Goal: Task Accomplishment & Management: Use online tool/utility

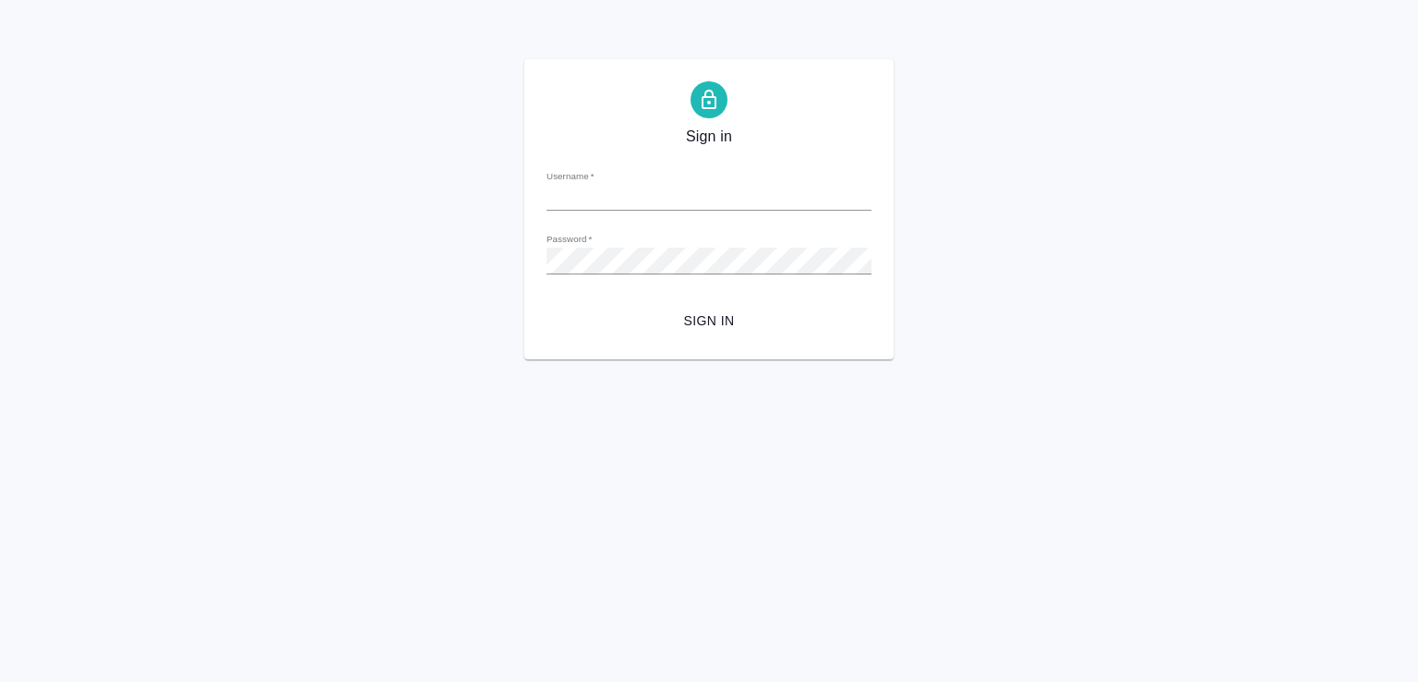
type input "e.malofeeva@awatera.com"
click at [323, 132] on div "Sign in Username   * e.malofeeva@awatera.com Password   * urlPath   * / Sign in" at bounding box center [709, 209] width 1418 height 300
type input "e.malofeeva@awatera.com"
click at [678, 309] on span "Sign in" at bounding box center [709, 320] width 296 height 23
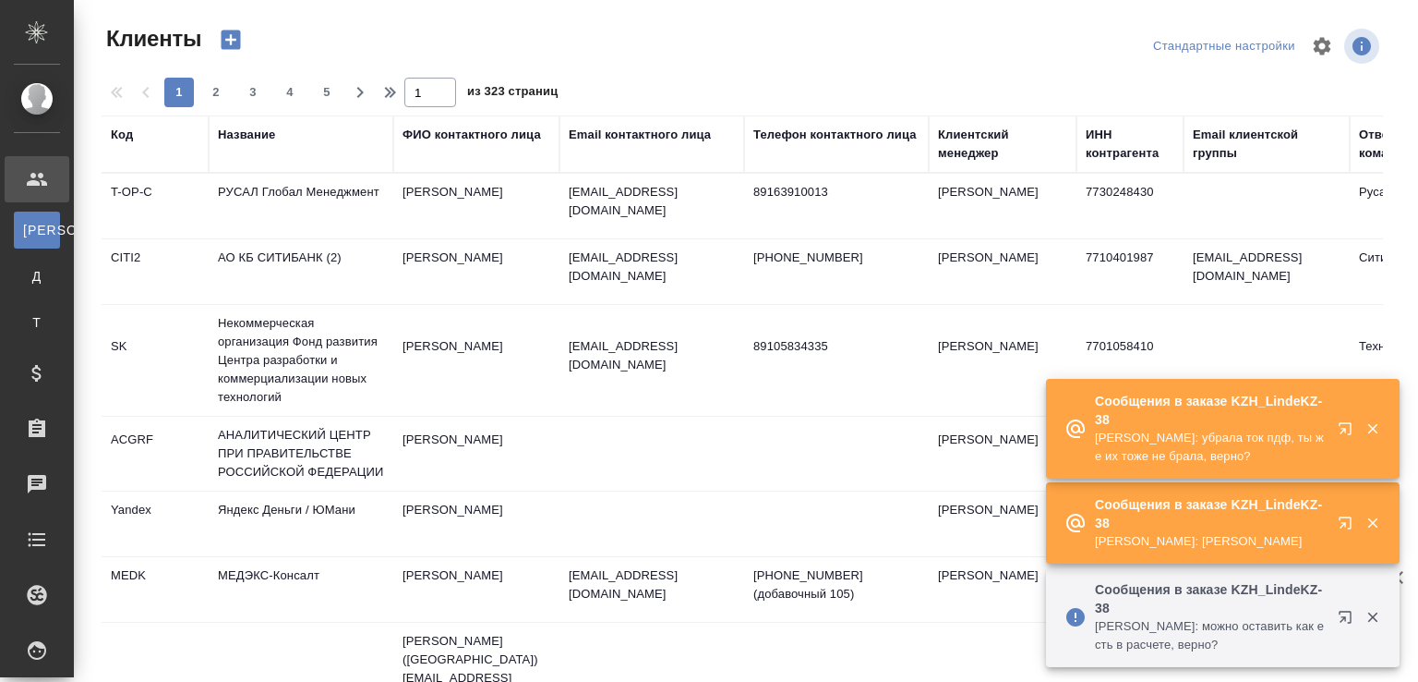
select select "RU"
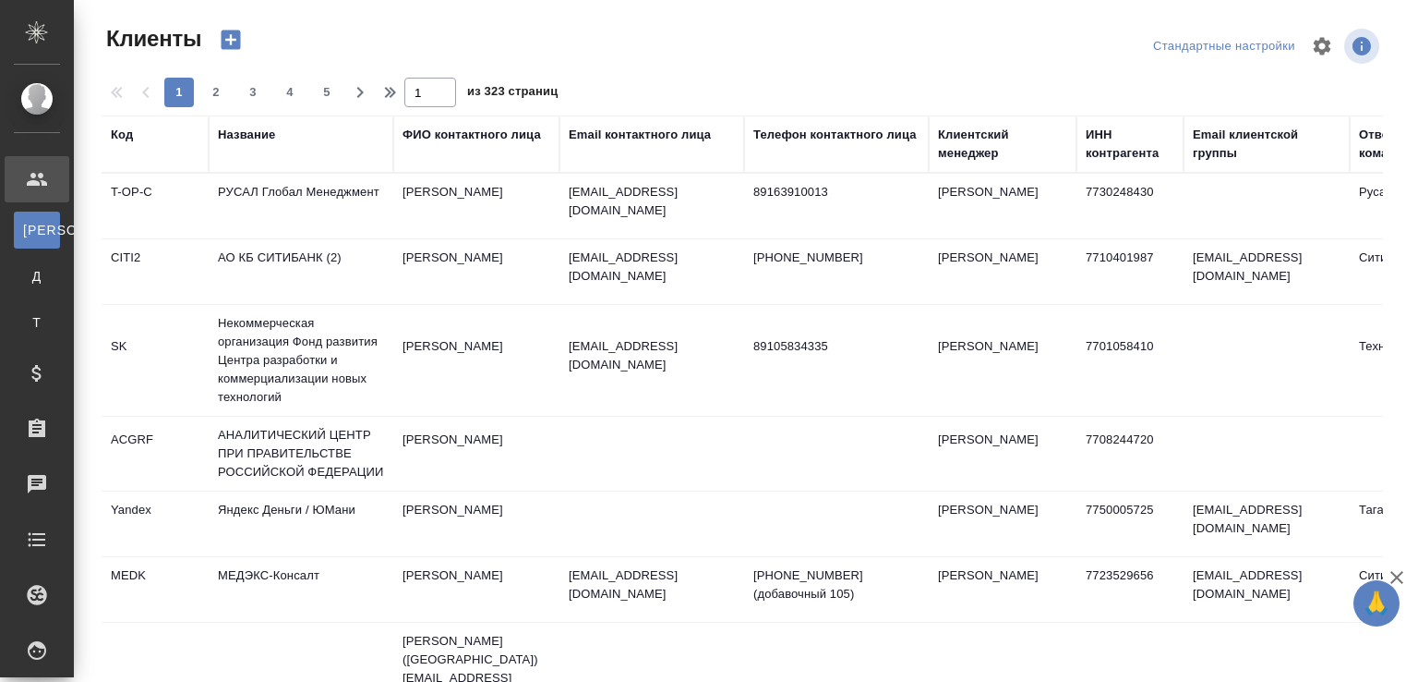
select select "RU"
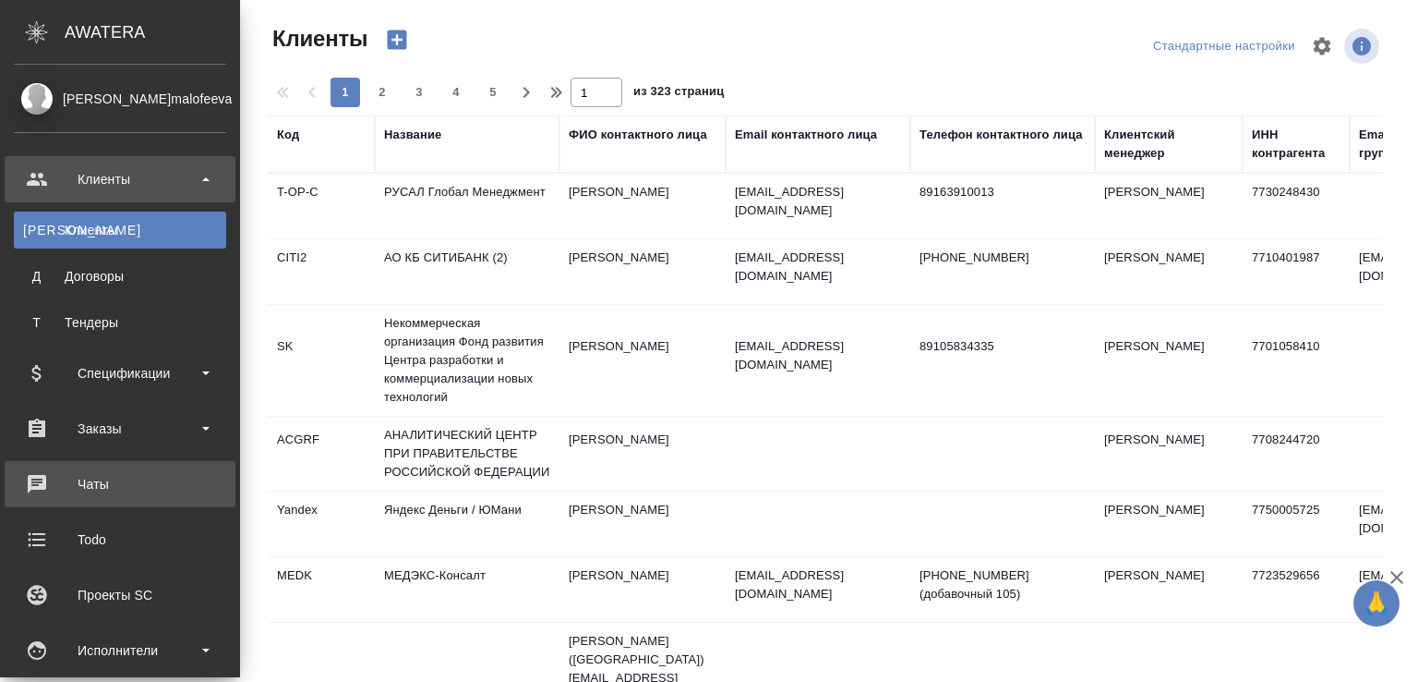
click at [78, 473] on div "Чаты" at bounding box center [120, 484] width 212 height 28
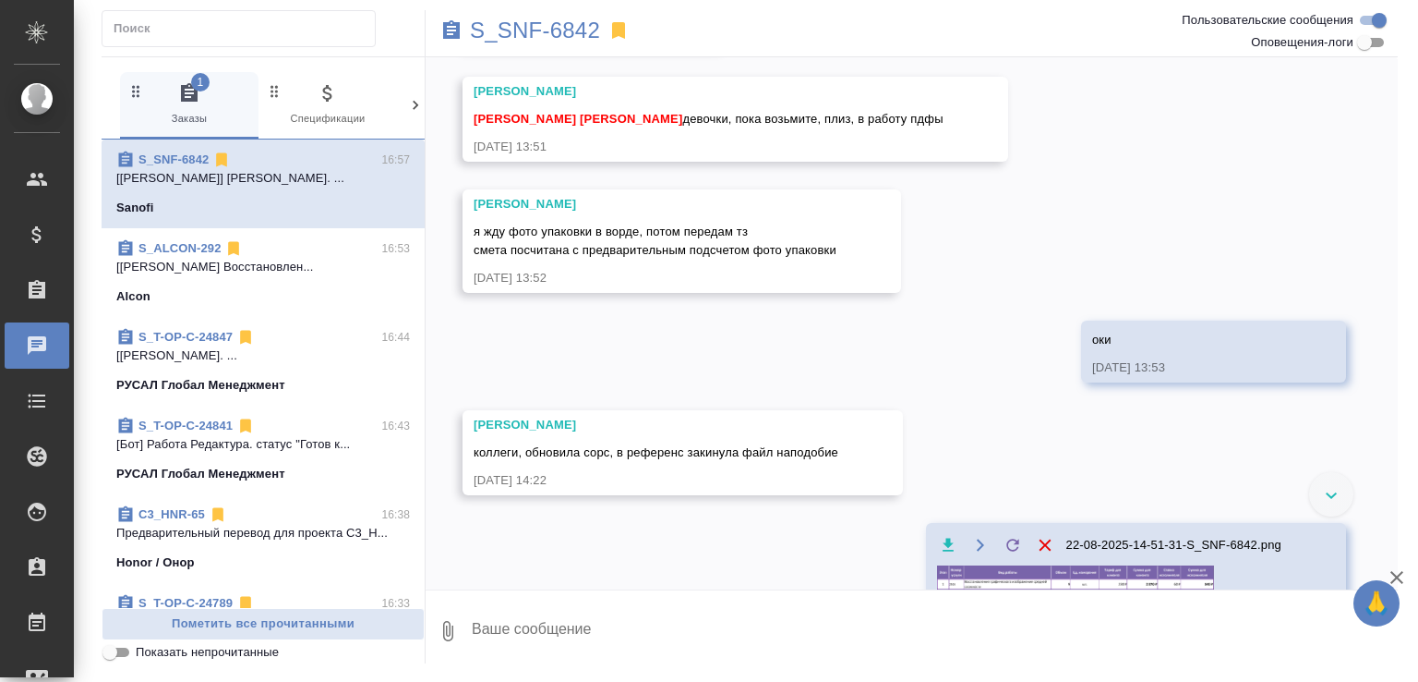
scroll to position [701, 0]
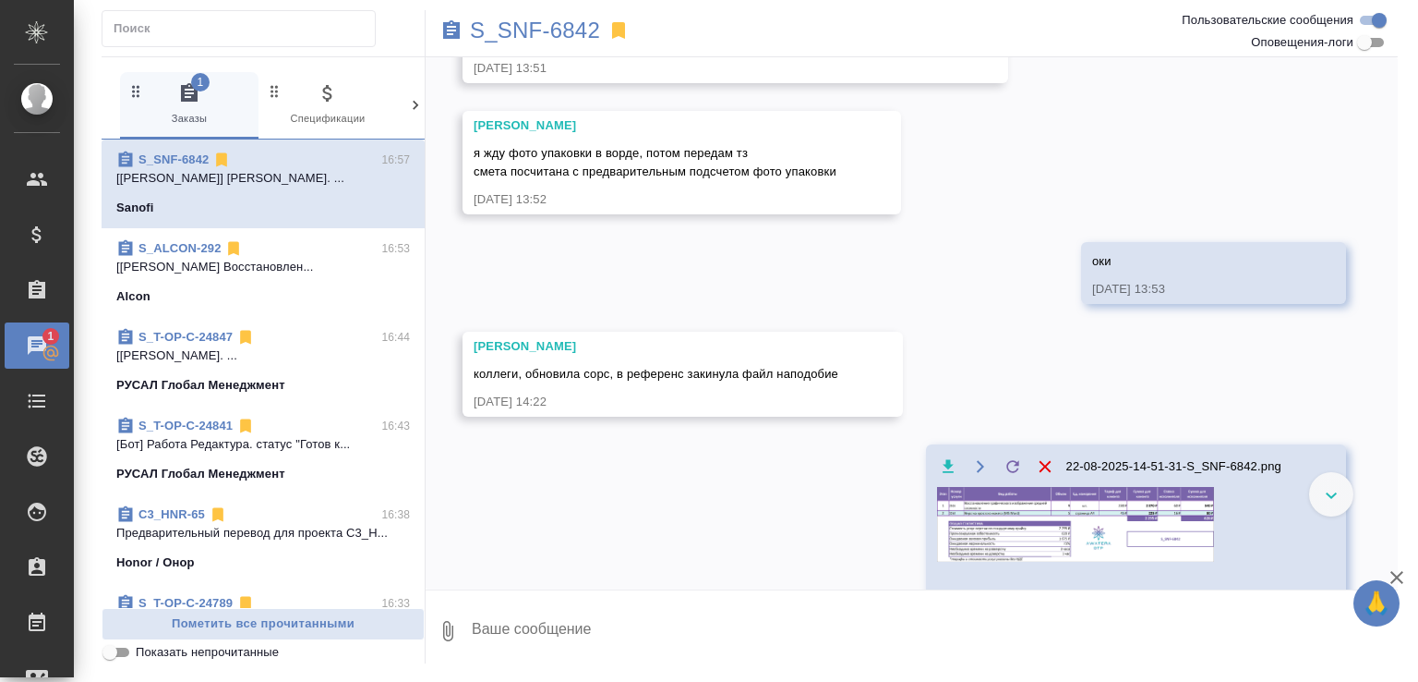
click at [214, 641] on label "Показать непрочитанные" at bounding box center [189, 652] width 180 height 22
click at [143, 641] on input "Показать непрочитанные" at bounding box center [110, 652] width 66 height 22
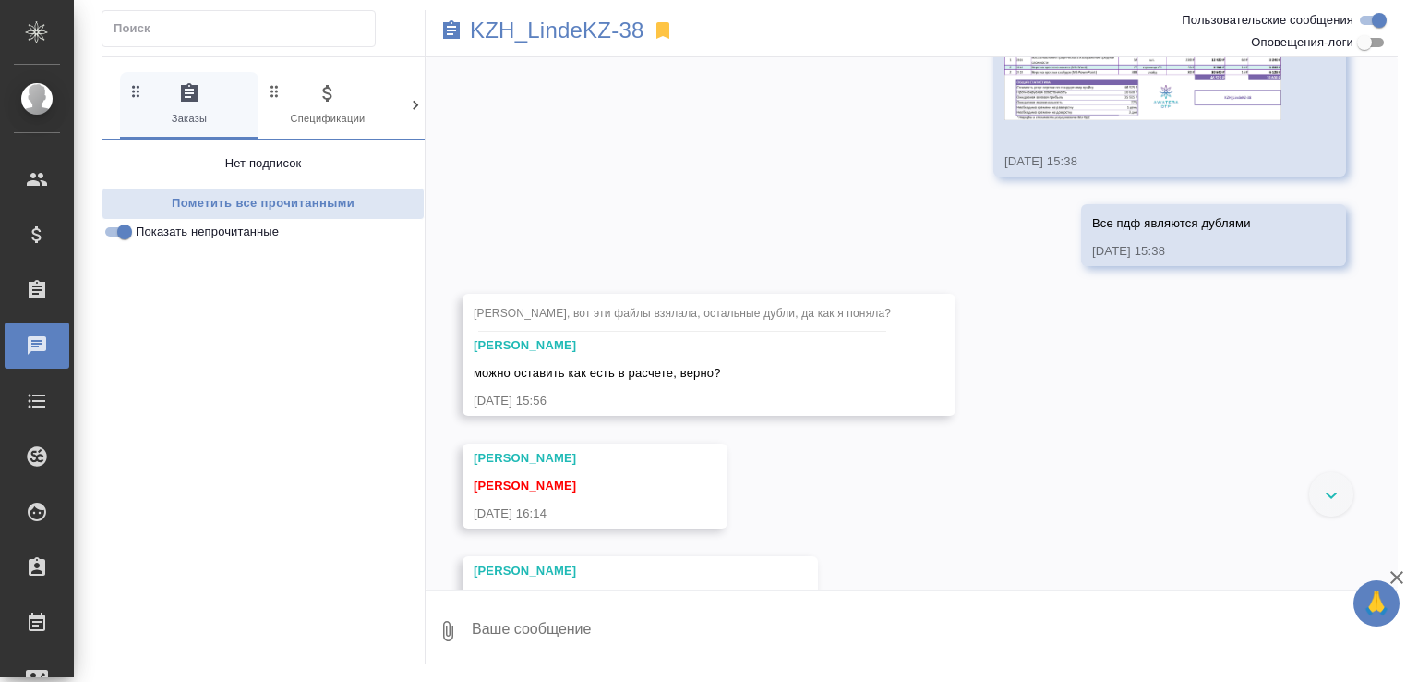
scroll to position [1365, 0]
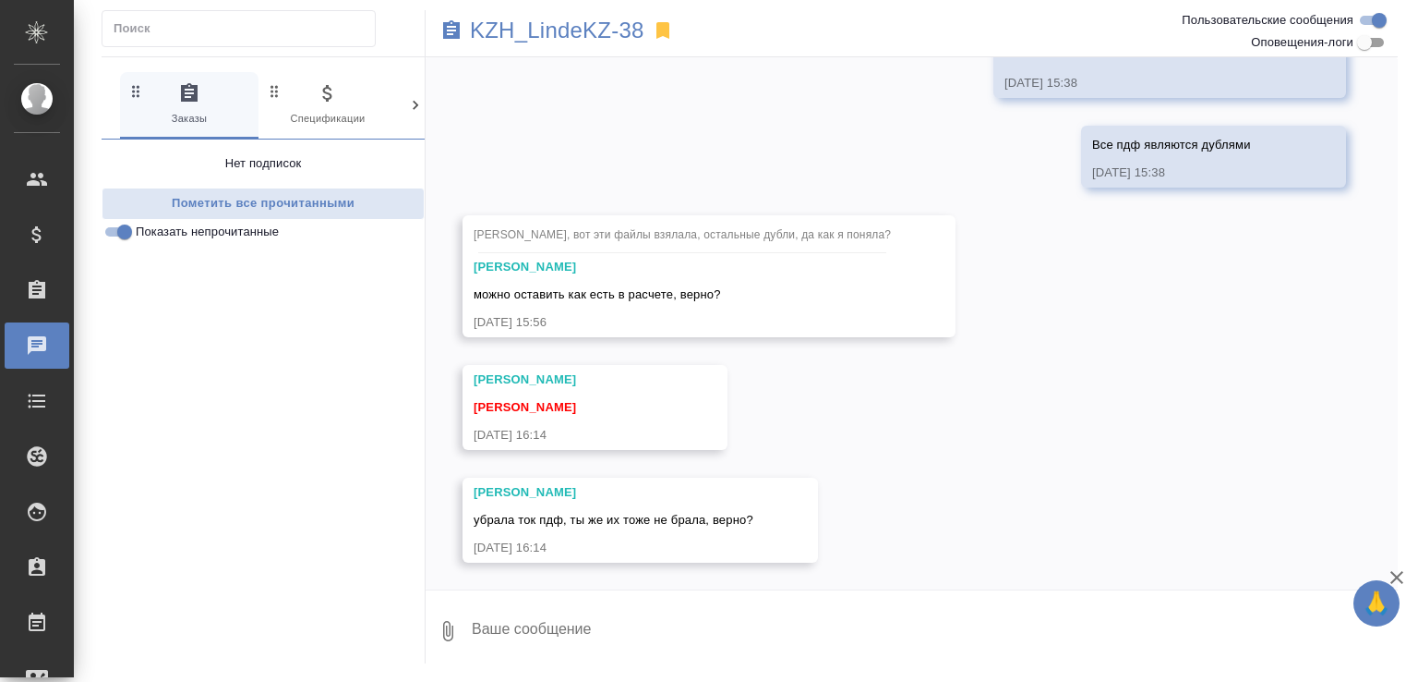
click at [613, 637] on textarea at bounding box center [934, 630] width 928 height 63
type textarea "да, я их и не стала включать"
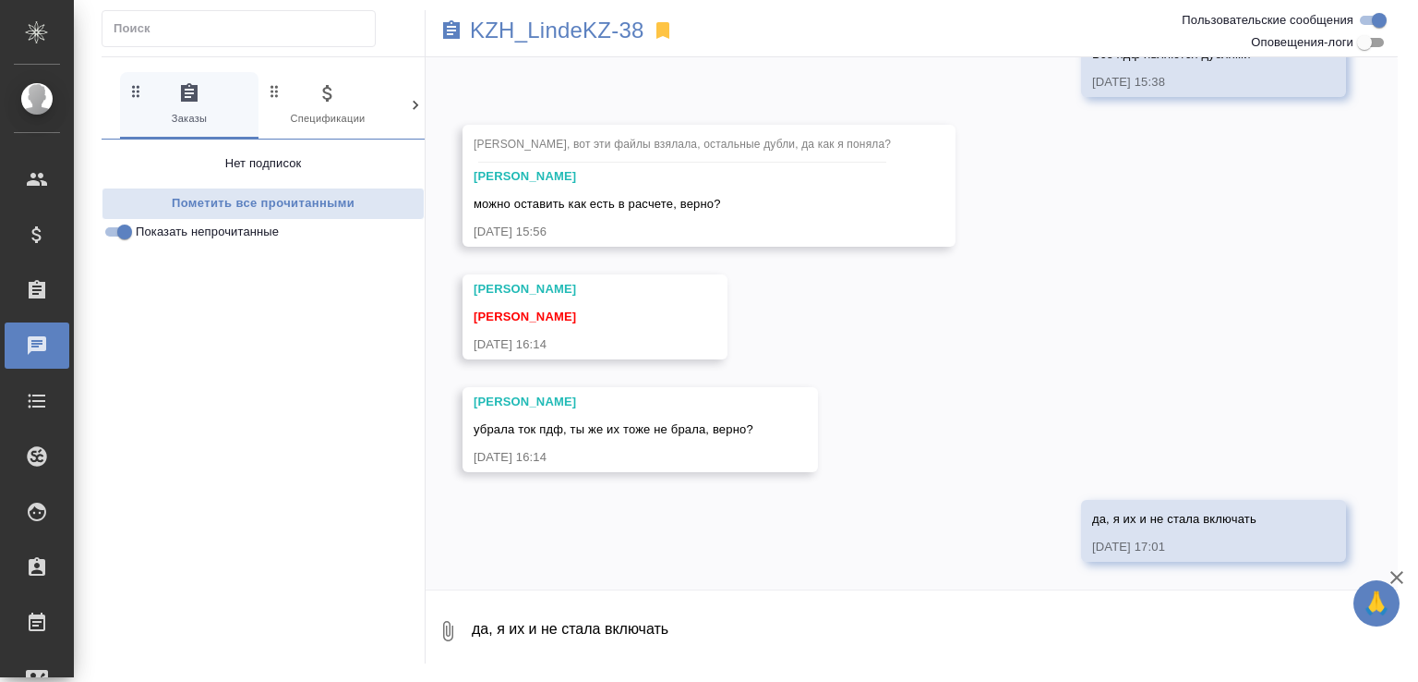
click at [252, 229] on span "Показать непрочитанные" at bounding box center [207, 232] width 143 height 18
click at [158, 229] on input "Показать непрочитанные" at bounding box center [124, 232] width 66 height 22
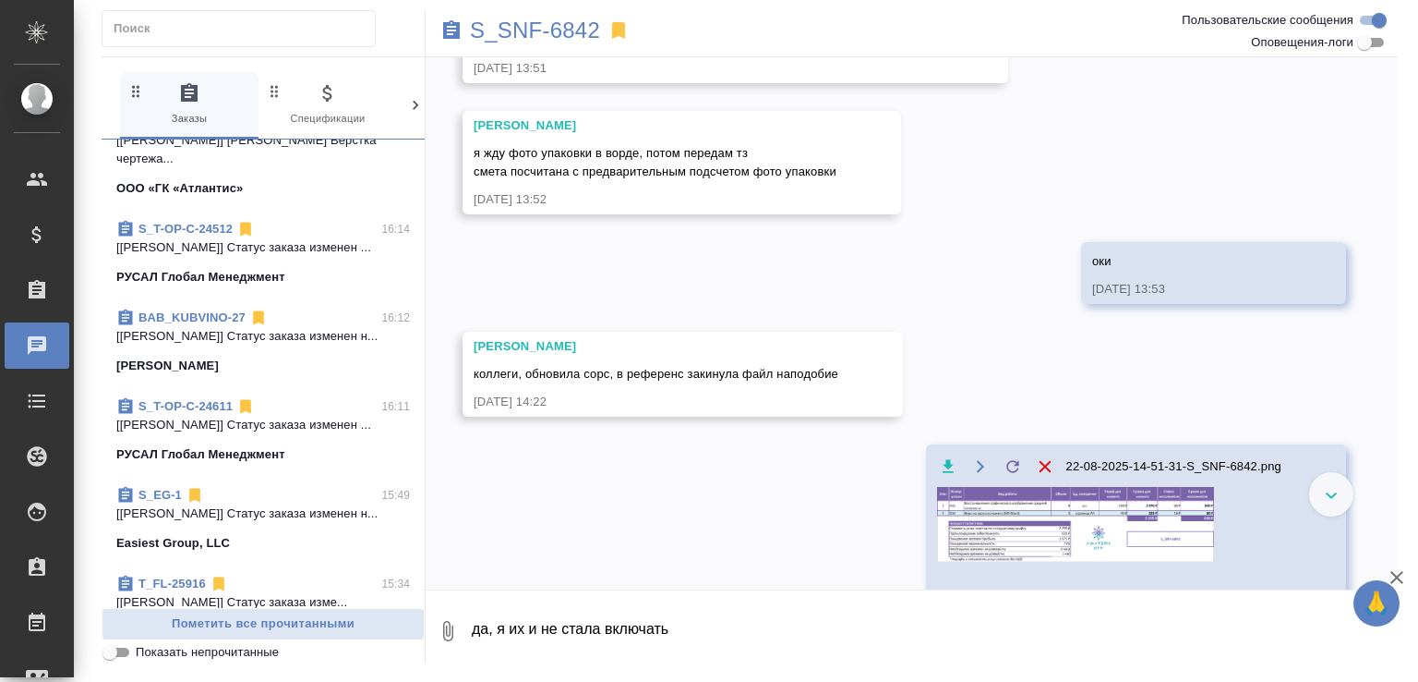
scroll to position [751, 0]
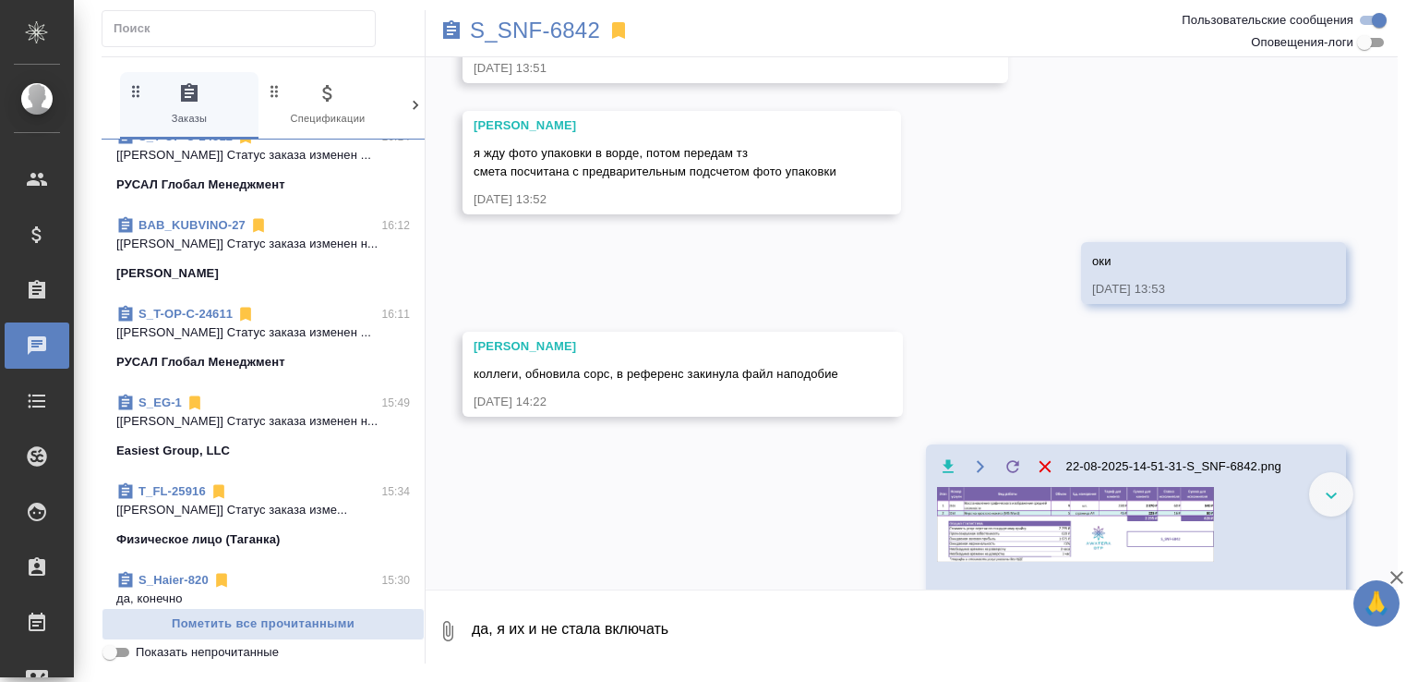
click at [194, 573] on link "S_Haier-820" at bounding box center [174, 580] width 70 height 14
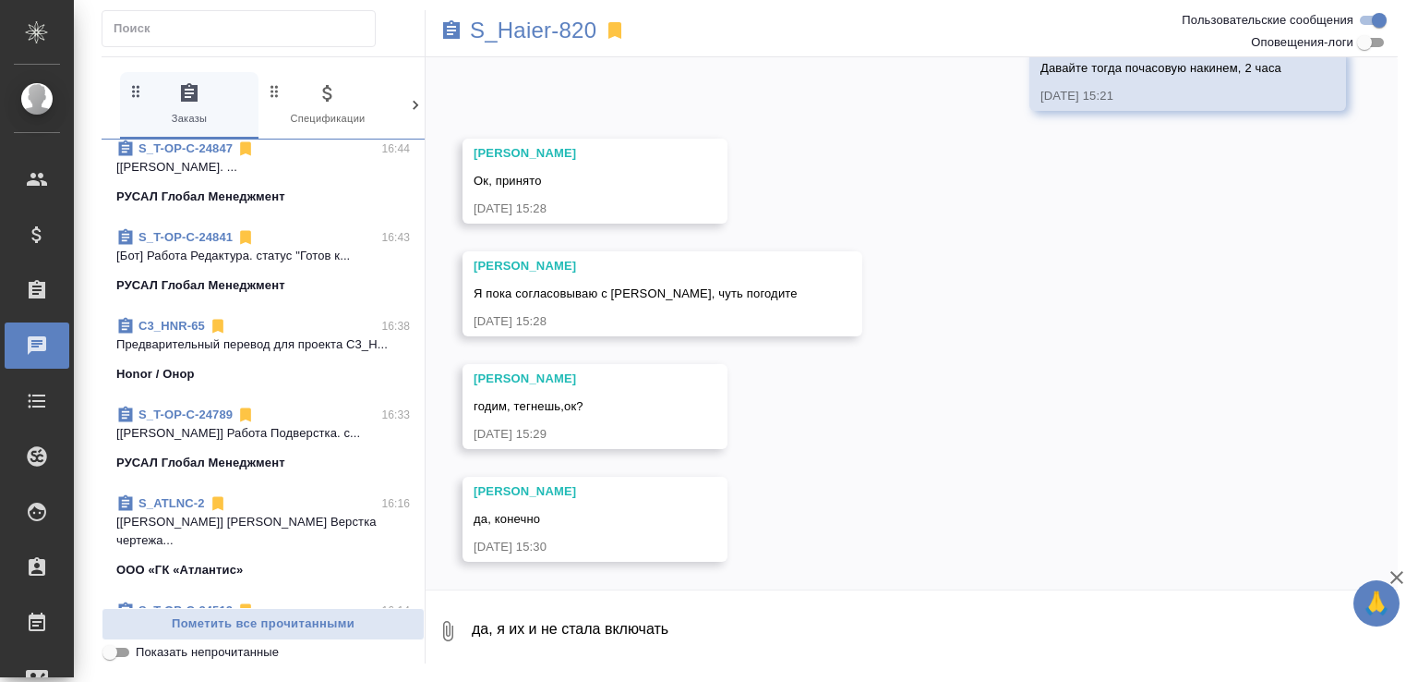
scroll to position [0, 0]
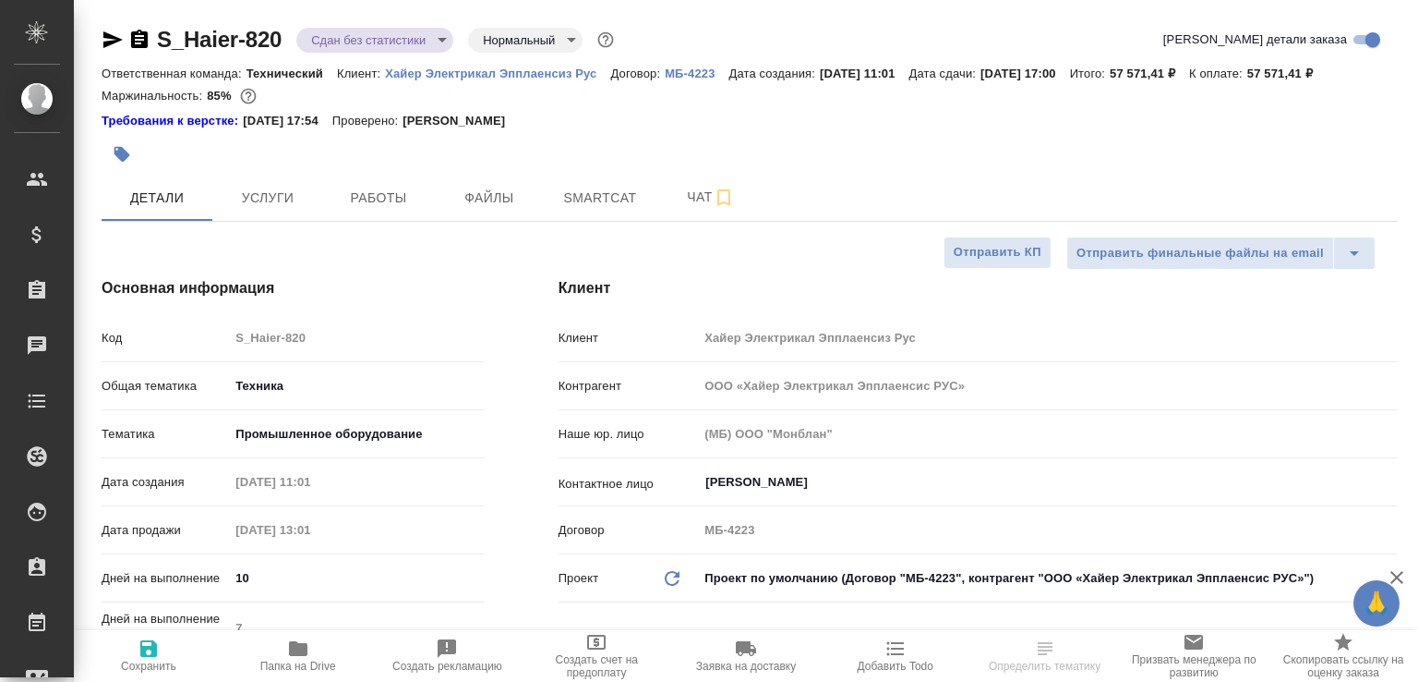
select select "RU"
type textarea "x"
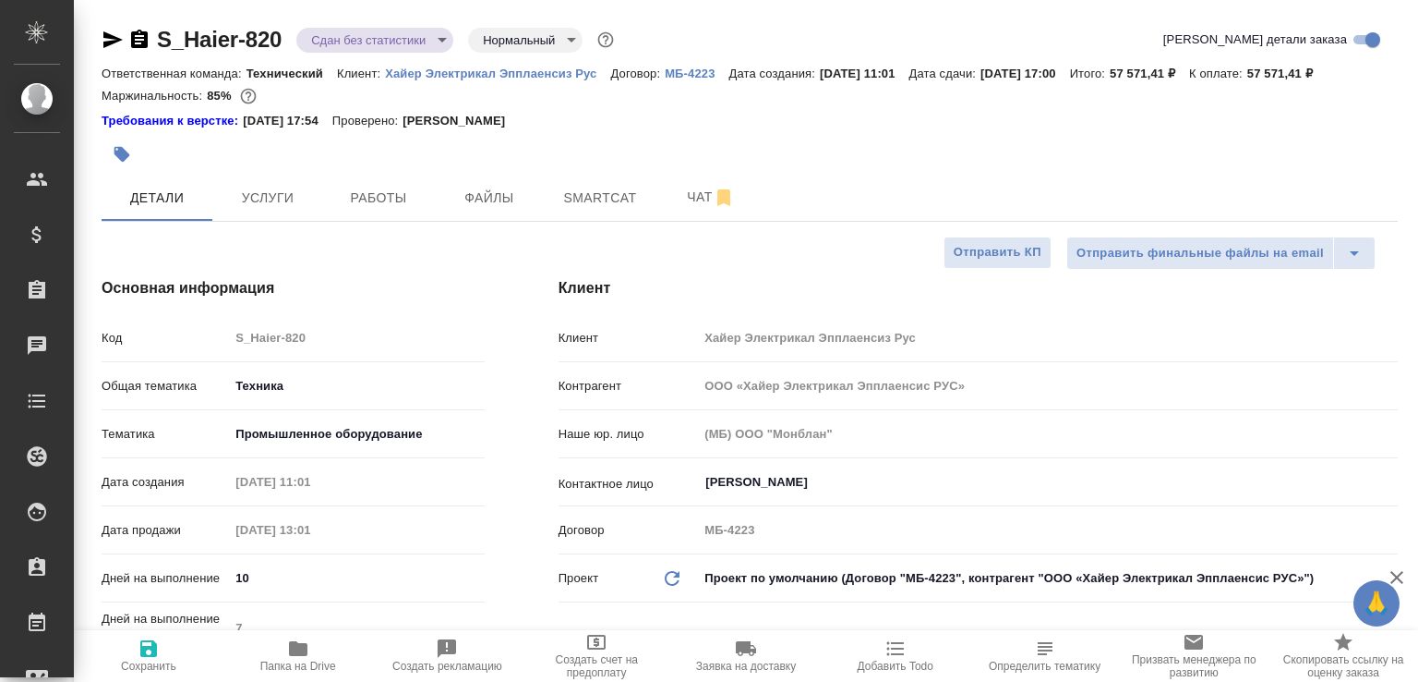
type textarea "x"
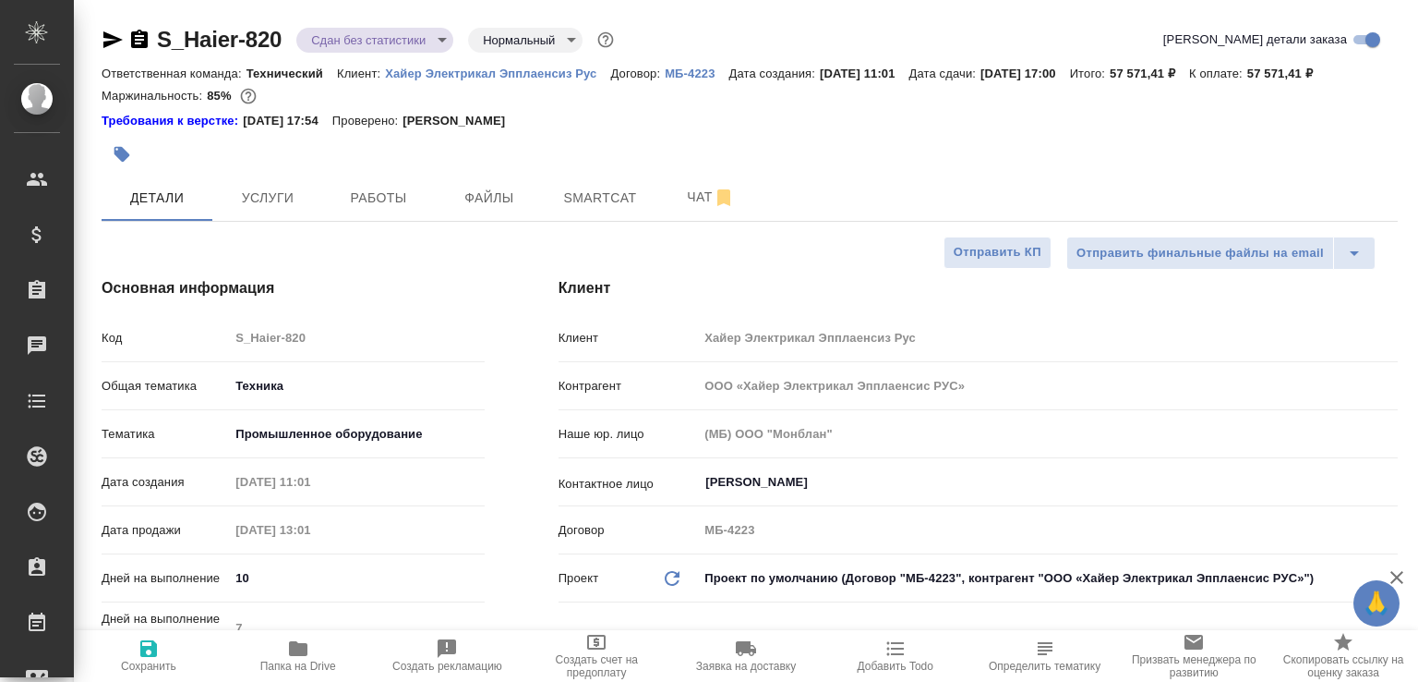
type textarea "x"
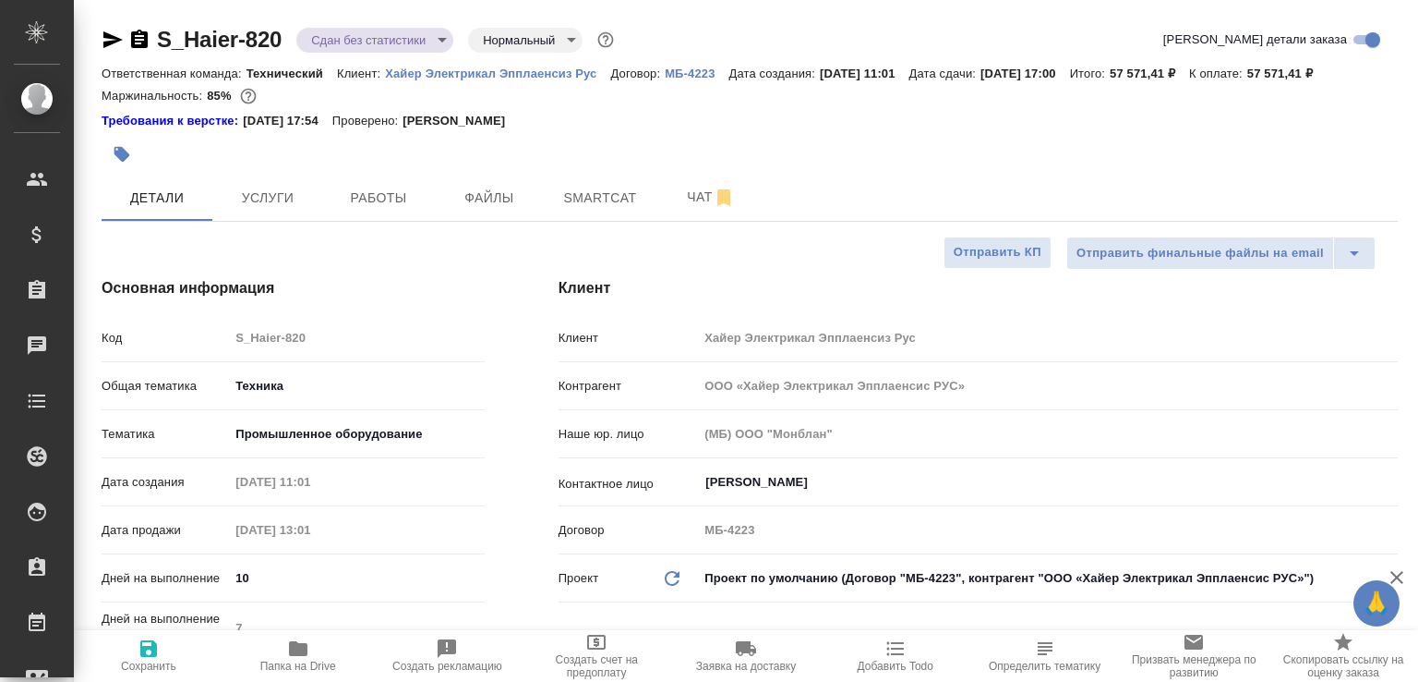
type textarea "x"
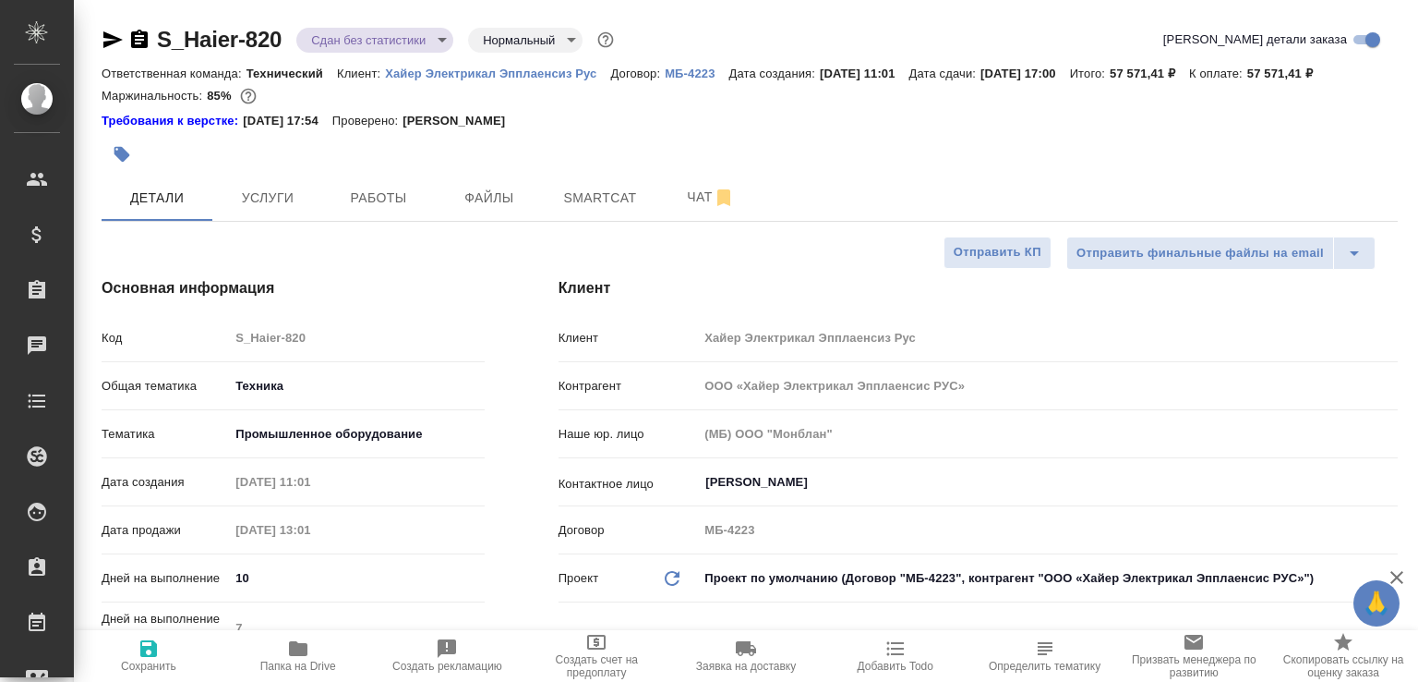
type textarea "x"
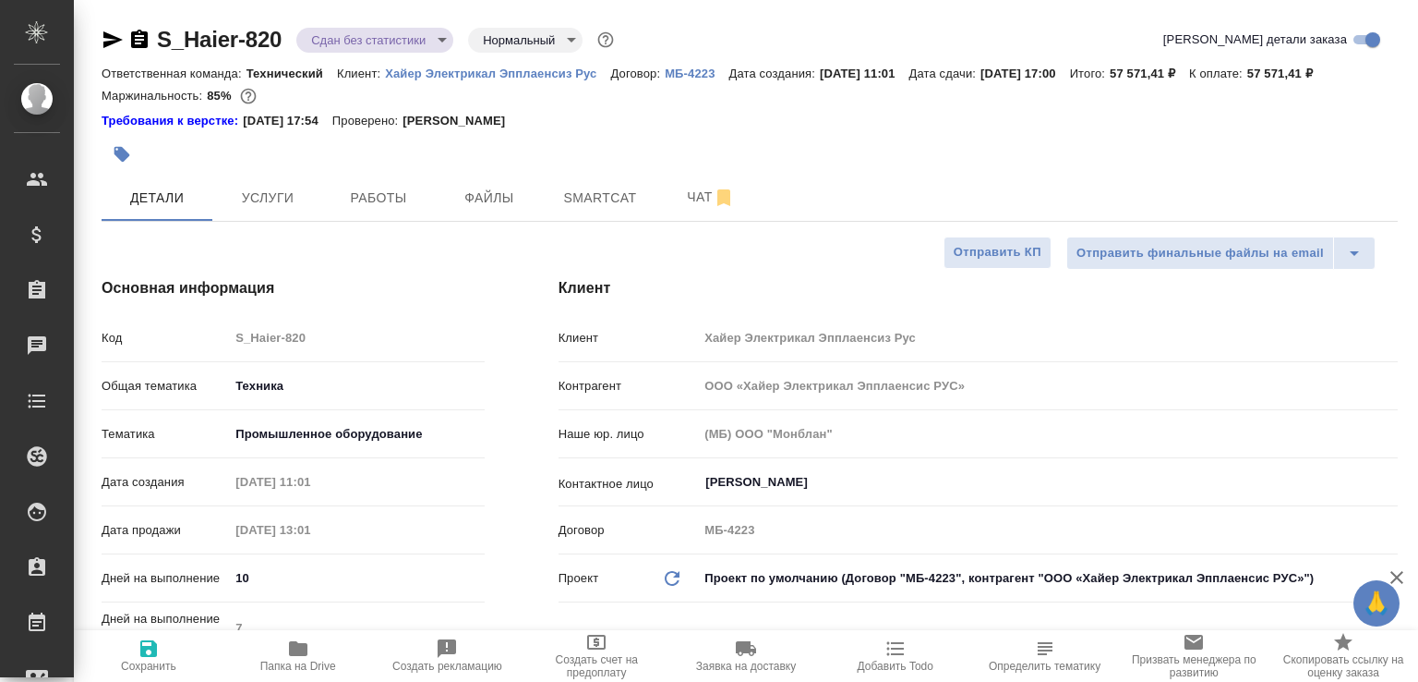
type textarea "x"
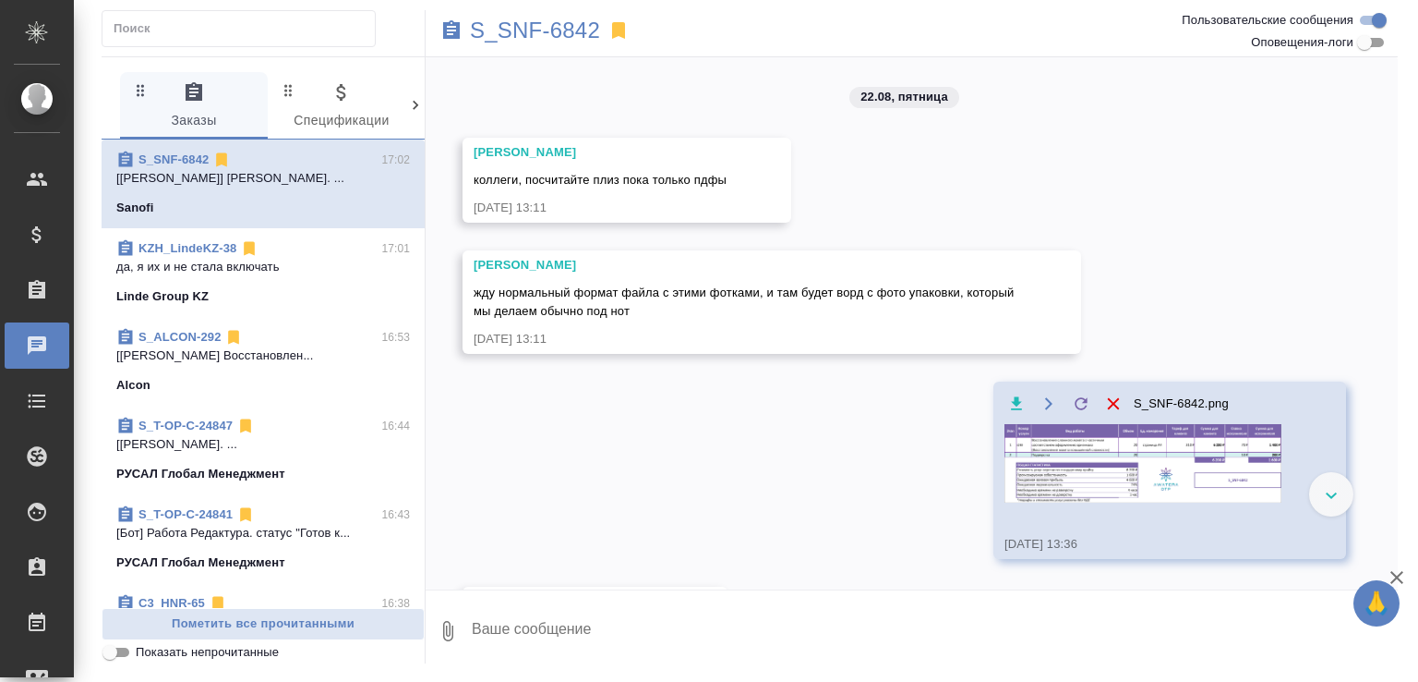
scroll to position [701, 0]
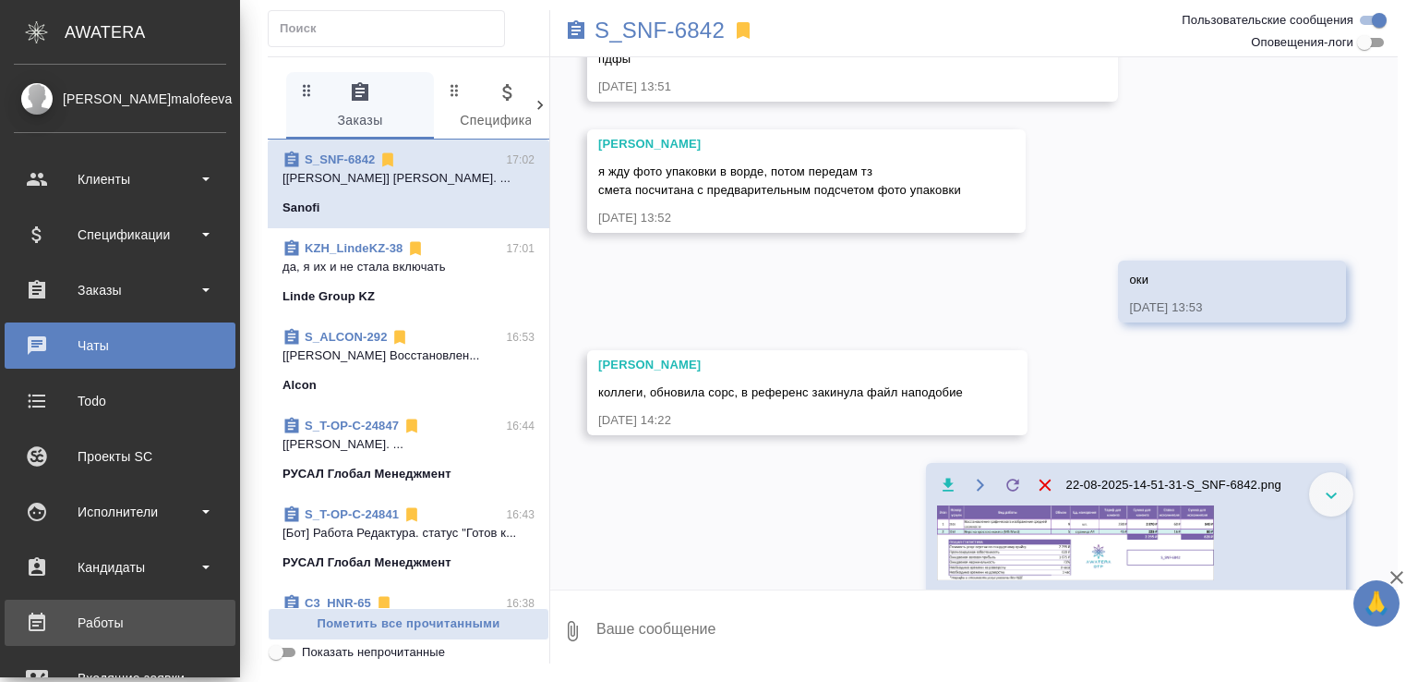
click at [121, 607] on link "Работы" at bounding box center [120, 622] width 231 height 46
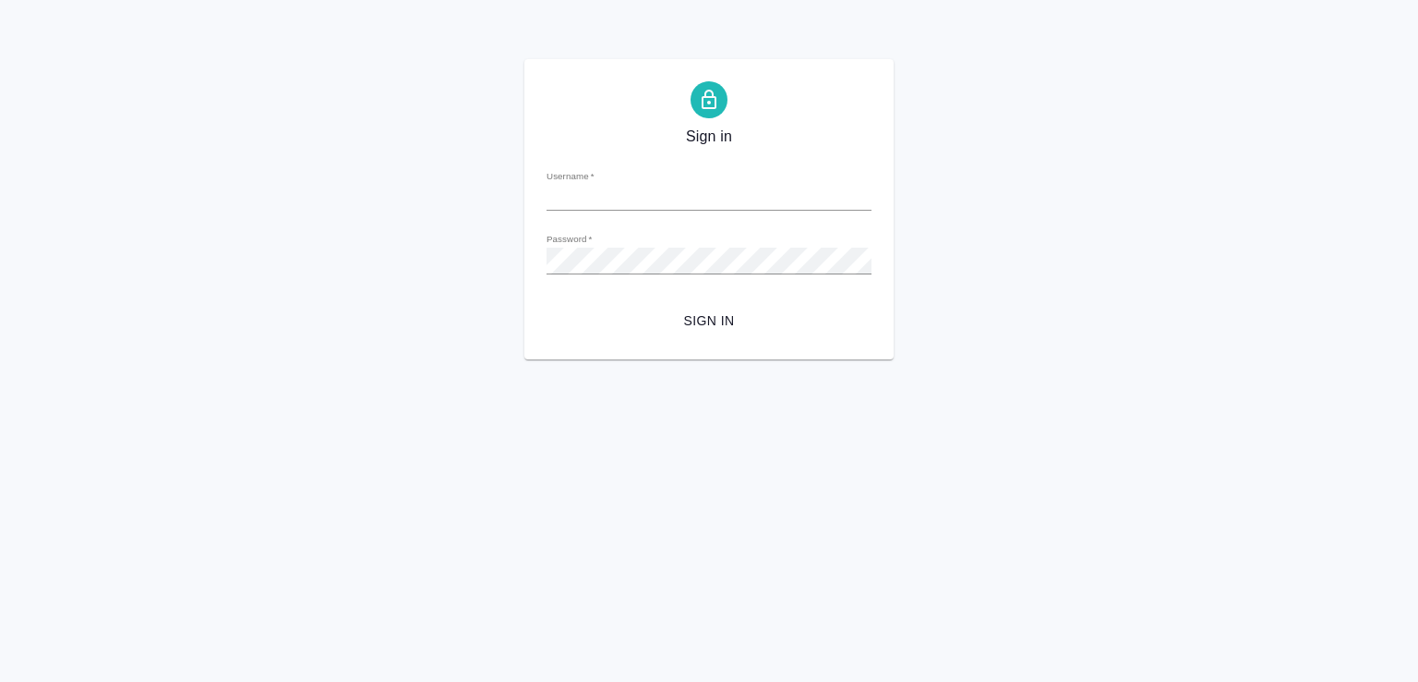
type input "[EMAIL_ADDRESS][DOMAIN_NAME]"
drag, startPoint x: 0, startPoint y: 0, endPoint x: 674, endPoint y: 308, distance: 740.9
click at [674, 308] on button "Sign in" at bounding box center [709, 321] width 325 height 34
click at [723, 341] on div "Sign in Username   * [EMAIL_ADDRESS][DOMAIN_NAME] Password   * urlPath   * / Si…" at bounding box center [709, 209] width 369 height 300
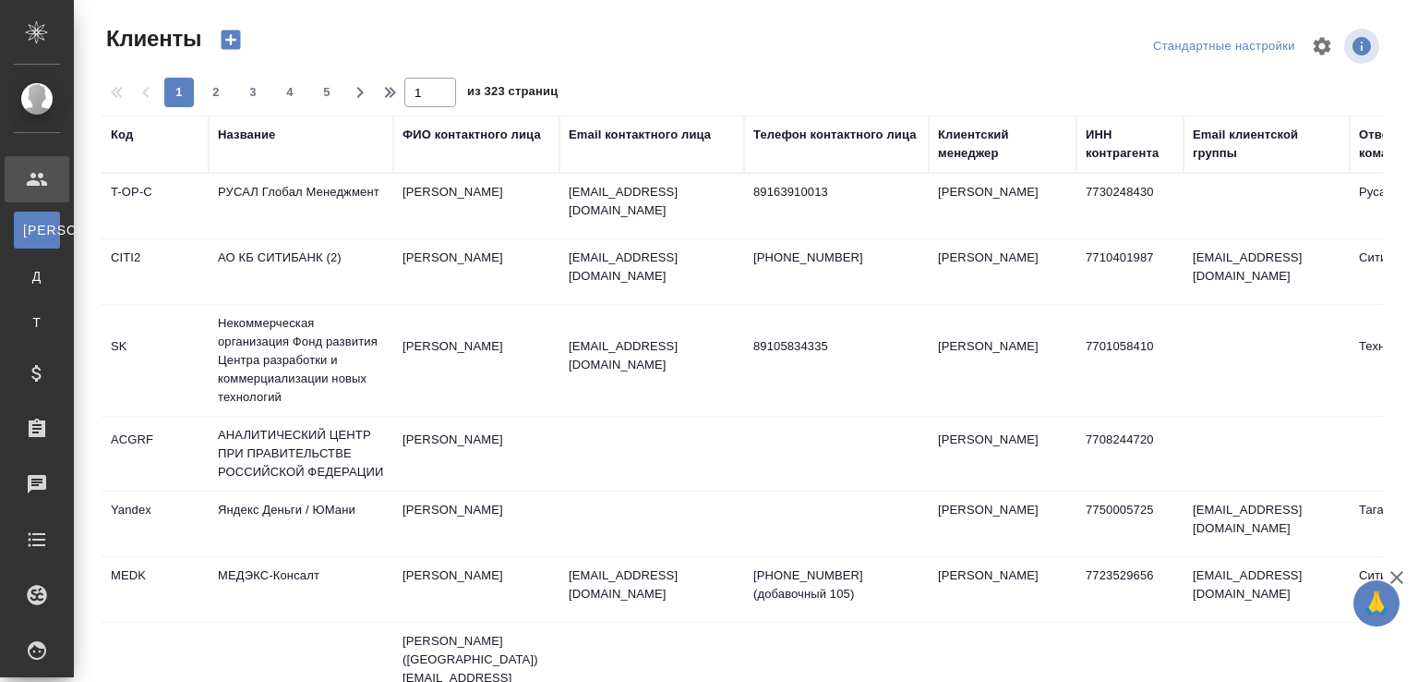
select select "RU"
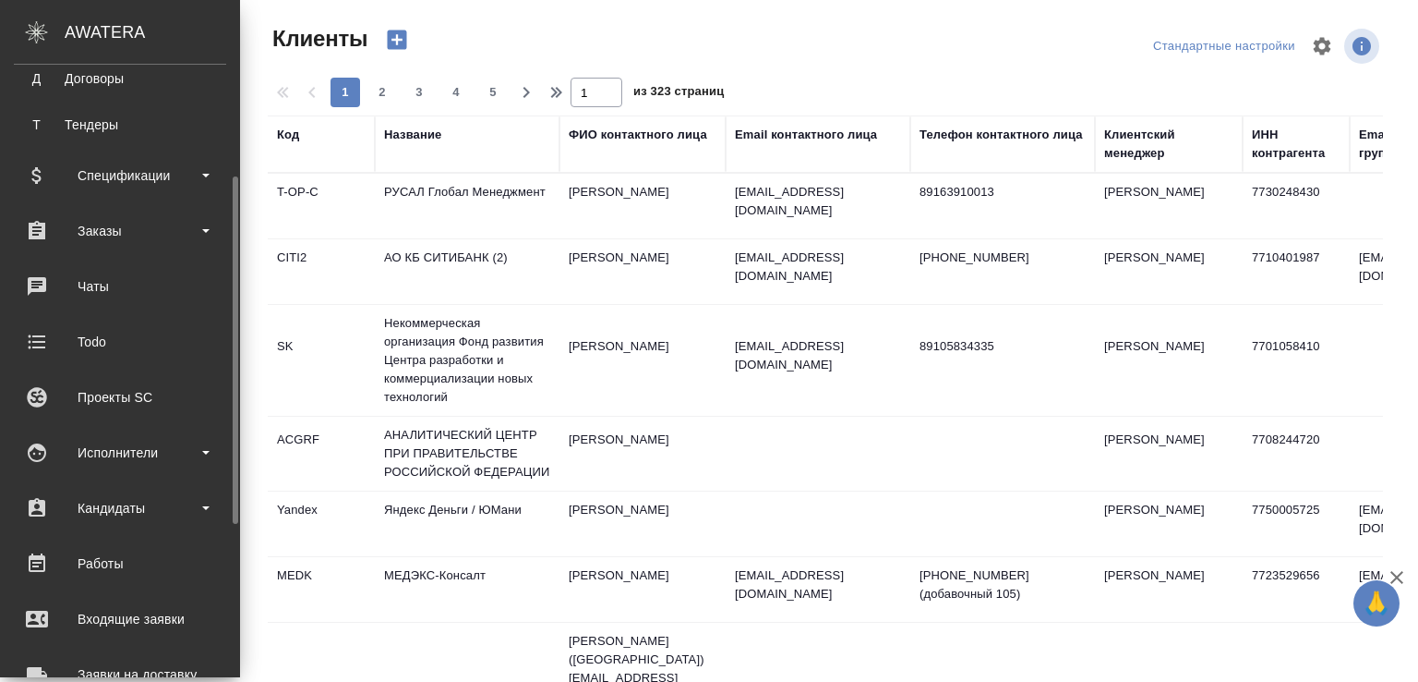
scroll to position [467, 0]
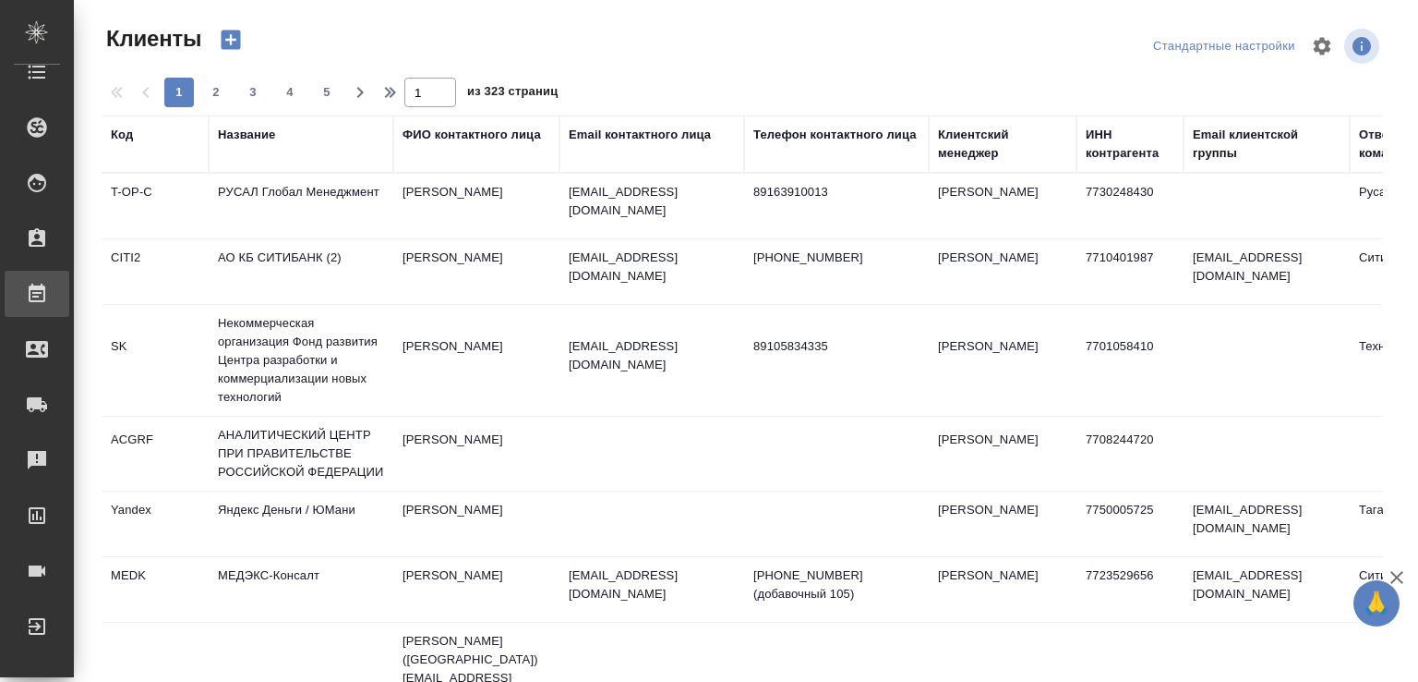
click at [69, 308] on link "Работы" at bounding box center [37, 294] width 65 height 46
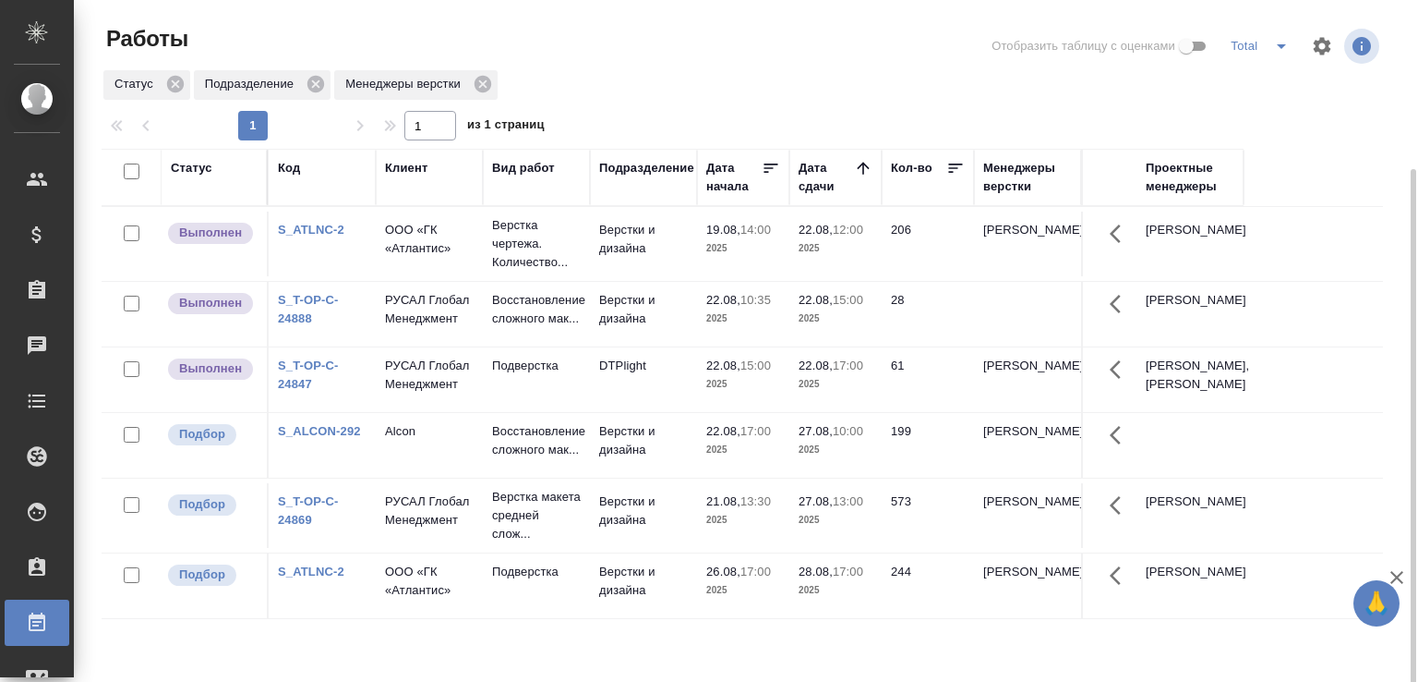
scroll to position [92, 0]
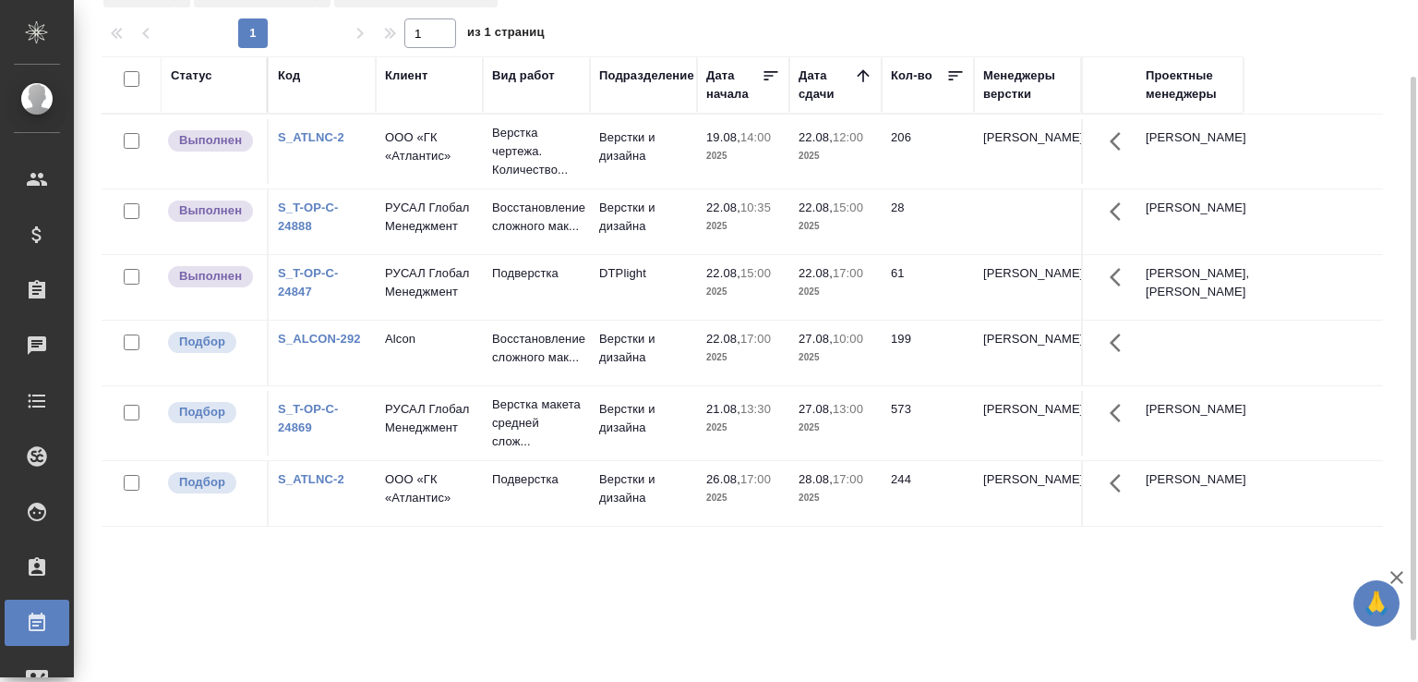
click at [644, 184] on td "DTPlight" at bounding box center [643, 151] width 107 height 65
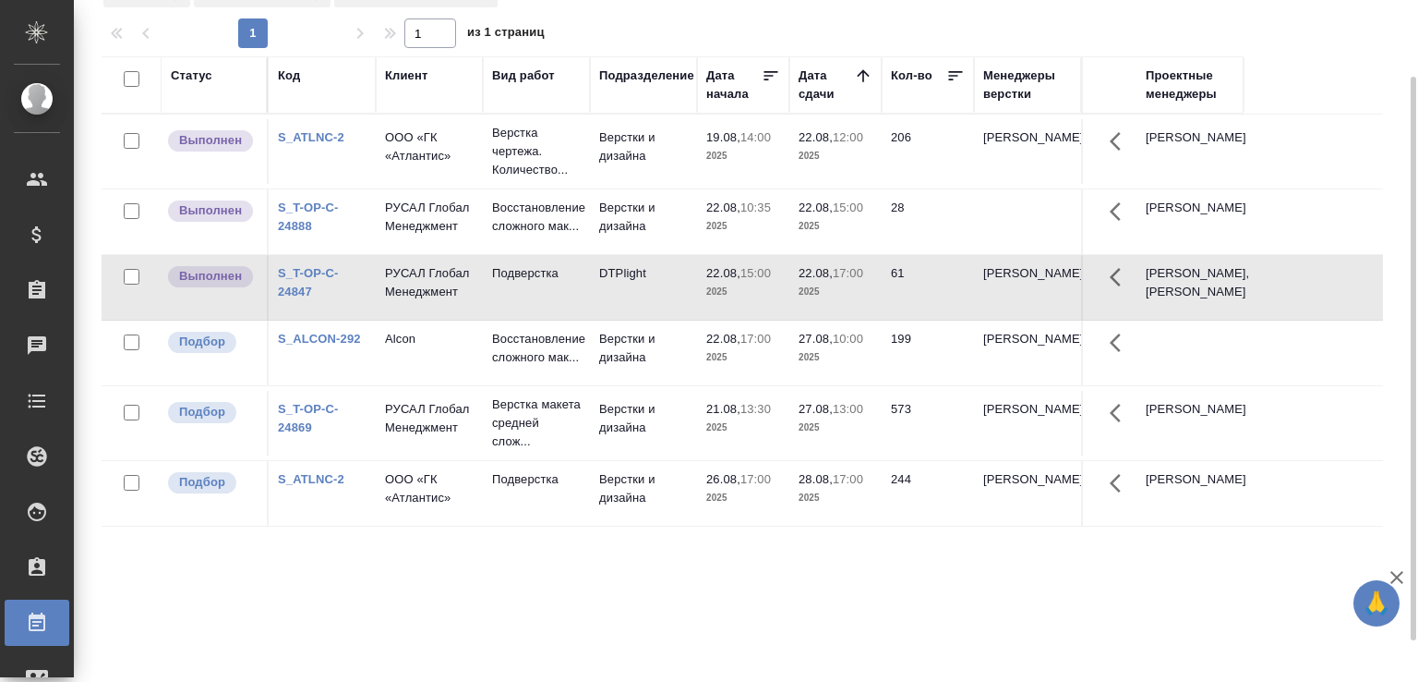
click at [643, 184] on td "DTPlight" at bounding box center [643, 151] width 107 height 65
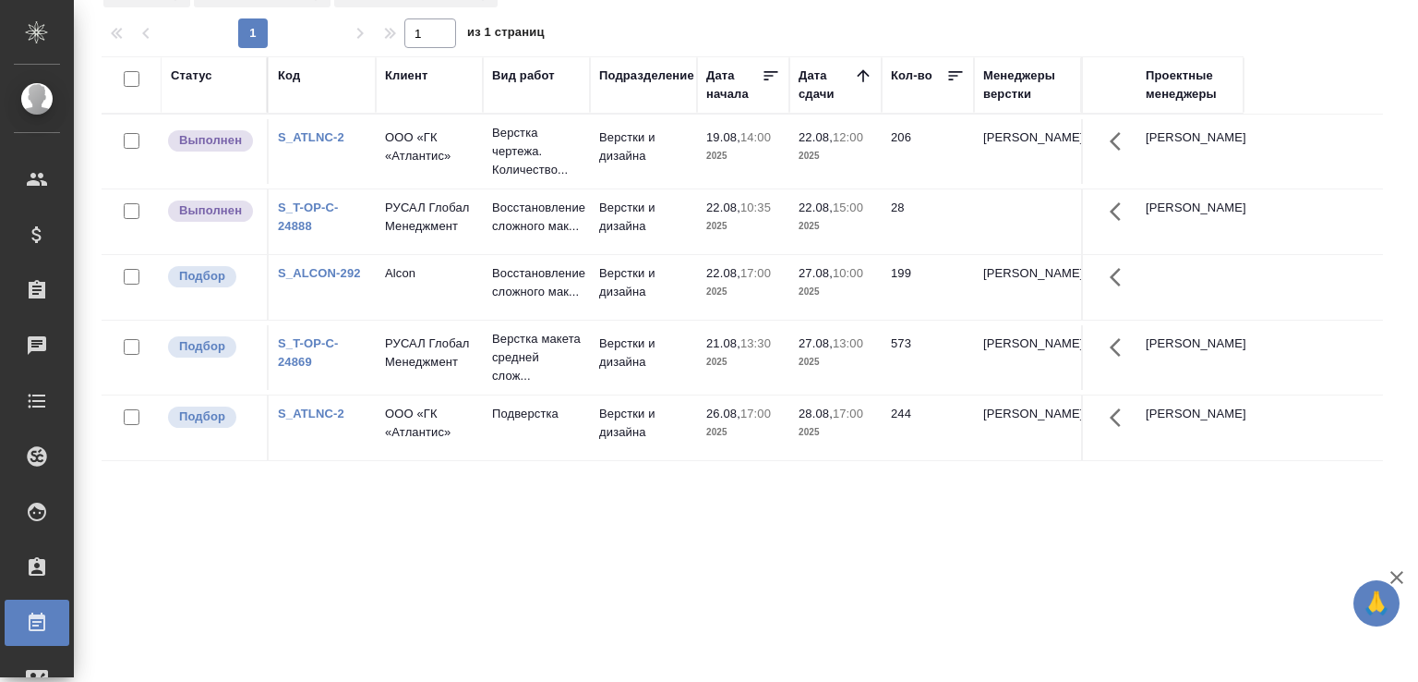
click at [336, 142] on link "S_ATLNC-2" at bounding box center [311, 137] width 66 height 14
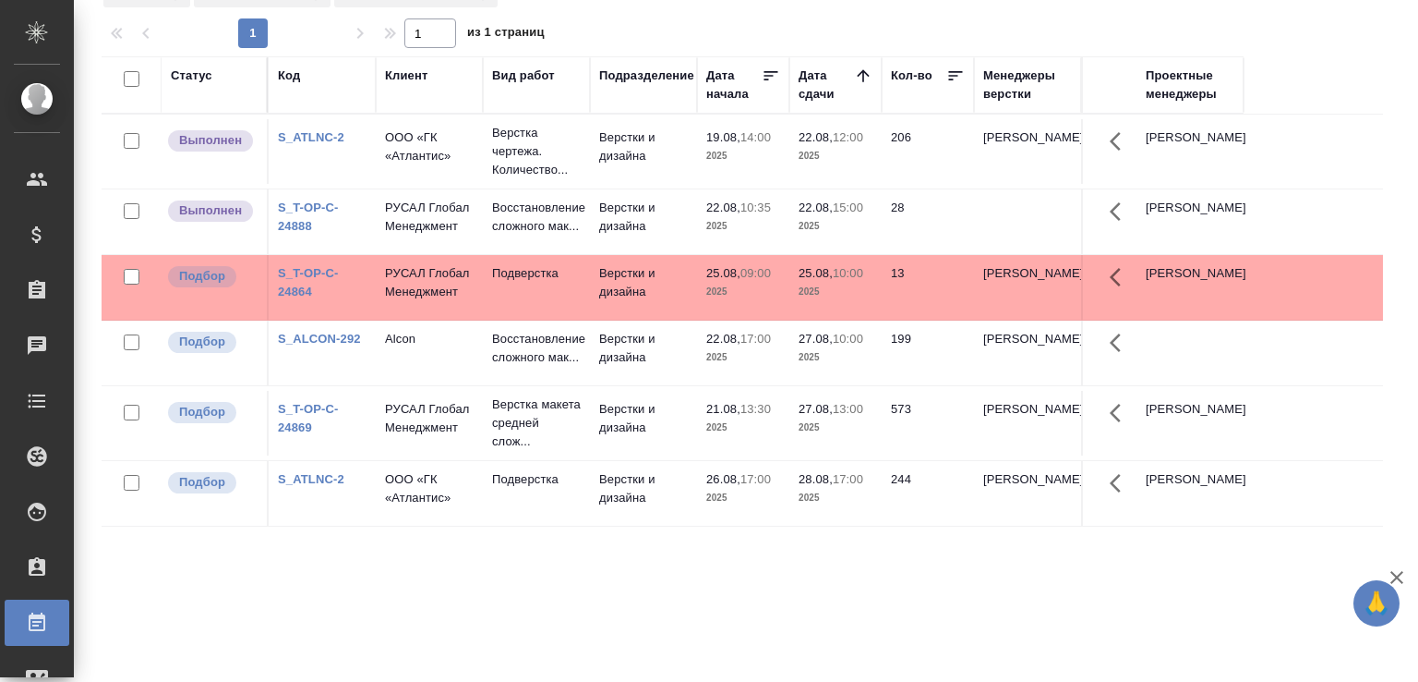
click at [682, 163] on td "Верстки и дизайна" at bounding box center [643, 151] width 107 height 65
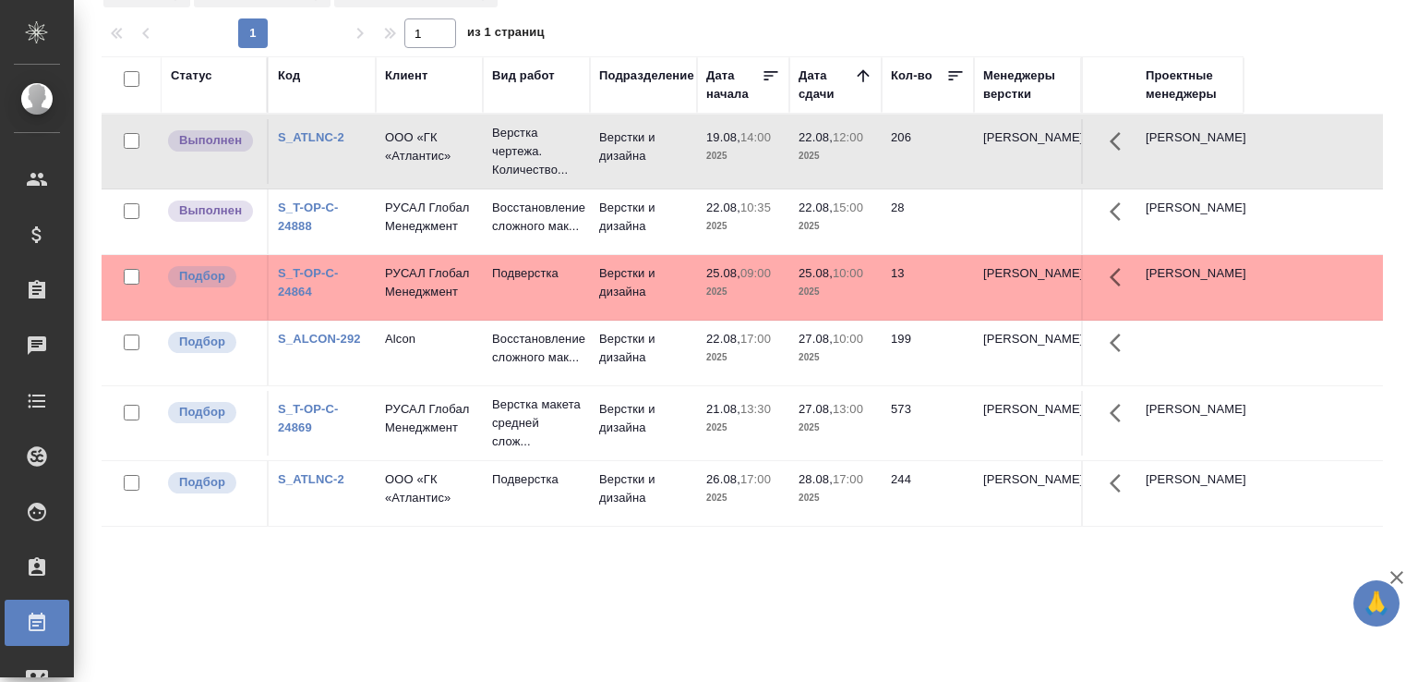
click at [682, 163] on td "Верстки и дизайна" at bounding box center [643, 151] width 107 height 65
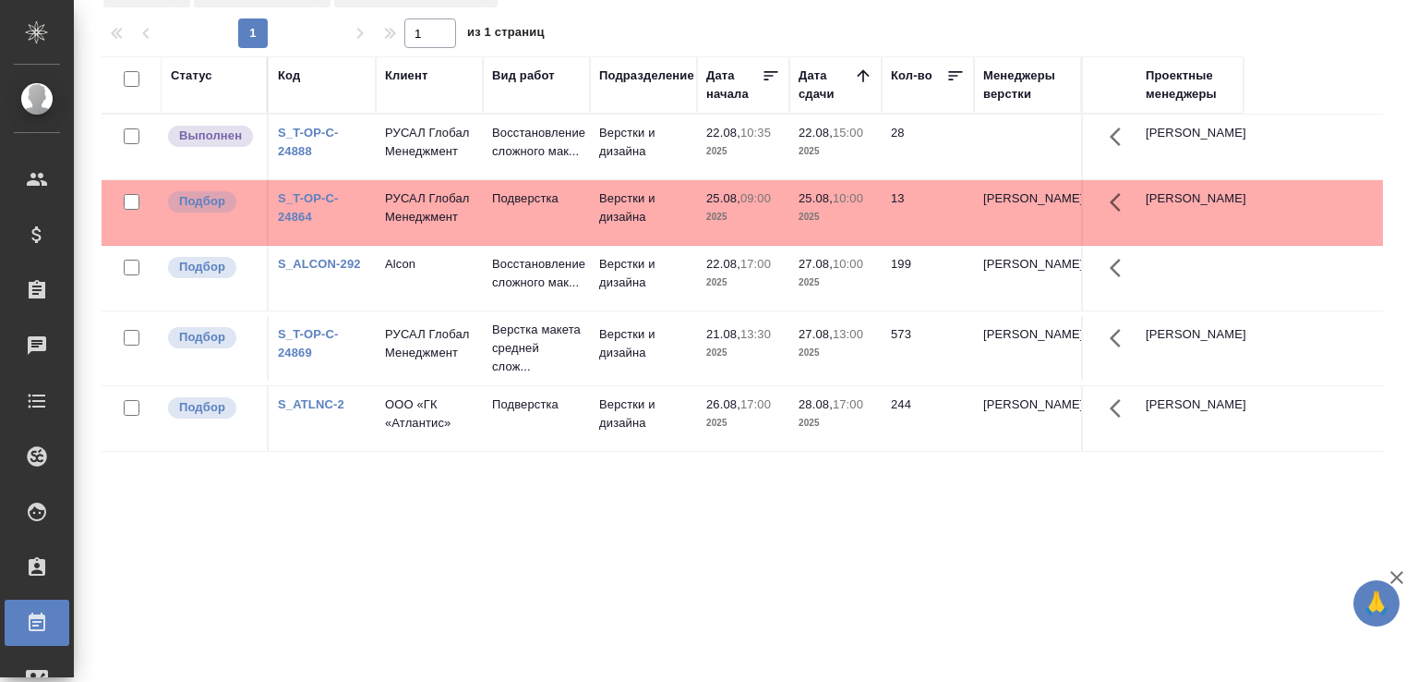
click at [493, 563] on div "Статус Код Клиент Вид работ Подразделение Дата начала Дата сдачи Кол-во Менедже…" at bounding box center [743, 388] width 1282 height 665
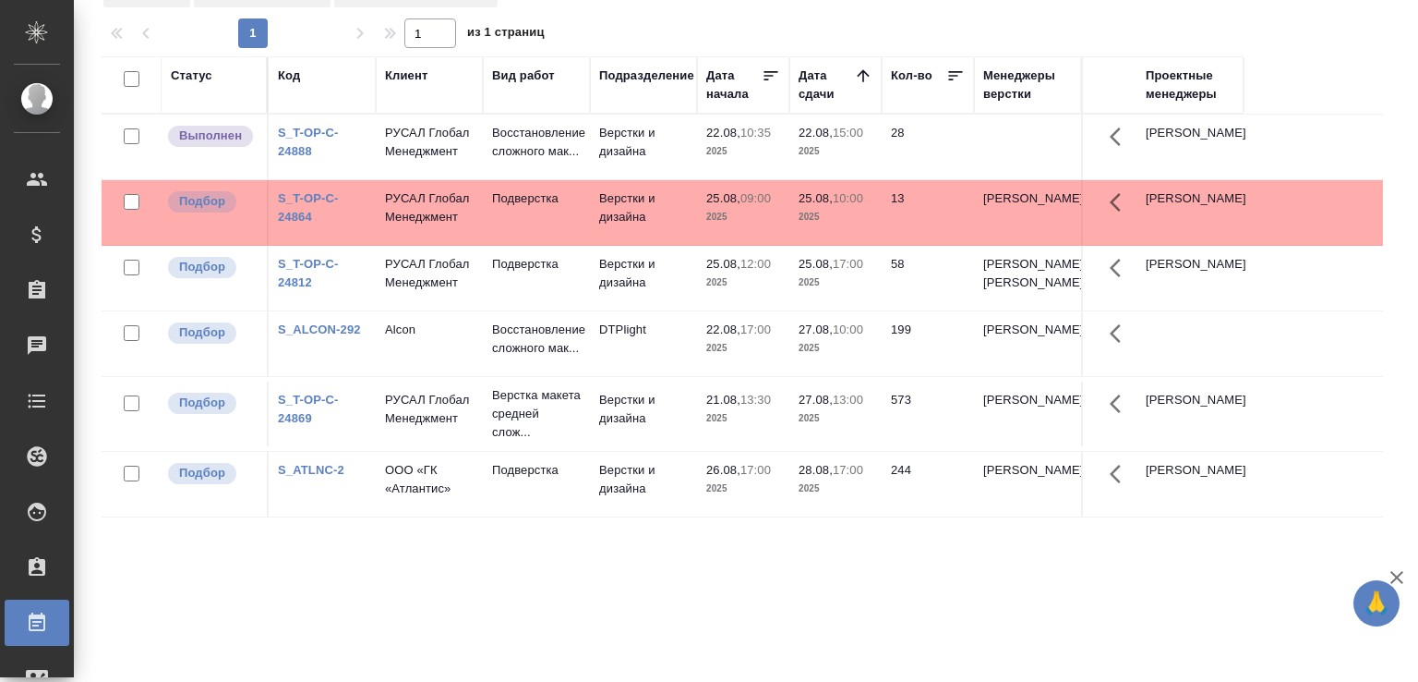
click at [724, 428] on p "2025" at bounding box center [743, 418] width 74 height 18
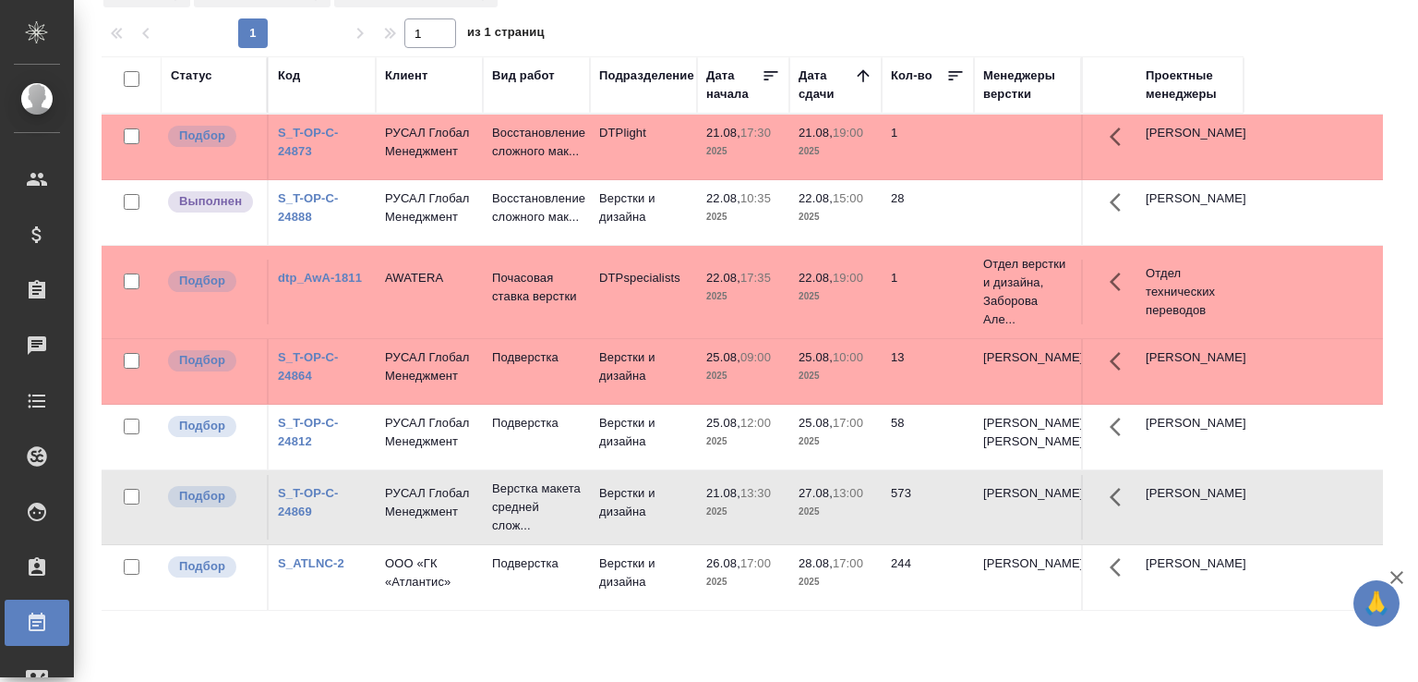
click at [288, 158] on link "S_T-OP-C-24873" at bounding box center [308, 142] width 61 height 32
click at [292, 156] on link "S_T-OP-C-24873" at bounding box center [308, 142] width 61 height 32
click at [835, 38] on div "1 1 из 1 страниц" at bounding box center [750, 33] width 1297 height 30
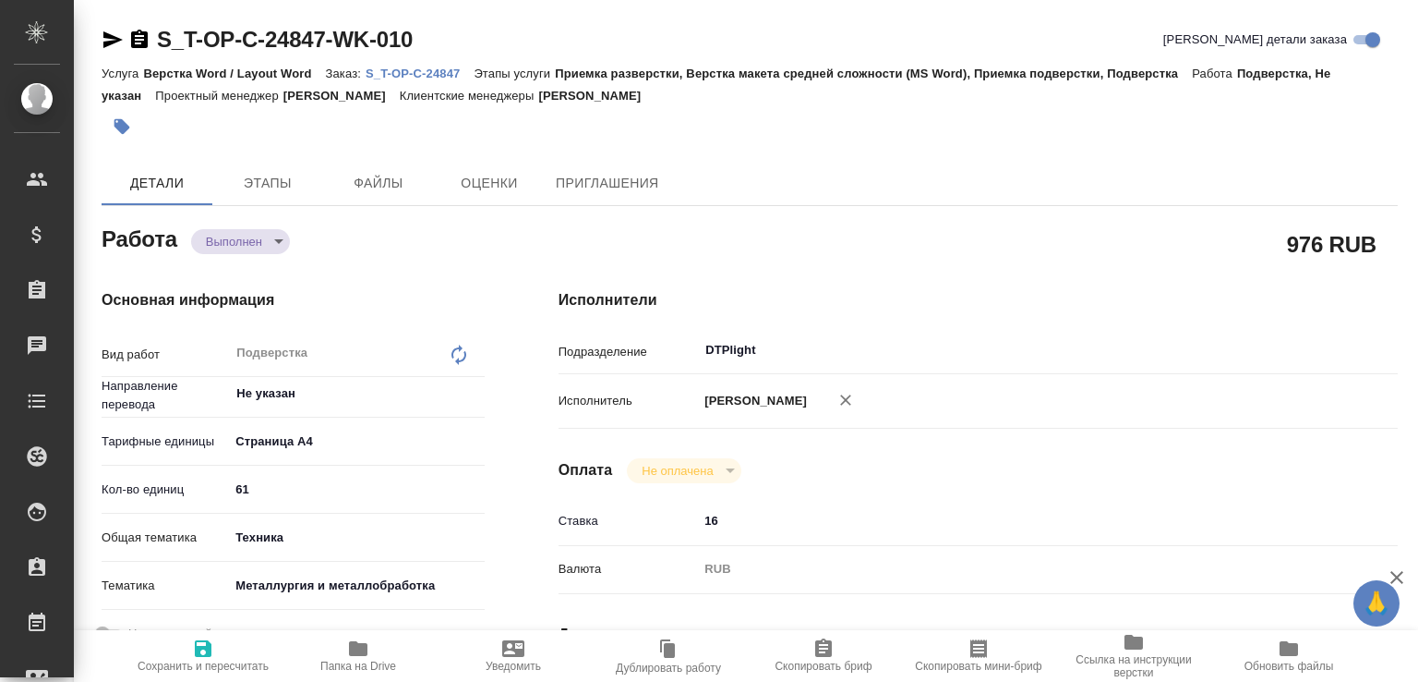
click at [296, 235] on div "Работа Выполнен completed" at bounding box center [293, 237] width 383 height 33
click at [284, 237] on body "🙏 .cls-1 fill:#fff; AWATERA [PERSON_NAME]malofeeva Клиенты Спецификации Заказы …" at bounding box center [709, 341] width 1418 height 682
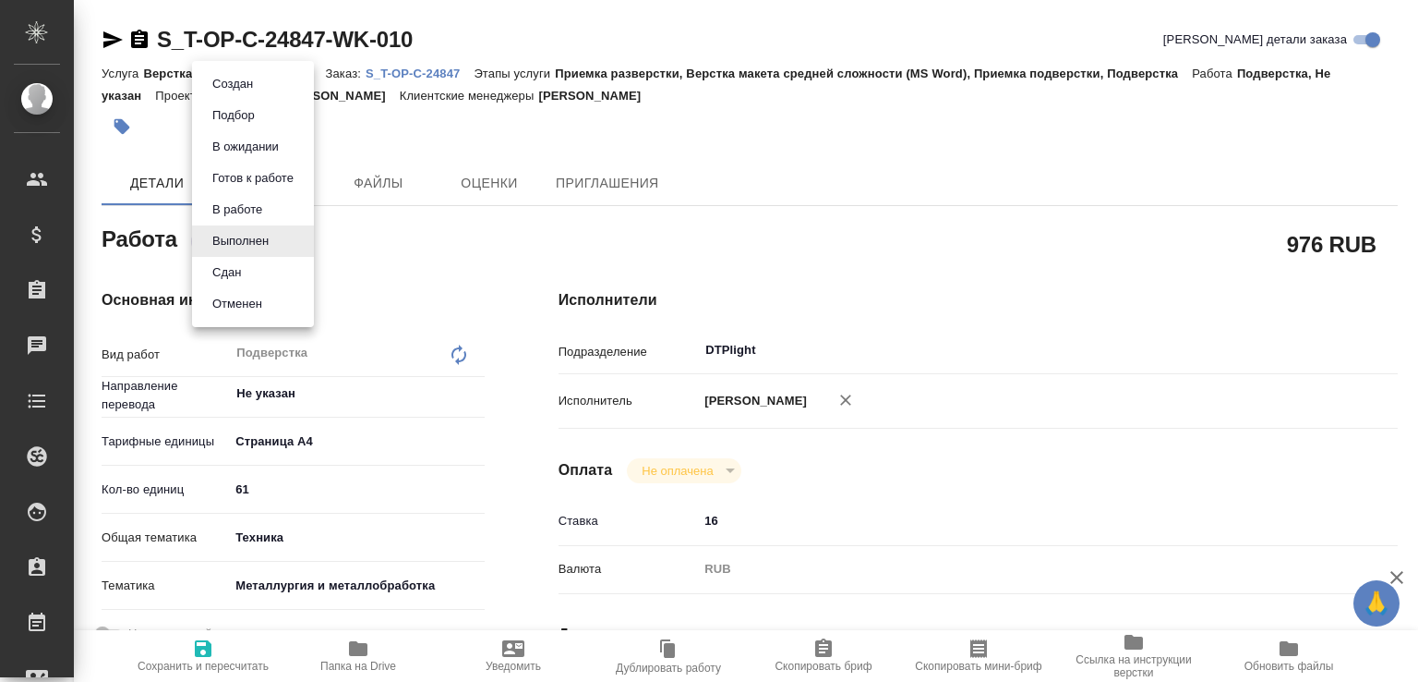
click at [253, 261] on li "Сдан" at bounding box center [253, 272] width 122 height 31
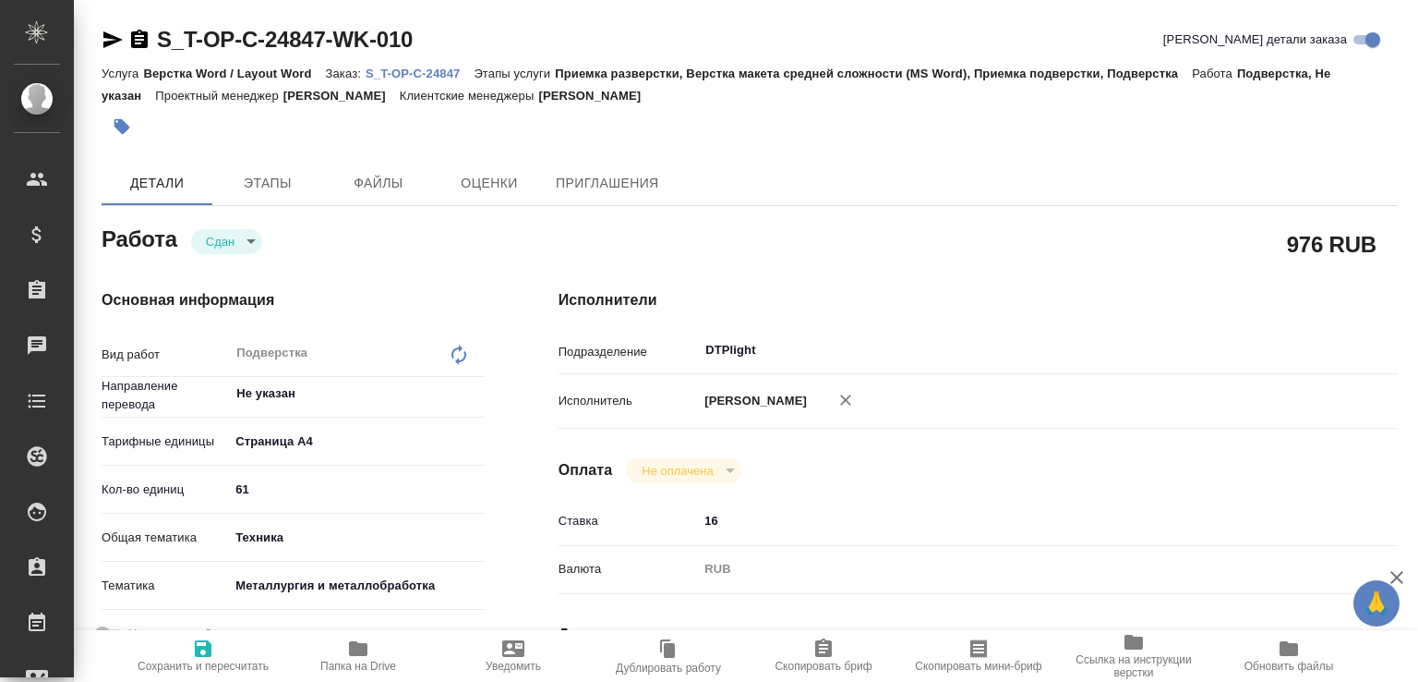
type textarea "x"
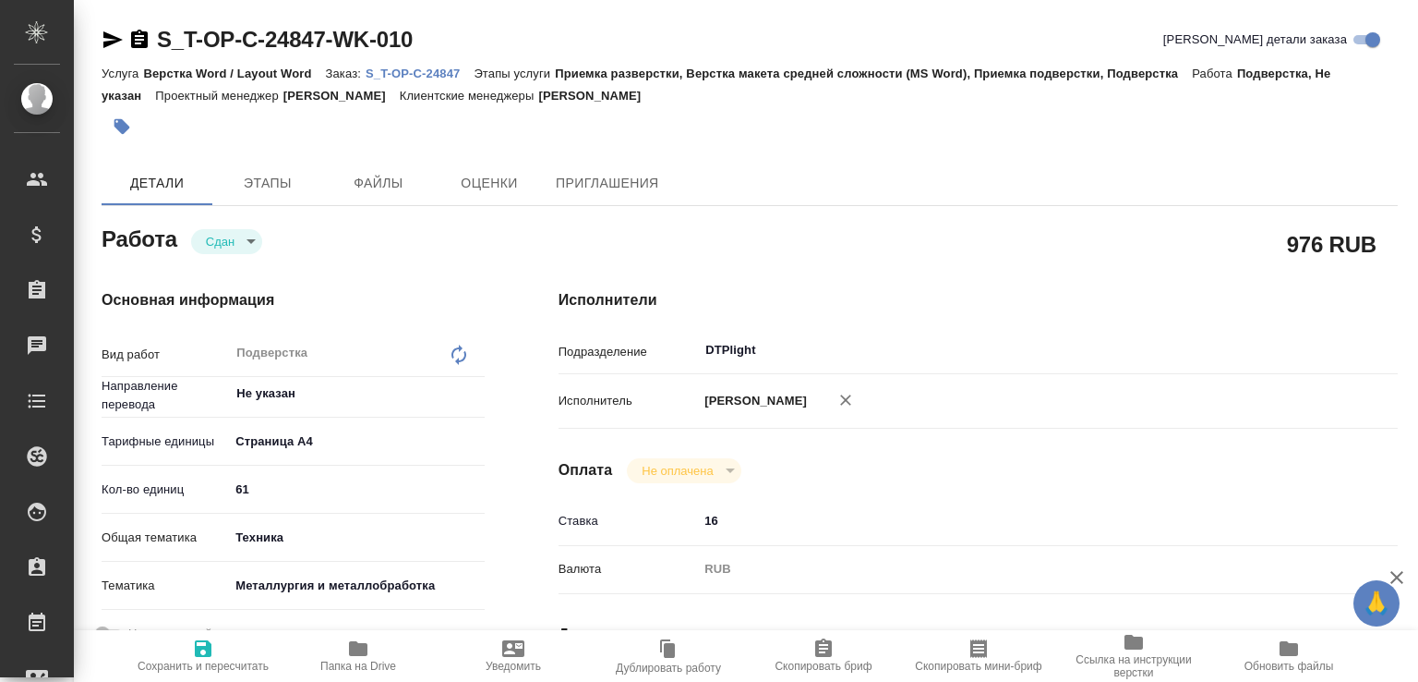
type textarea "x"
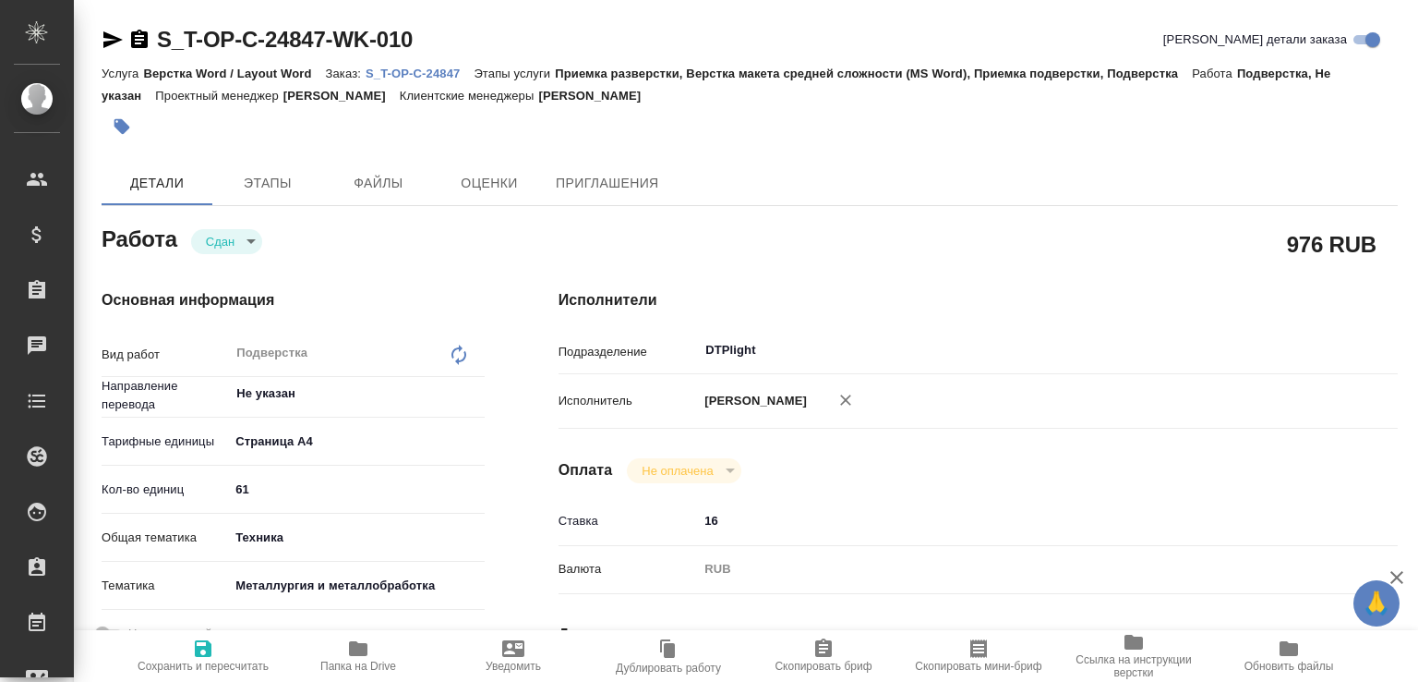
type textarea "x"
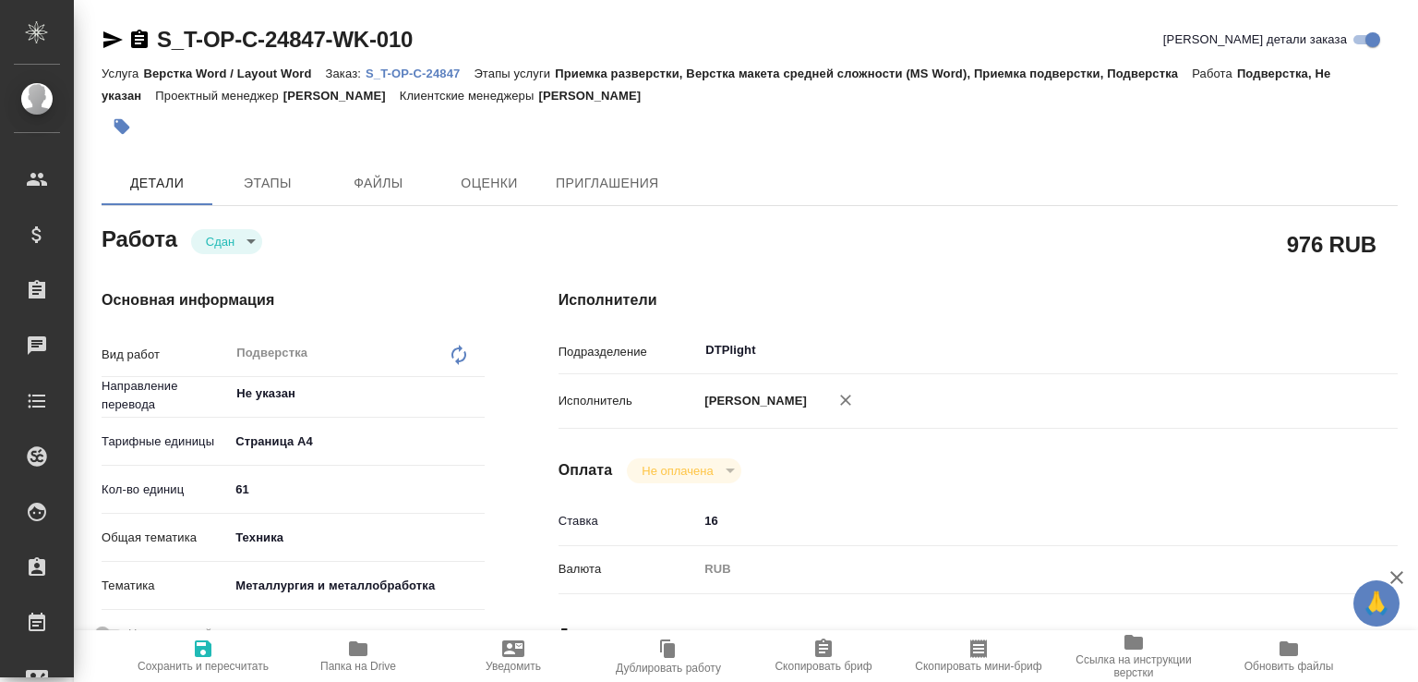
type textarea "x"
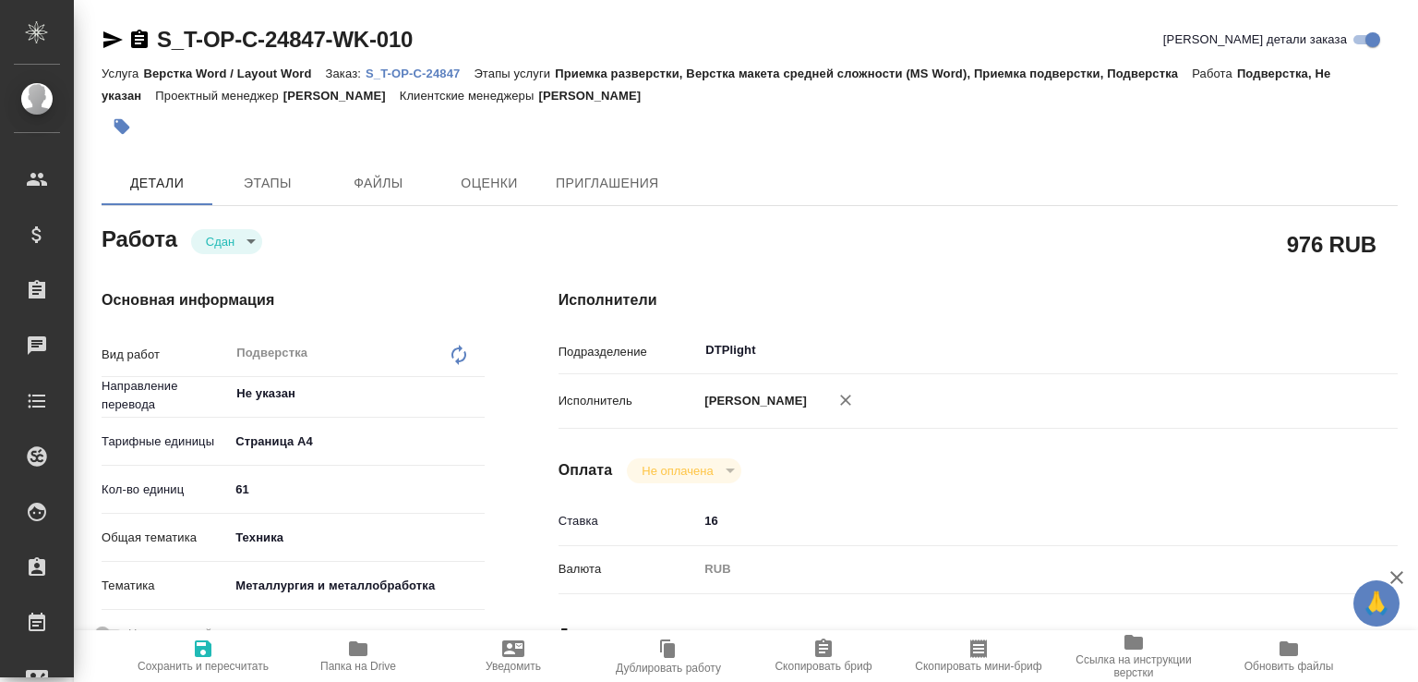
click at [354, 641] on icon "button" at bounding box center [358, 648] width 18 height 15
click at [421, 72] on p "S_T-OP-C-24847" at bounding box center [420, 73] width 108 height 14
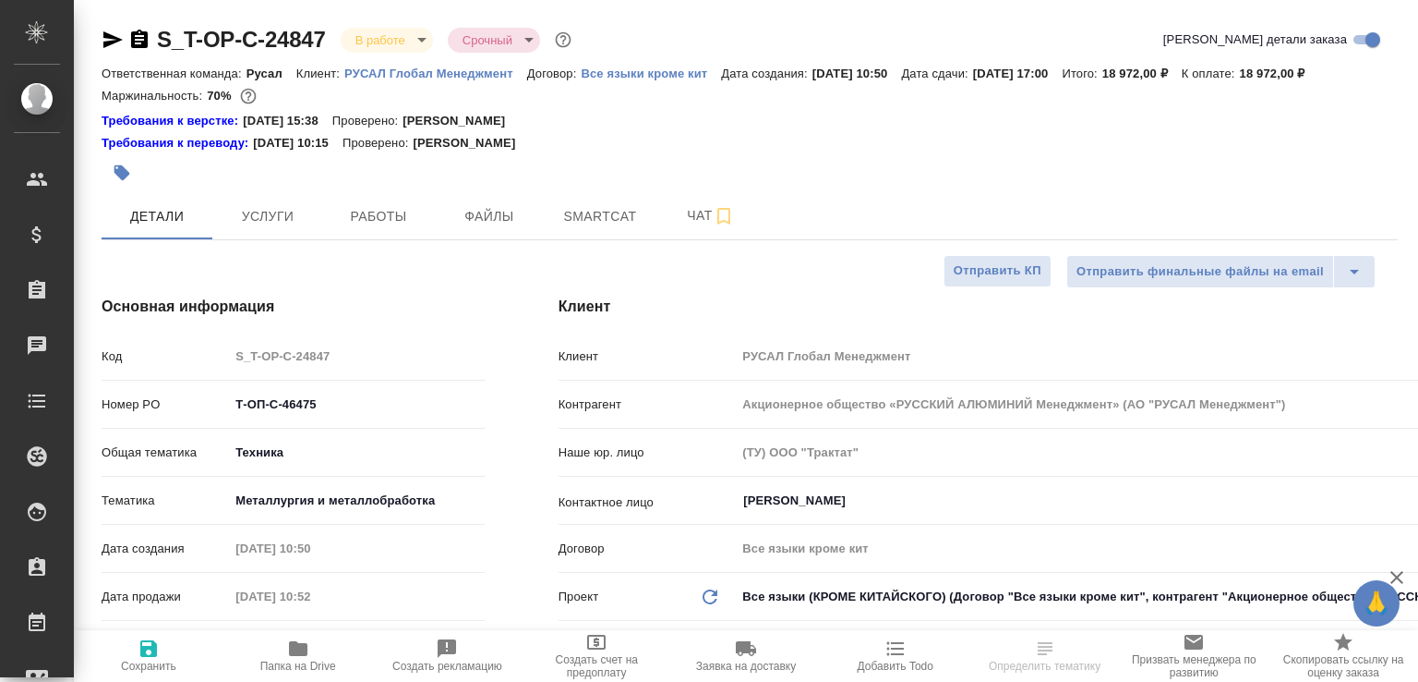
select select "RU"
type textarea "x"
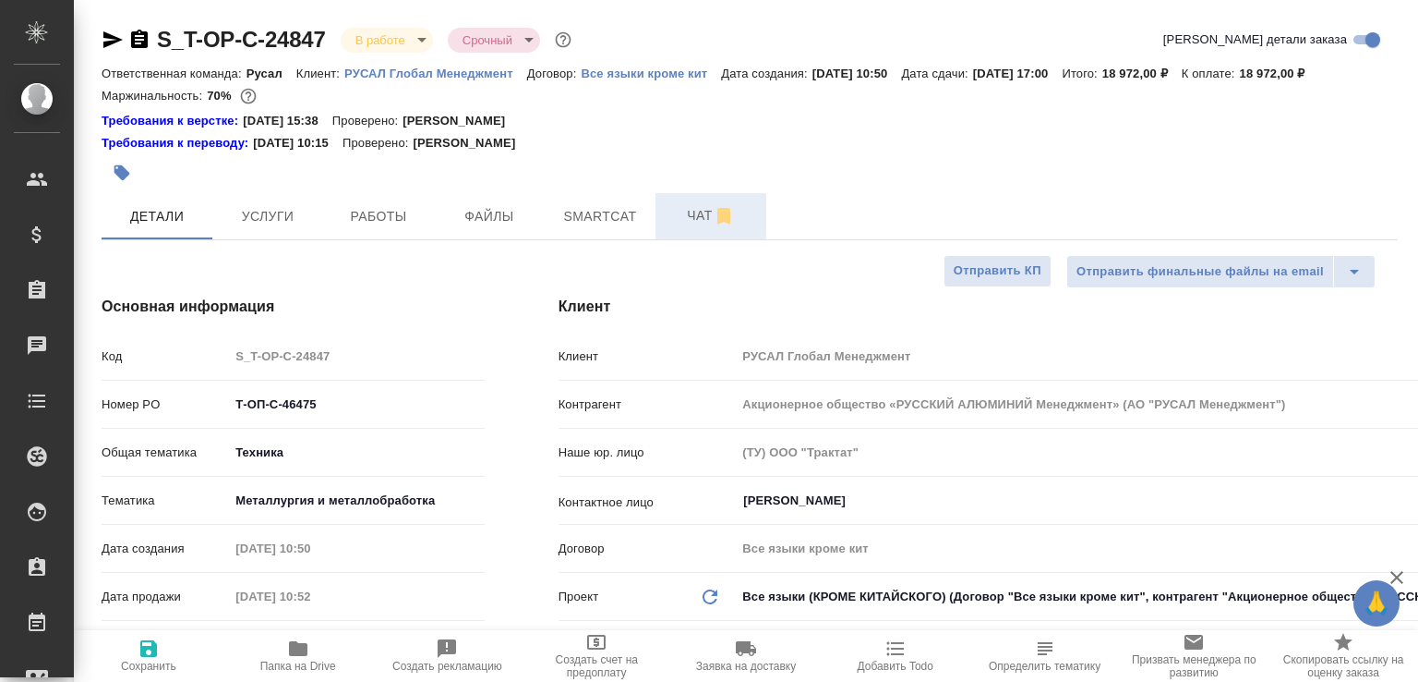
click at [693, 227] on span "Чат" at bounding box center [711, 215] width 89 height 23
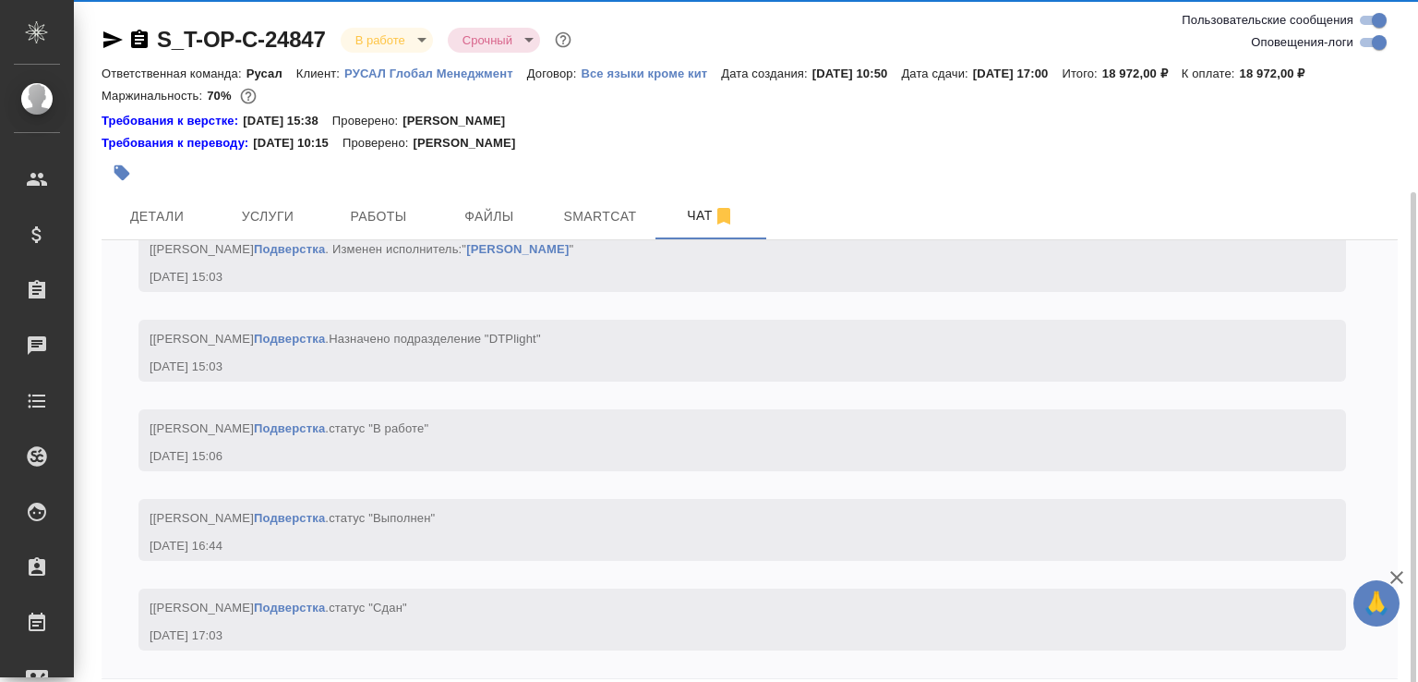
scroll to position [103, 0]
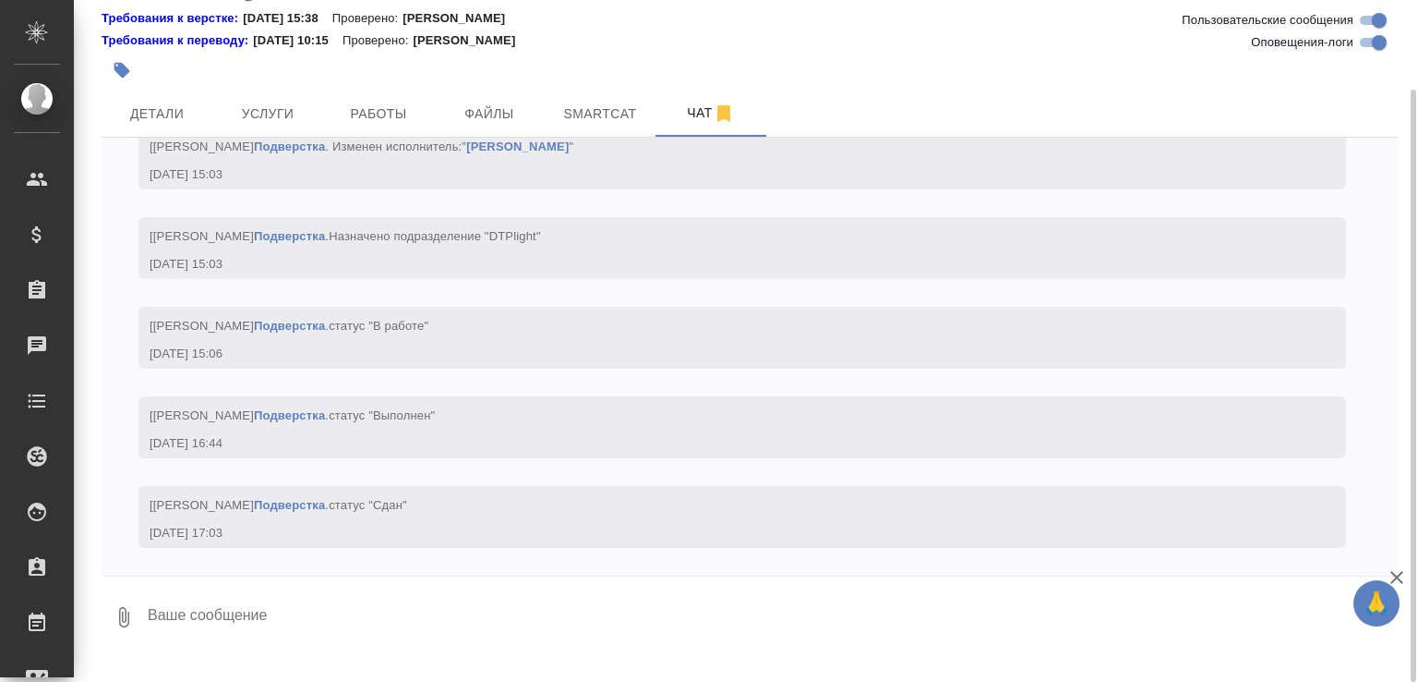
click at [231, 637] on textarea at bounding box center [772, 616] width 1252 height 63
paste textarea "https://drive.awatera.com/apps/files/?dir=/Shares/%D0%A2-%D0%9E%D0%9F-%D0%A1_%D…"
type textarea "подвёрстан https://drive.awatera.com/apps/files/?dir=/Shares/%D0%A2-%D0%9E%D0%9…"
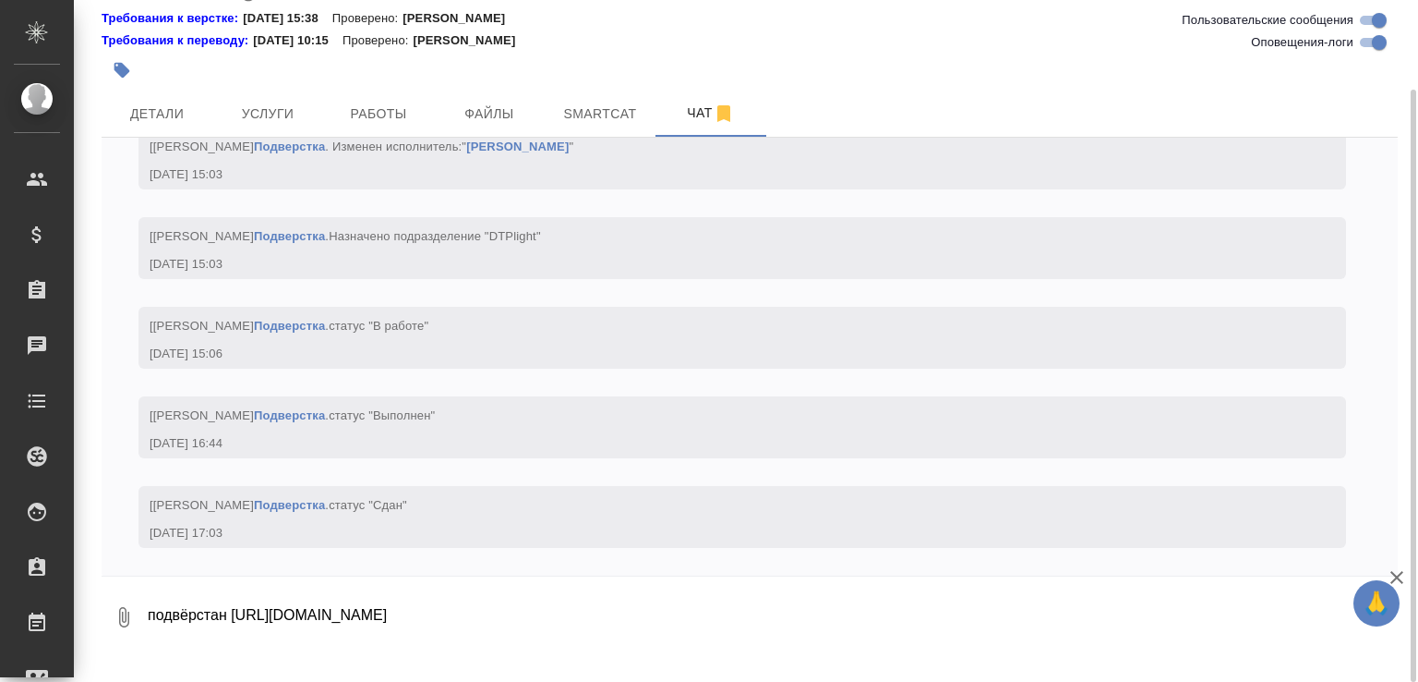
scroll to position [5313, 0]
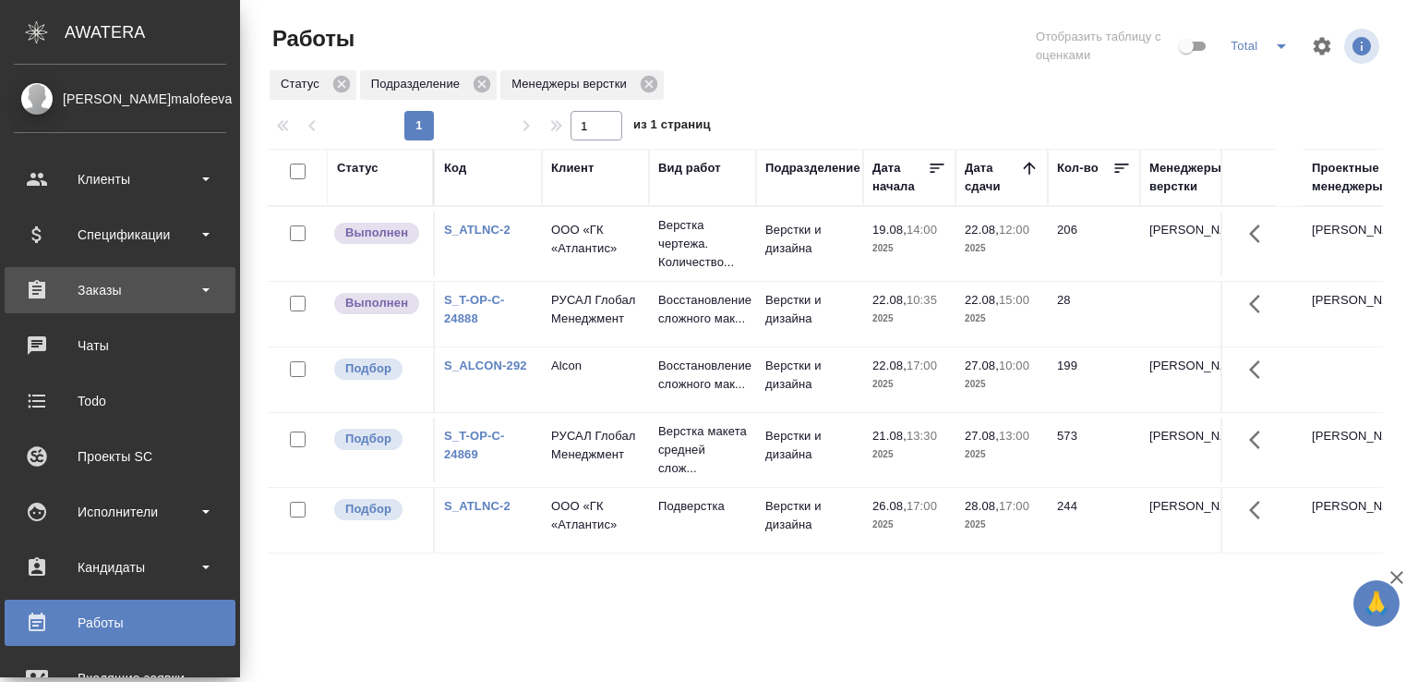
click at [118, 296] on div "Заказы" at bounding box center [120, 290] width 212 height 28
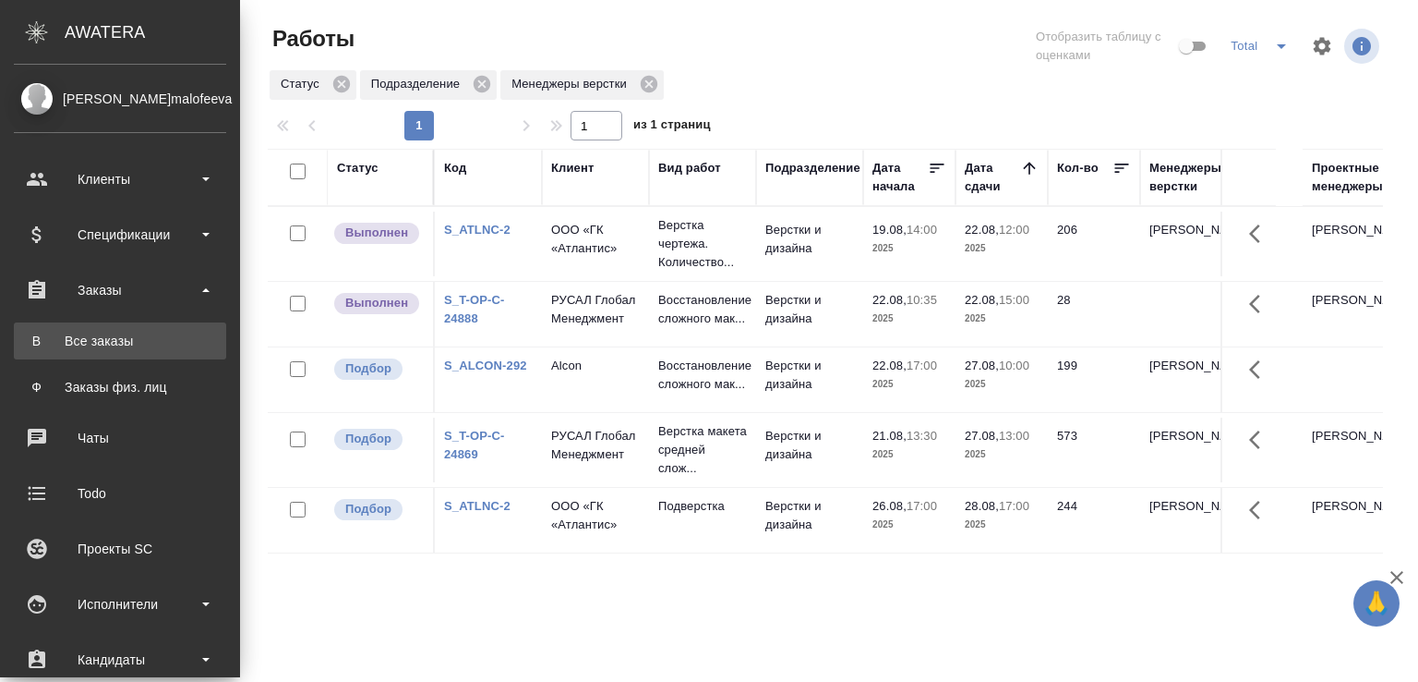
click at [115, 335] on div "Все заказы" at bounding box center [120, 341] width 194 height 18
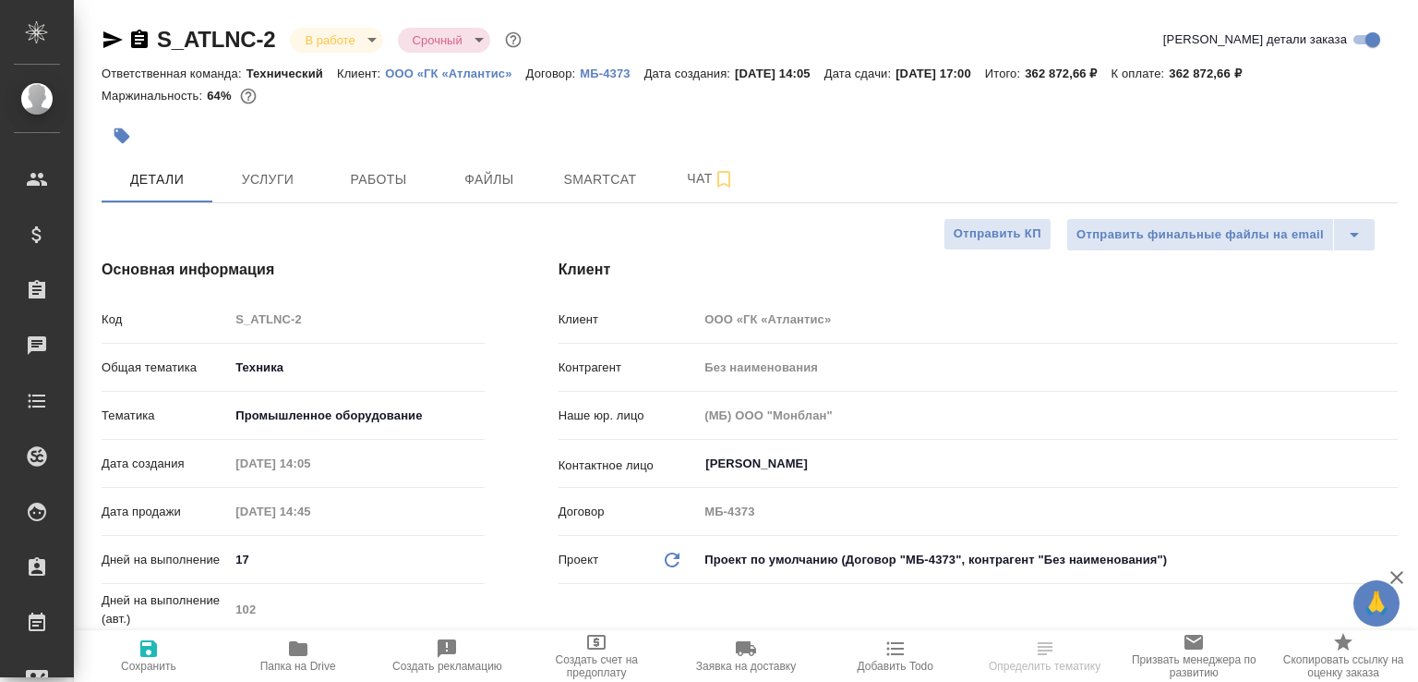
select select "RU"
click at [312, 651] on span "Папка на Drive" at bounding box center [298, 654] width 127 height 35
select select "RU"
type textarea "x"
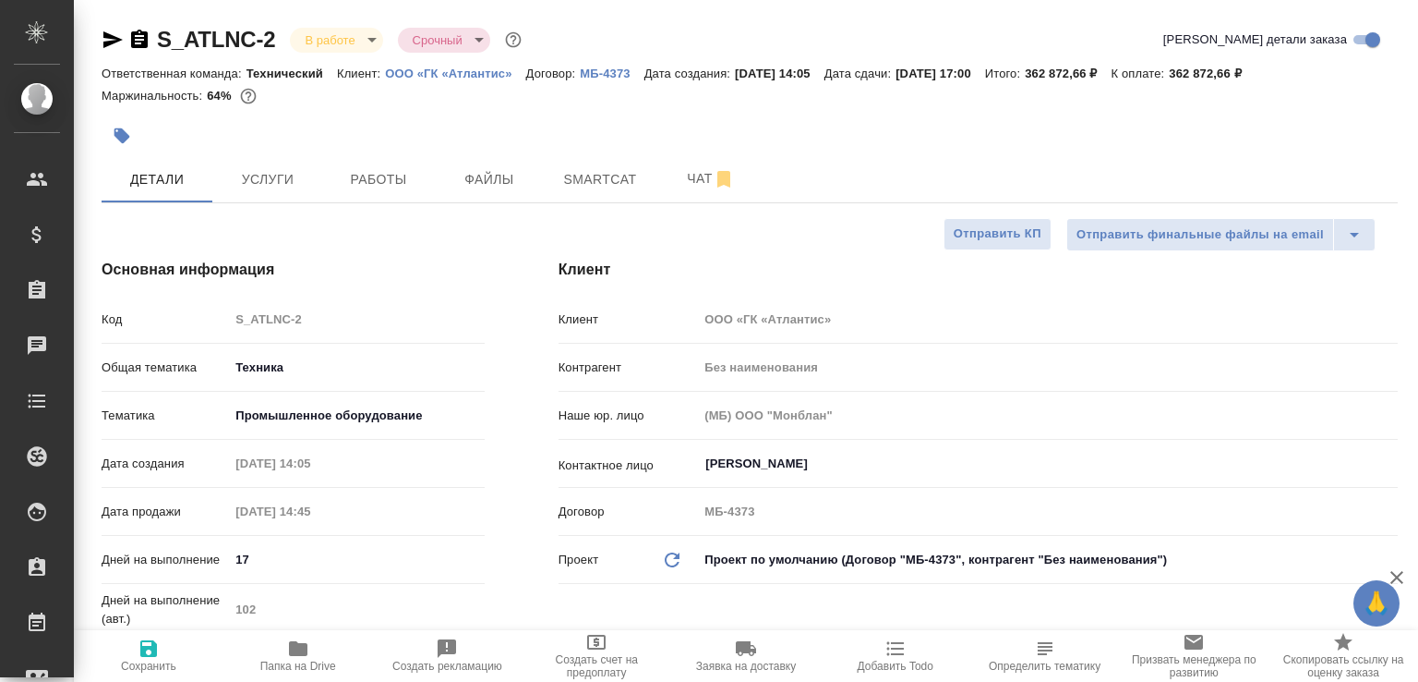
type textarea "x"
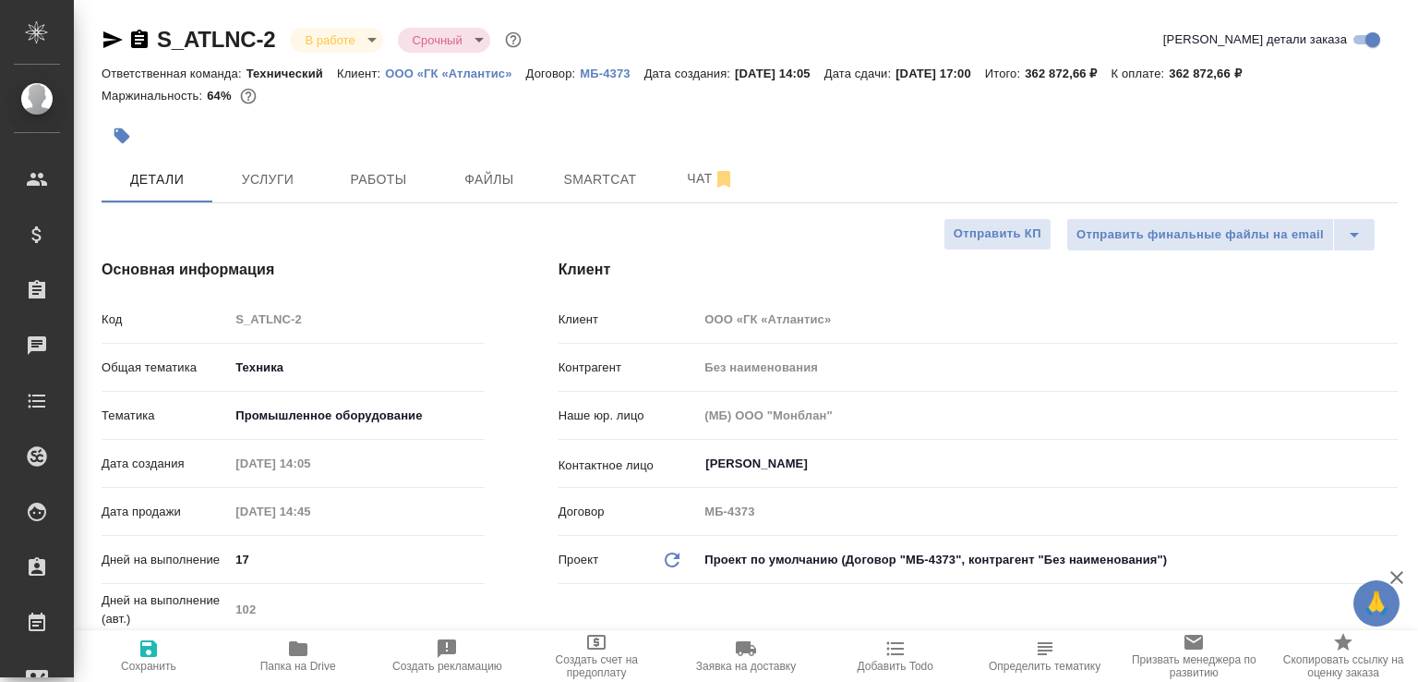
type textarea "x"
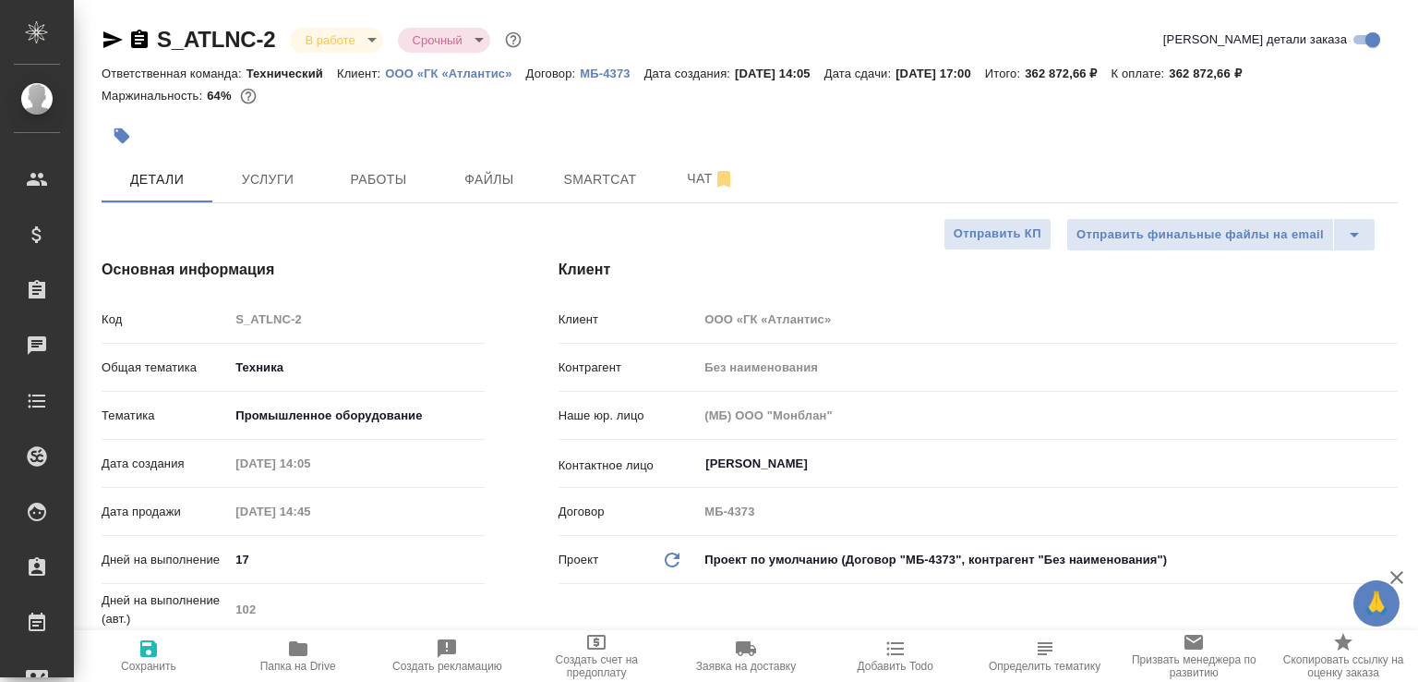
type textarea "x"
click at [692, 191] on button "Чат" at bounding box center [711, 179] width 111 height 46
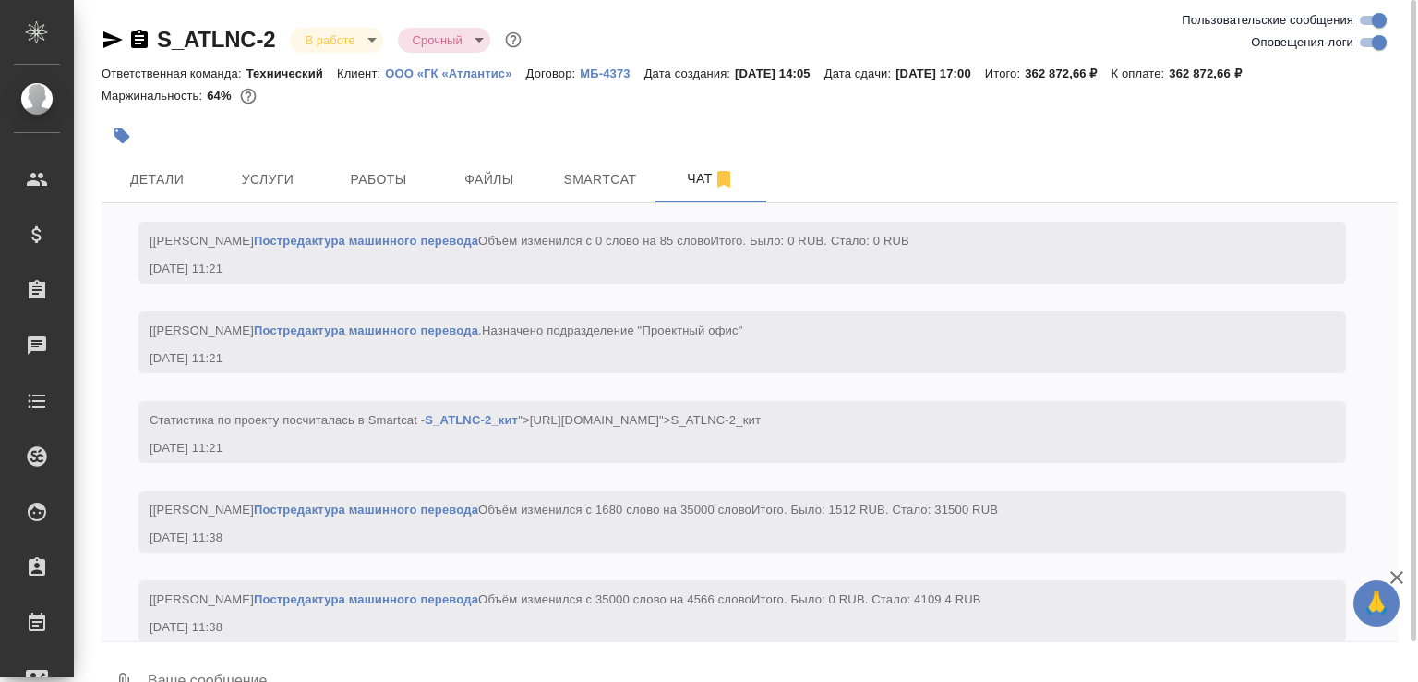
click at [282, 670] on textarea at bounding box center [772, 682] width 1252 height 63
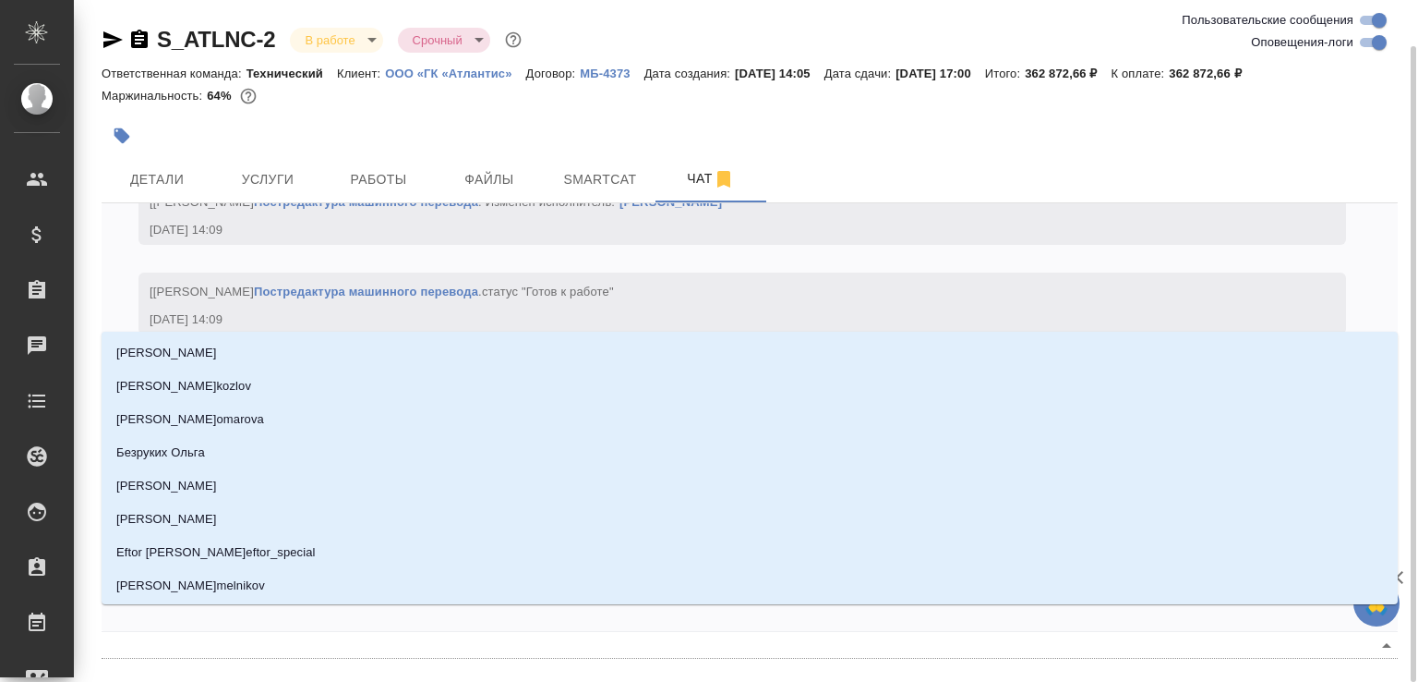
scroll to position [24, 0]
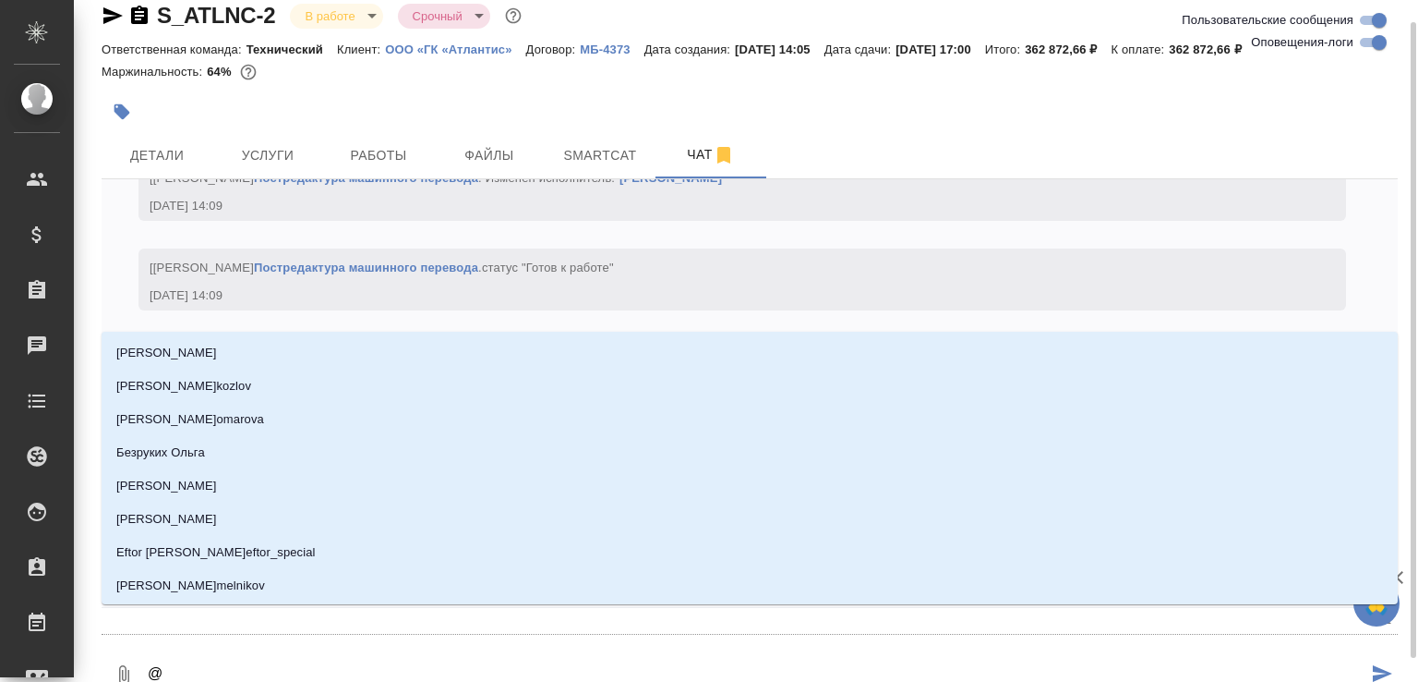
type textarea "@б"
type input "б"
type textarea "@бе"
type input "бе"
type textarea "@бел"
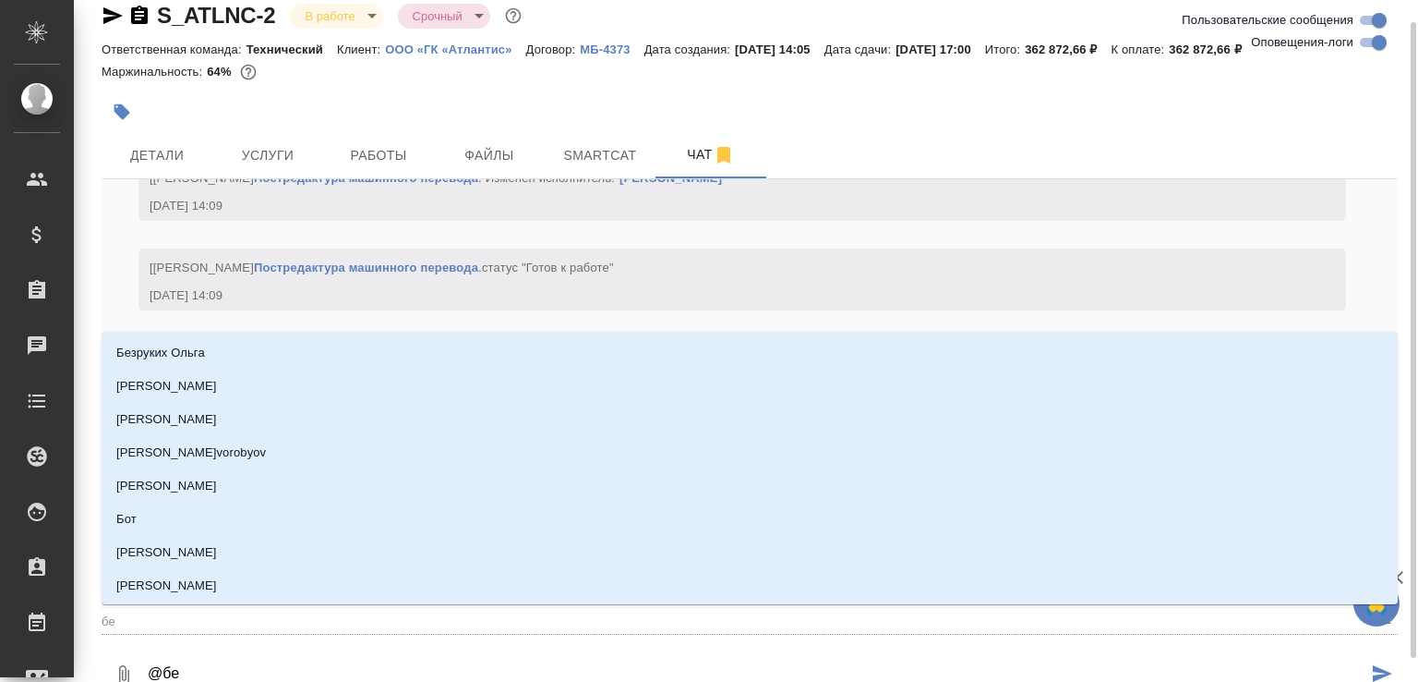
type input "бел"
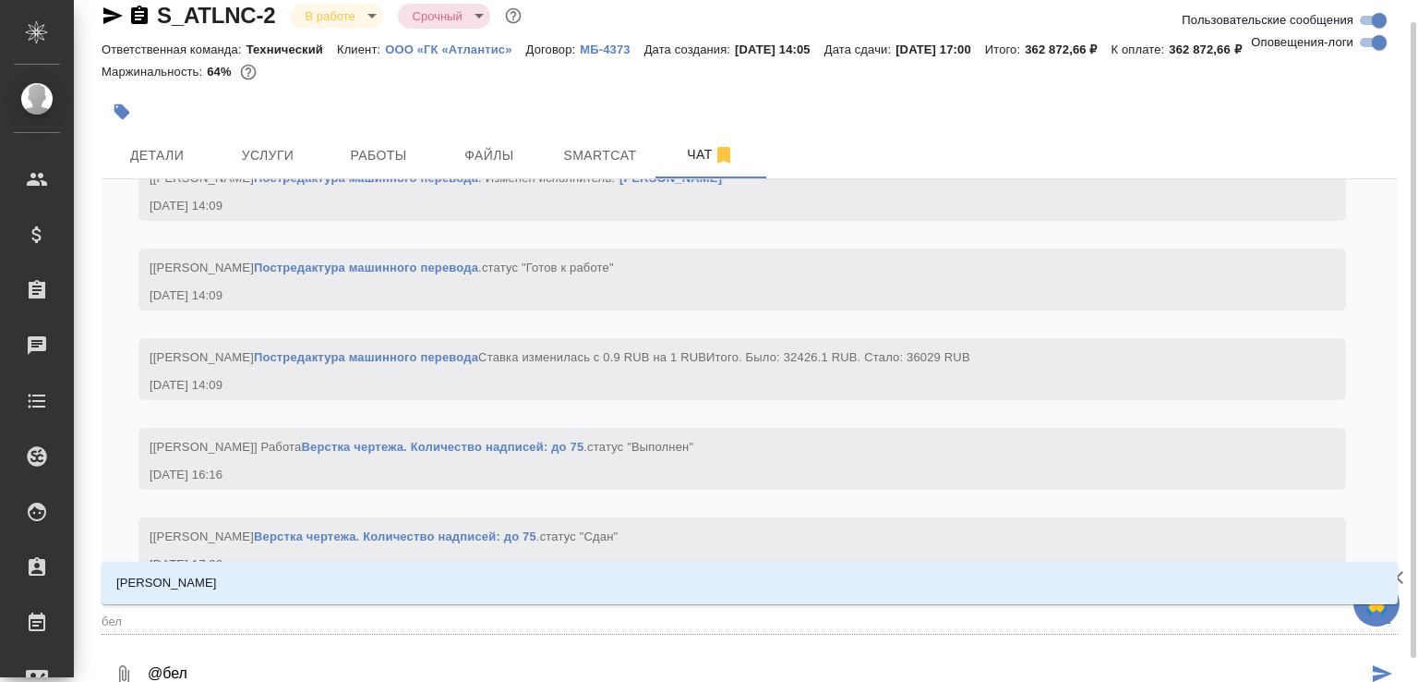
type textarea "@беля"
type input "беля"
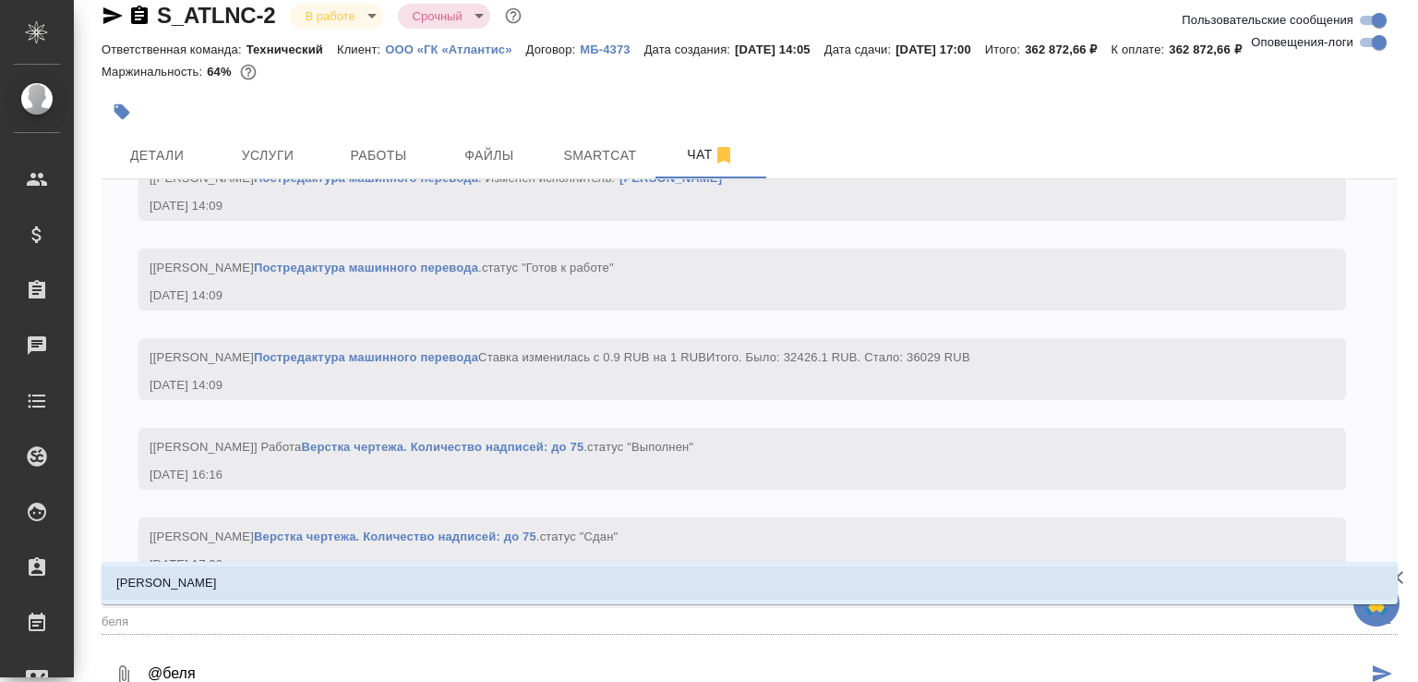
click at [206, 595] on li "[PERSON_NAME]" at bounding box center [750, 582] width 1297 height 33
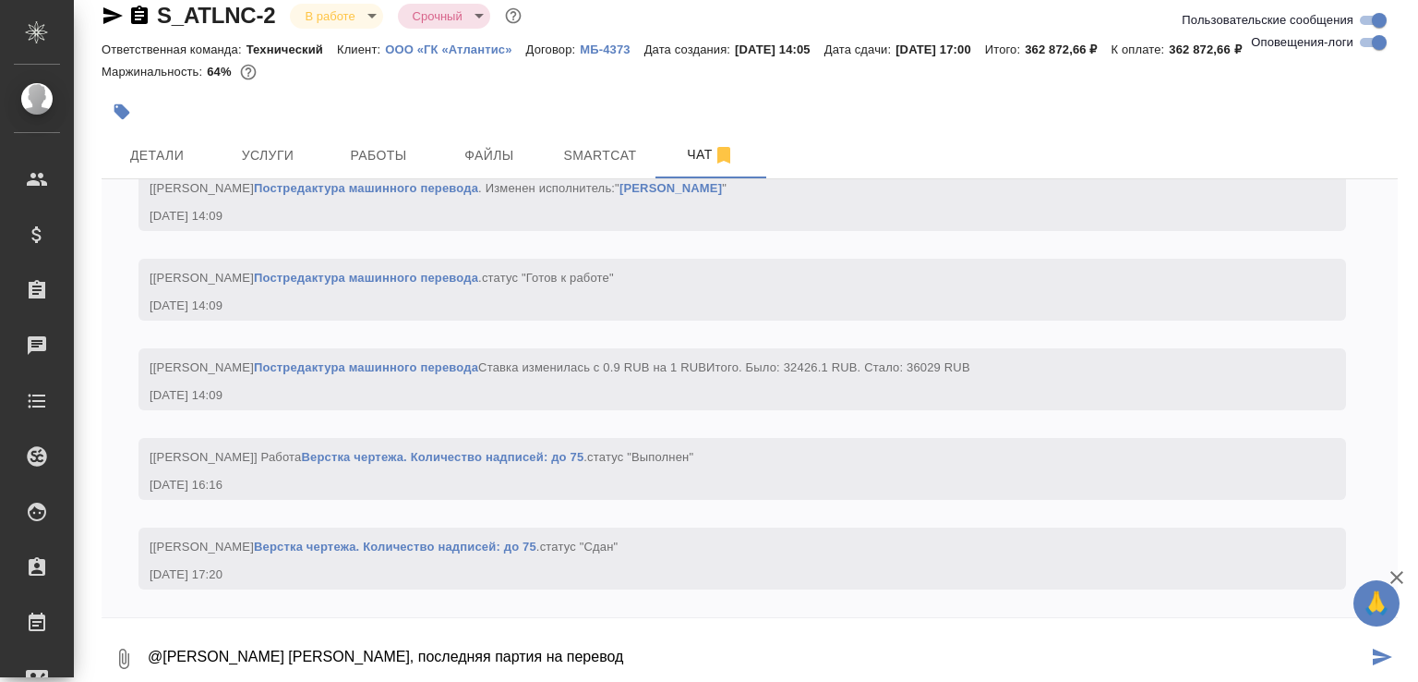
paste textarea "[URL][DOMAIN_NAME]"
type textarea "@Белякова Юлия Юля, последняя партия на перевод https://drive.awatera.com/f/101…"
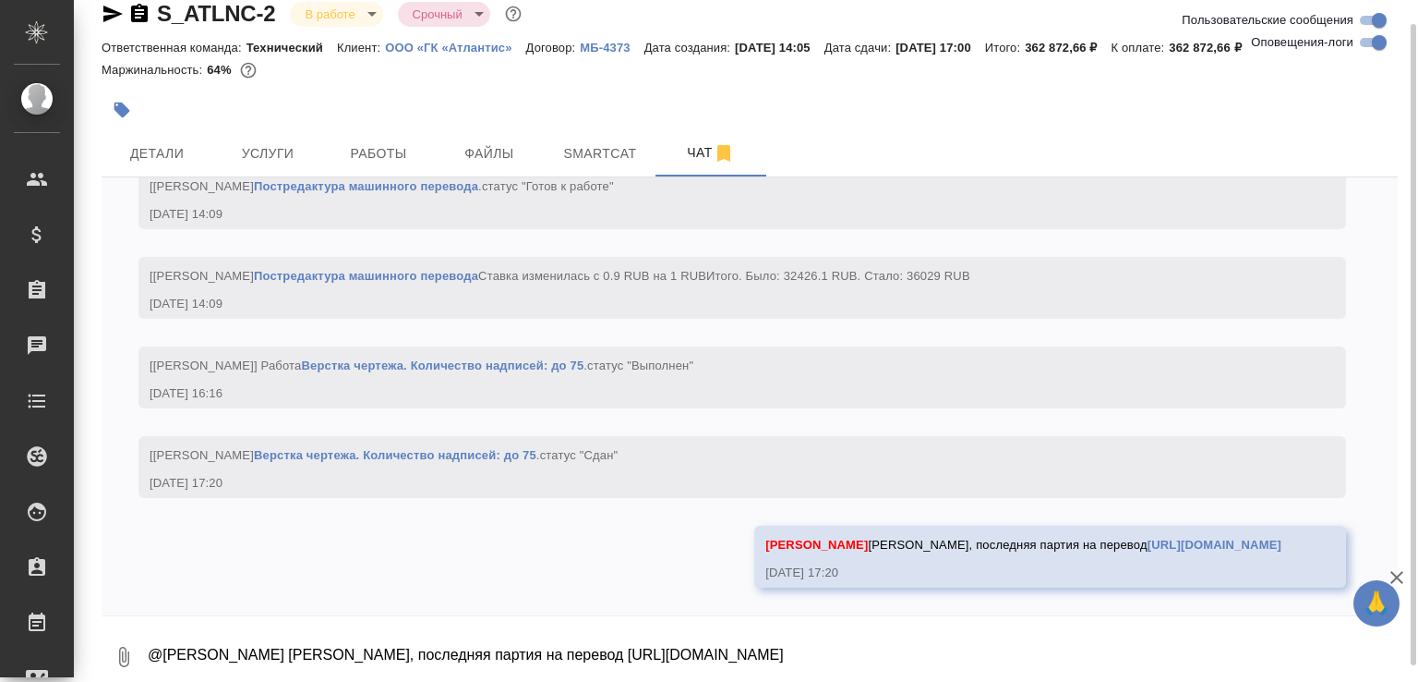
scroll to position [18313, 0]
click at [118, 635] on button "0" at bounding box center [124, 656] width 44 height 63
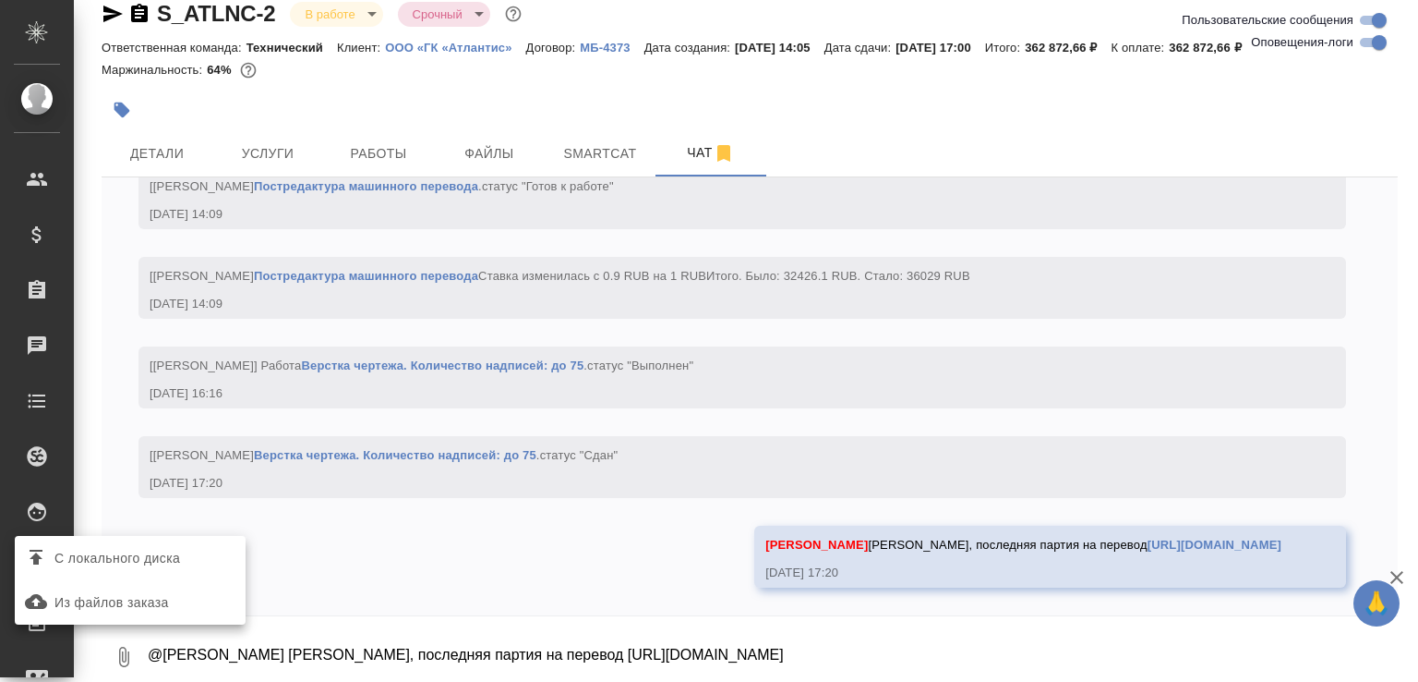
click at [163, 565] on span "С локального диска" at bounding box center [117, 558] width 126 height 23
click at [0, 0] on input "С локального диска" at bounding box center [0, 0] width 0 height 0
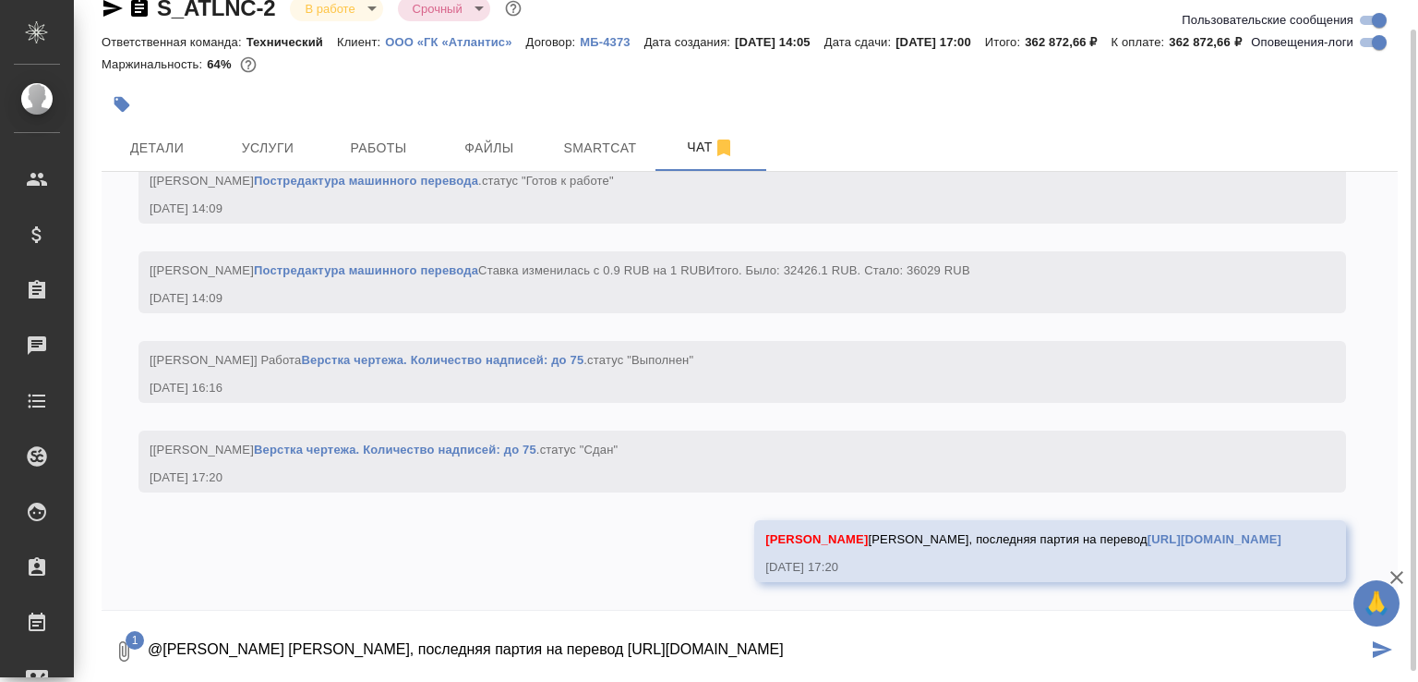
click at [207, 640] on textarea "@Белякова Юлия Юля, последняя партия на перевод https://drive.awatera.com/f/101…" at bounding box center [757, 651] width 1222 height 63
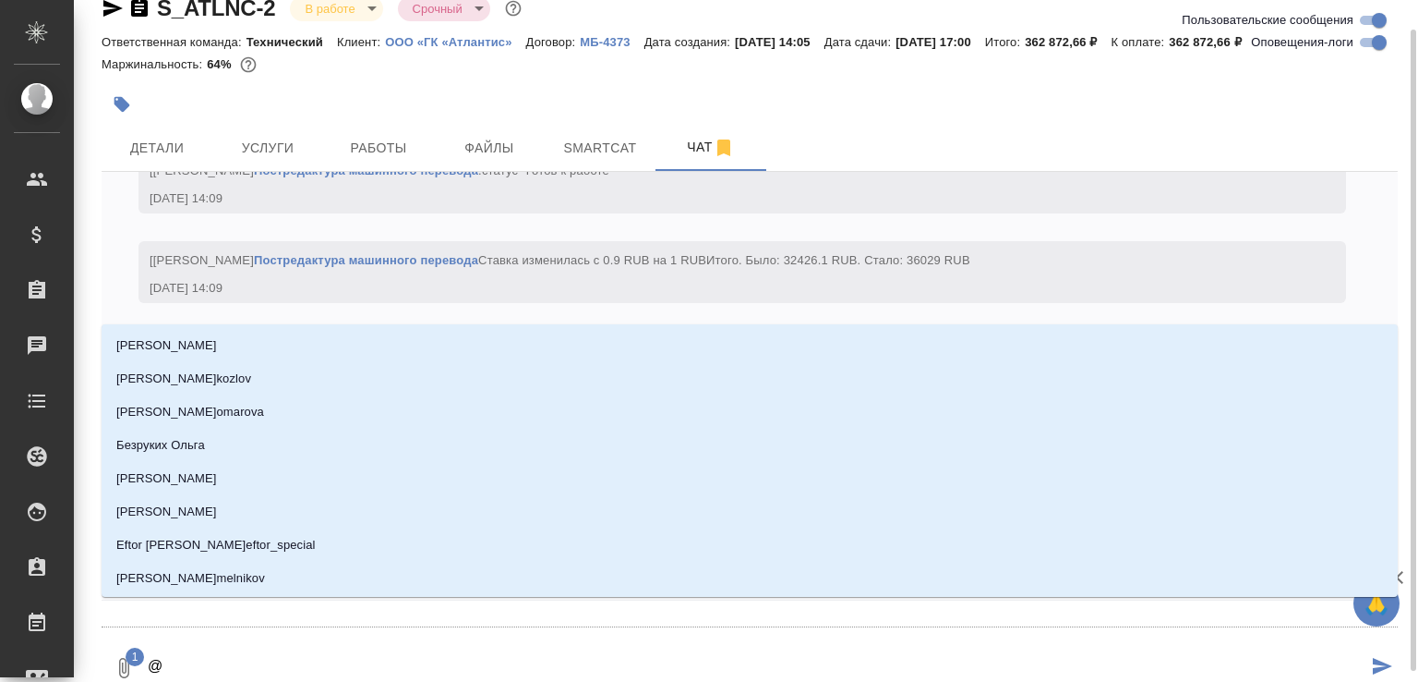
type textarea "@у"
type input "у"
type textarea "@ус"
type input "ус"
type textarea "@усм"
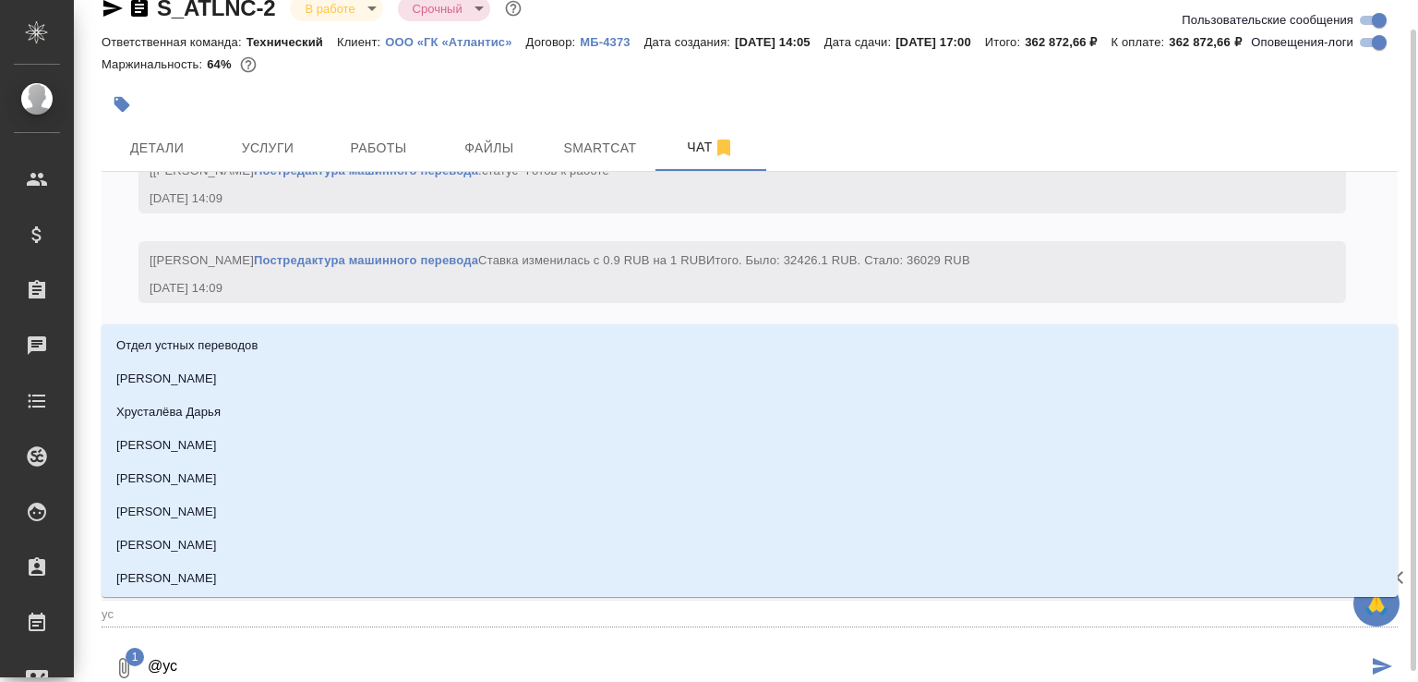
type input "усм"
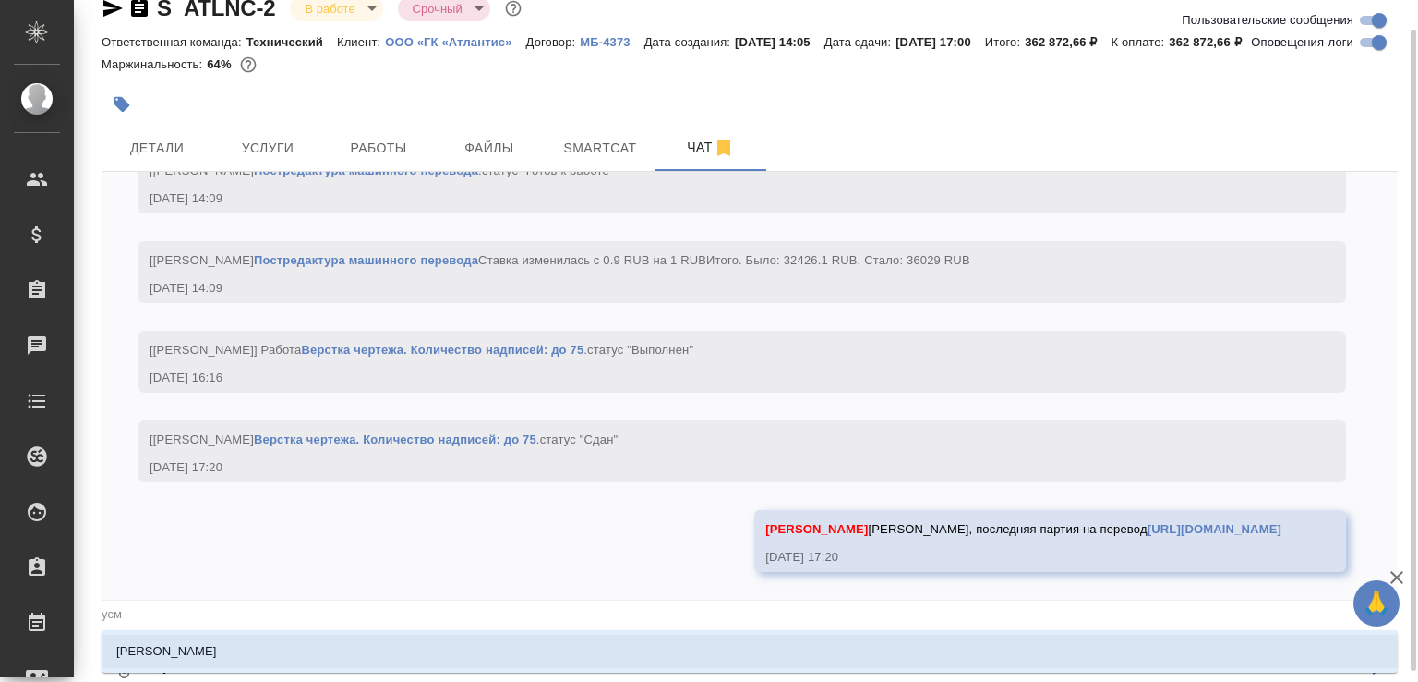
type textarea "@усма"
type input "усма"
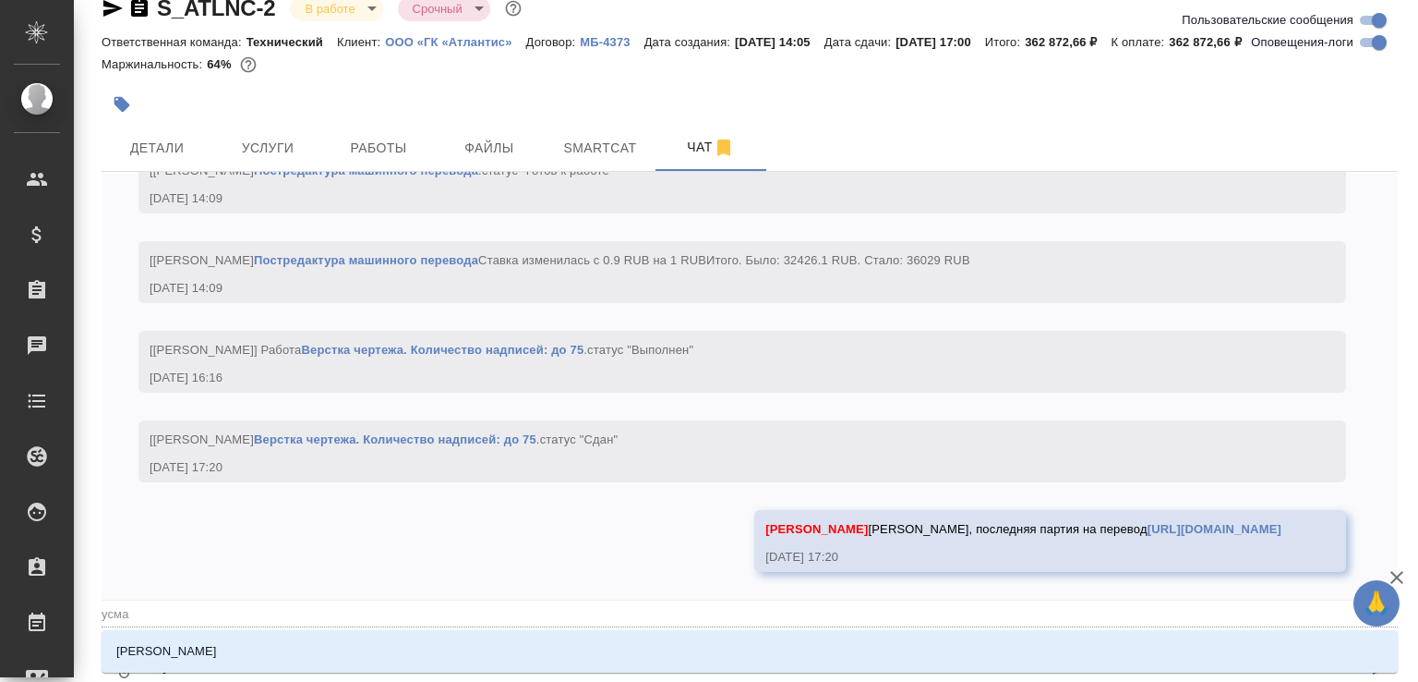
click at [207, 639] on li "Усманова Ольга" at bounding box center [750, 650] width 1297 height 33
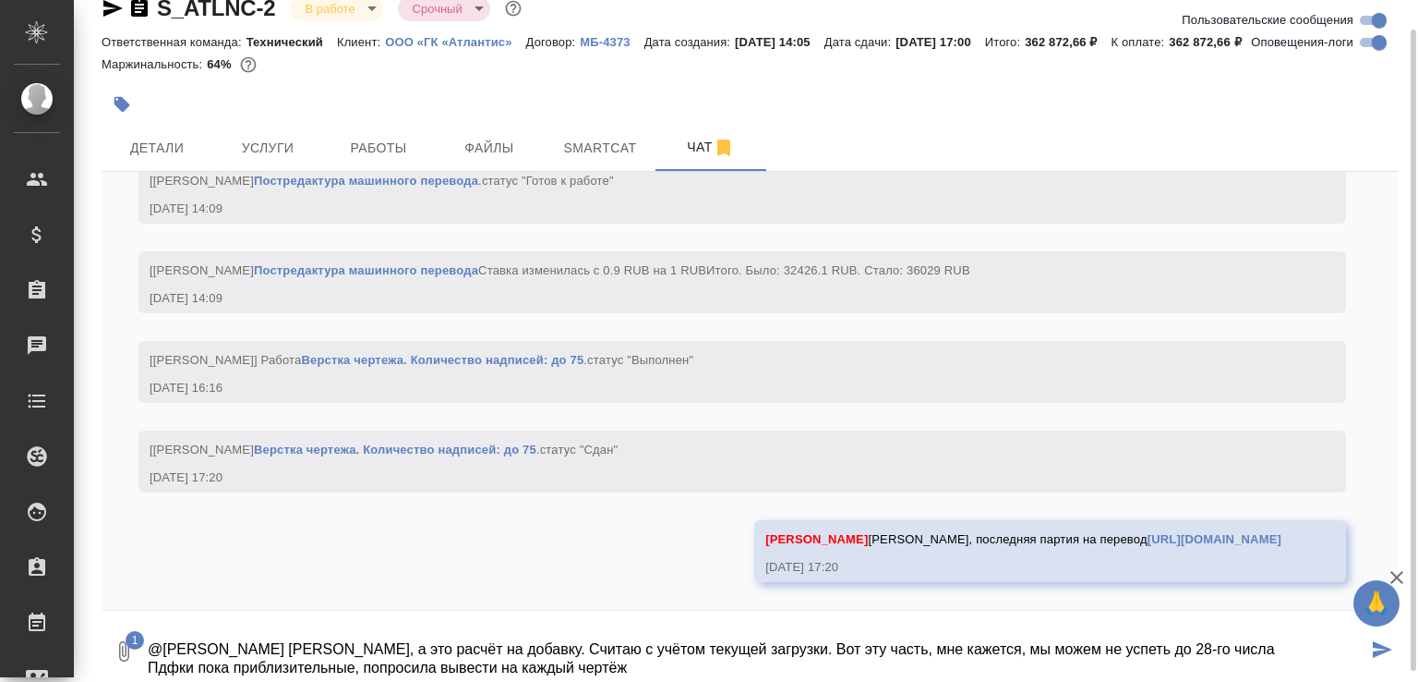
scroll to position [0, 0]
click at [140, 10] on icon "button" at bounding box center [139, 7] width 17 height 18
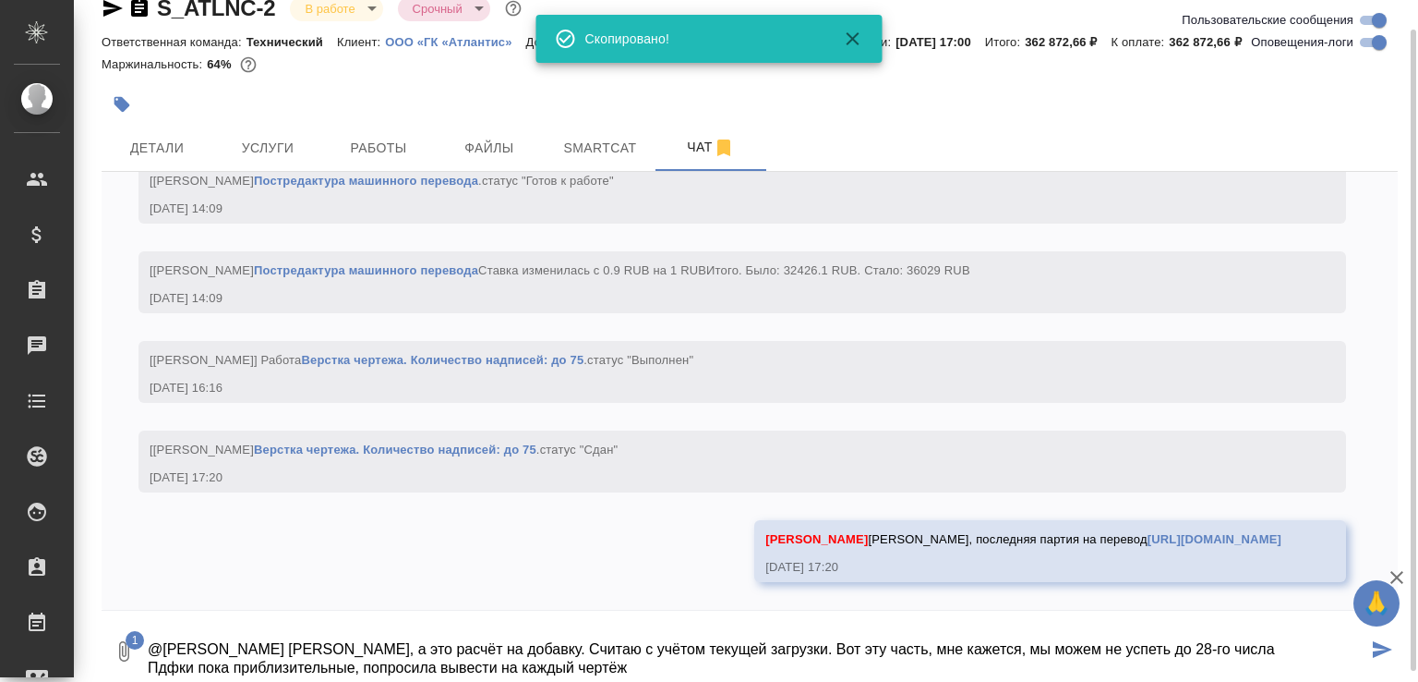
click at [111, 10] on icon "button" at bounding box center [112, 8] width 19 height 17
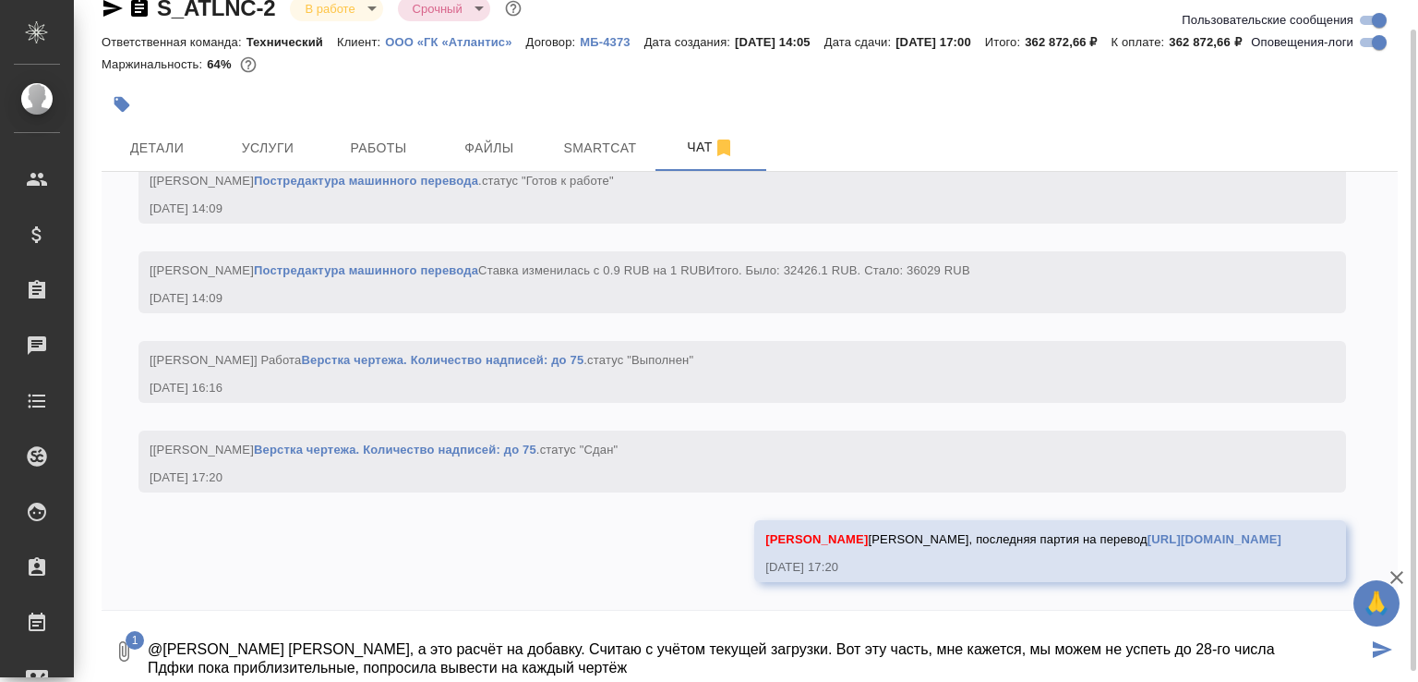
click at [102, 15] on icon "button" at bounding box center [113, 8] width 22 height 22
click at [700, 677] on textarea "@Усманова Ольга Оля, а это расчёт на добавку. Считаю с учётом текущей загрузки.…" at bounding box center [757, 651] width 1222 height 63
paste textarea "https://drive.awatera.com/f/10181040"
type textarea "@Усманова Ольга Оля, а это расчёт на добавку. Считаю с учётом текущей загрузки.…"
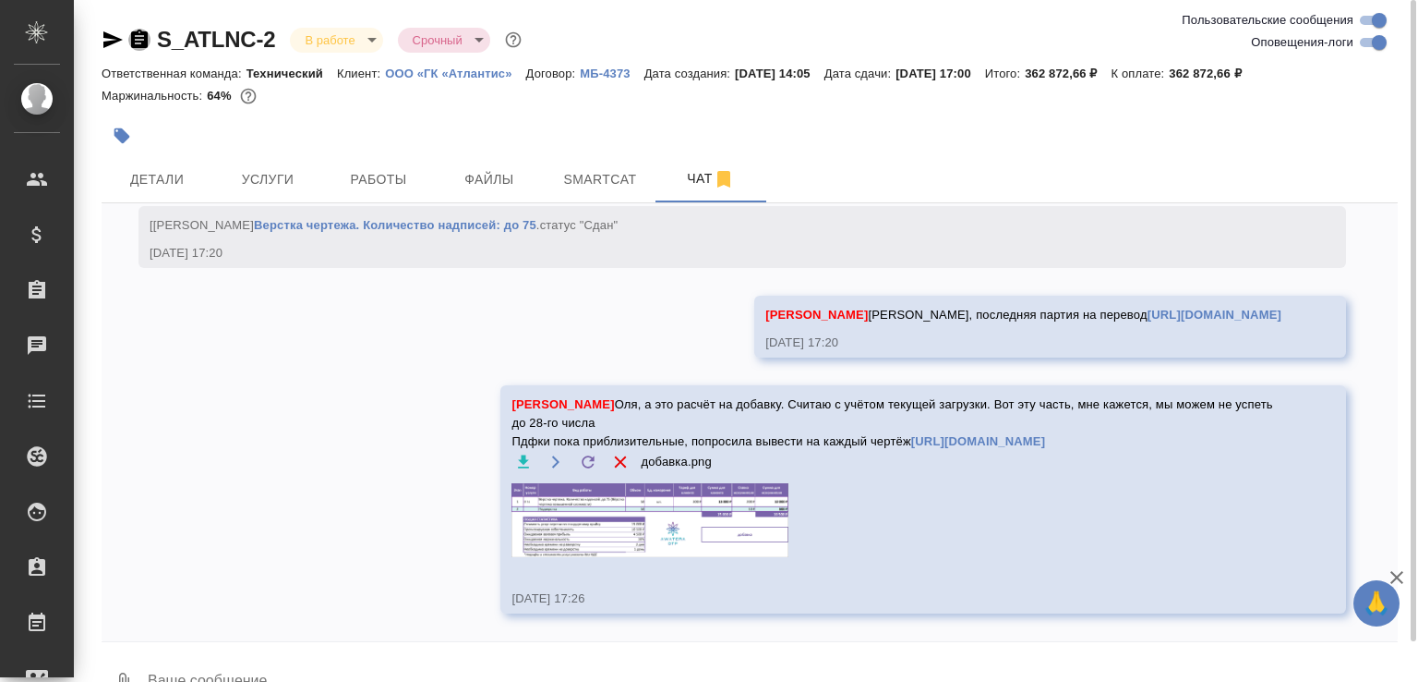
click at [147, 38] on icon "button" at bounding box center [139, 39] width 17 height 18
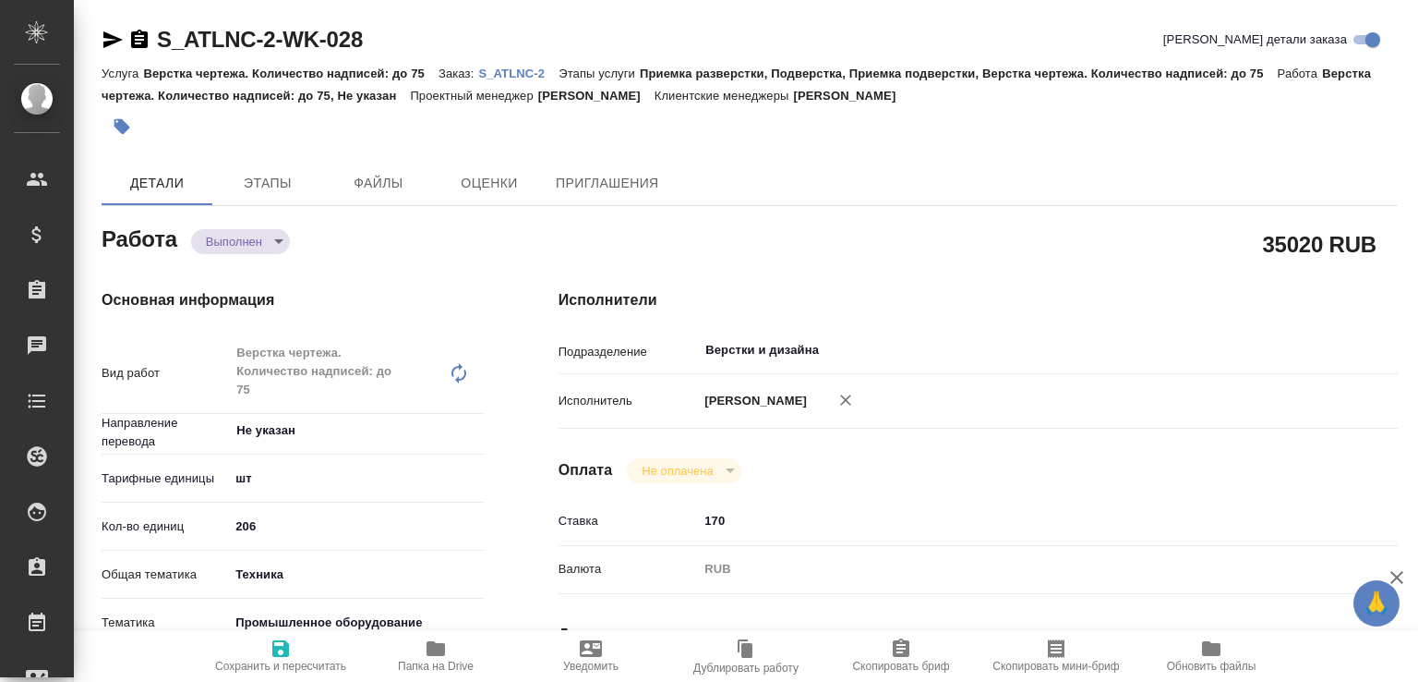
click at [257, 238] on body "🙏 .cls-1 fill:#fff; AWATERA [PERSON_NAME]malofeeva Клиенты Спецификации Заказы …" at bounding box center [709, 341] width 1418 height 682
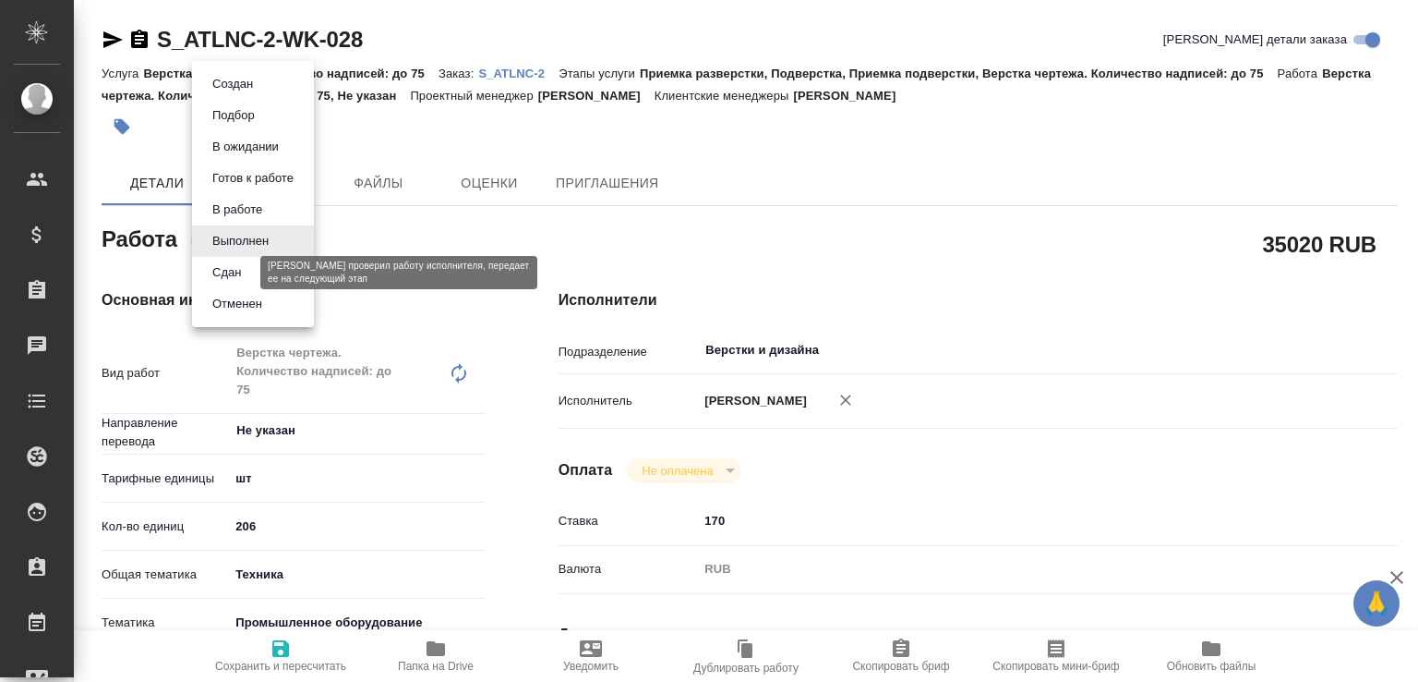
click at [238, 271] on button "Сдан" at bounding box center [227, 272] width 40 height 20
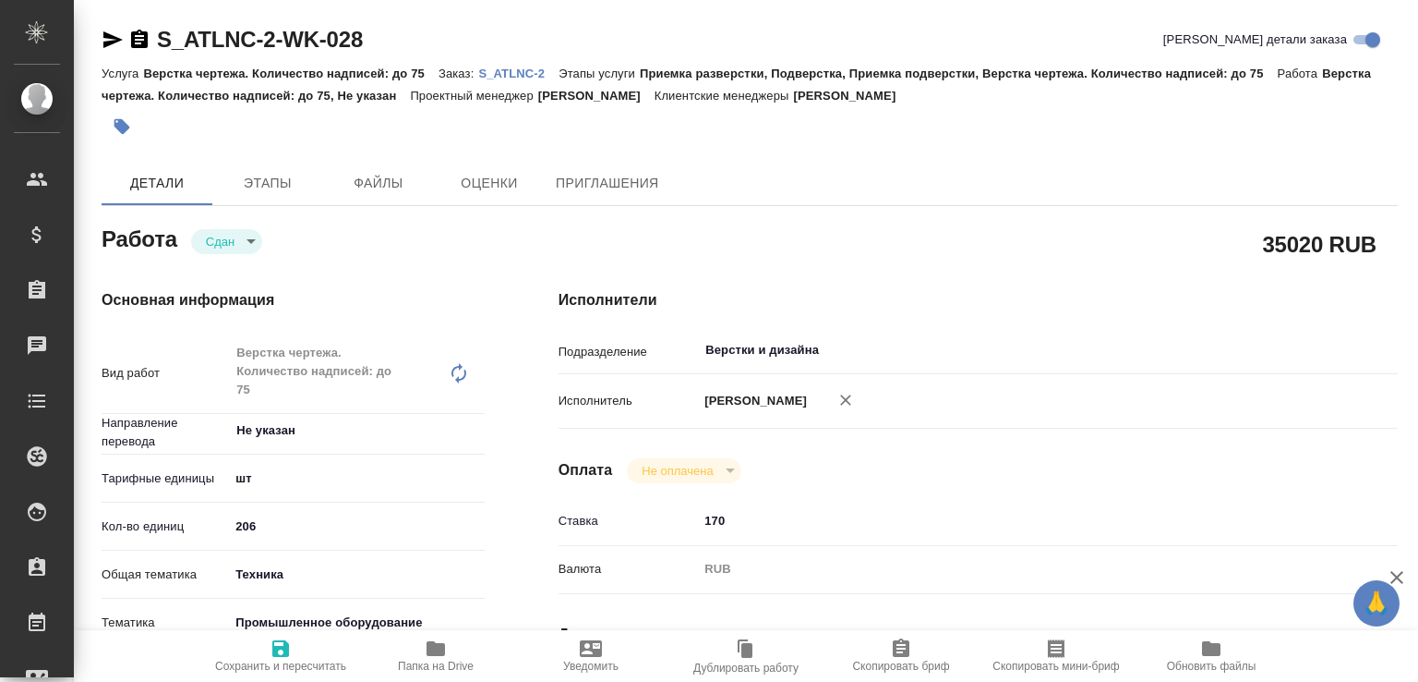
click at [428, 659] on span "Папка на Drive" at bounding box center [436, 665] width 76 height 13
type textarea "x"
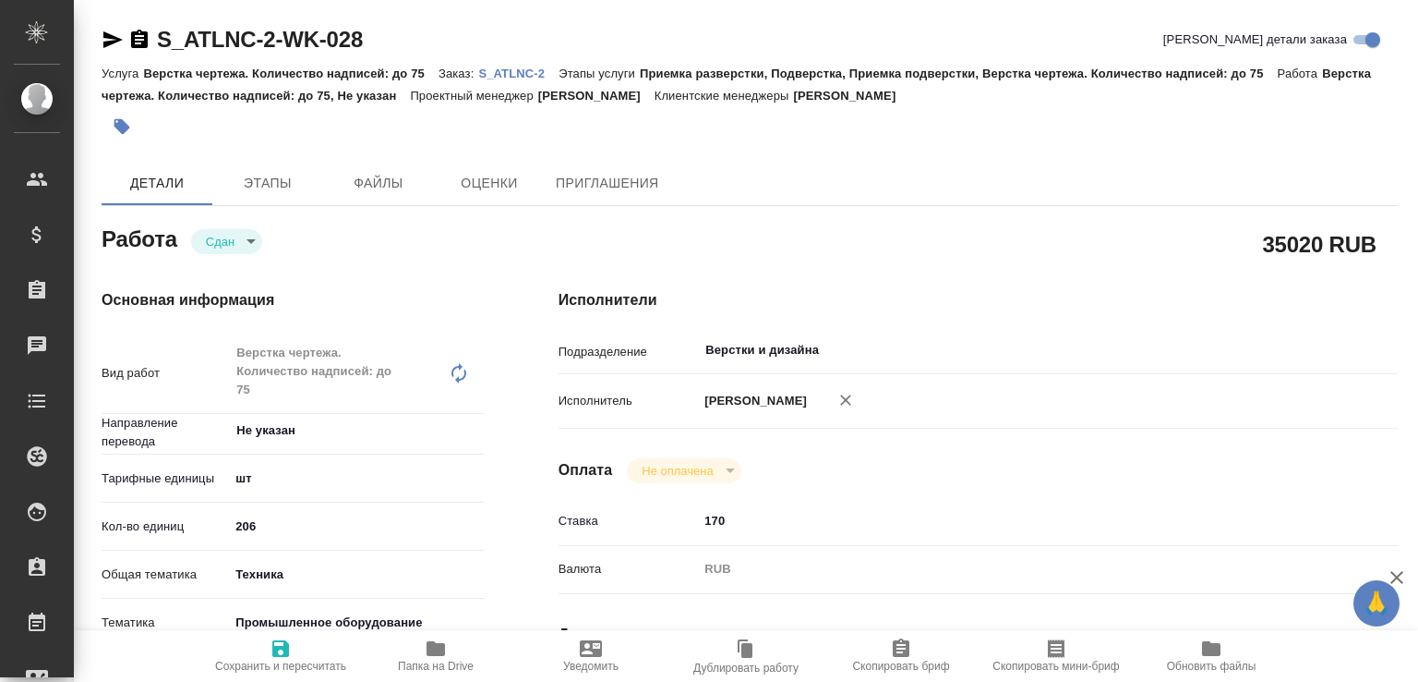
type textarea "x"
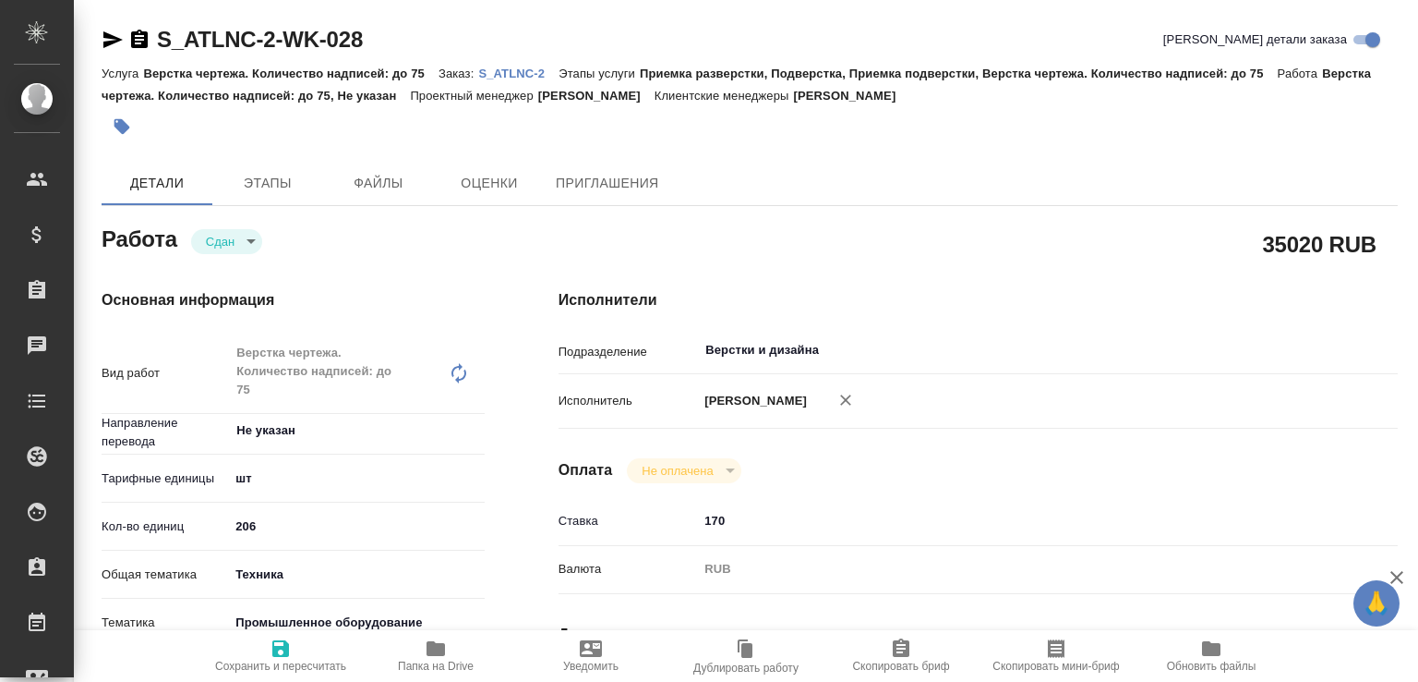
type textarea "x"
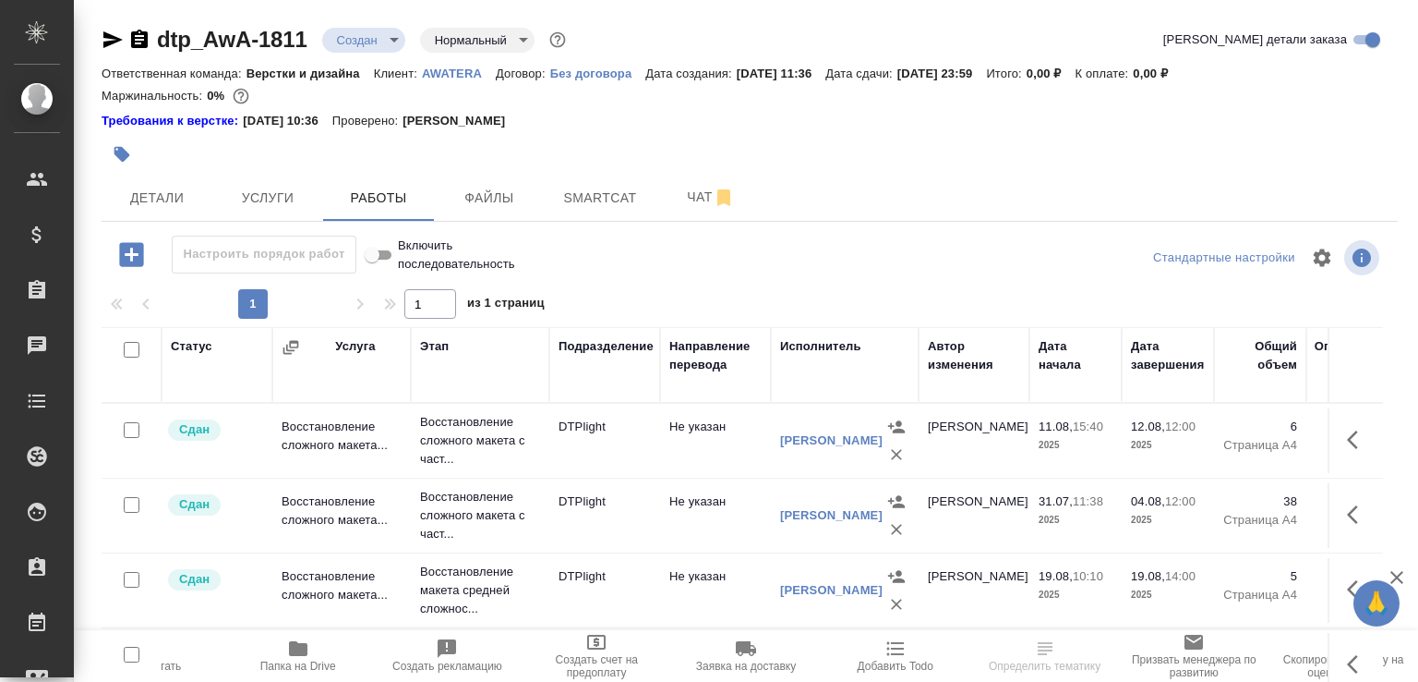
click at [135, 261] on icon "button" at bounding box center [131, 254] width 24 height 24
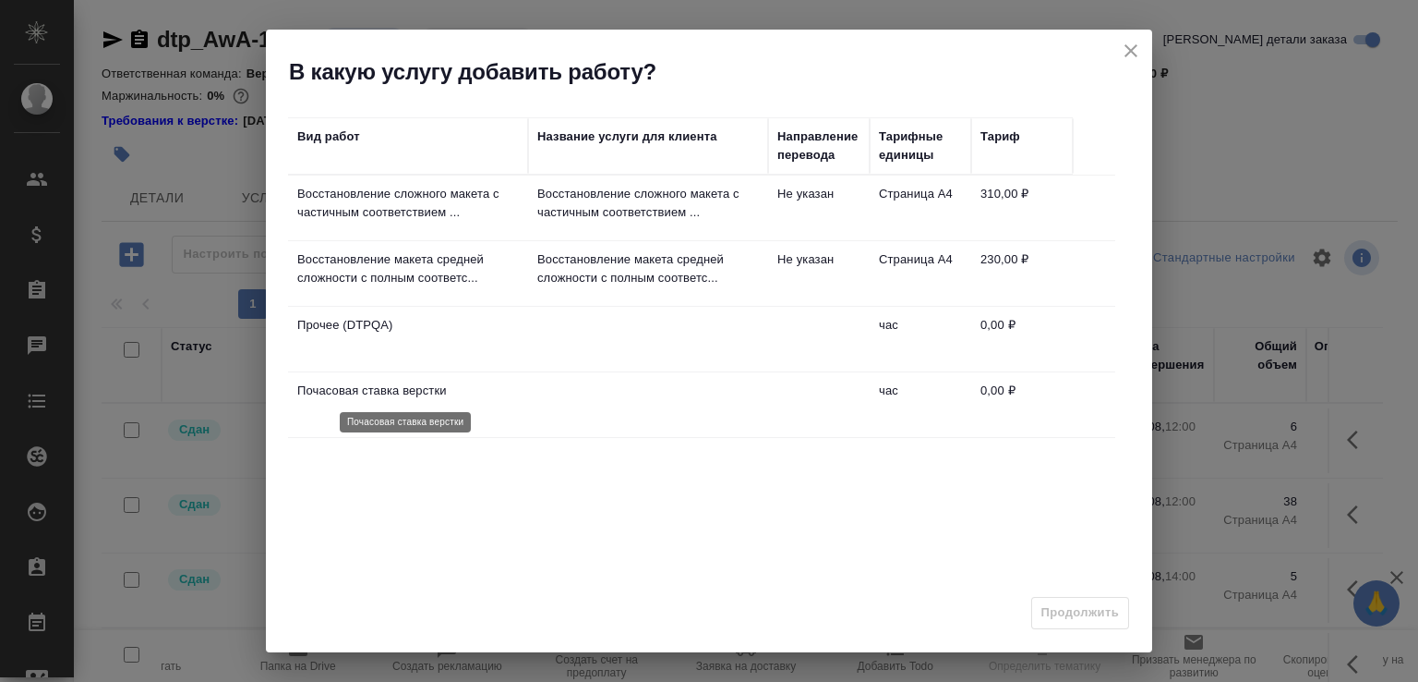
click at [403, 388] on p "Почасовая ставка верстки" at bounding box center [408, 390] width 222 height 18
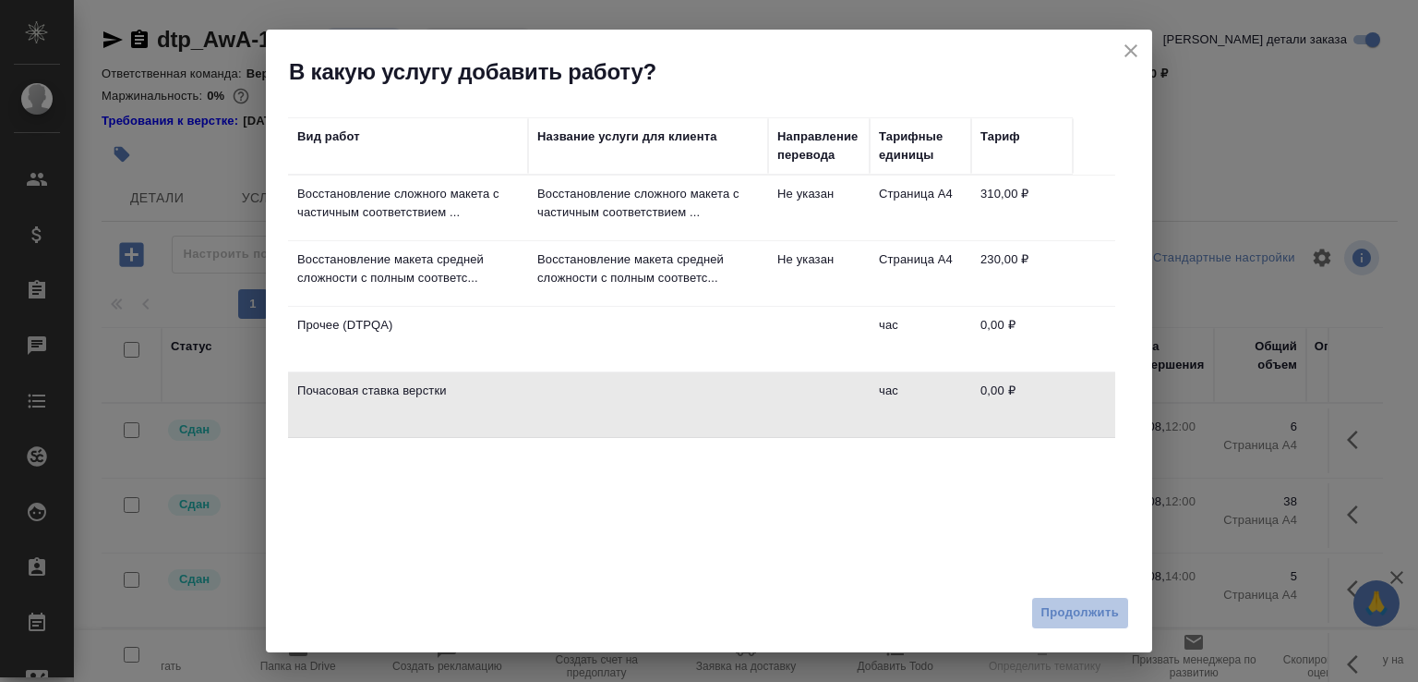
click at [1071, 604] on span "Продолжить" at bounding box center [1081, 612] width 78 height 21
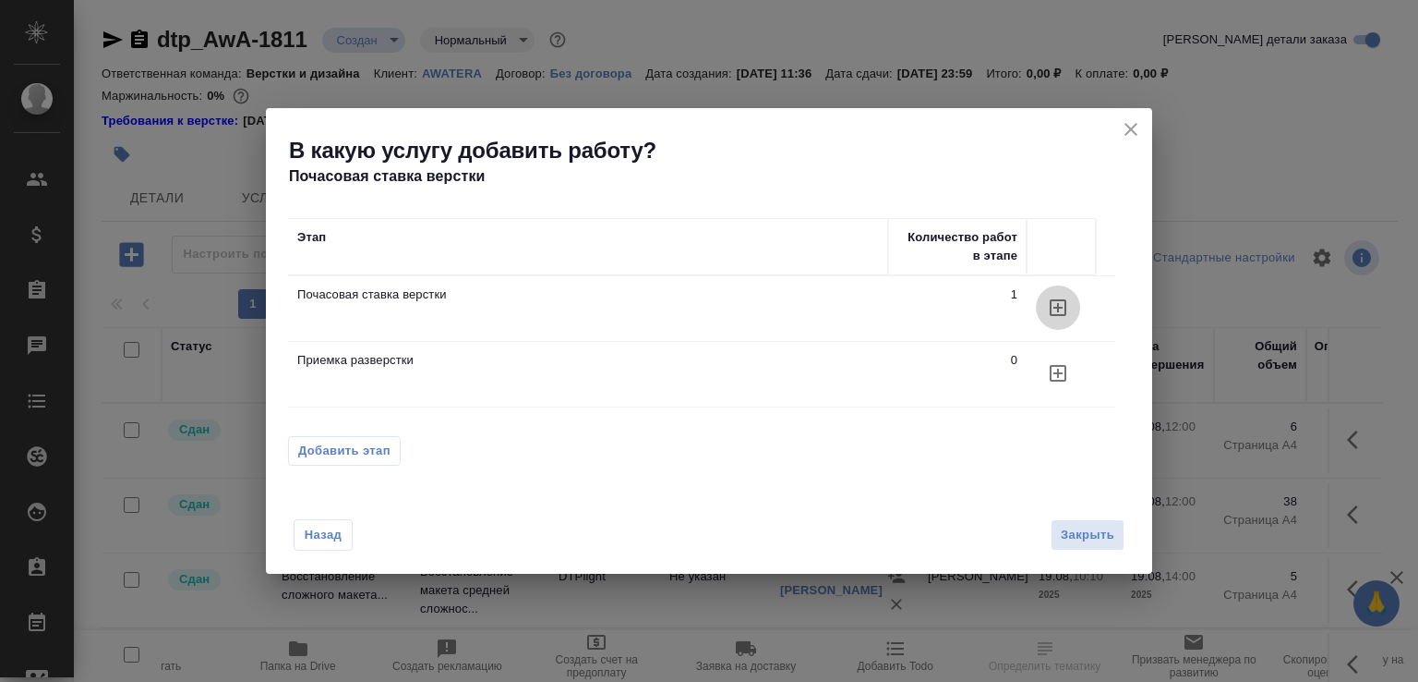
click at [1056, 308] on icon "button" at bounding box center [1058, 307] width 22 height 22
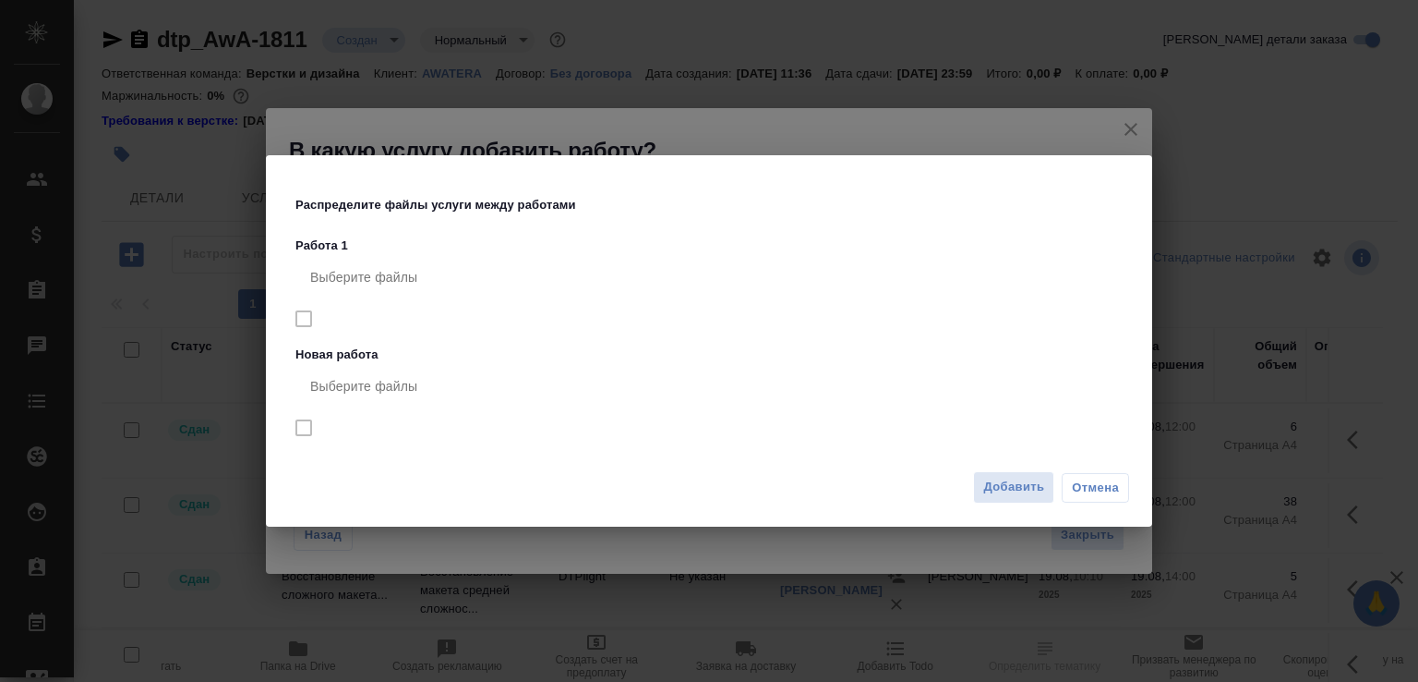
click at [1019, 499] on button "Добавить" at bounding box center [1013, 487] width 81 height 32
click at [1023, 476] on div "Назад Закрыть" at bounding box center [709, 524] width 887 height 102
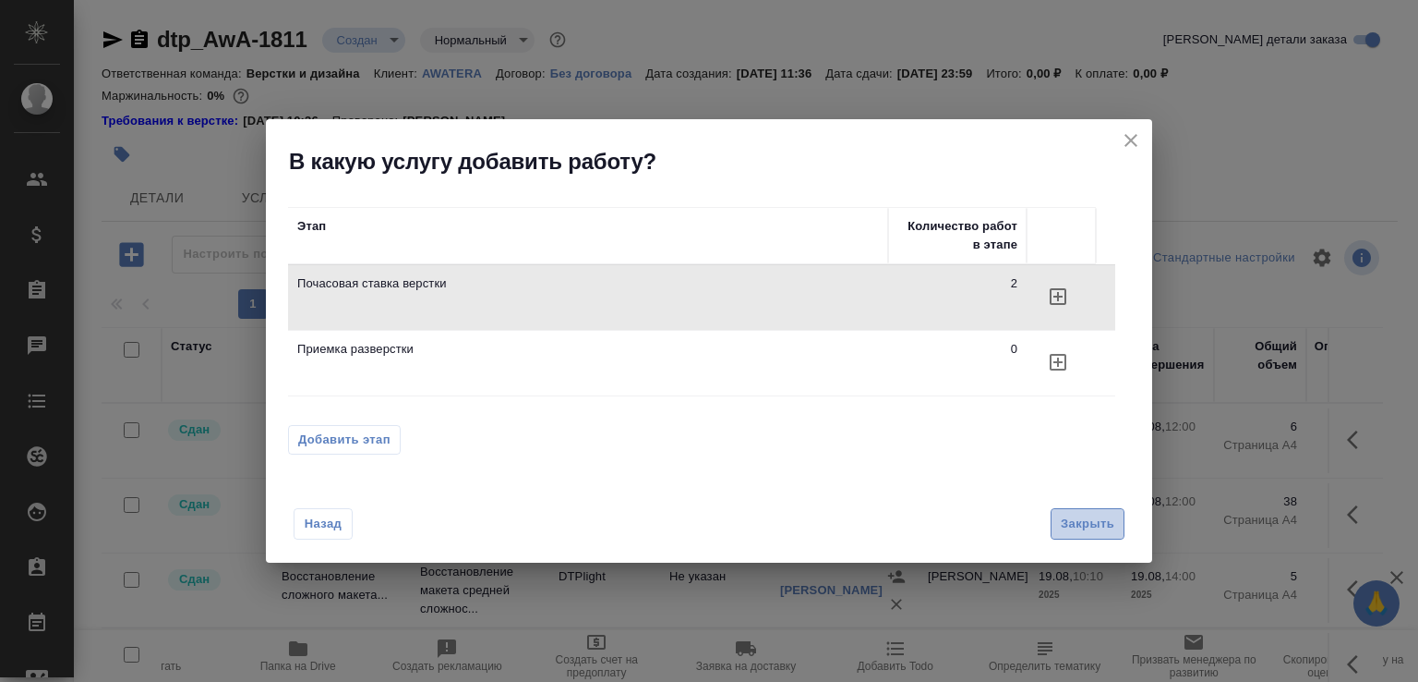
click at [1086, 516] on span "Закрыть" at bounding box center [1088, 523] width 54 height 21
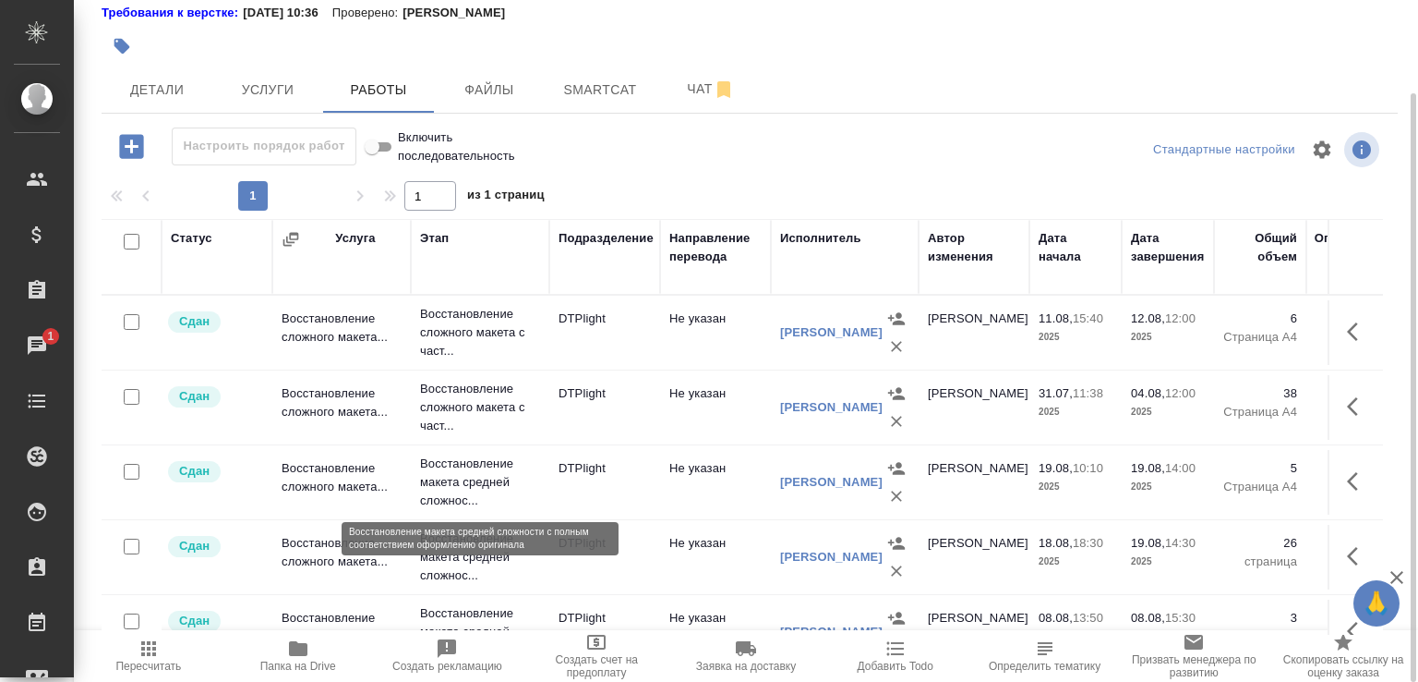
click at [457, 459] on p "Восстановление макета средней сложнос..." at bounding box center [480, 481] width 120 height 55
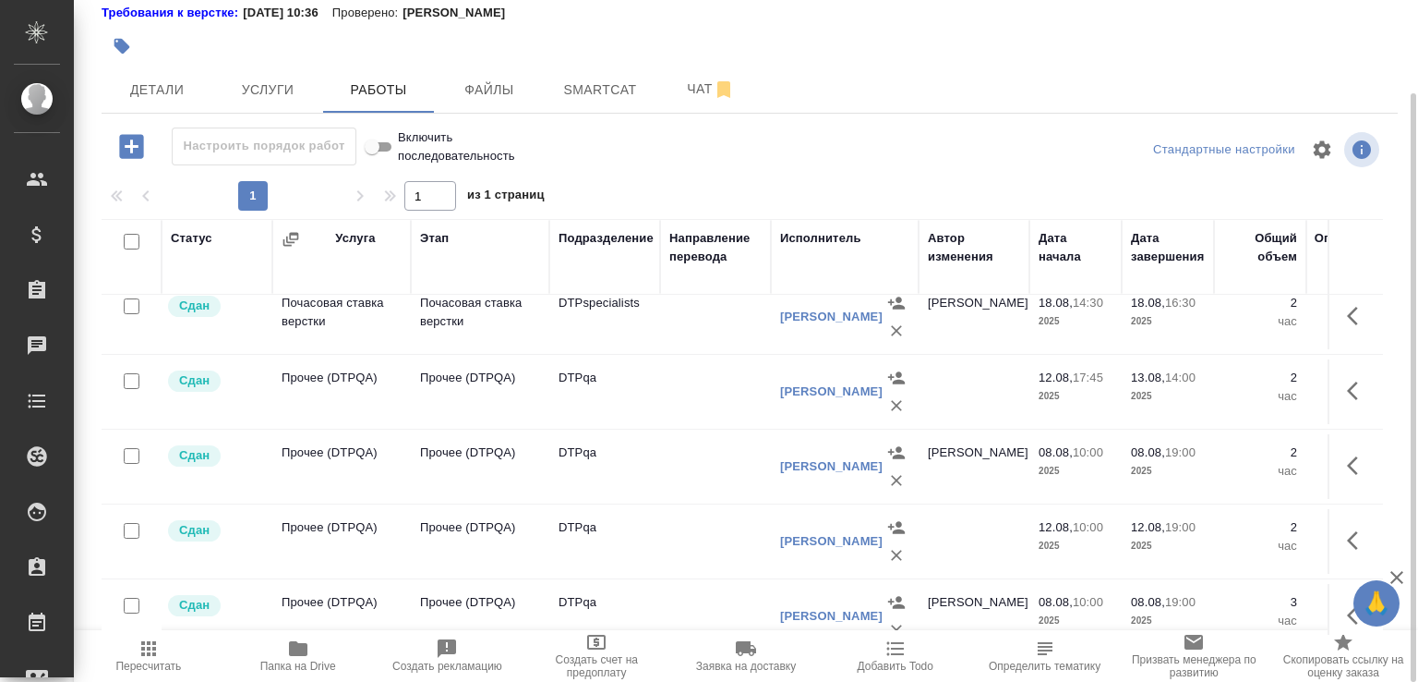
scroll to position [765, 0]
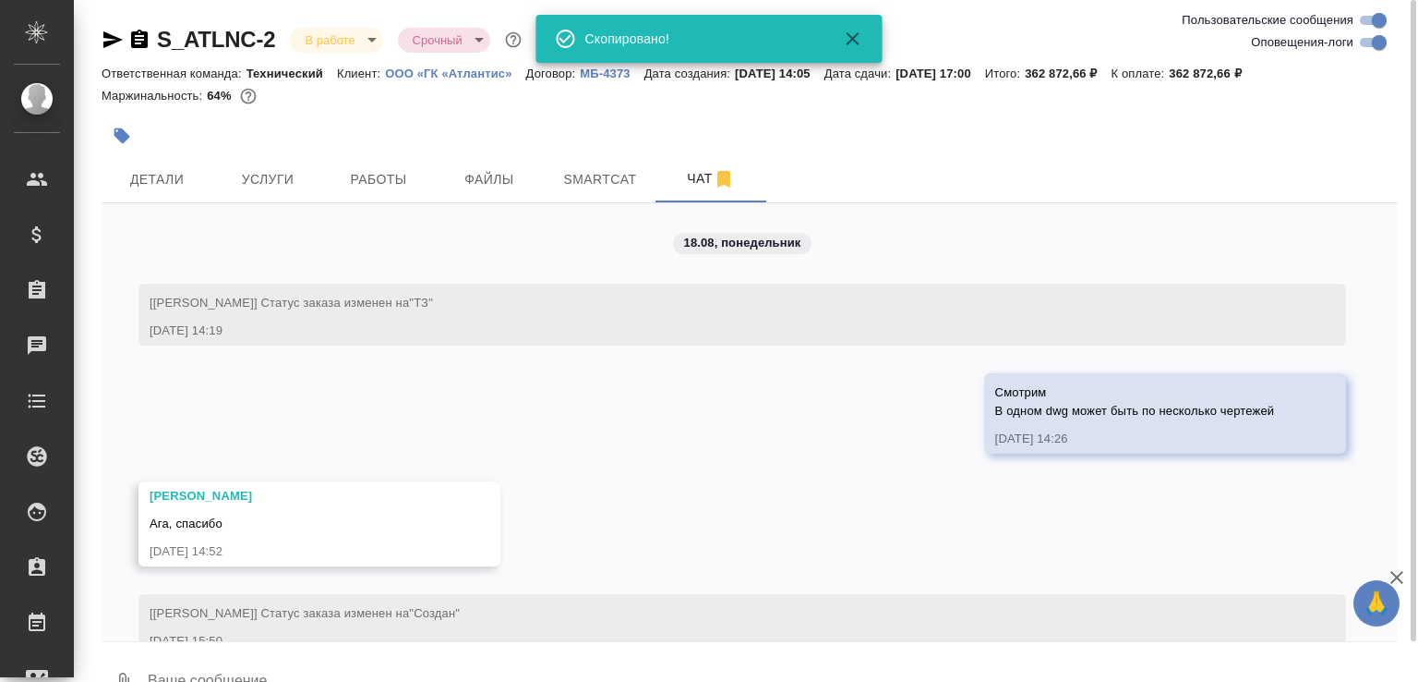
scroll to position [18717, 0]
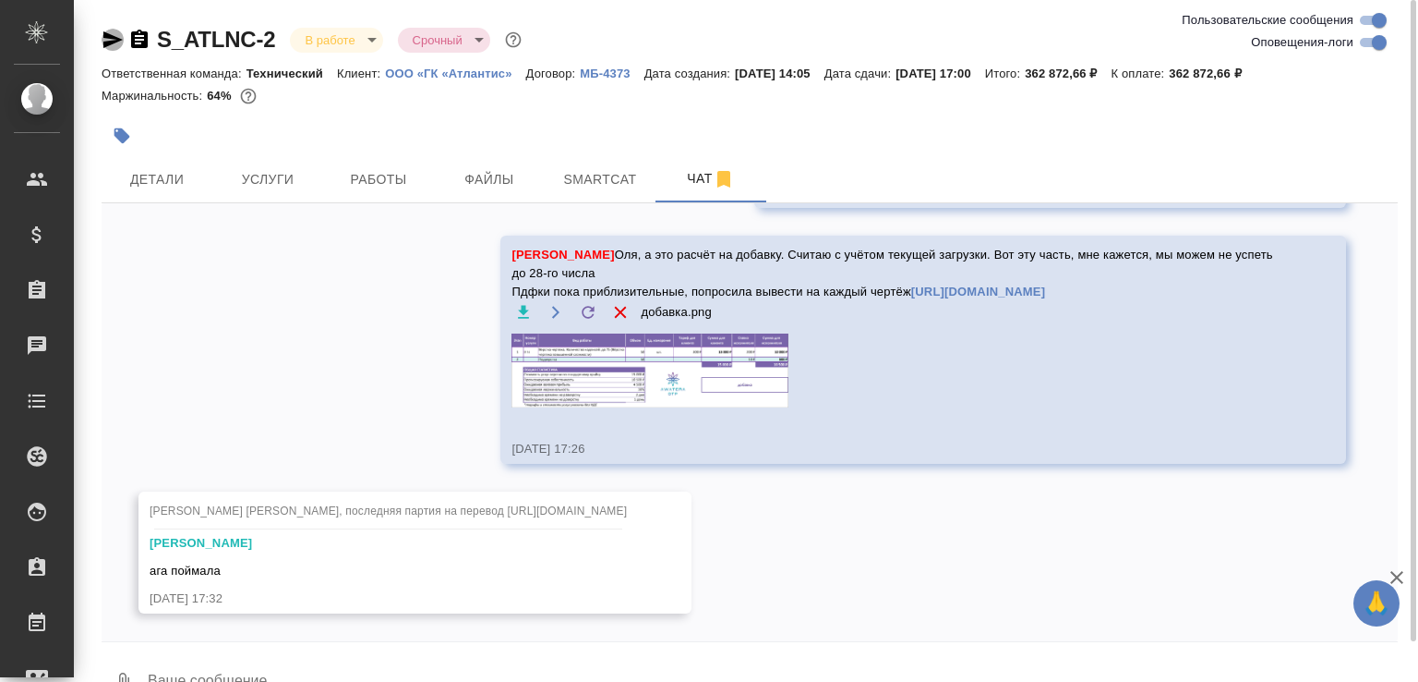
click at [111, 44] on icon "button" at bounding box center [112, 39] width 19 height 17
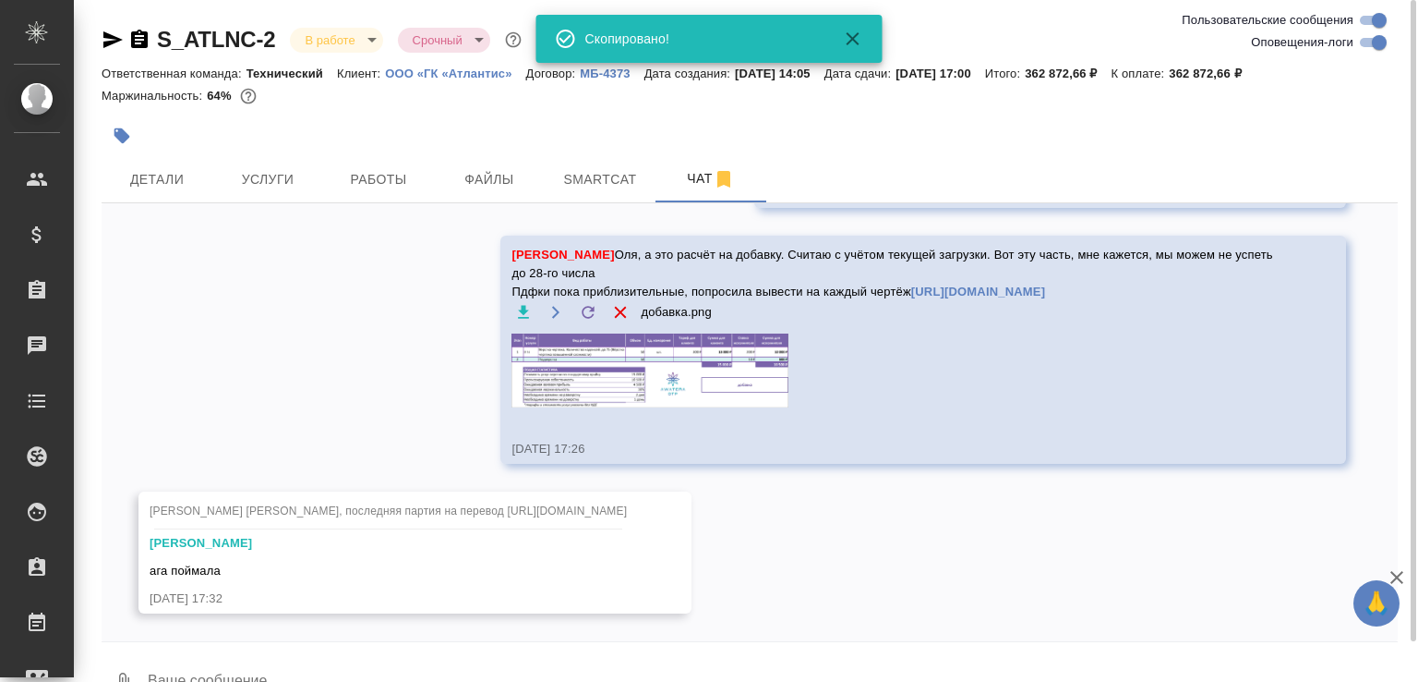
click at [142, 53] on div "S_ATLNC-2 В работе inProgress Срочный urgent" at bounding box center [314, 40] width 424 height 30
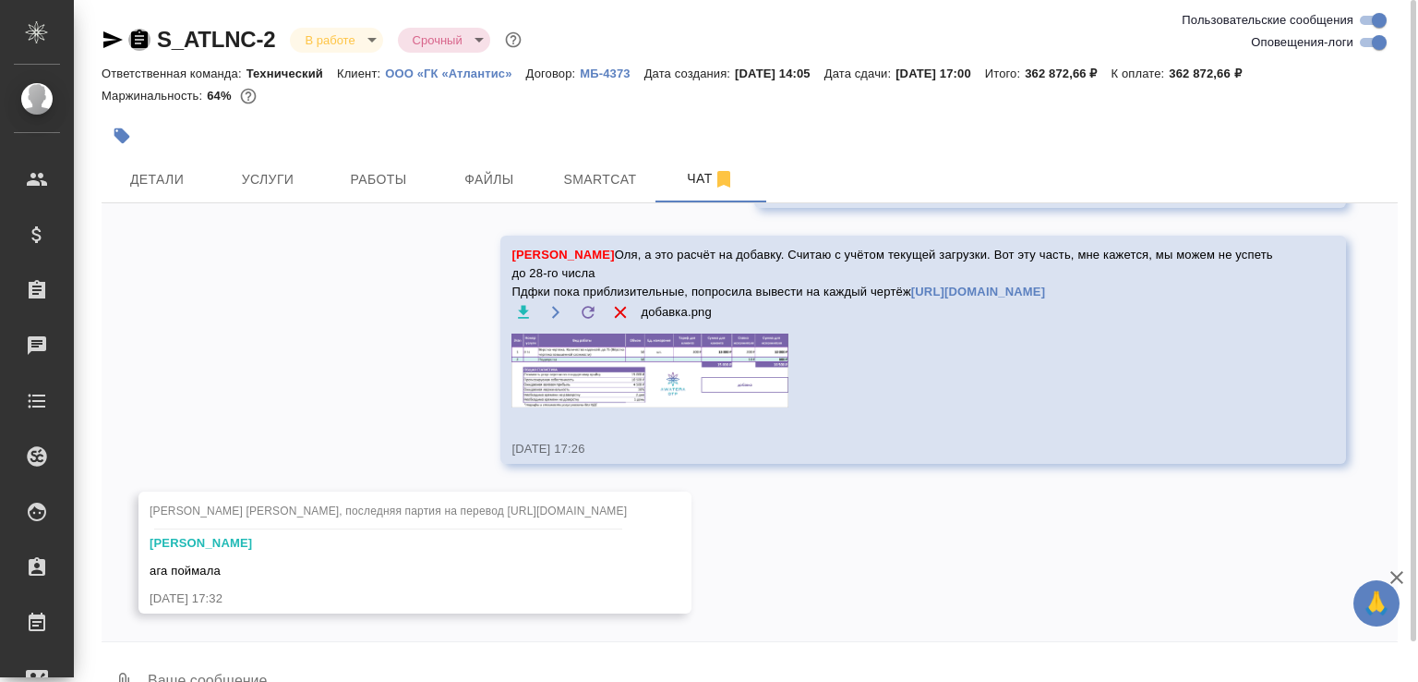
click at [138, 36] on icon "button" at bounding box center [139, 40] width 22 height 22
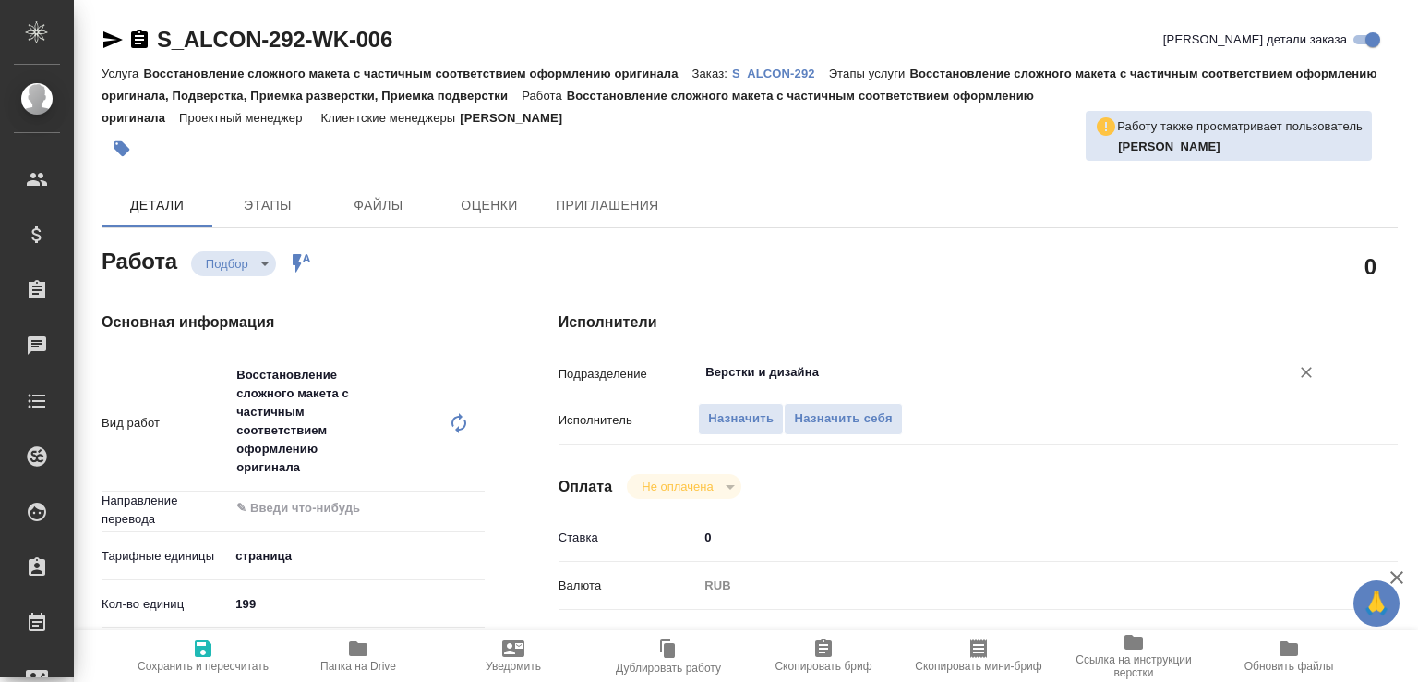
click at [751, 381] on input "Верстки и дизайна" at bounding box center [982, 372] width 557 height 22
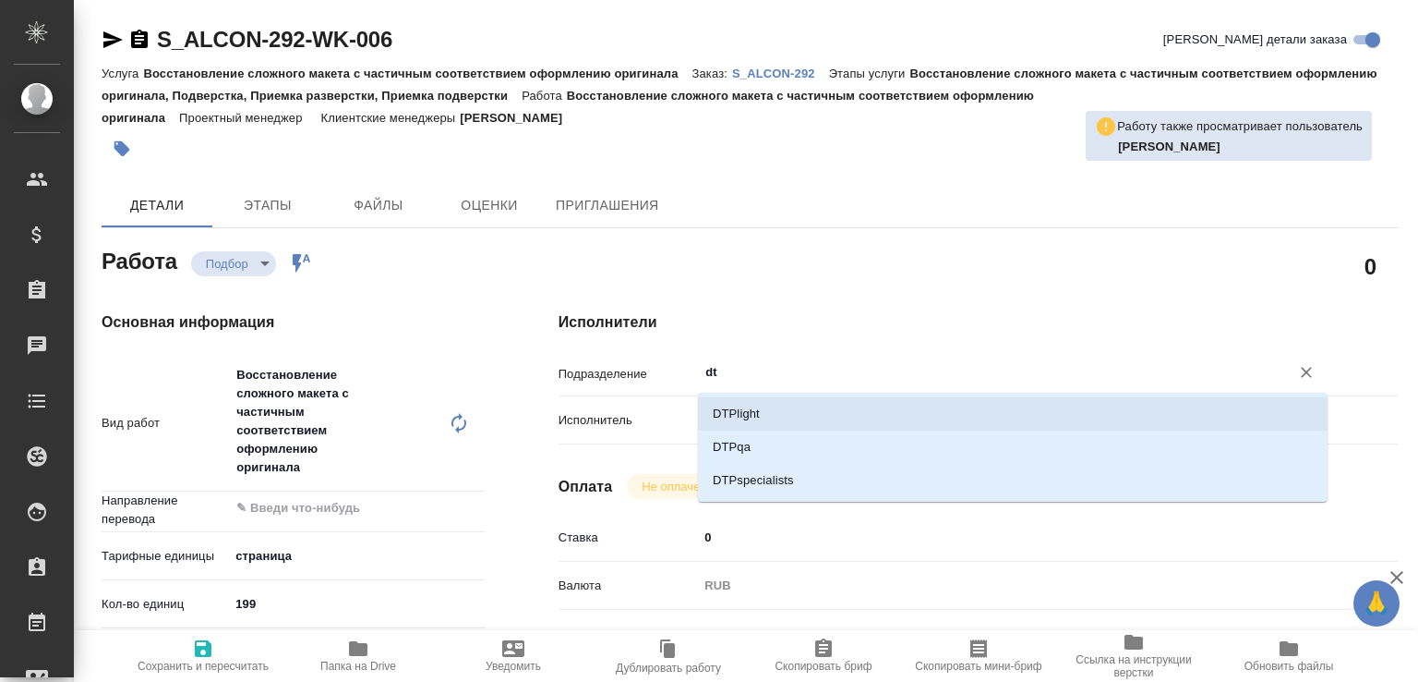
click at [742, 412] on li "DTPlight" at bounding box center [1013, 413] width 630 height 33
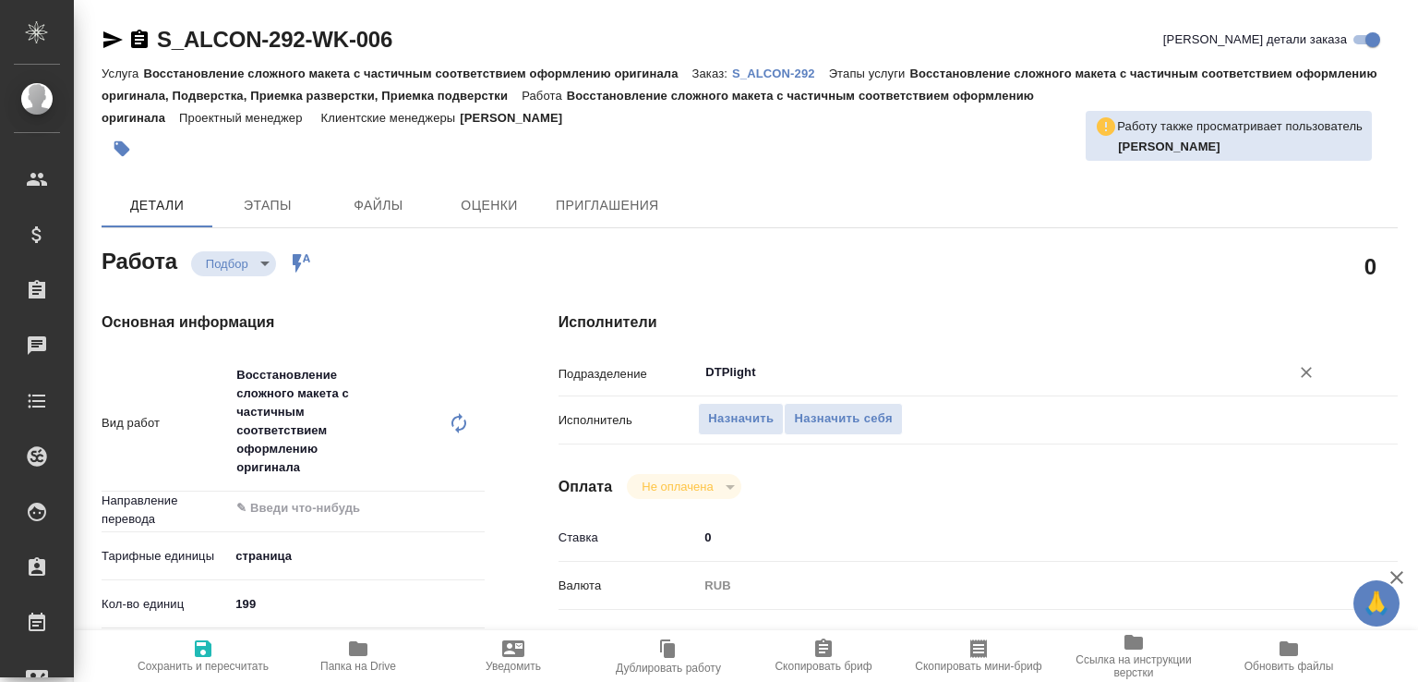
type input "DTPlight"
click at [211, 639] on icon "button" at bounding box center [203, 648] width 22 height 22
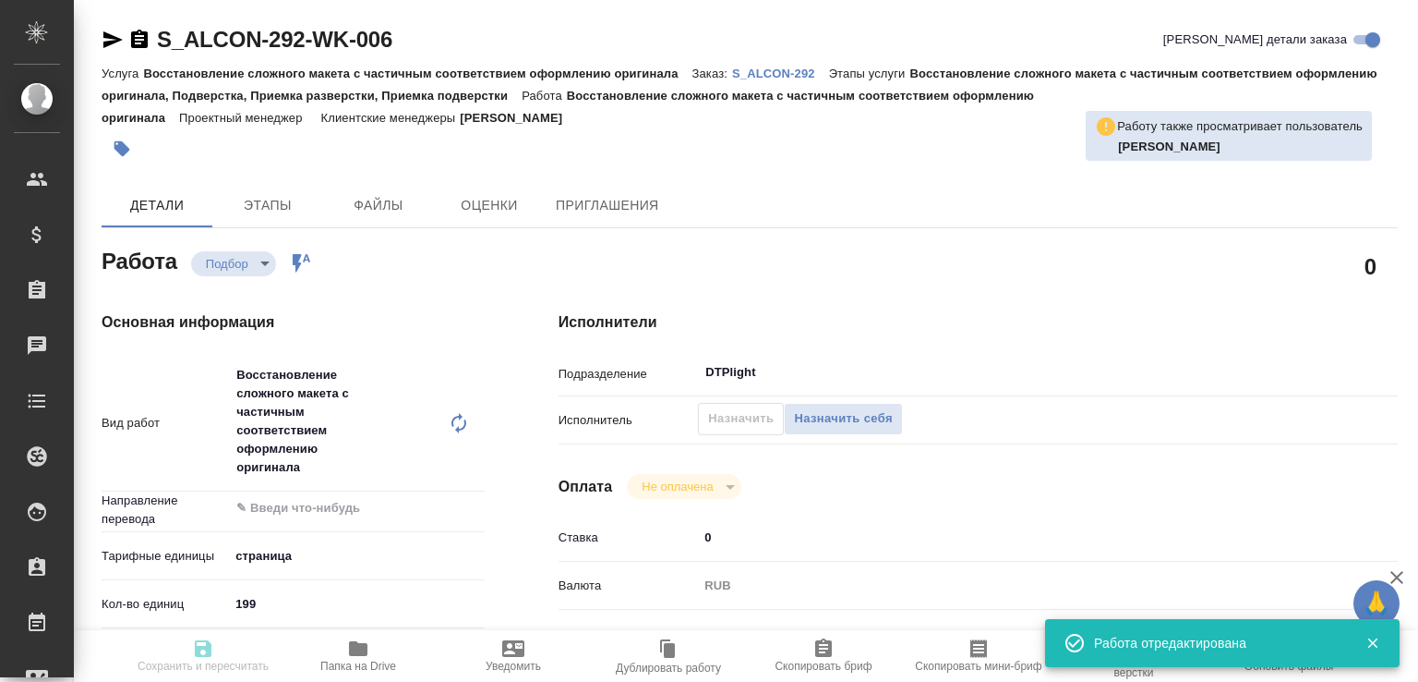
type input "recruiting"
type input "5a8b1489cc6b4906c91bfdb2"
type input "199"
type input "tech"
type input "[DATE] 17:00"
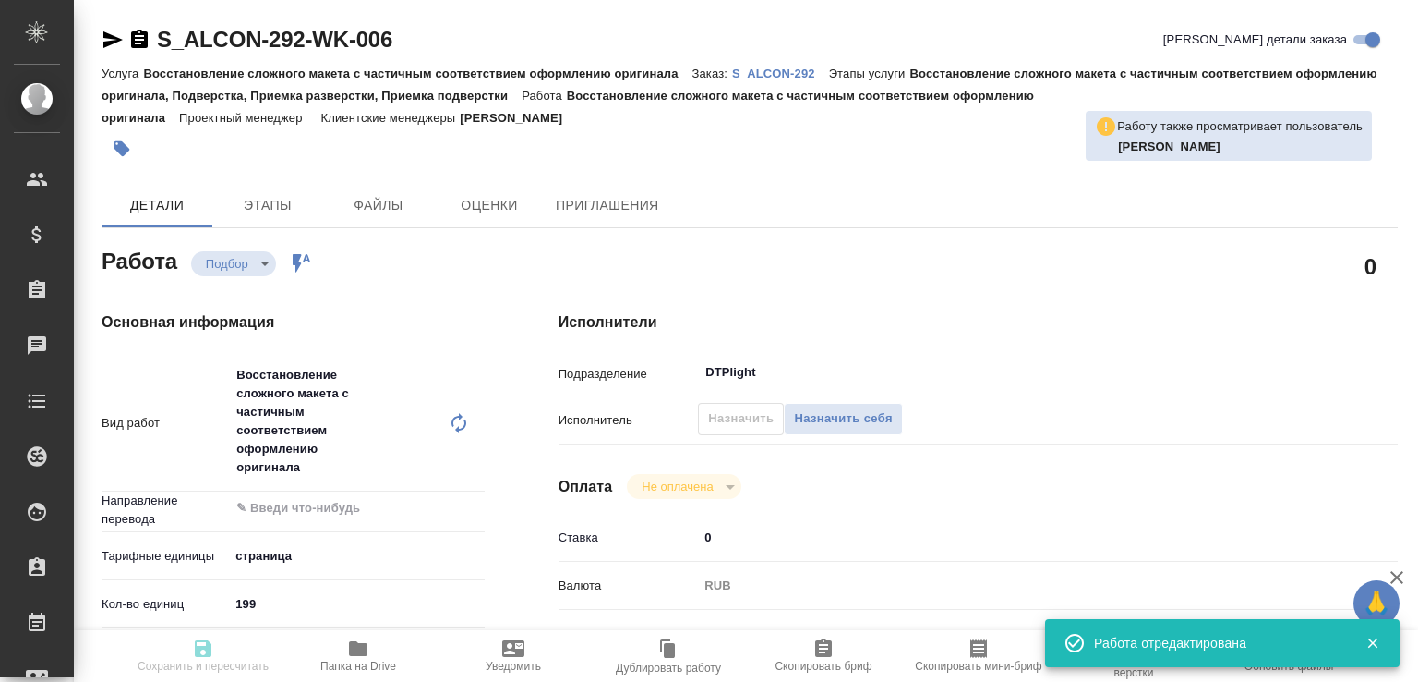
type input "[DATE] 10:00"
type input "[DATE] 16:00"
type input "DTPlight"
type input "notPayed"
type input "0"
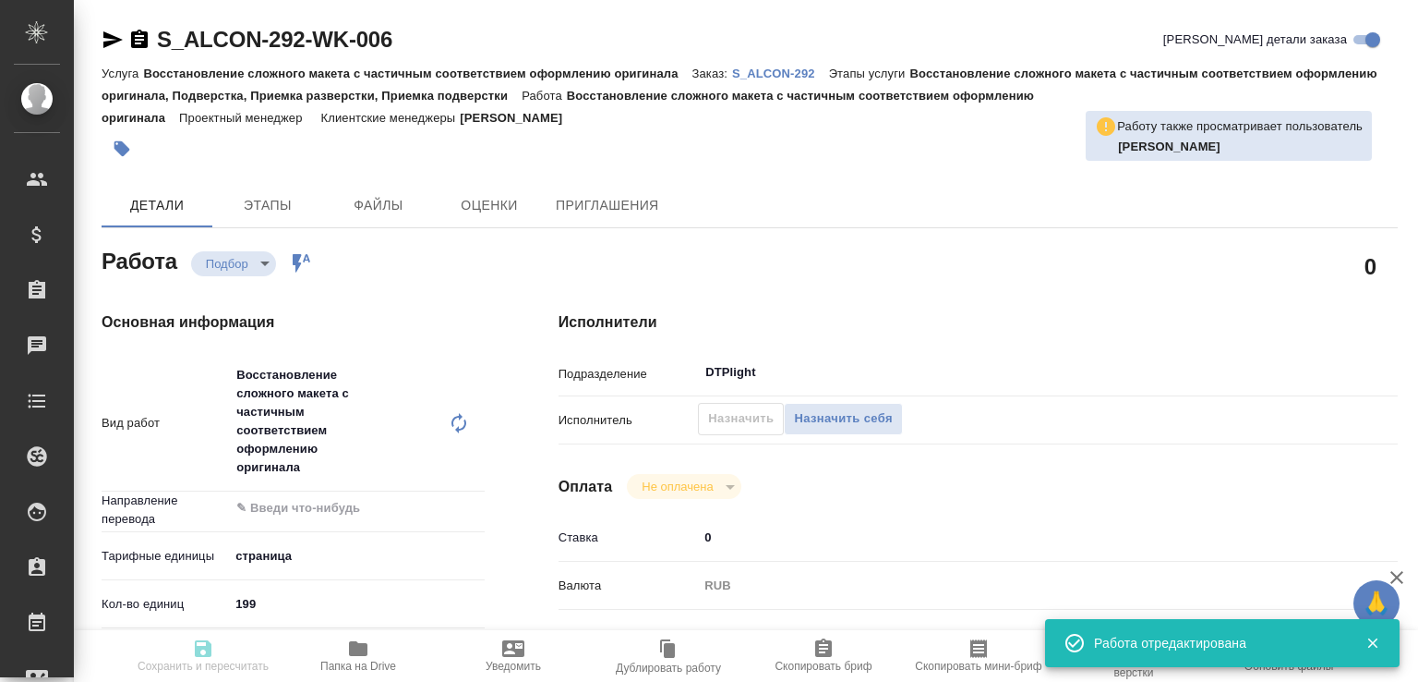
type input "RUB"
type input "[PERSON_NAME]"
type input "S_ALCON-292"
type input "!"
type input "Восстановление сложного макета с частичным соответствием оформлению оригинала"
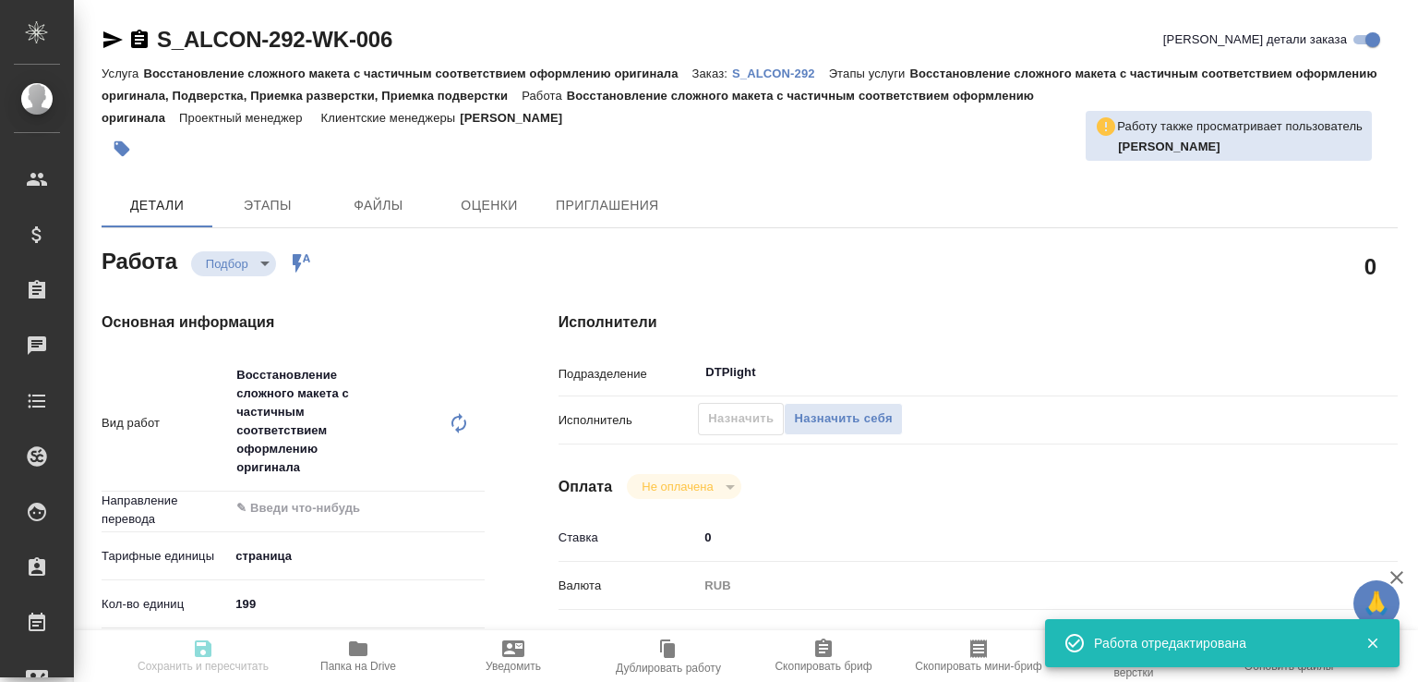
type input "Восстановление сложного макета с частичным соответствием оформлению оригинала, …"
type input "Валяева Анна"
type input "[PERSON_NAME]"
type input "/Clients/Alcon/Orders/S_ALCON-292"
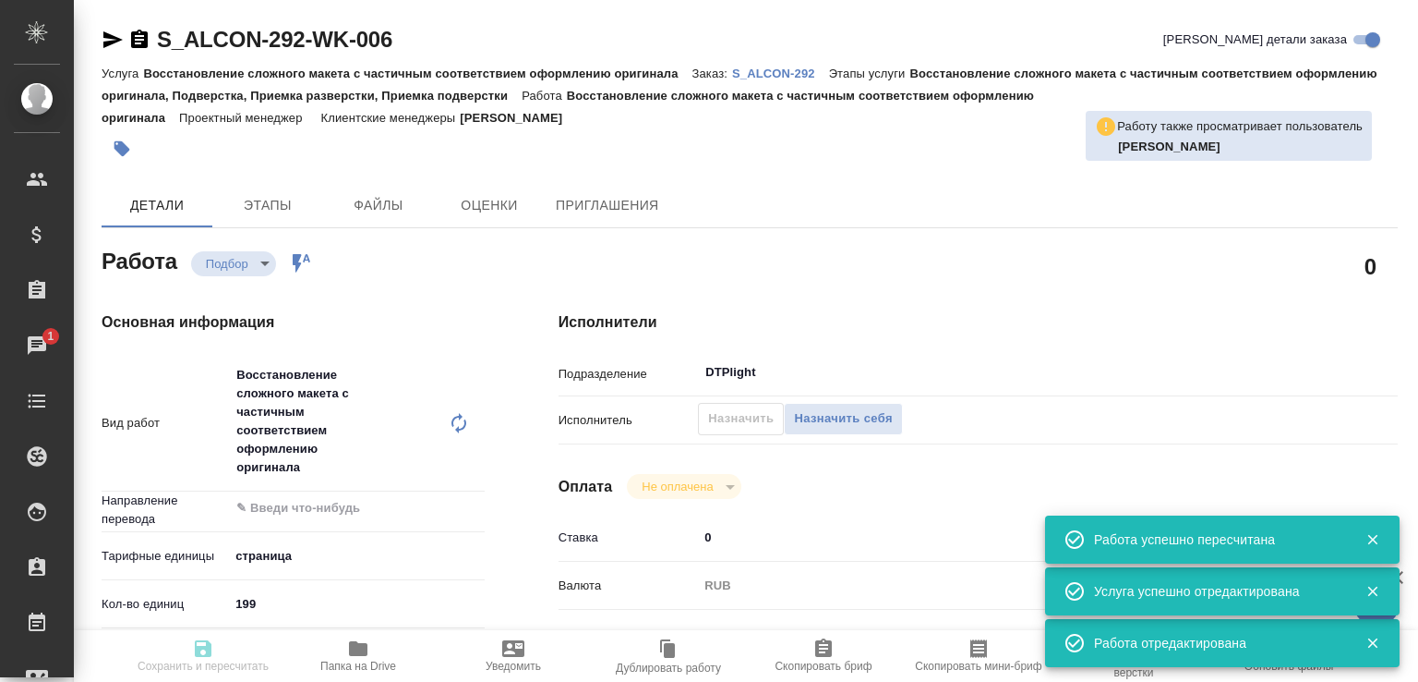
type input "recruiting"
type input "5a8b1489cc6b4906c91bfdb2"
type input "199"
type input "tech"
type input "22.08.2025 17:00"
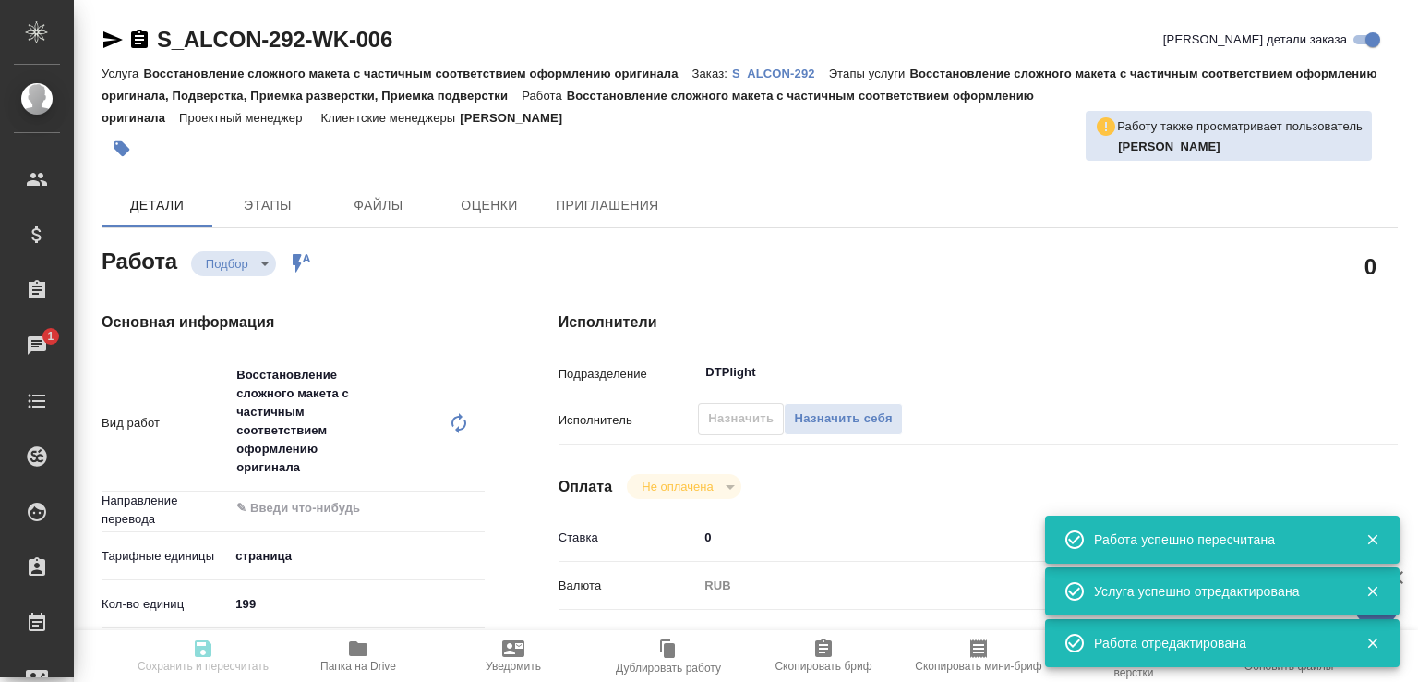
type input "27.08.2025 10:00"
type input "17.09.2025 16:00"
type input "DTPlight"
type input "notPayed"
type input "0"
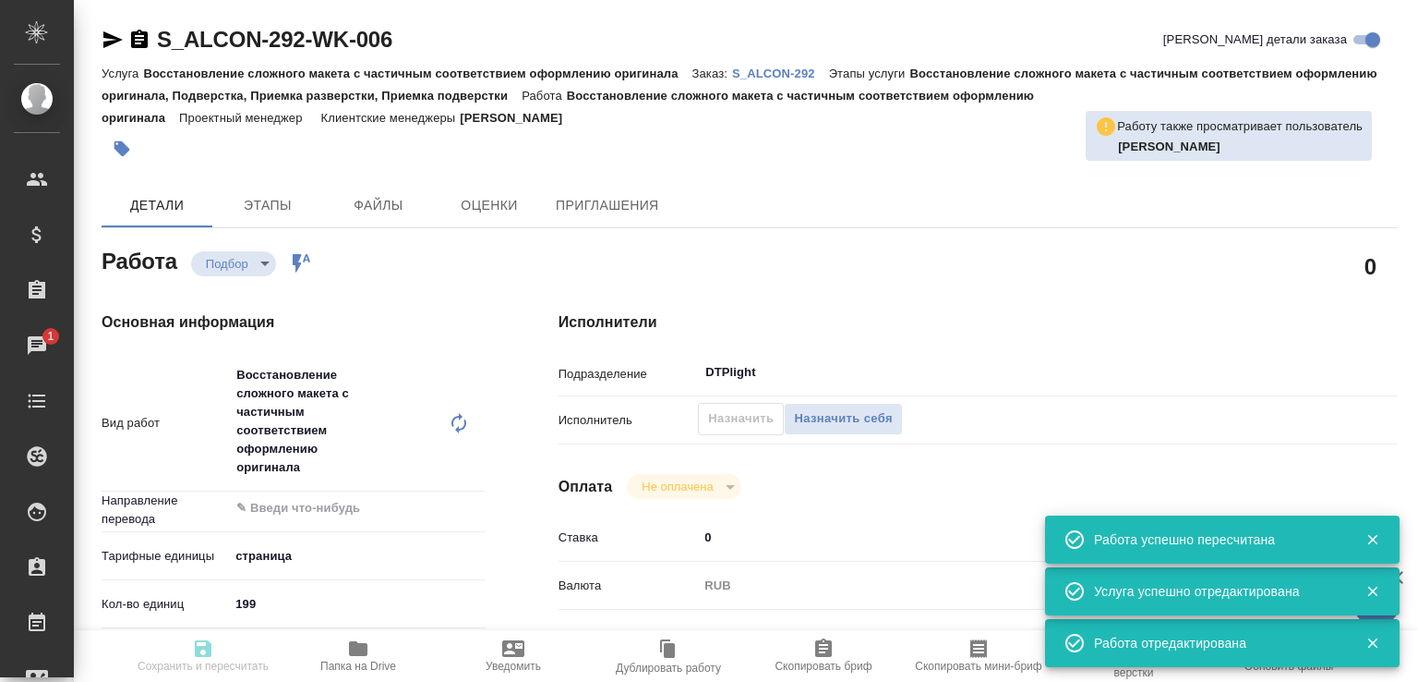
type input "RUB"
type input "[PERSON_NAME]"
type input "S_ALCON-292"
type input "!"
type input "Восстановление сложного макета с частичным соответствием оформлению оригинала"
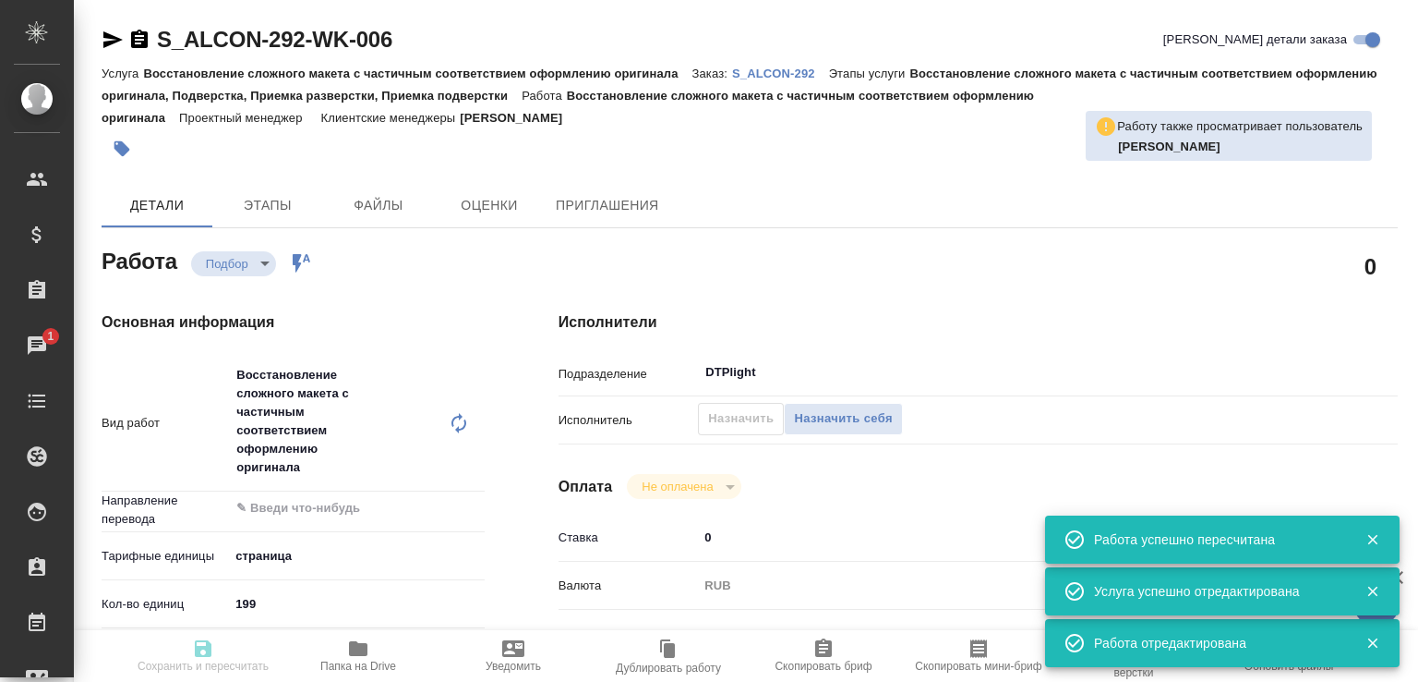
type input "Восстановление сложного макета с частичным соответствием оформлению оригинала, …"
type input "Валяева Анна"
type input "[PERSON_NAME]"
type input "/Clients/Alcon/Orders/S_ALCON-292"
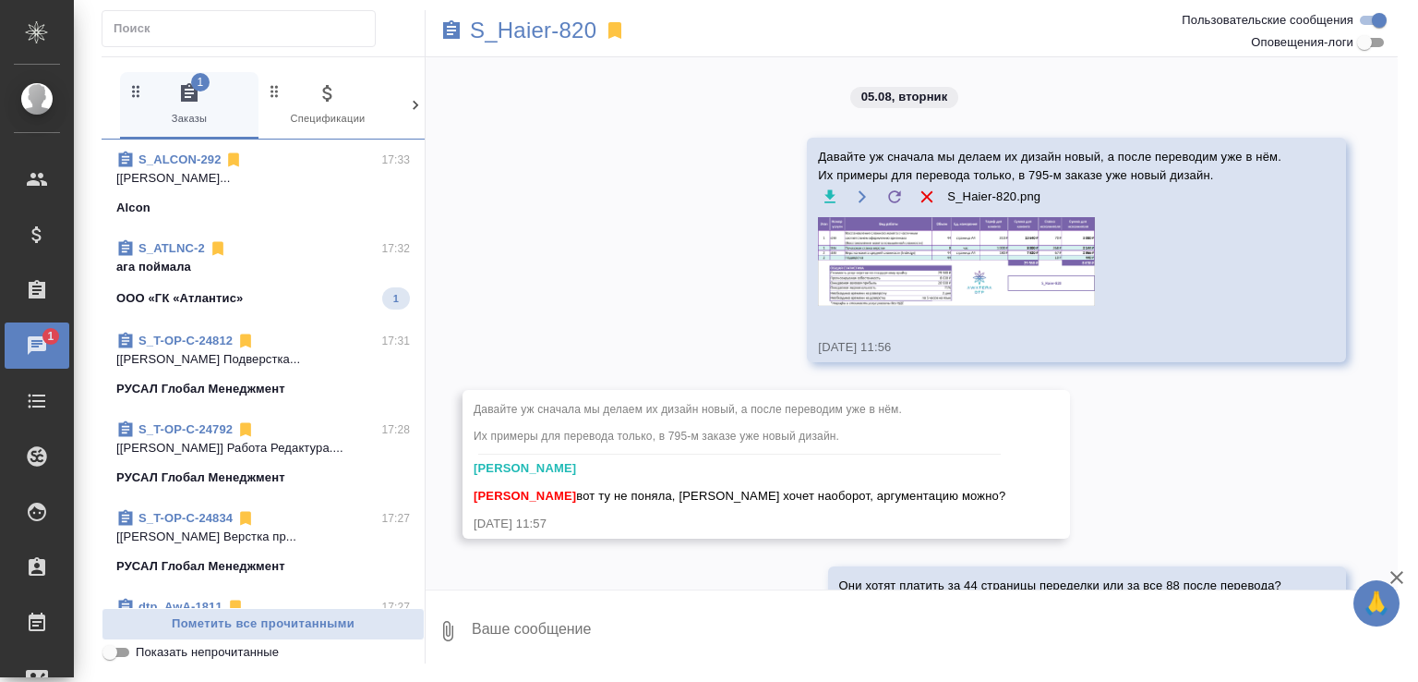
scroll to position [16692, 0]
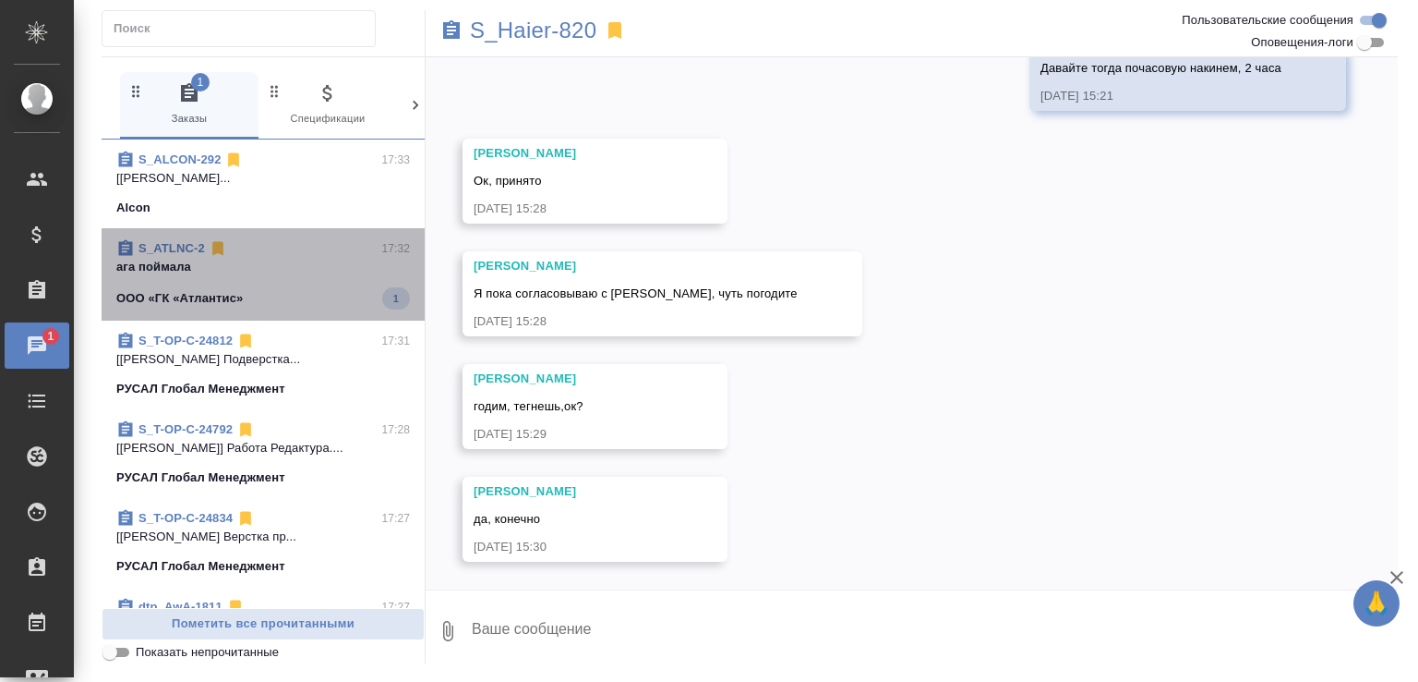
click at [294, 259] on p "ага поймала" at bounding box center [263, 267] width 294 height 18
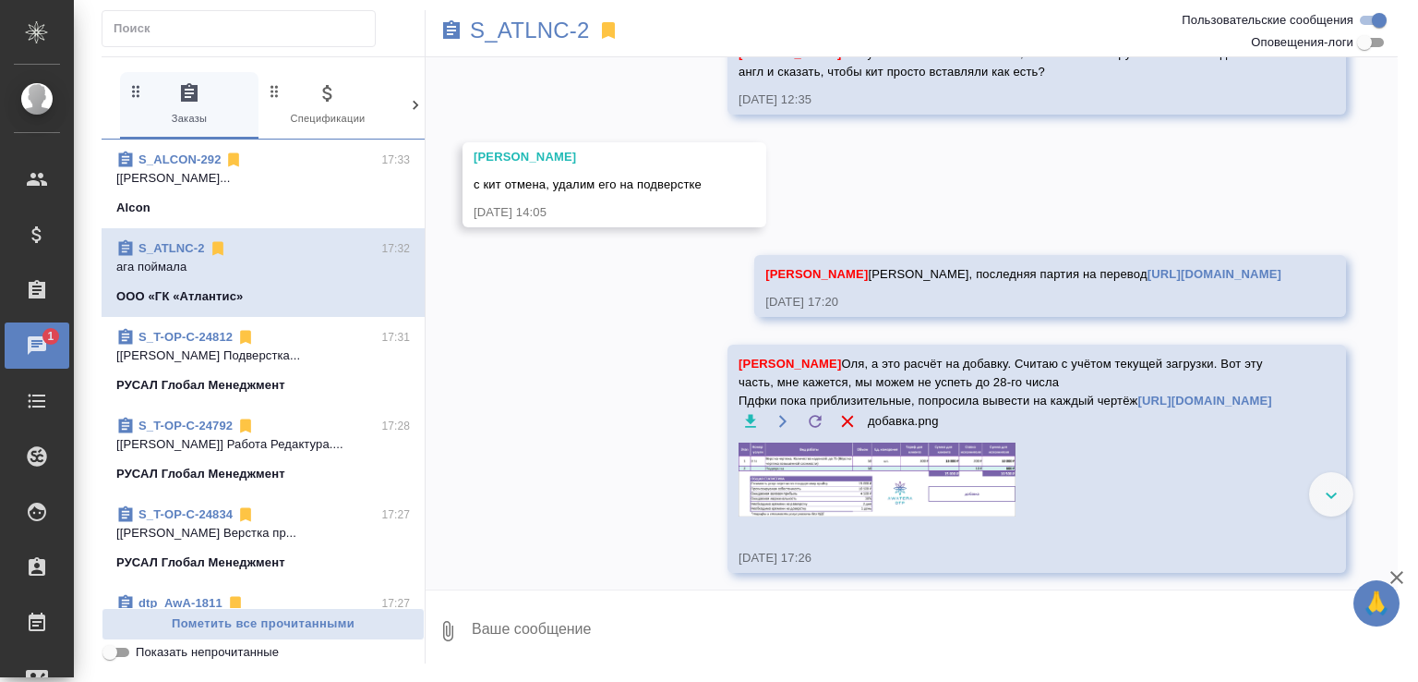
scroll to position [9858, 0]
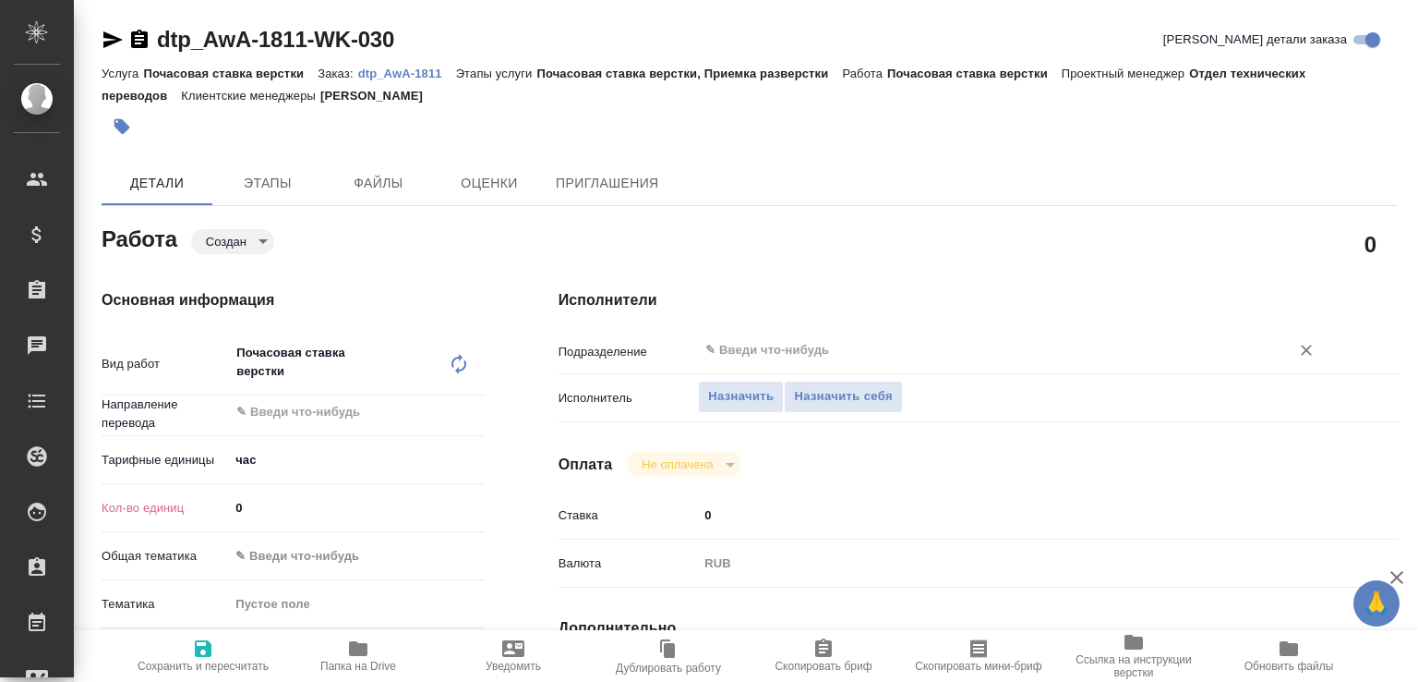
click at [774, 347] on input "text" at bounding box center [982, 350] width 557 height 22
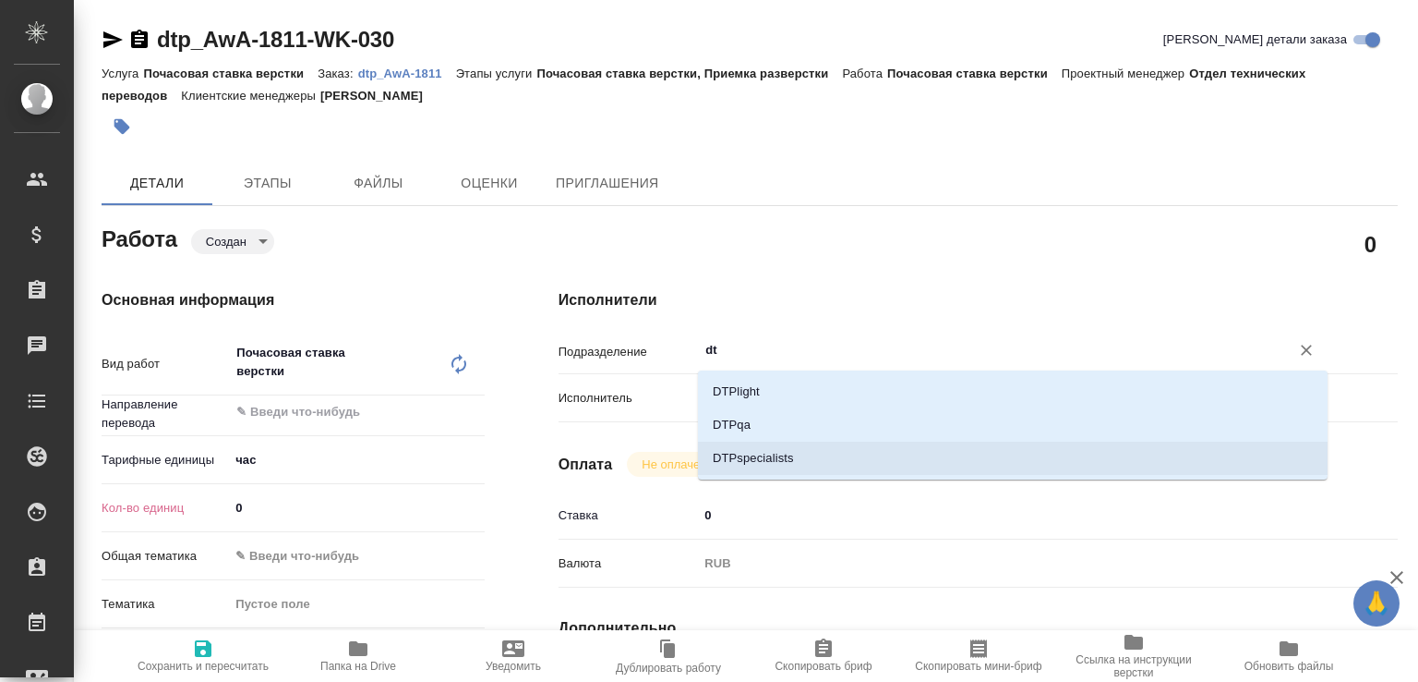
click at [760, 449] on li "DTPspecialists" at bounding box center [1013, 457] width 630 height 33
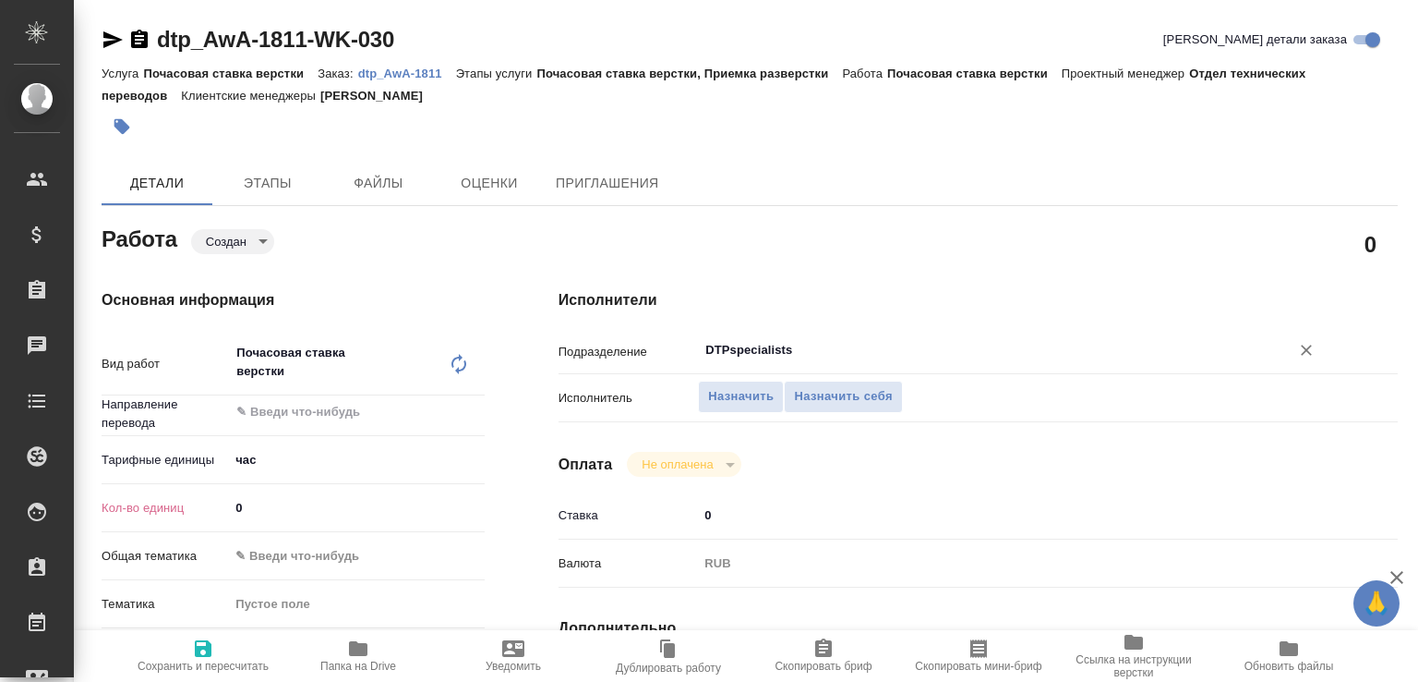
type input "DTPspecialists"
drag, startPoint x: 193, startPoint y: 511, endPoint x: 90, endPoint y: 514, distance: 102.6
click at [90, 514] on div "Основная информация Вид работ Почасовая ставка верстки x ​ Направление перевода…" at bounding box center [293, 655] width 457 height 807
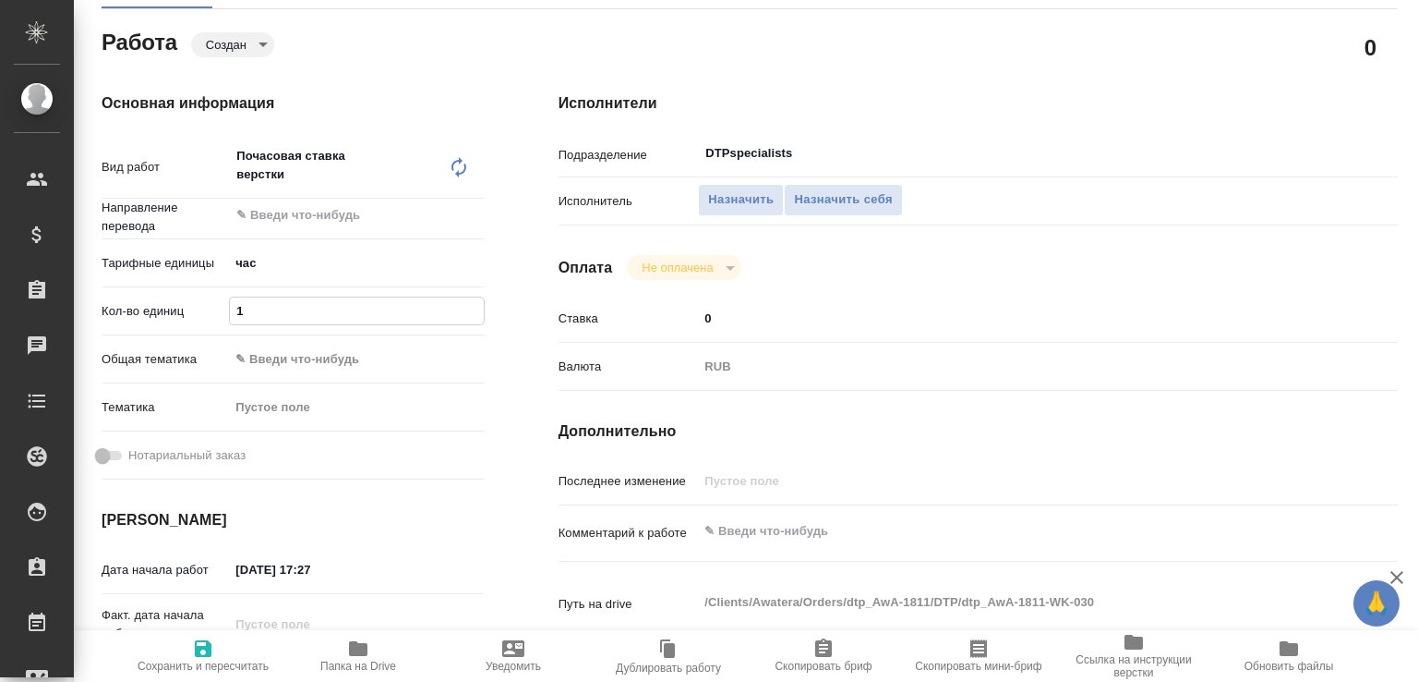
scroll to position [289, 0]
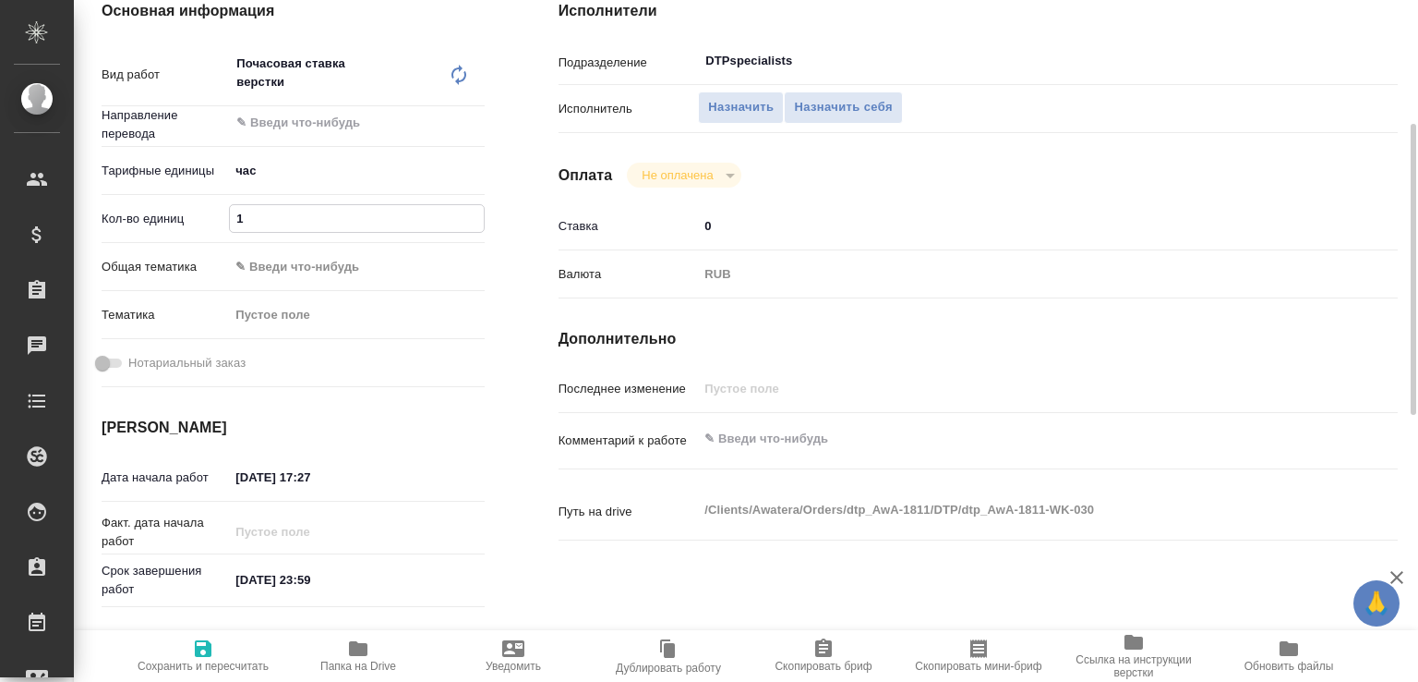
type input "1"
drag, startPoint x: 310, startPoint y: 480, endPoint x: 365, endPoint y: 472, distance: 55.1
click at [365, 473] on input "22.08.2025 17:27" at bounding box center [311, 477] width 162 height 27
type input "22.08.2025 17:35"
drag, startPoint x: 247, startPoint y: 587, endPoint x: 218, endPoint y: 581, distance: 30.2
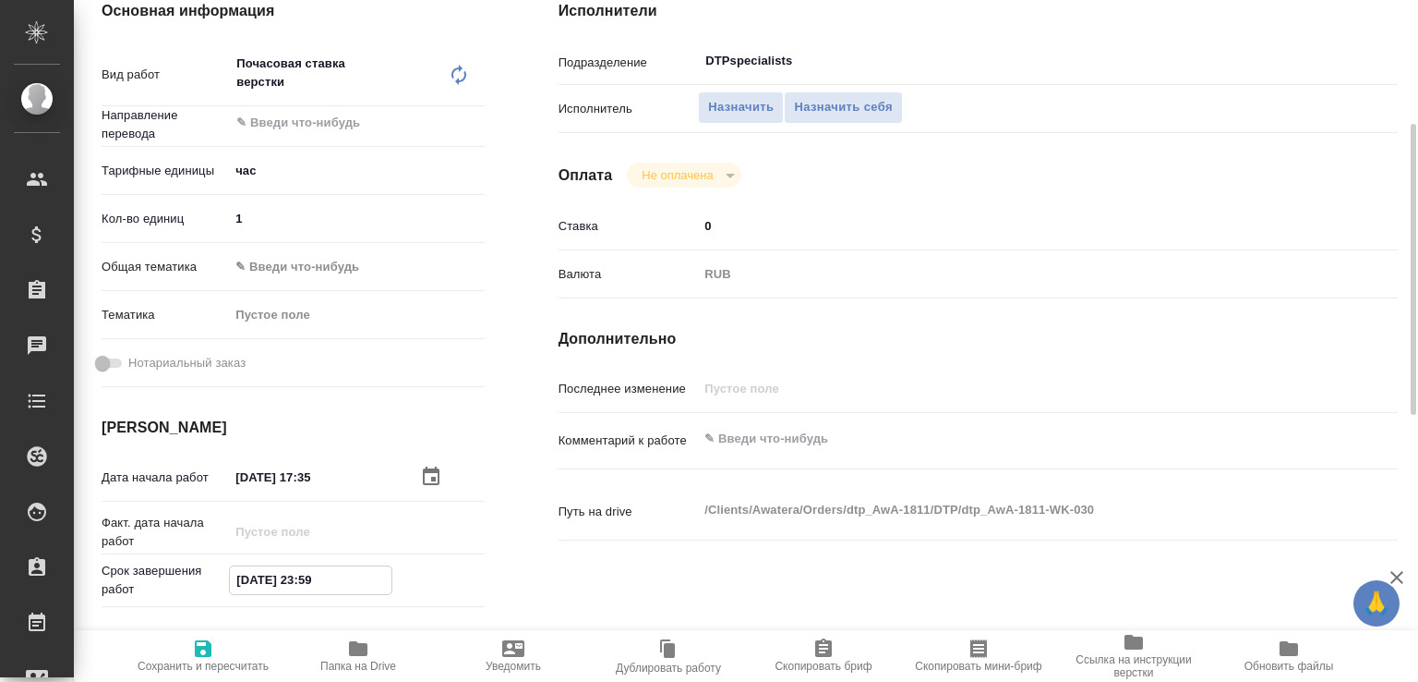
click at [218, 581] on div "Срок завершения работ 31.08.2025 23:59" at bounding box center [293, 579] width 383 height 37
drag, startPoint x: 311, startPoint y: 579, endPoint x: 392, endPoint y: 578, distance: 81.3
click at [392, 578] on input "22.08.2025 23:59" at bounding box center [311, 579] width 162 height 27
type input "22.08.2025 19:00"
click at [800, 426] on textarea at bounding box center [1013, 439] width 628 height 31
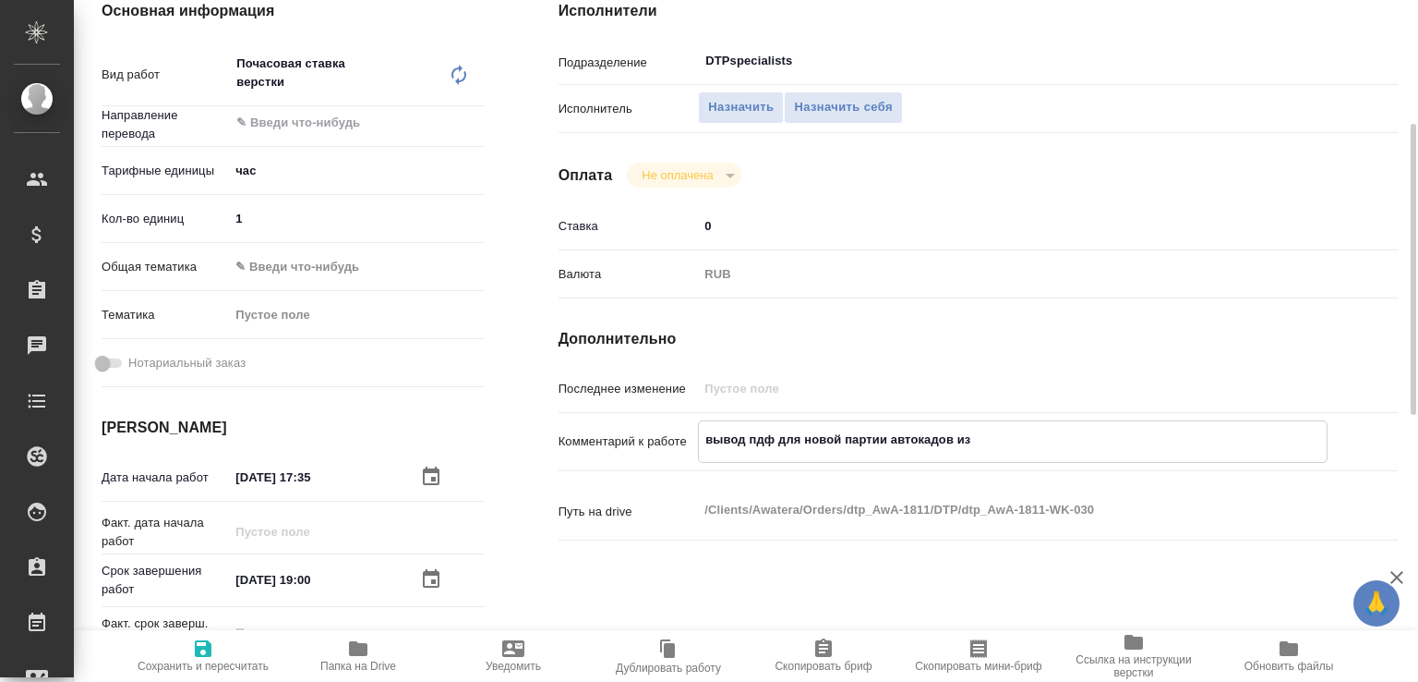
paste textarea "S_ATLNC-2"
paste textarea "https://drive.awatera.com/s/oqcaaR7Fy8zqd4H"
type textarea "вывод пдф для новой партии автокадов из S_ATLNC-2 https://drive.awatera.com/s/o…"
click at [223, 662] on span "Сохранить и пересчитать" at bounding box center [203, 665] width 131 height 13
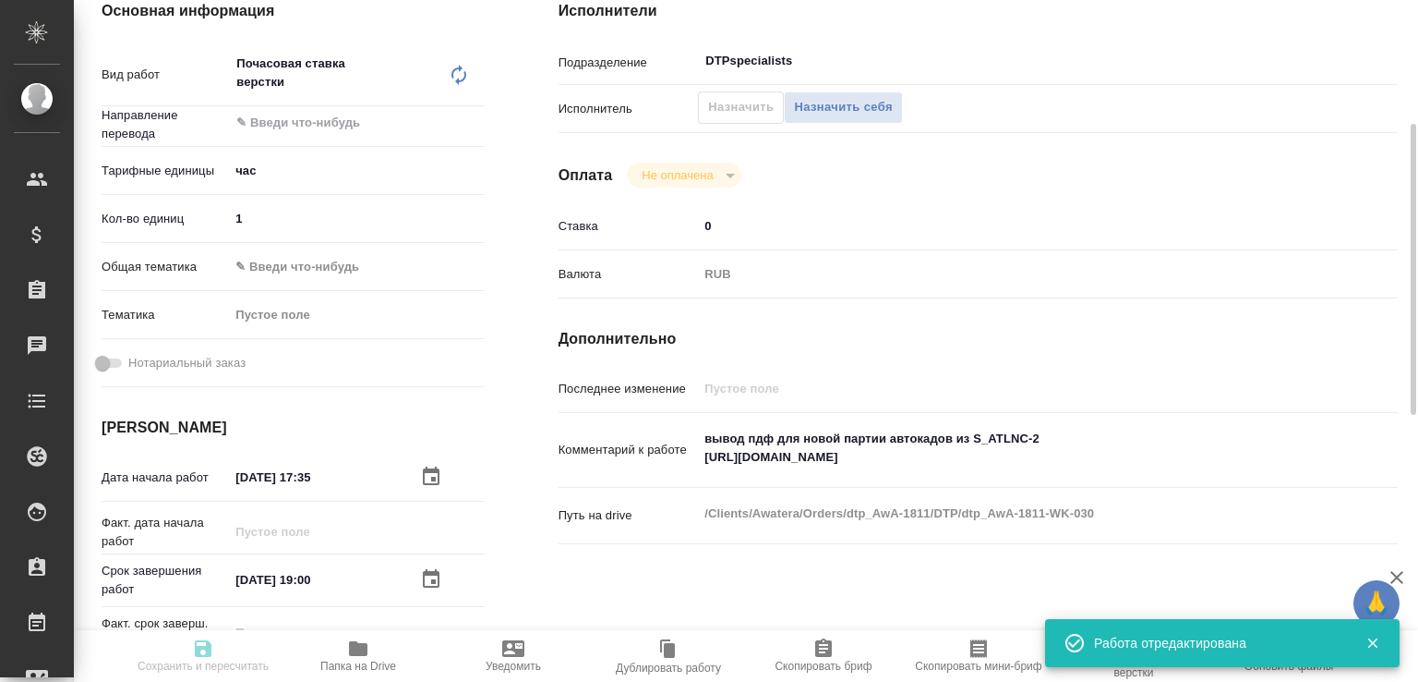
type input "created"
type input "5a8b1489cc6b4906c91bfd93"
type input "1"
type input "22.08.2025 17:35"
type input "22.08.2025 19:00"
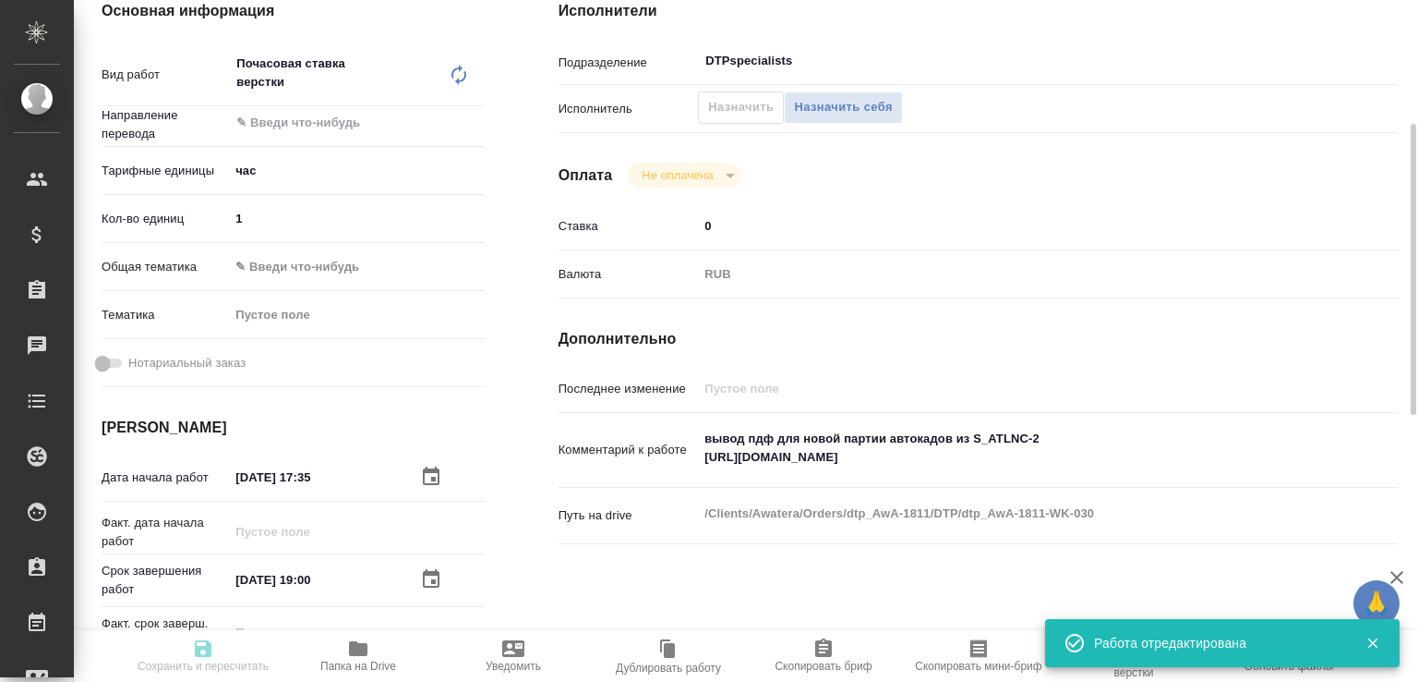
type input "31.08.2025 23:59"
type input "DTPspecialists"
type input "notPayed"
type input "0"
type input "RUB"
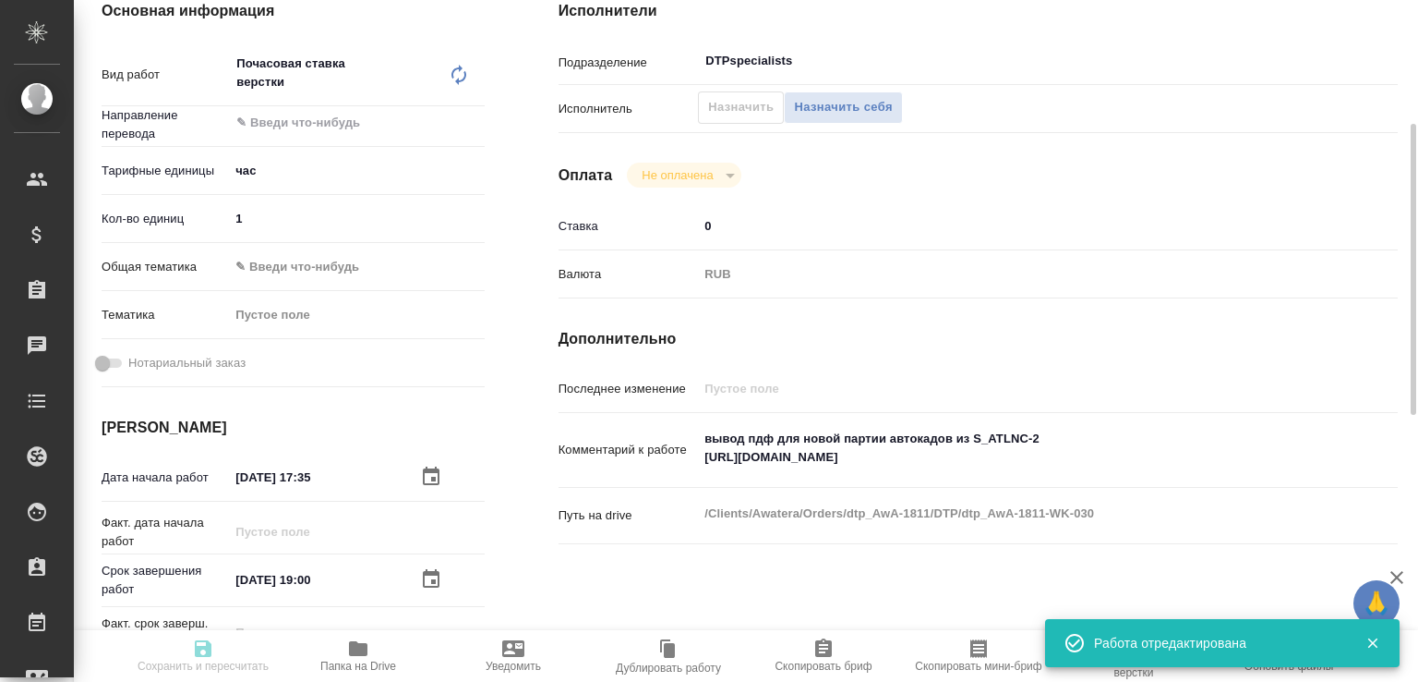
type input "[PERSON_NAME]"
type input "dtp_AwA-1811"
type input "Почасовая ставка верстки"
type input "Почасовая ставка верстки, Приемка разверстки"
type input "Заборова Александра"
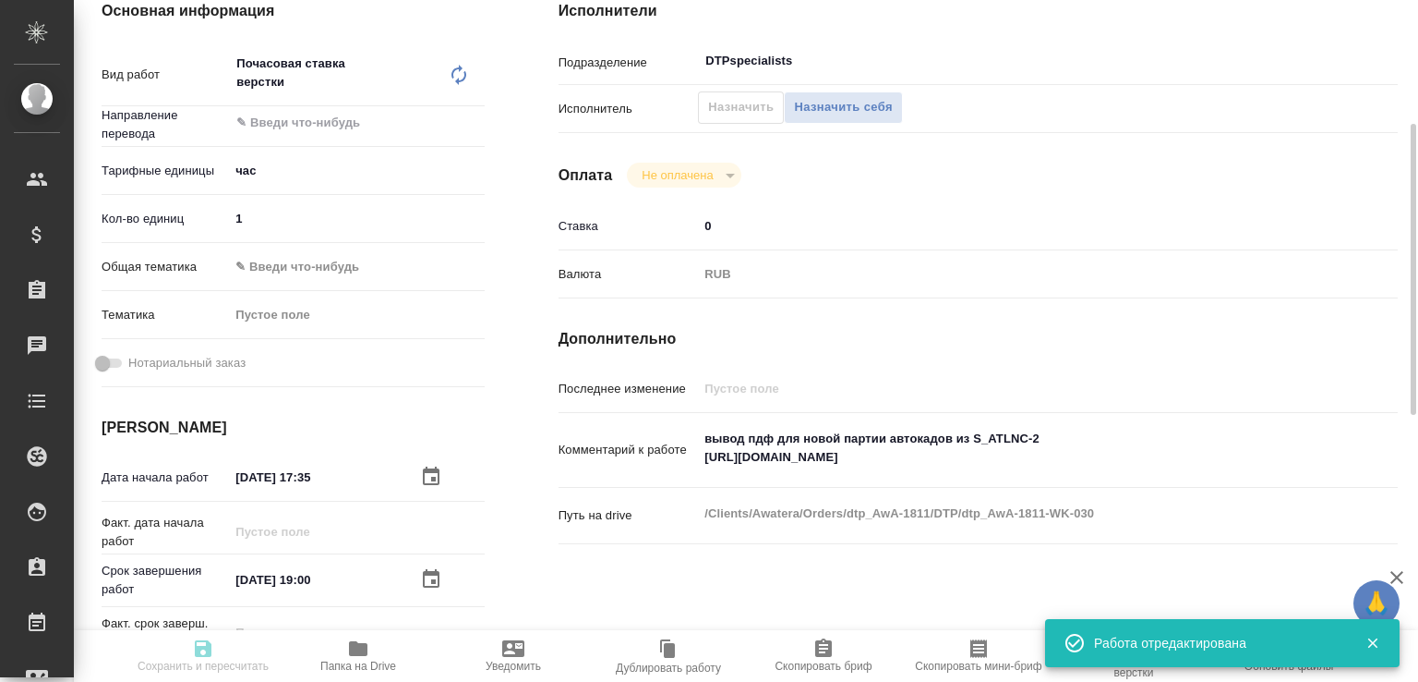
type input "Отдел верстки и дизайна, Заборова Александра, Малофеева Екатерина"
type input "/Clients/Awatera/Orders/dtp_AwA-1811"
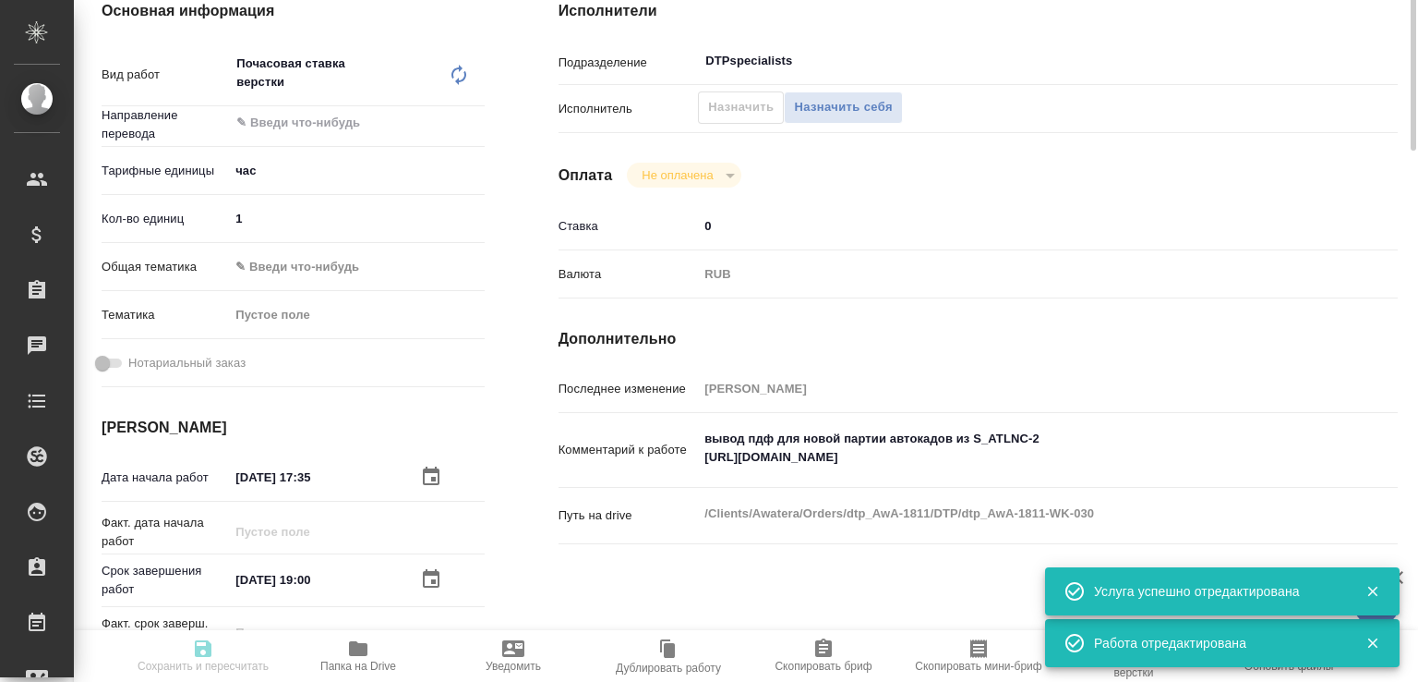
scroll to position [104, 0]
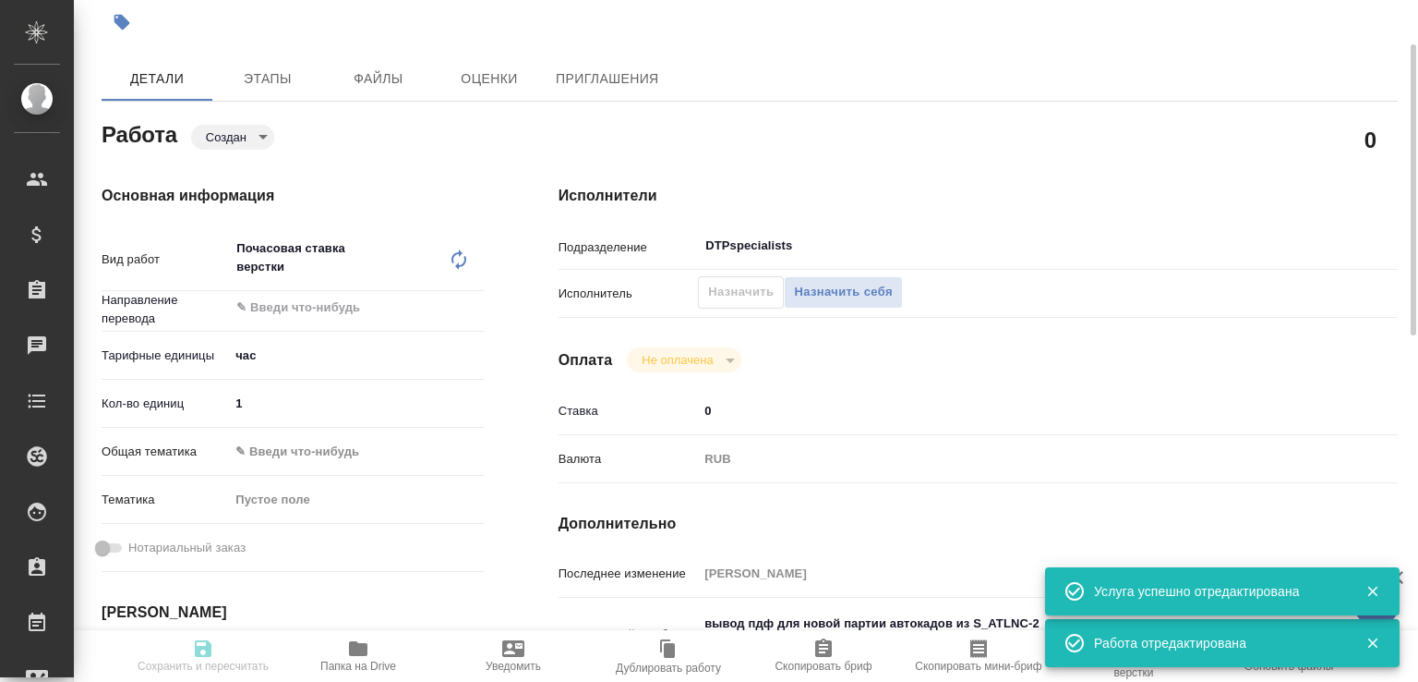
type input "created"
type input "5a8b1489cc6b4906c91bfd93"
type input "1"
type input "22.08.2025 17:35"
type input "22.08.2025 19:00"
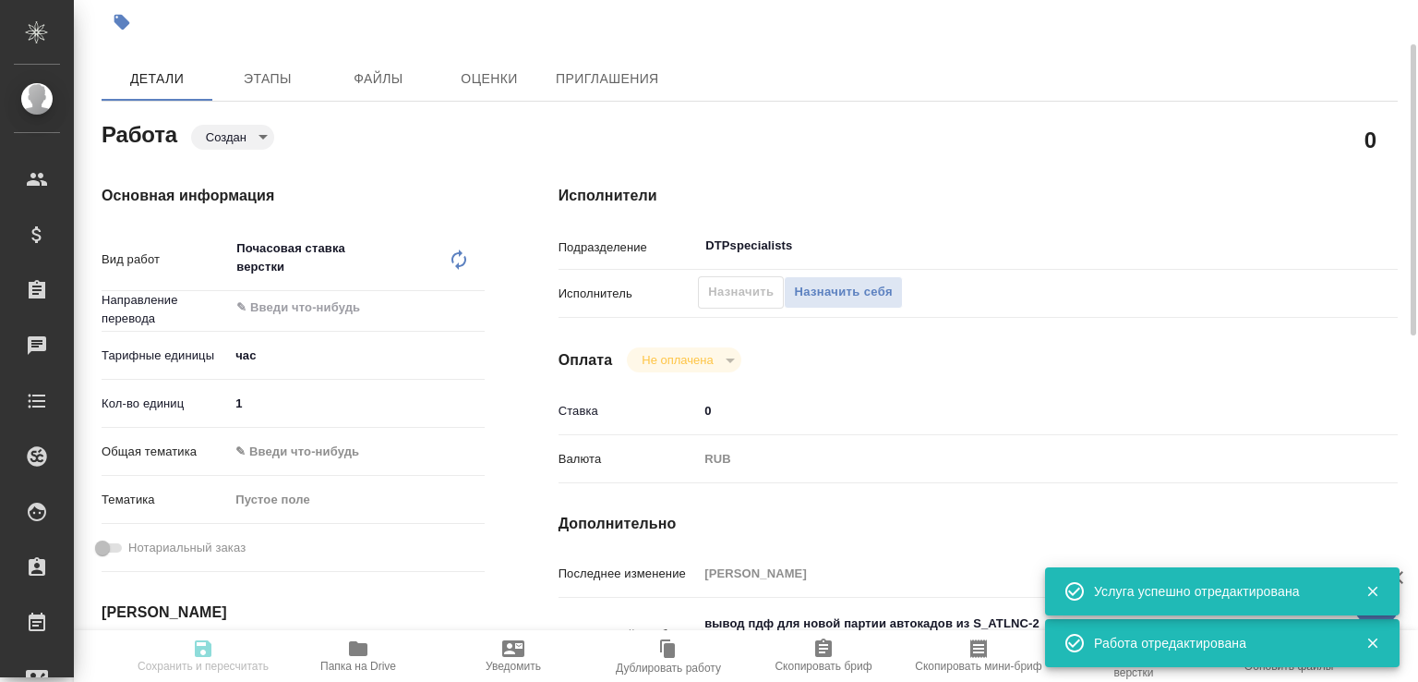
type input "31.08.2025 23:59"
type input "DTPspecialists"
type input "notPayed"
type input "0"
type input "RUB"
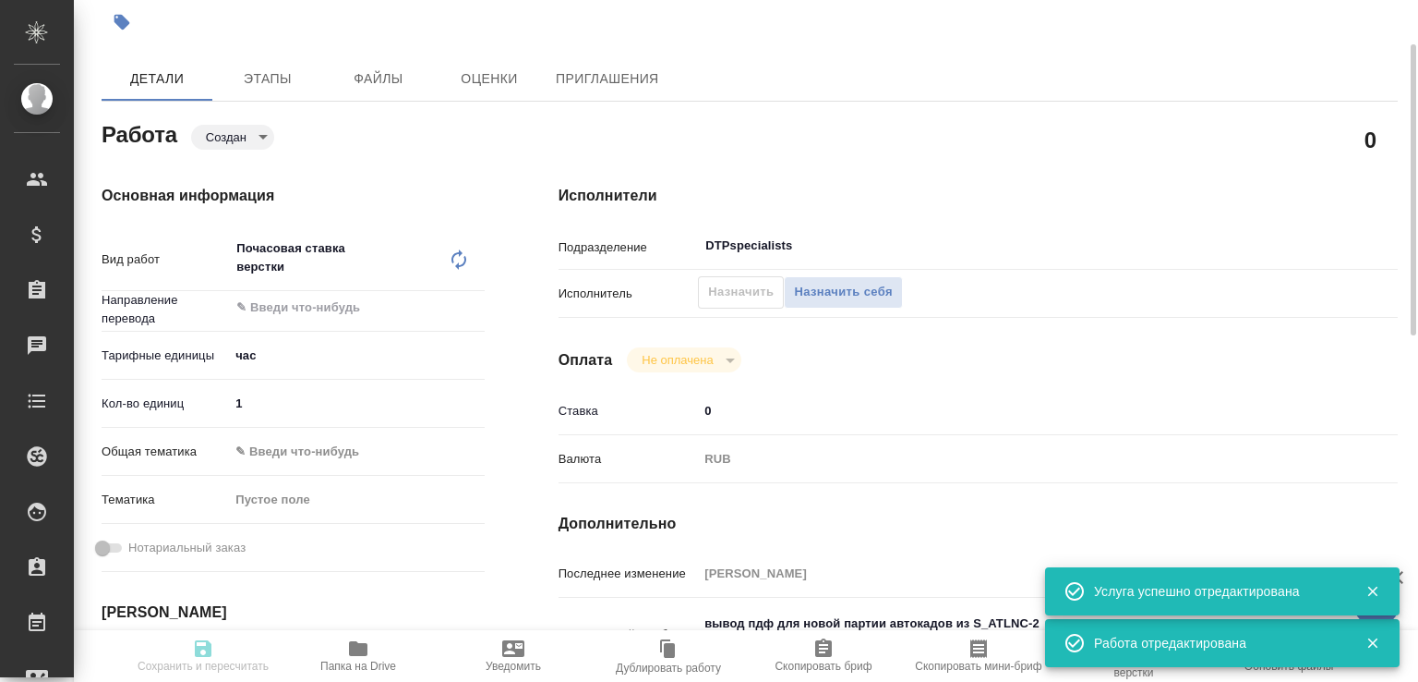
type input "[PERSON_NAME]"
type input "dtp_AwA-1811"
type input "Почасовая ставка верстки"
type input "Почасовая ставка верстки, Приемка разверстки"
type input "Заборова Александра"
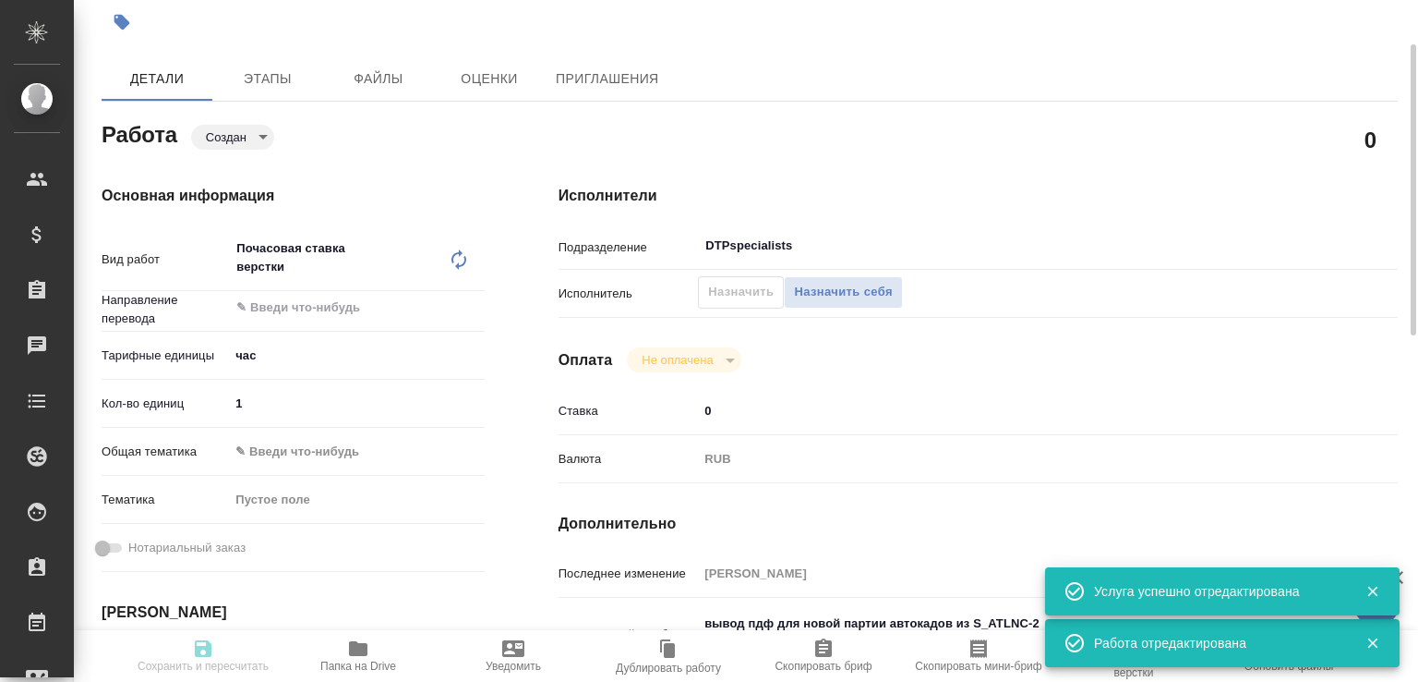
type input "Отдел верстки и дизайна, Заборова Александра, Малофеева Екатерина"
type input "/Clients/Awatera/Orders/dtp_AwA-1811"
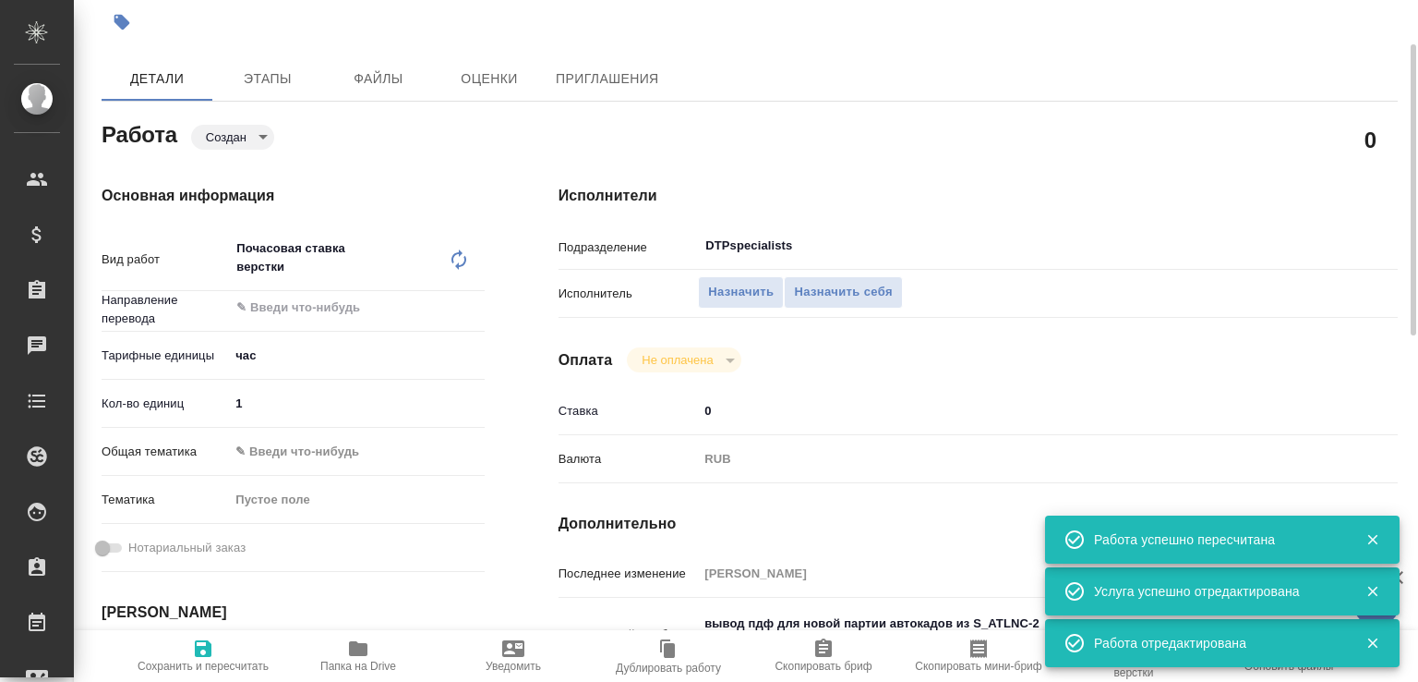
scroll to position [0, 0]
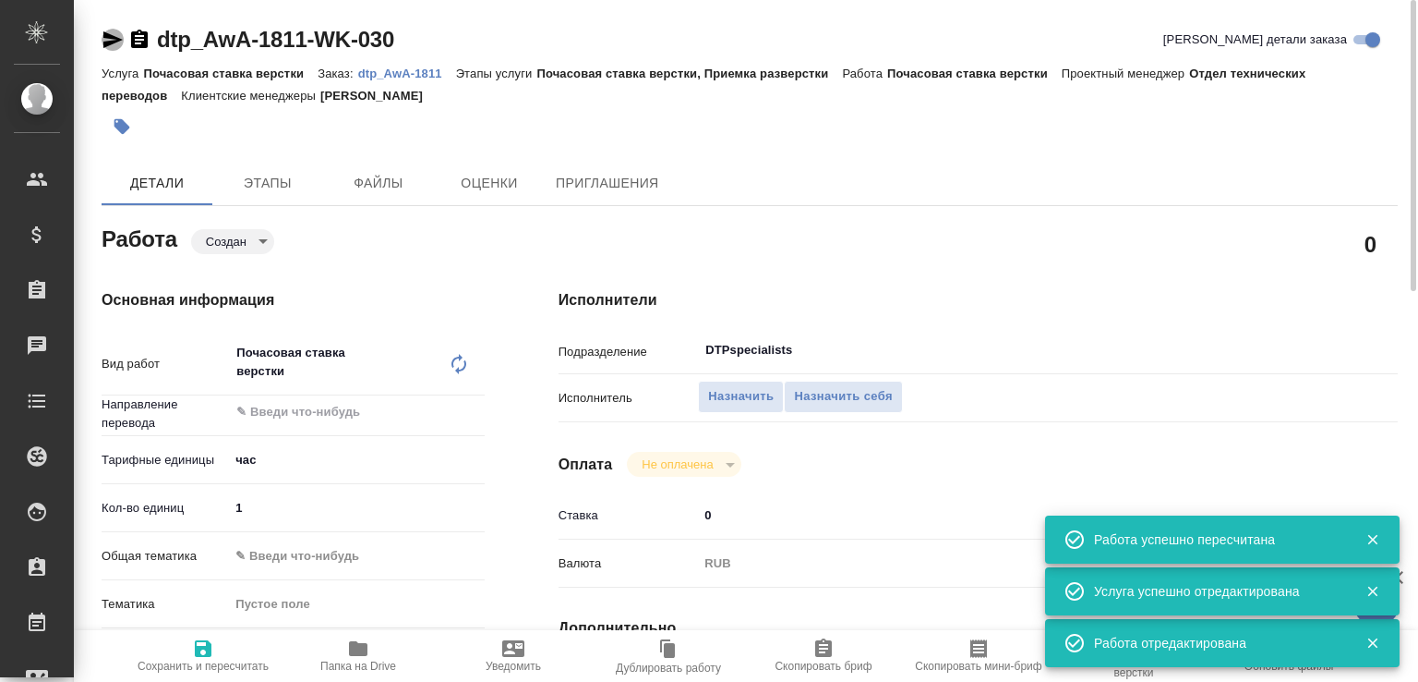
click at [115, 36] on icon "button" at bounding box center [112, 39] width 19 height 17
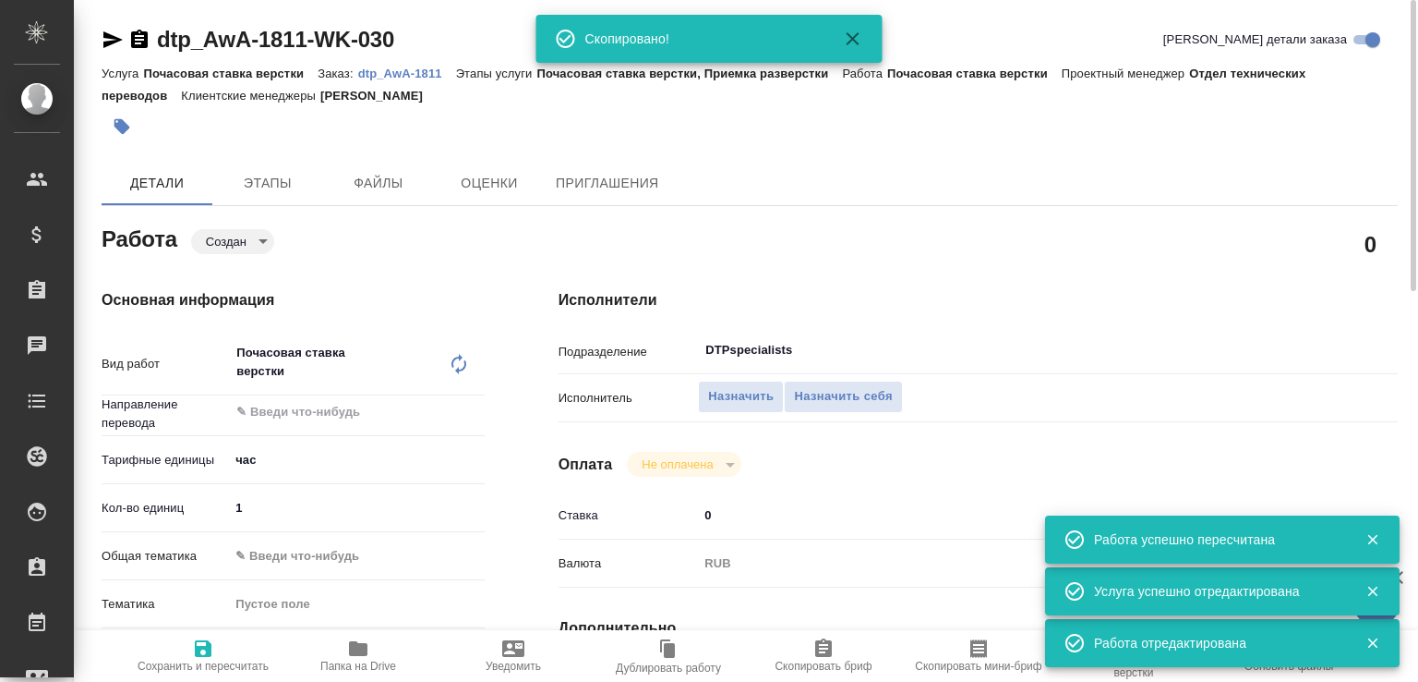
click at [241, 239] on body "🙏 .cls-1 fill:#fff; AWATERA Малофеева Екатерина e.malofeeva Клиенты Спецификаци…" at bounding box center [709, 341] width 1418 height 682
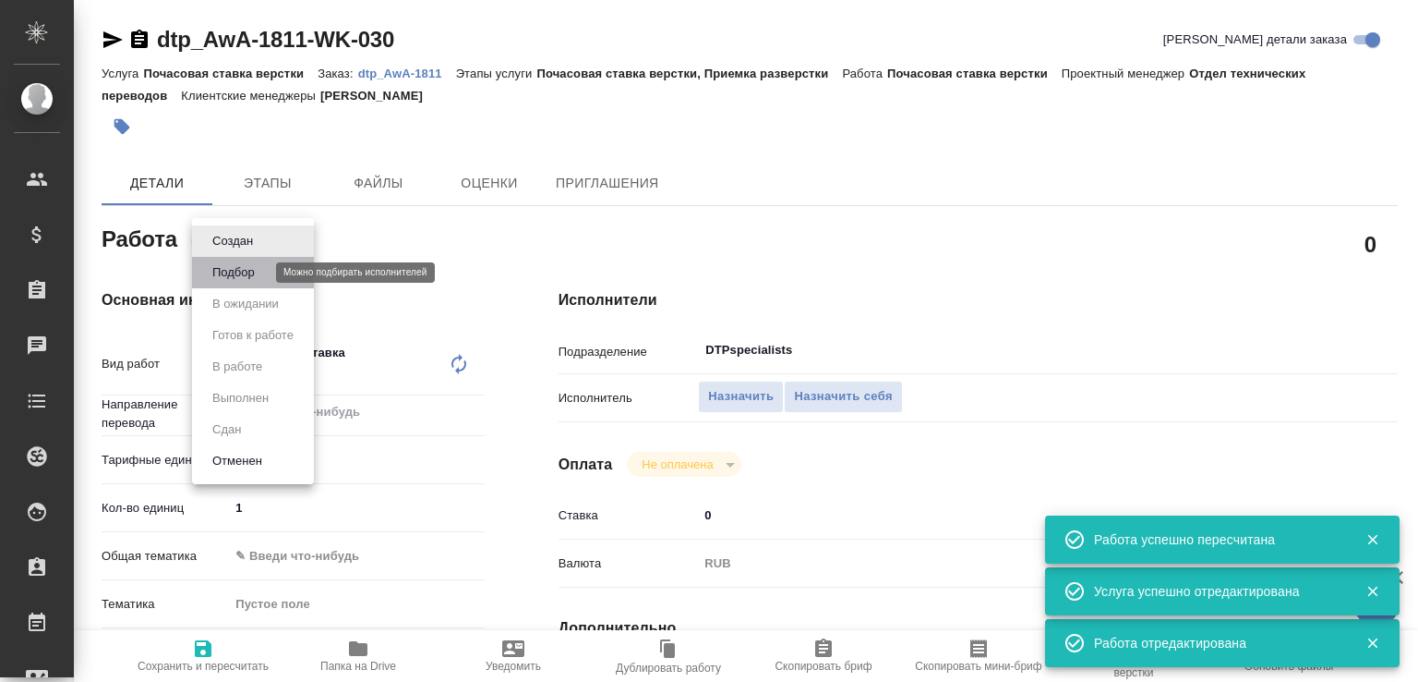
click at [240, 275] on button "Подбор" at bounding box center [234, 272] width 54 height 20
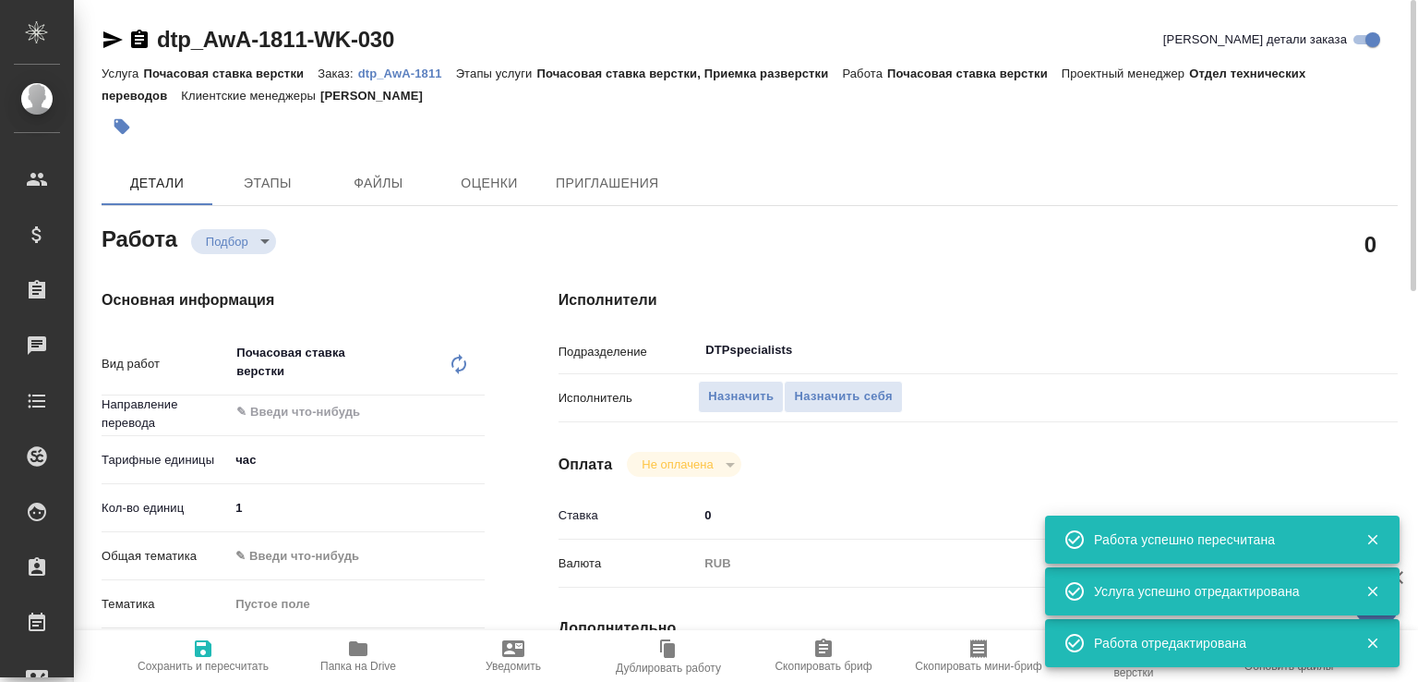
type textarea "x"
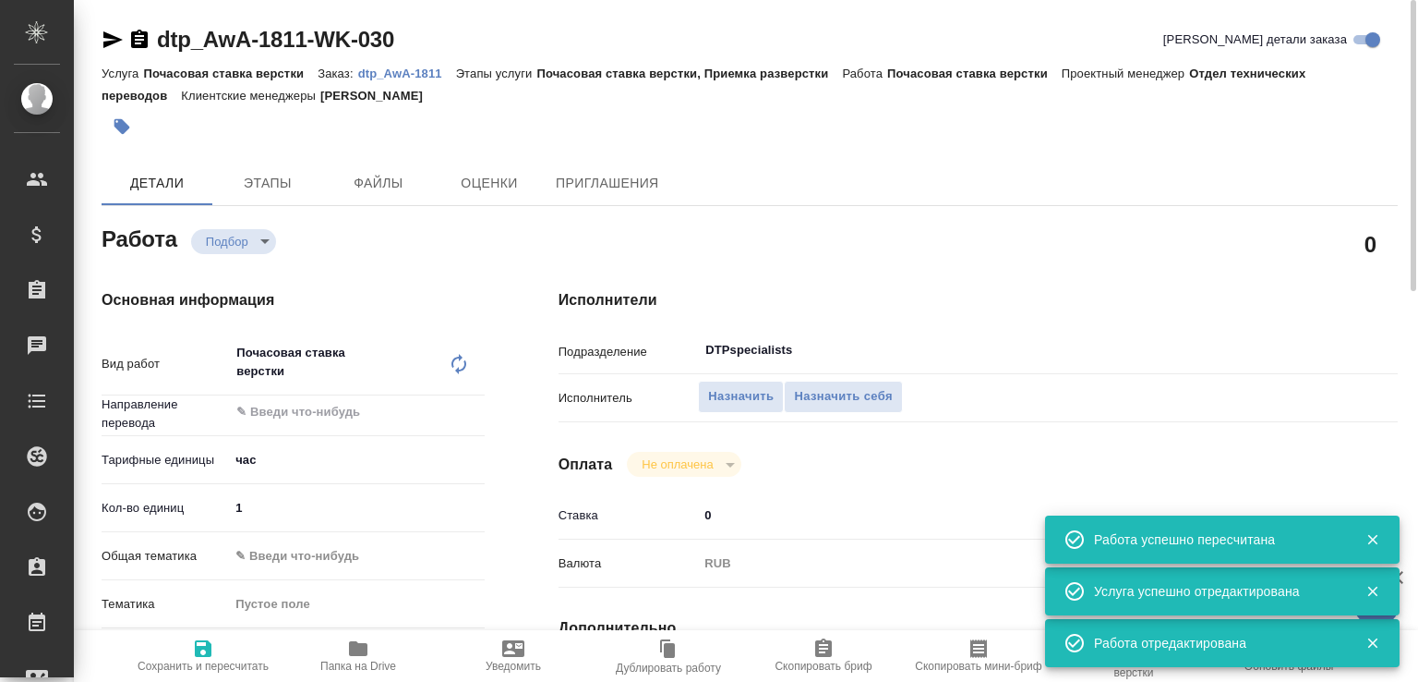
type textarea "x"
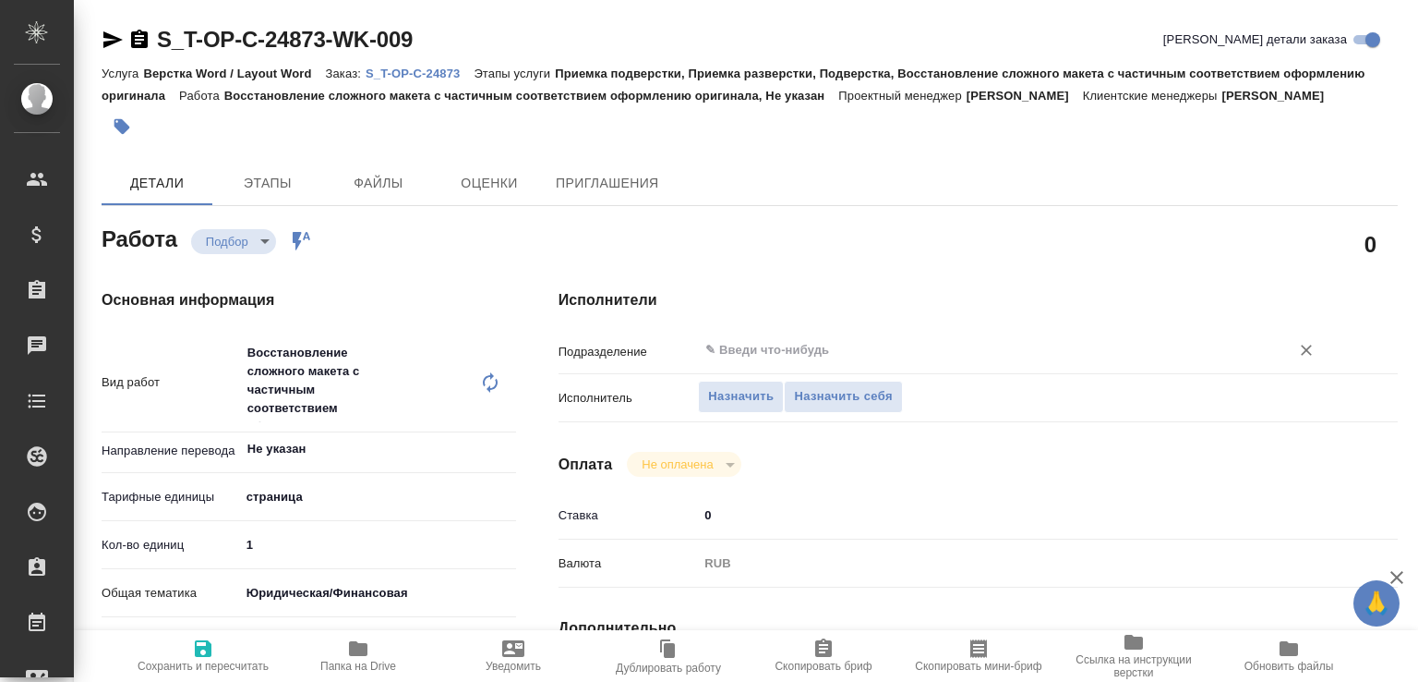
click at [727, 361] on input "text" at bounding box center [982, 350] width 557 height 22
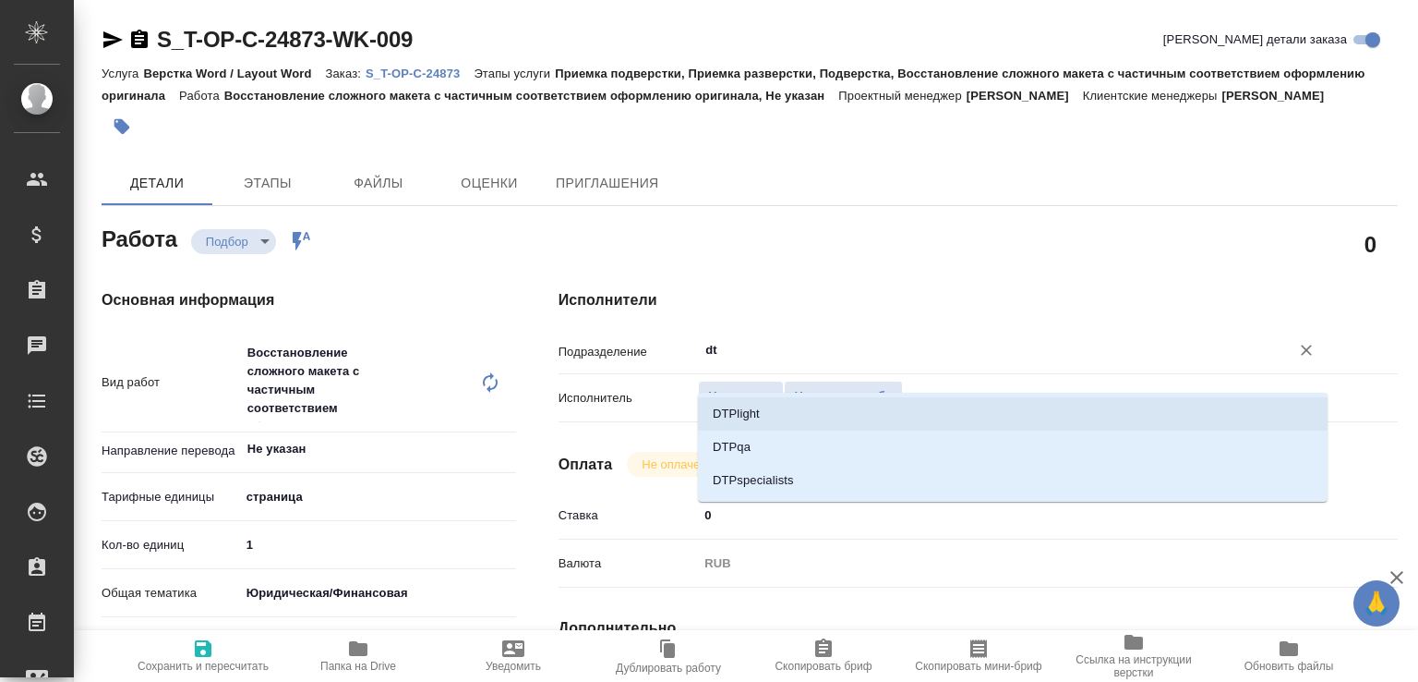
click at [725, 400] on li "DTPlight" at bounding box center [1013, 413] width 630 height 33
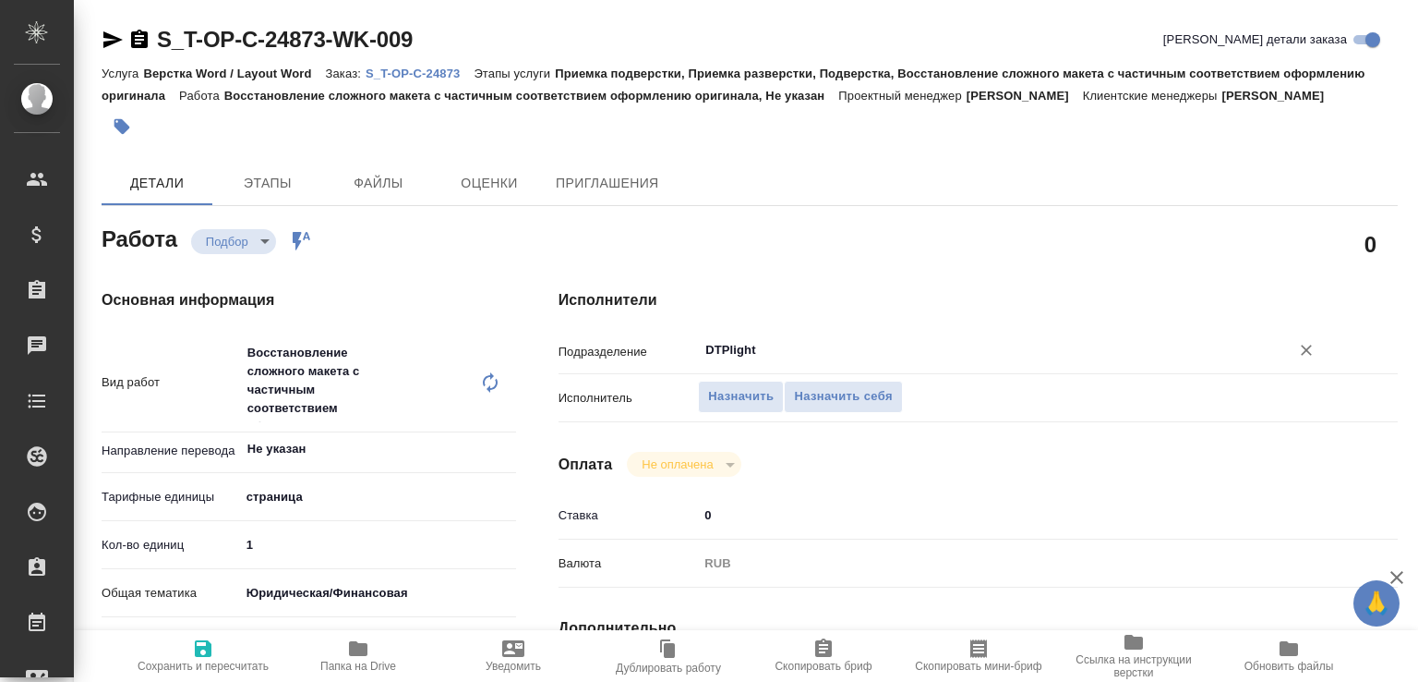
scroll to position [487, 0]
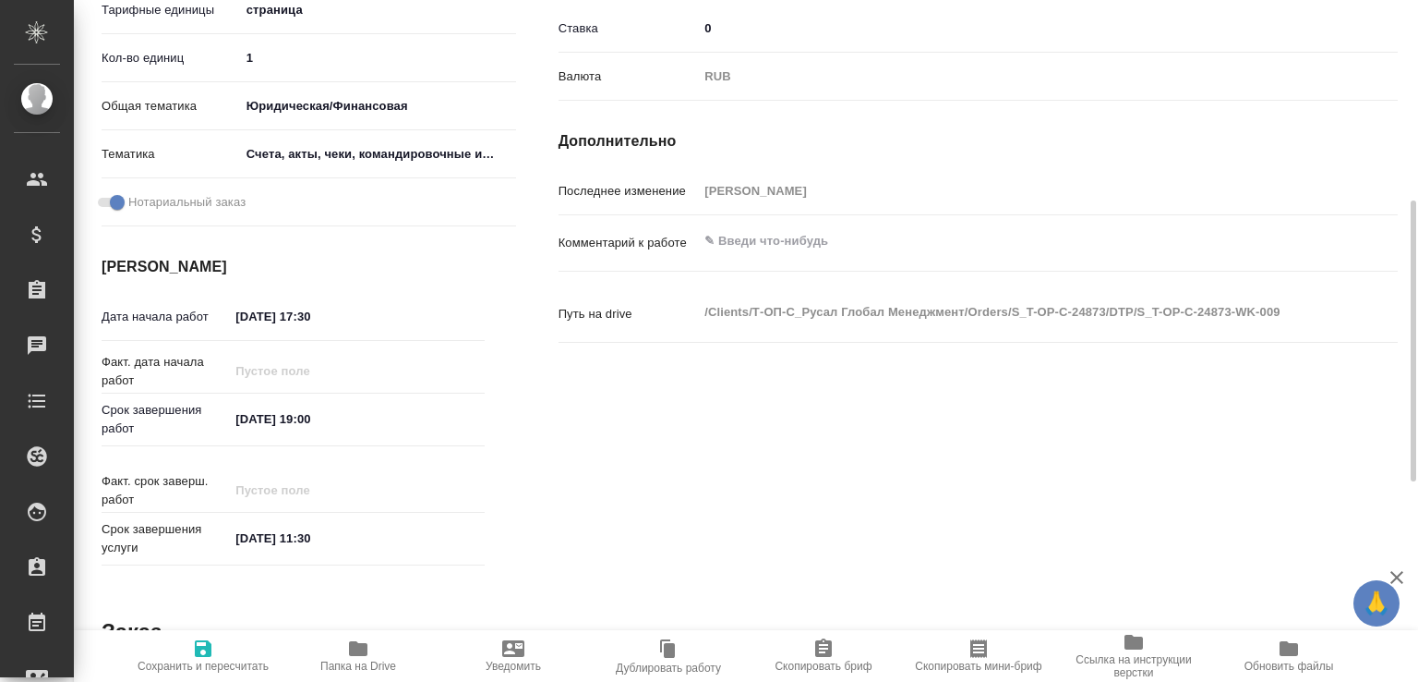
type input "DTPlight"
click at [212, 641] on icon "button" at bounding box center [203, 648] width 22 height 22
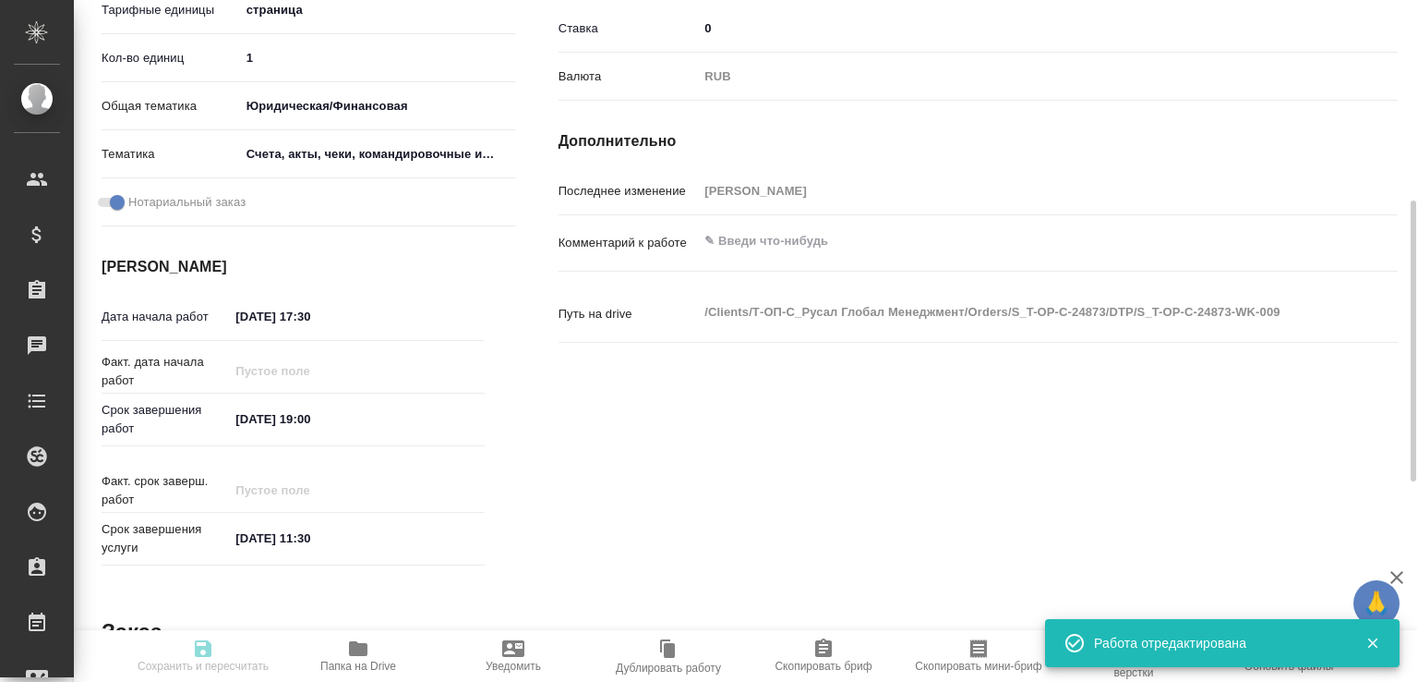
type input "recruiting"
type input "Не указан"
type input "5a8b1489cc6b4906c91bfdb2"
type input "1"
type input "yr-fn"
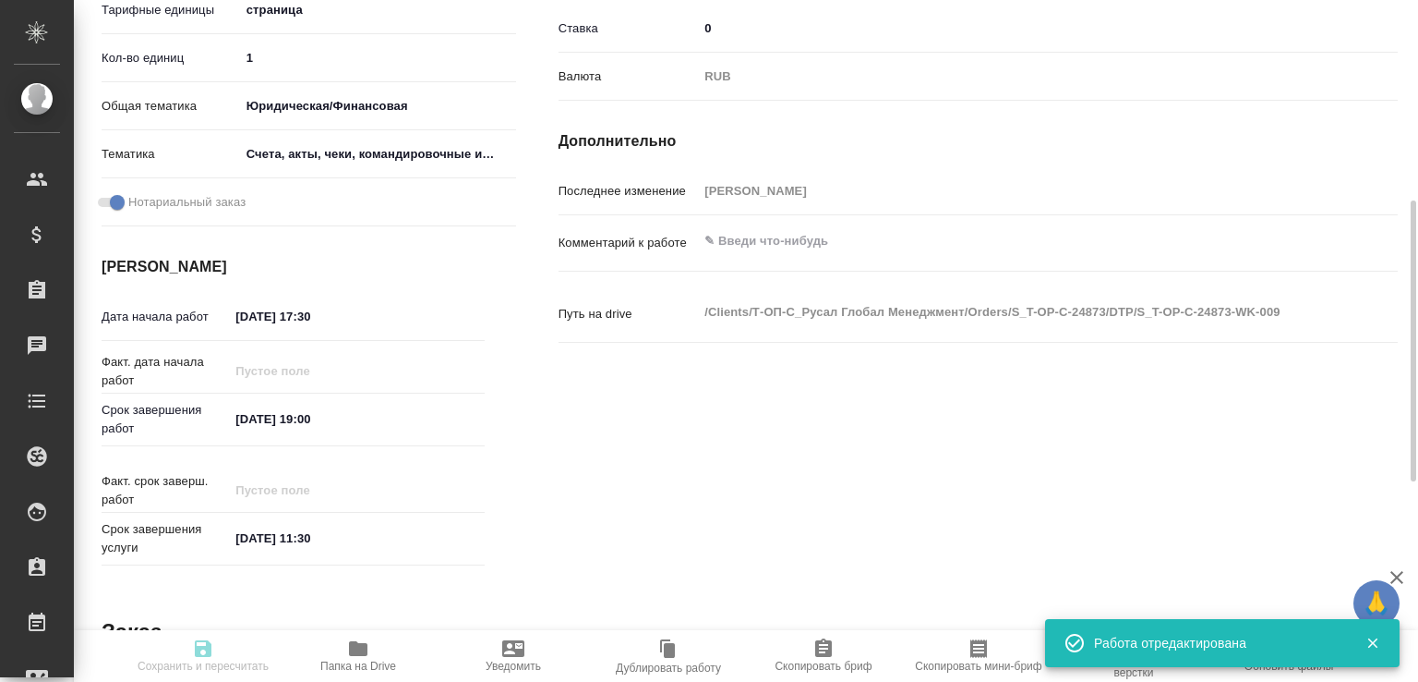
type input "5f647205b73bc97568ca66c0"
checkbox input "true"
type input "21.08.2025 17:30"
type input "21.08.2025 19:00"
type input "25.08.2025 11:30"
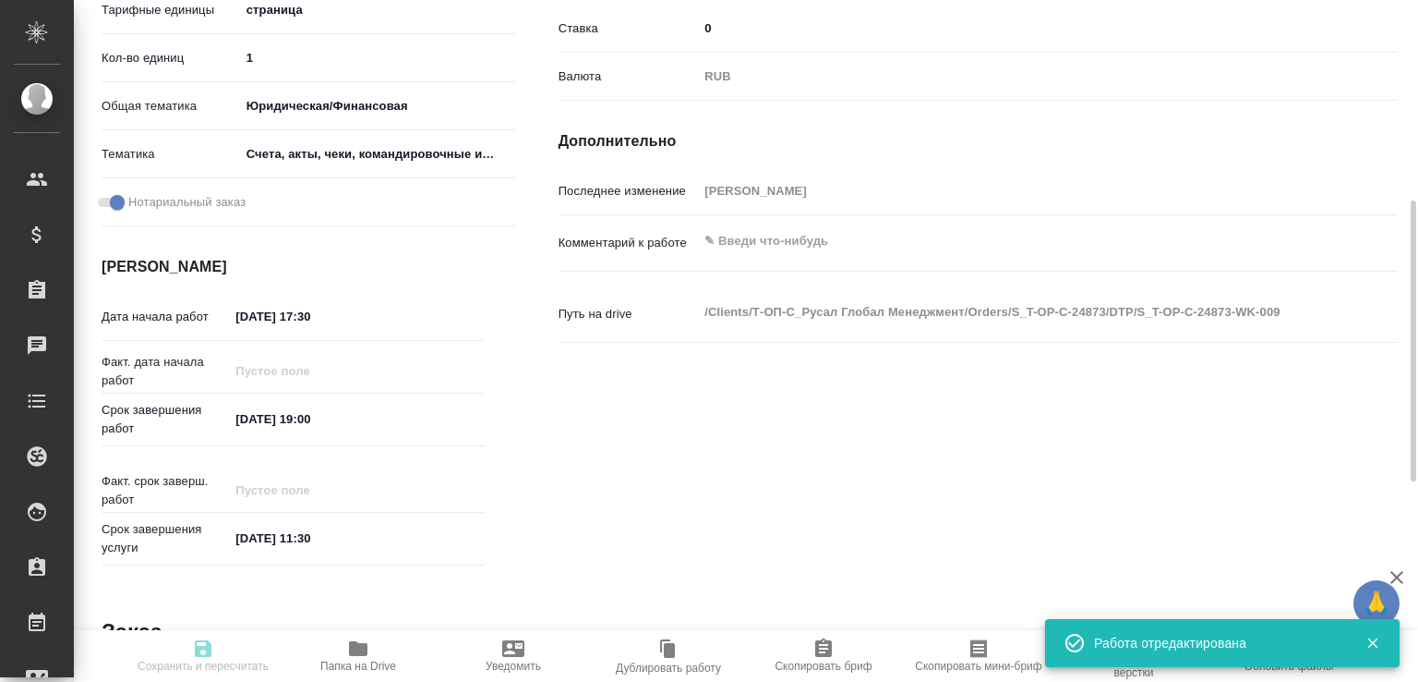
type input "DTPlight"
type input "notPayed"
type input "0"
type input "RUB"
type input "Авдеенко Кирилл"
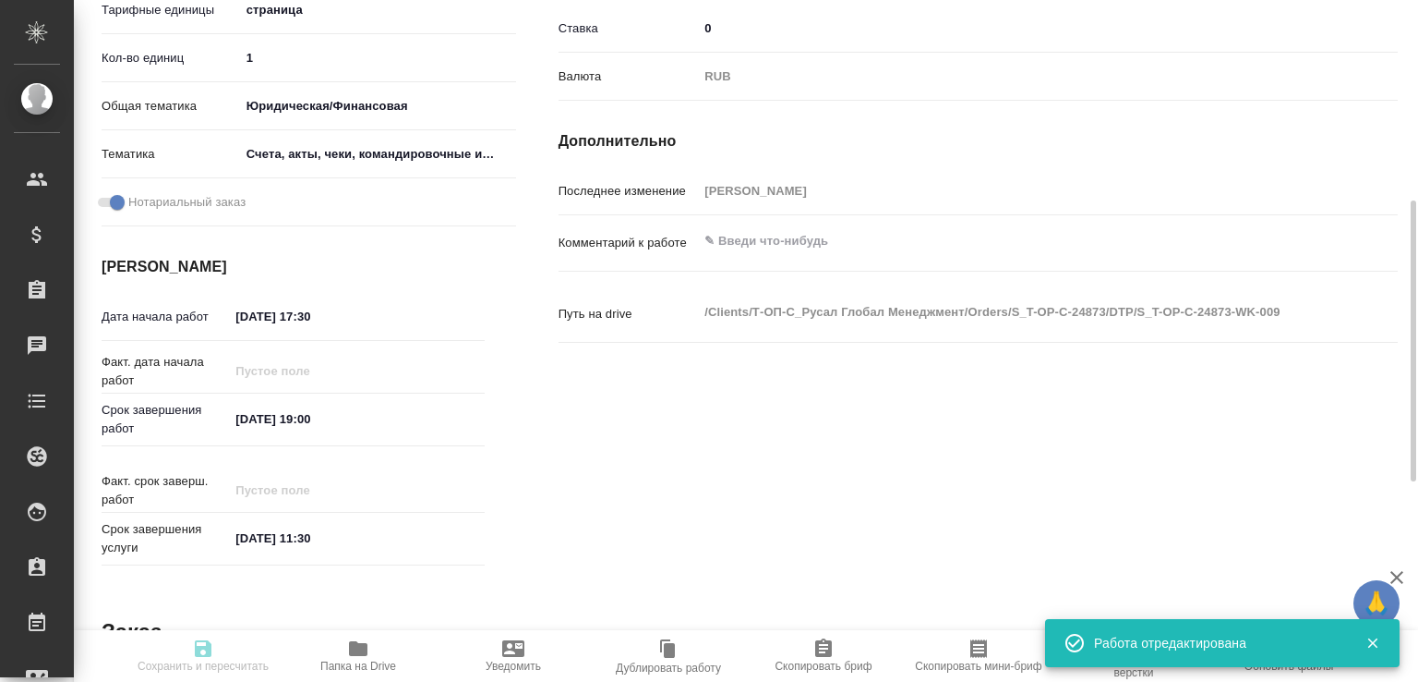
type input "S_T-OP-C-24873"
type input "Т-ОП-С-46500"
type input "Верстка Word / Layout Word"
type input "Приемка подверстки, Приемка разверстки, Подверстка, Восстановление сложного мак…"
type input "[PERSON_NAME]"
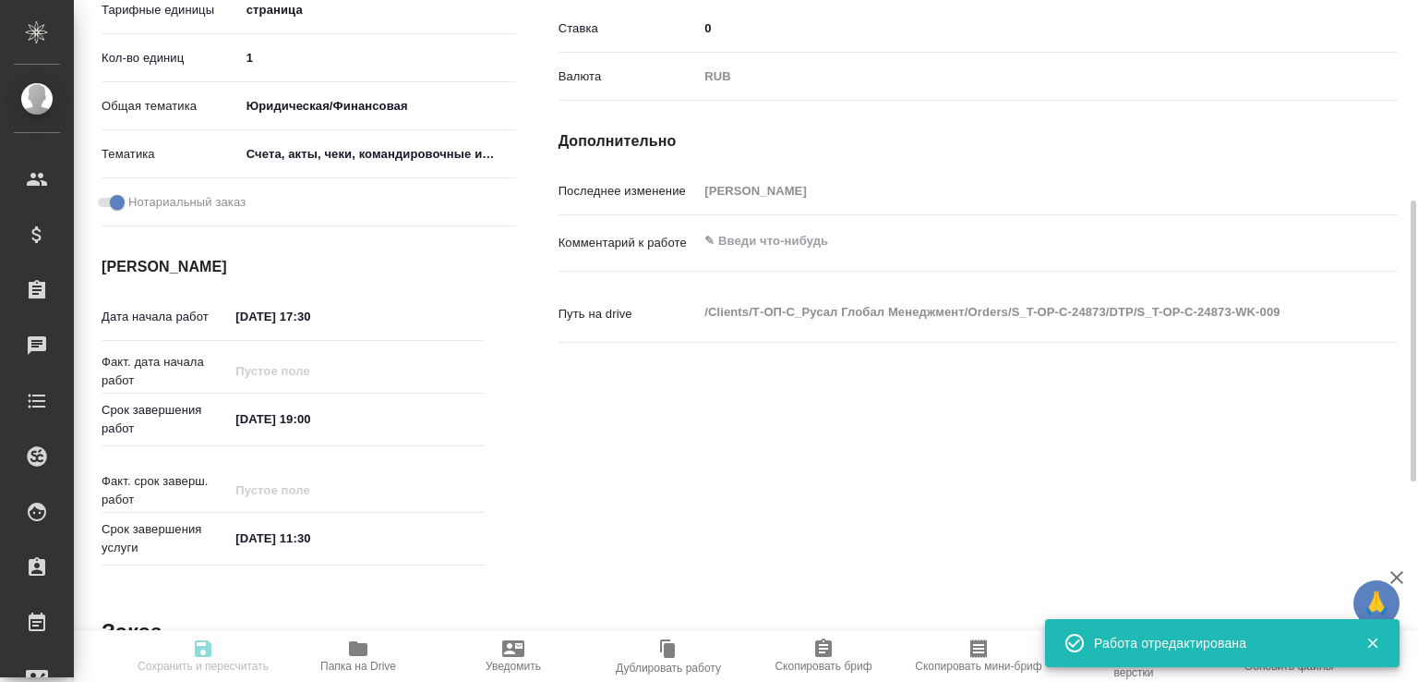
type input "/Clients/Т-ОП-С_Русал Глобал Менеджмент/Orders/S_T-OP-C-24873"
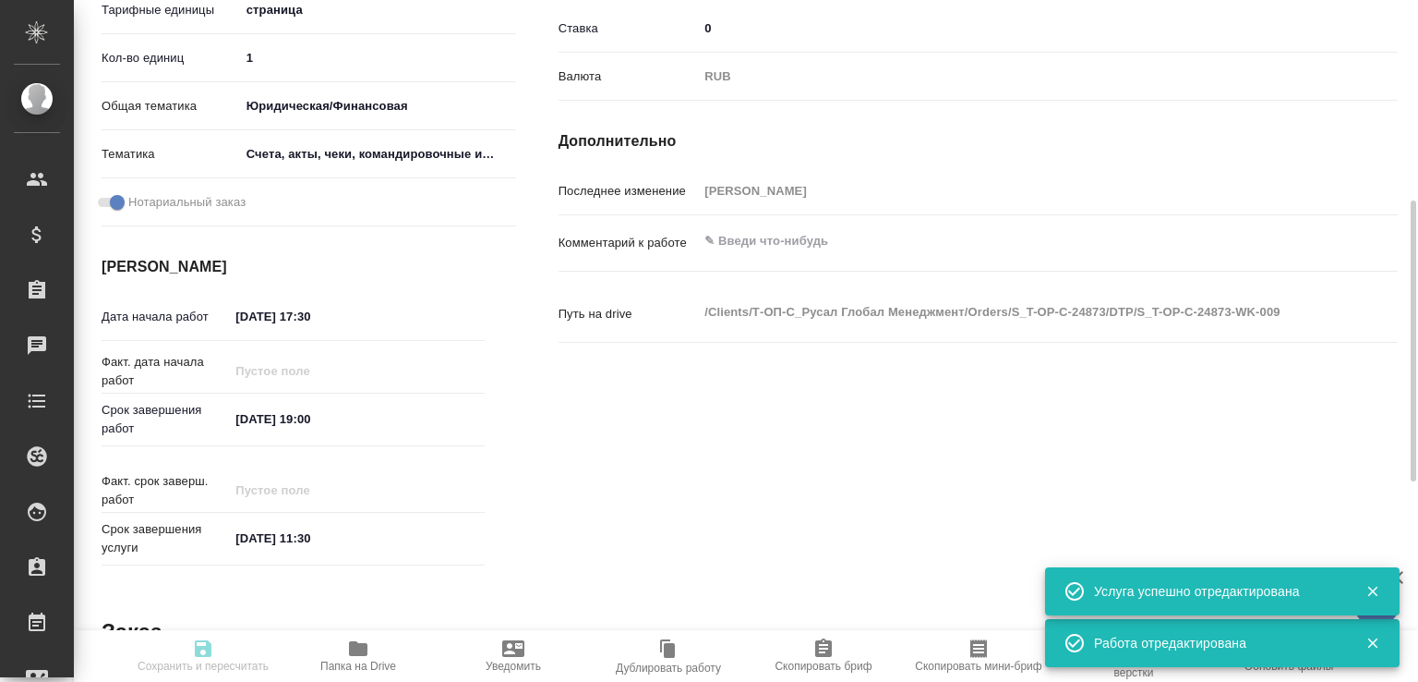
type input "recruiting"
type input "Не указан"
type input "5a8b1489cc6b4906c91bfdb2"
type input "1"
type input "yr-fn"
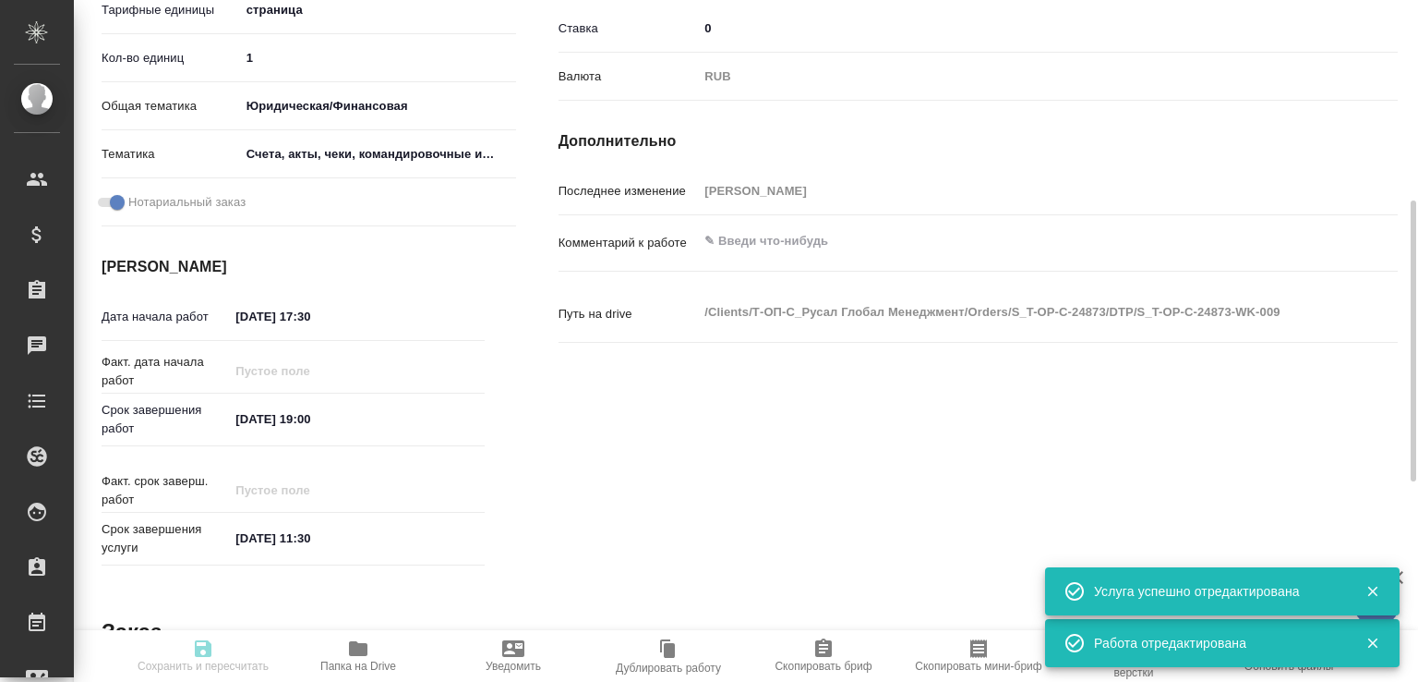
type input "5f647205b73bc97568ca66c0"
checkbox input "true"
type input "21.08.2025 17:30"
type input "21.08.2025 19:00"
type input "[DATE] 11:30"
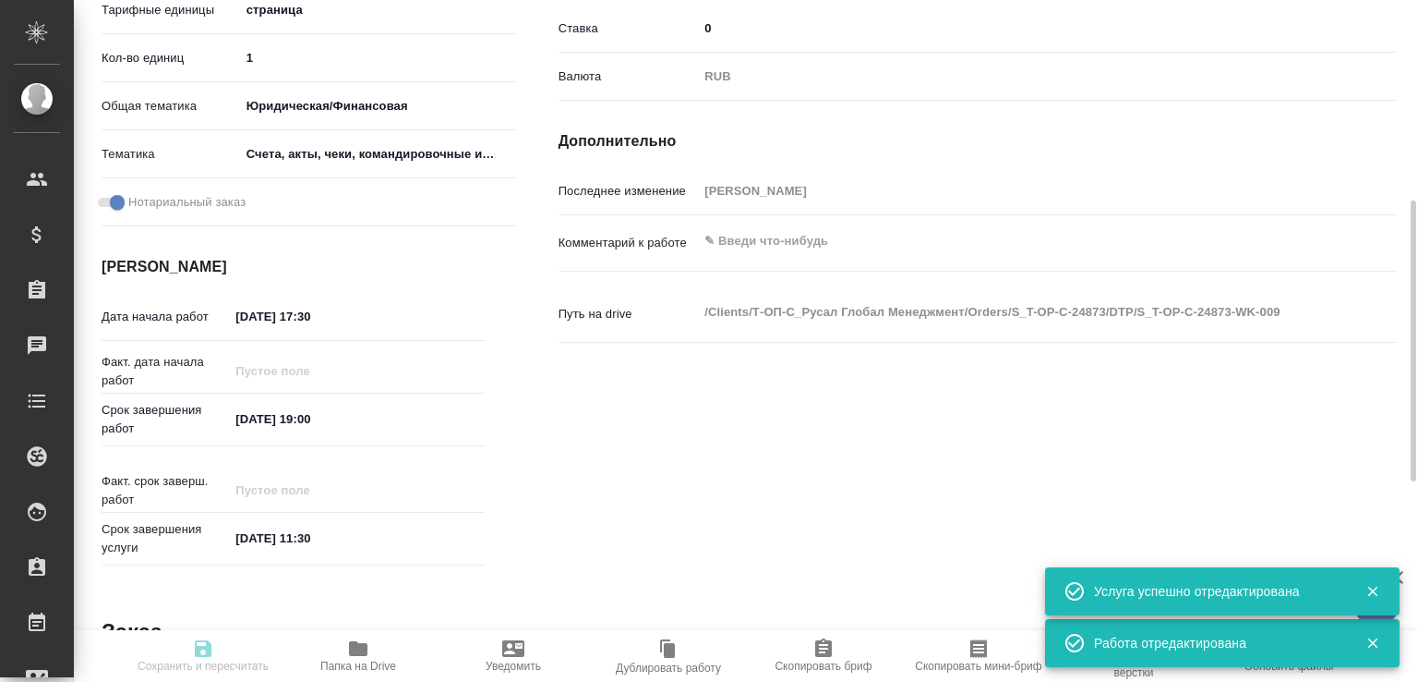
type input "DTPlight"
type input "notPayed"
type input "0"
type input "RUB"
type input "[PERSON_NAME]"
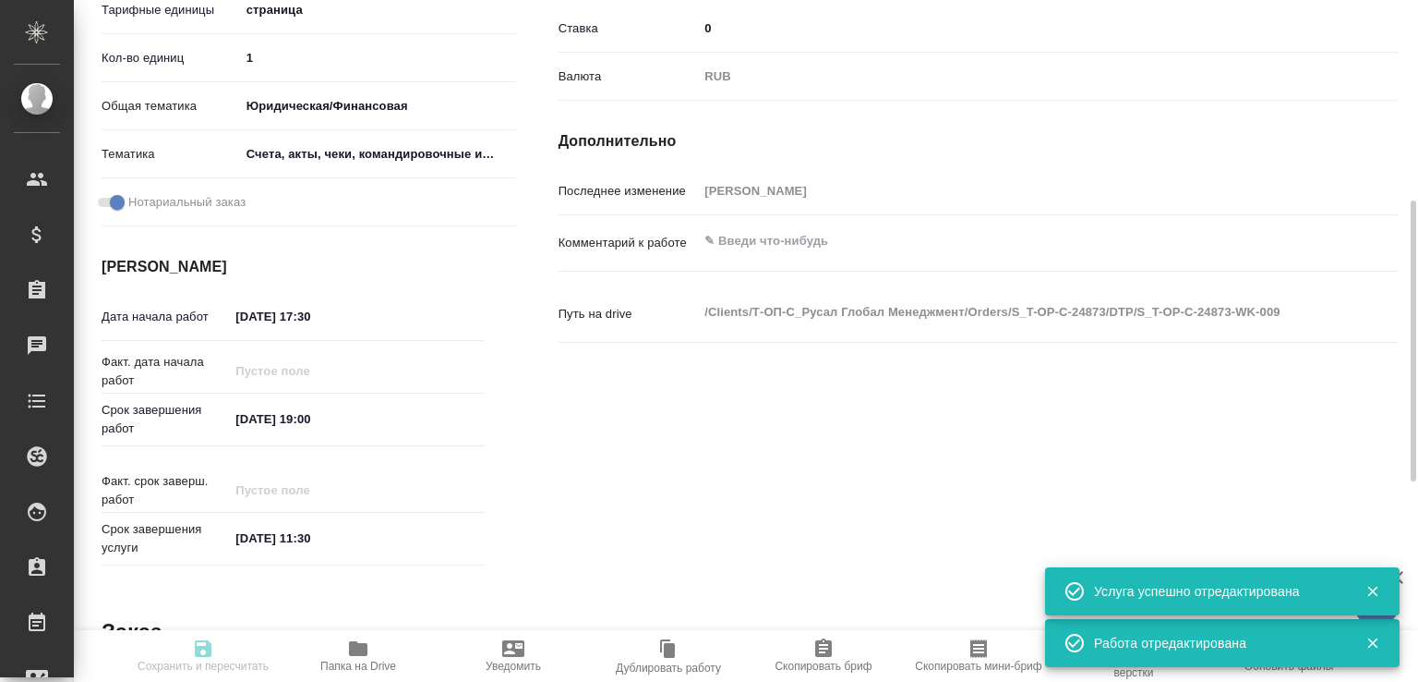
type input "S_T-OP-C-24873"
type input "Т-ОП-С-46500"
type input "Верстка Word / Layout Word"
type input "Приемка подверстки, Приемка разверстки, Подверстка, Восстановление сложного мак…"
type input "[PERSON_NAME]"
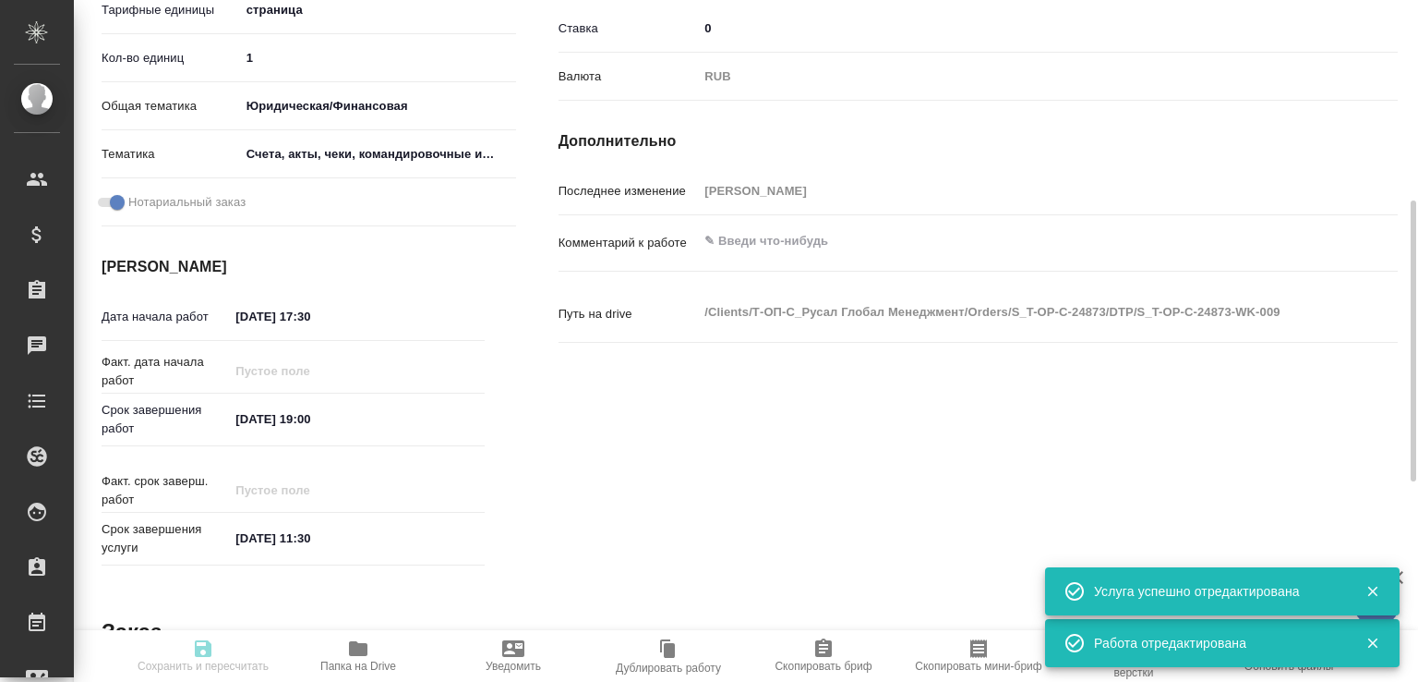
type input "/Clients/Т-ОП-С_Русал Глобал Менеджмент/Orders/S_T-OP-C-24873"
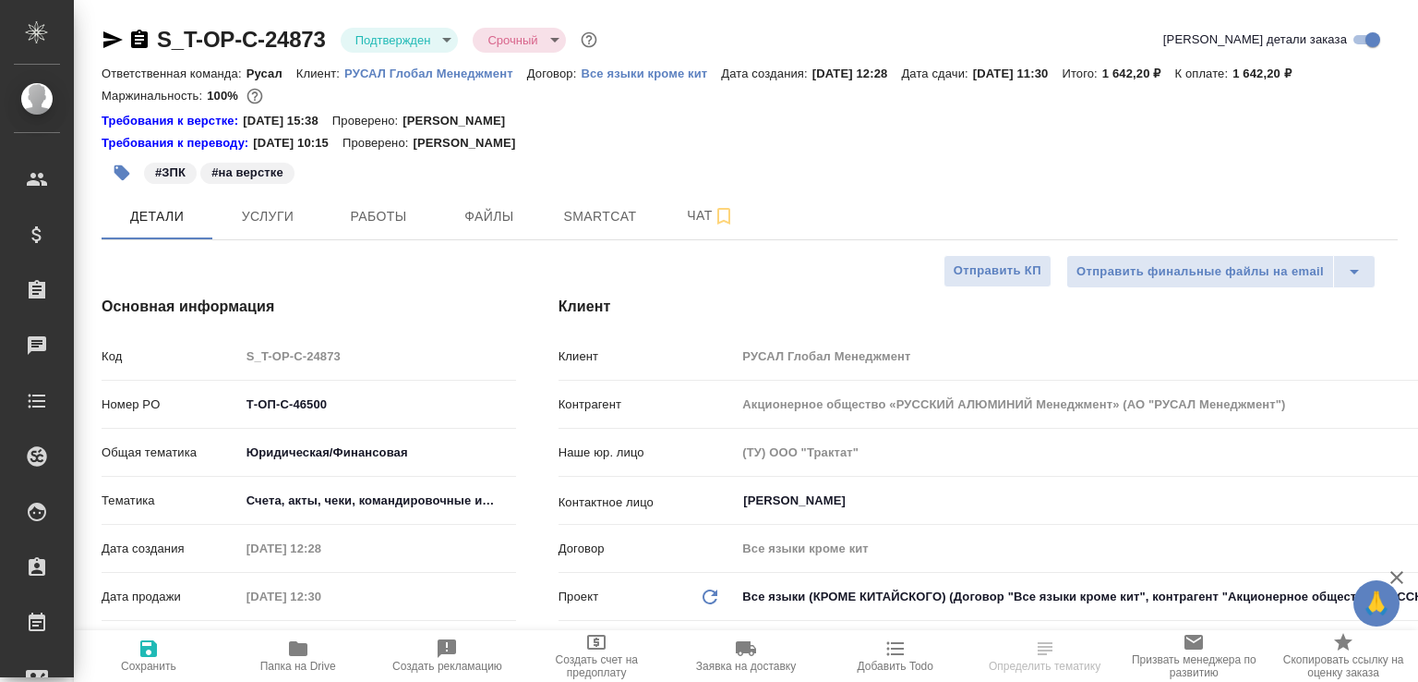
select select "RU"
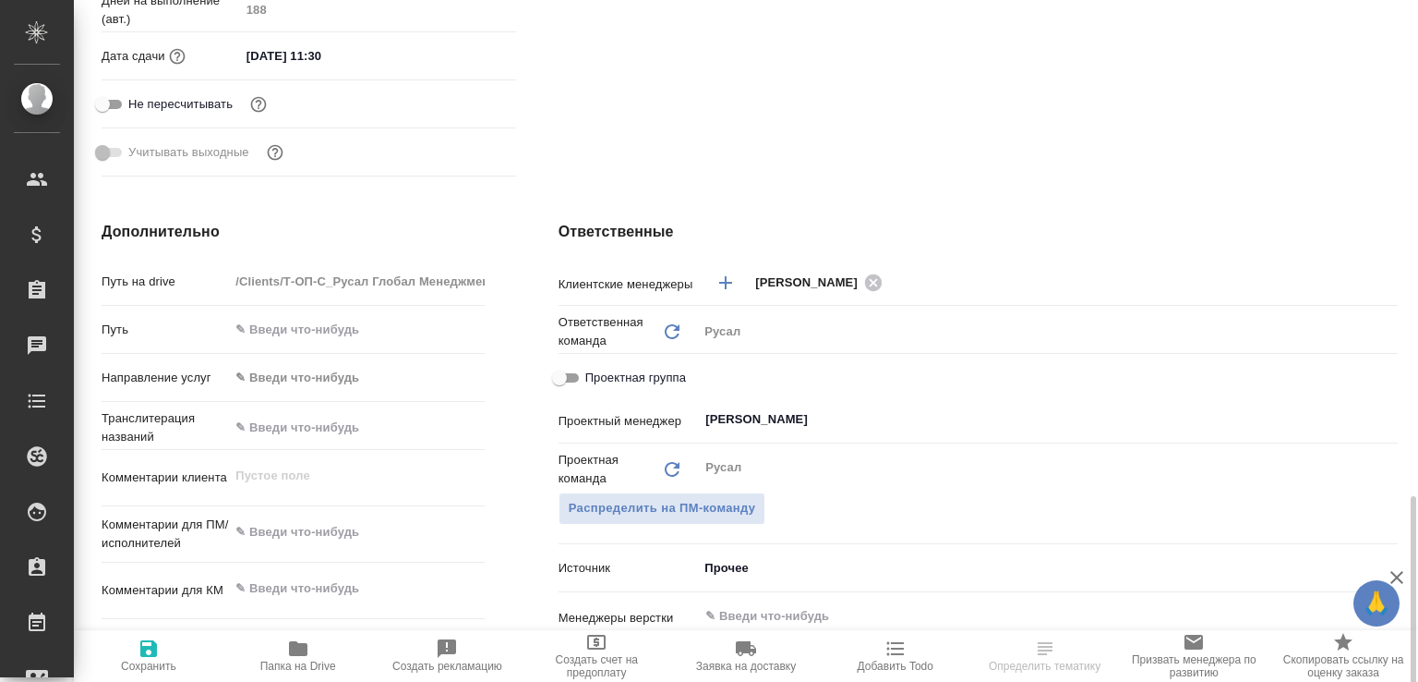
scroll to position [882, 0]
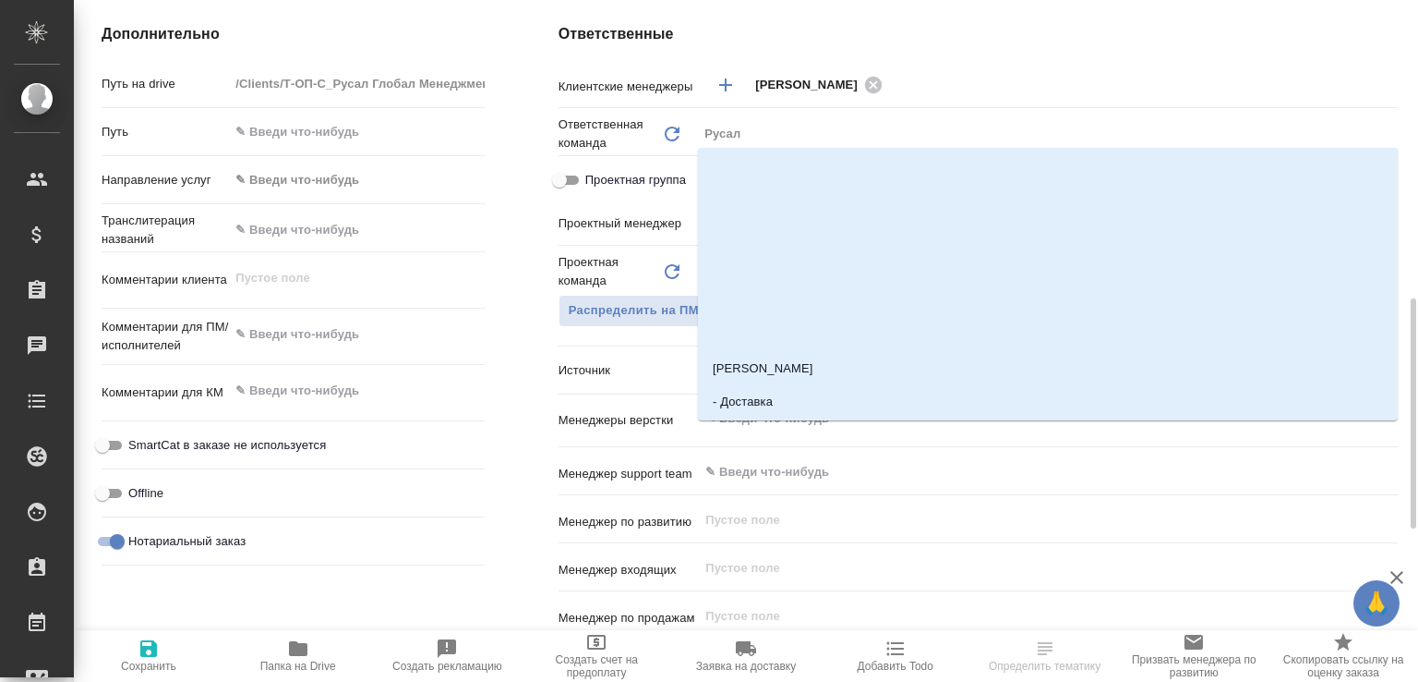
click at [768, 429] on input "text" at bounding box center [1017, 418] width 627 height 22
type input "мало"
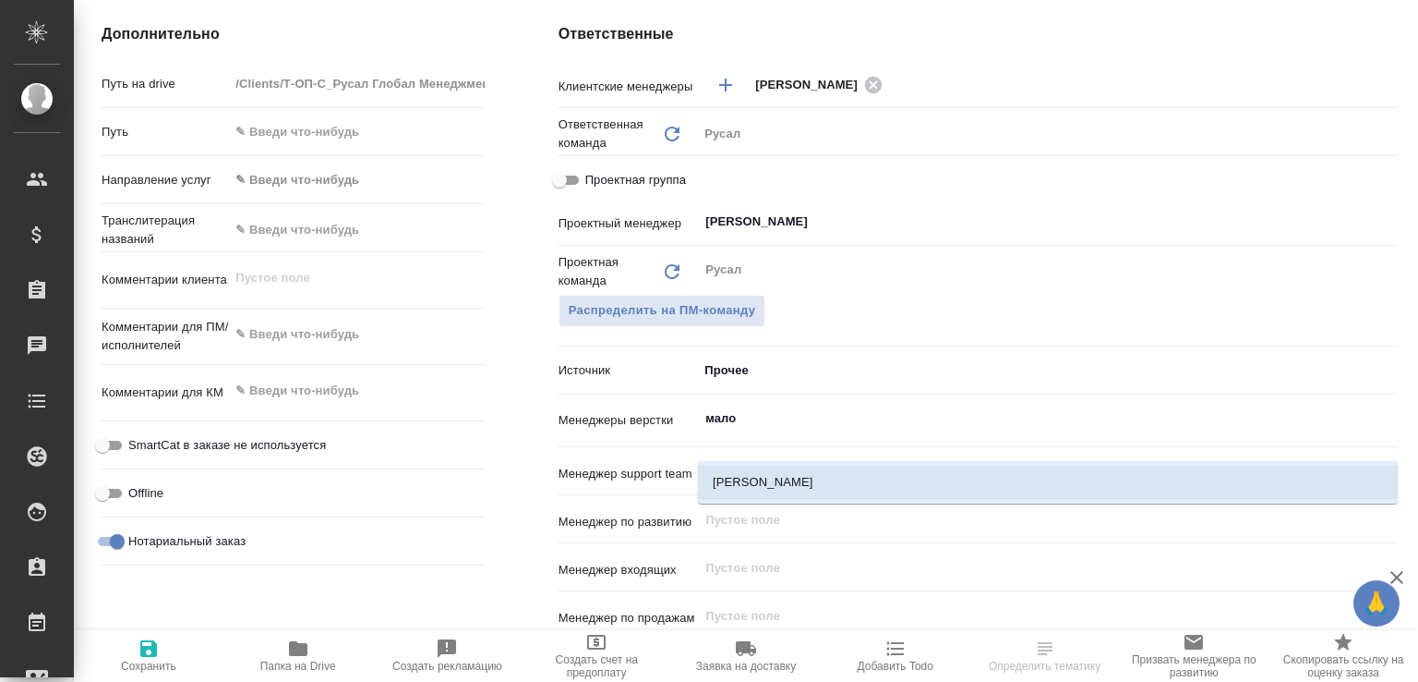
click at [747, 471] on li "[PERSON_NAME]" at bounding box center [1048, 481] width 700 height 33
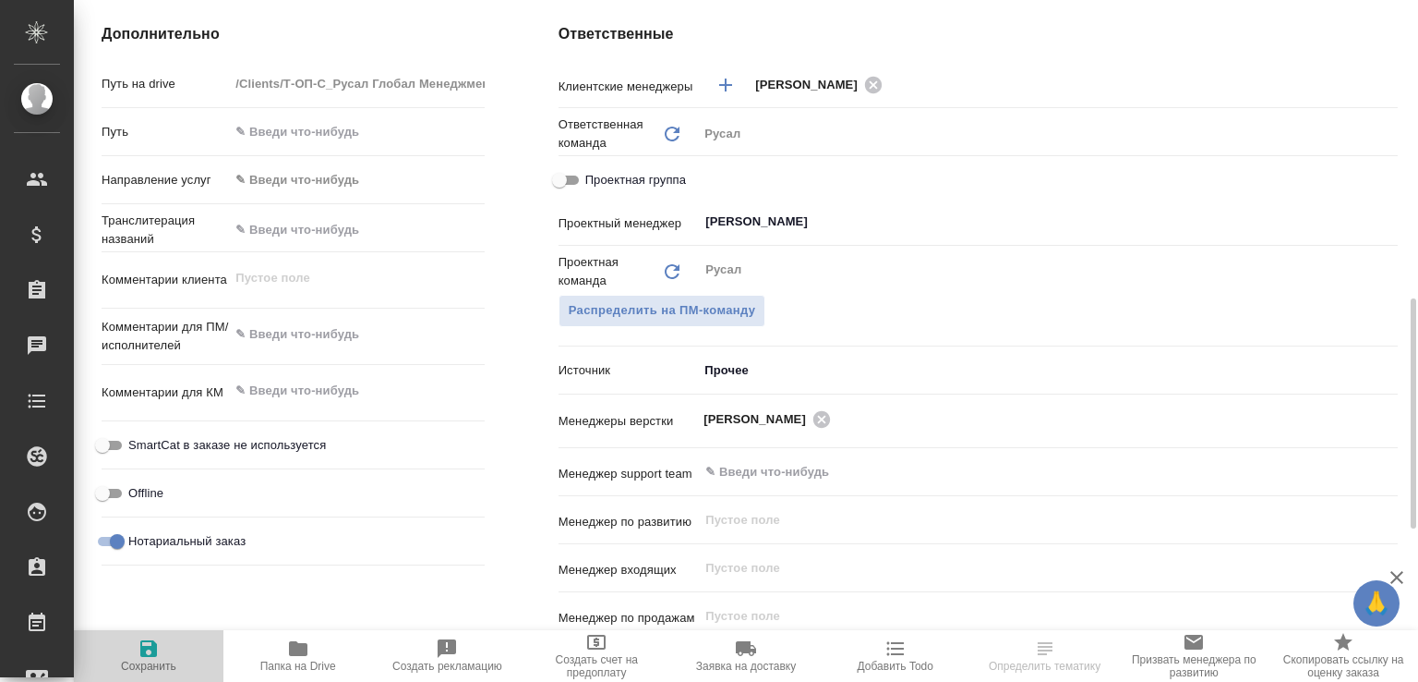
click at [149, 654] on icon "button" at bounding box center [148, 648] width 17 height 17
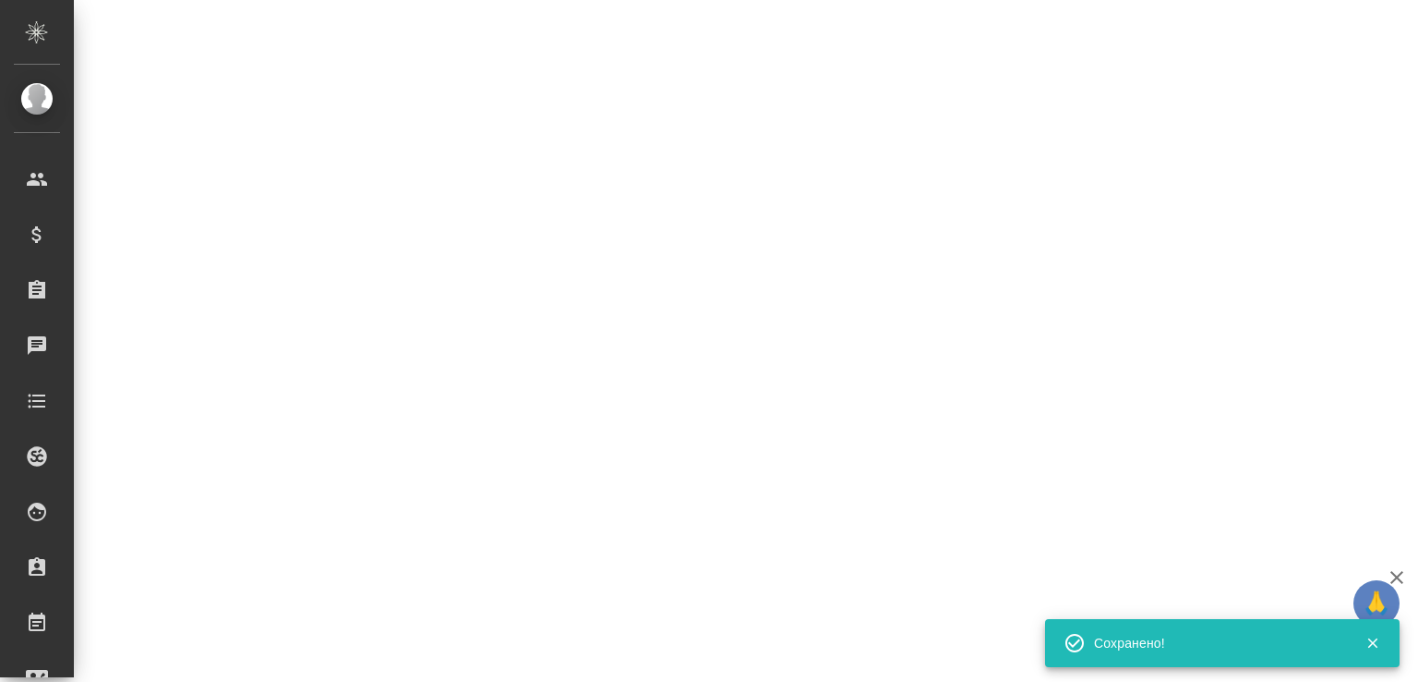
select select "RU"
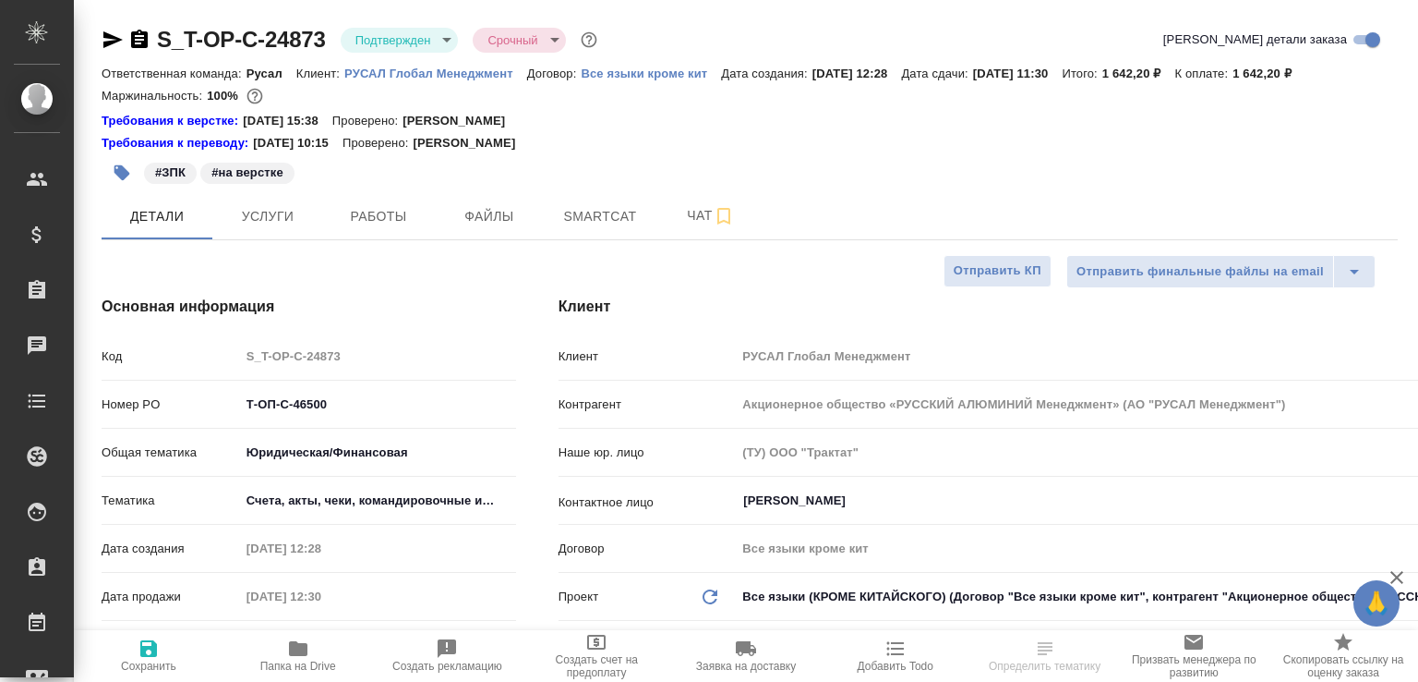
select select "RU"
